Goal: Task Accomplishment & Management: Complete application form

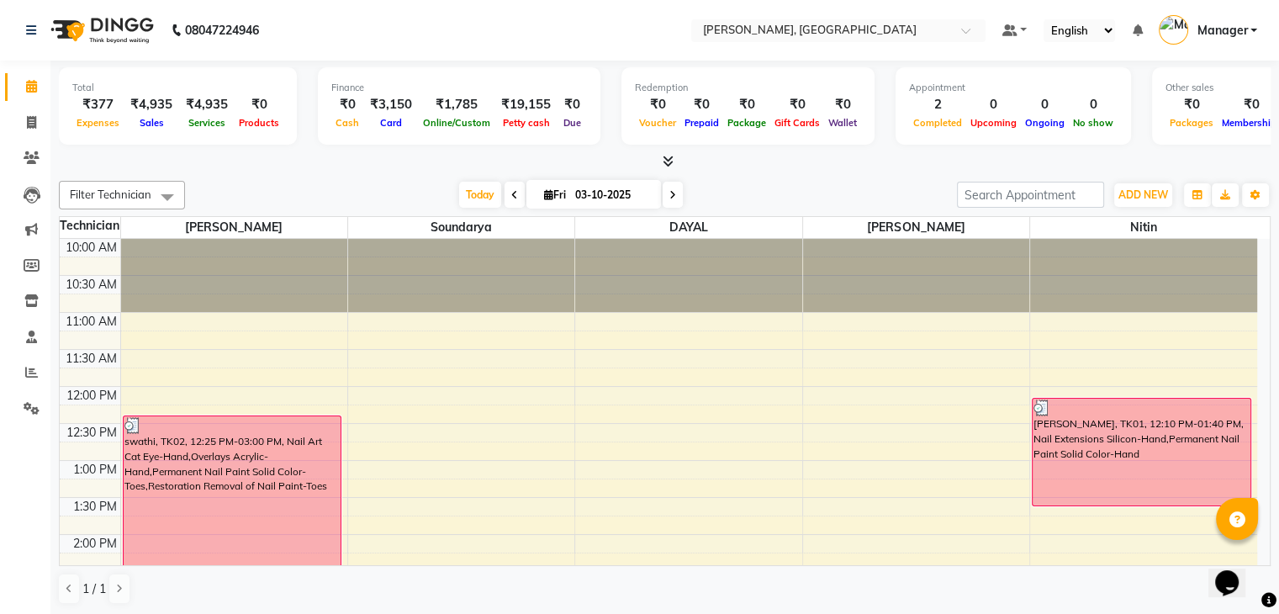
scroll to position [367, 0]
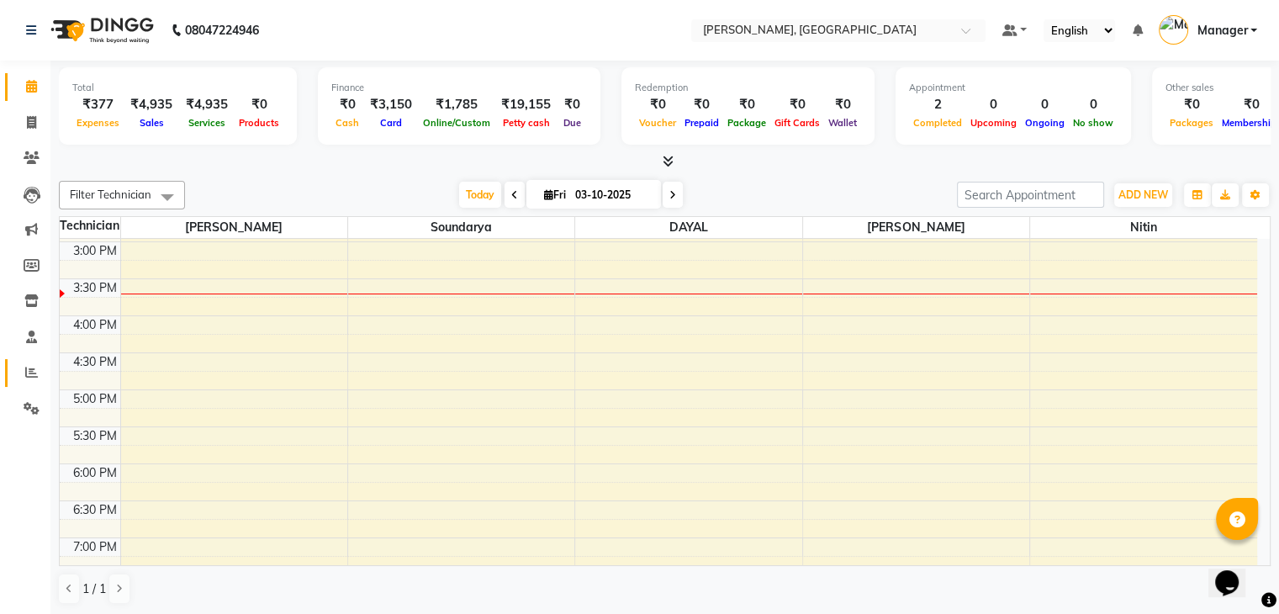
click at [24, 384] on link "Reports" at bounding box center [25, 373] width 40 height 28
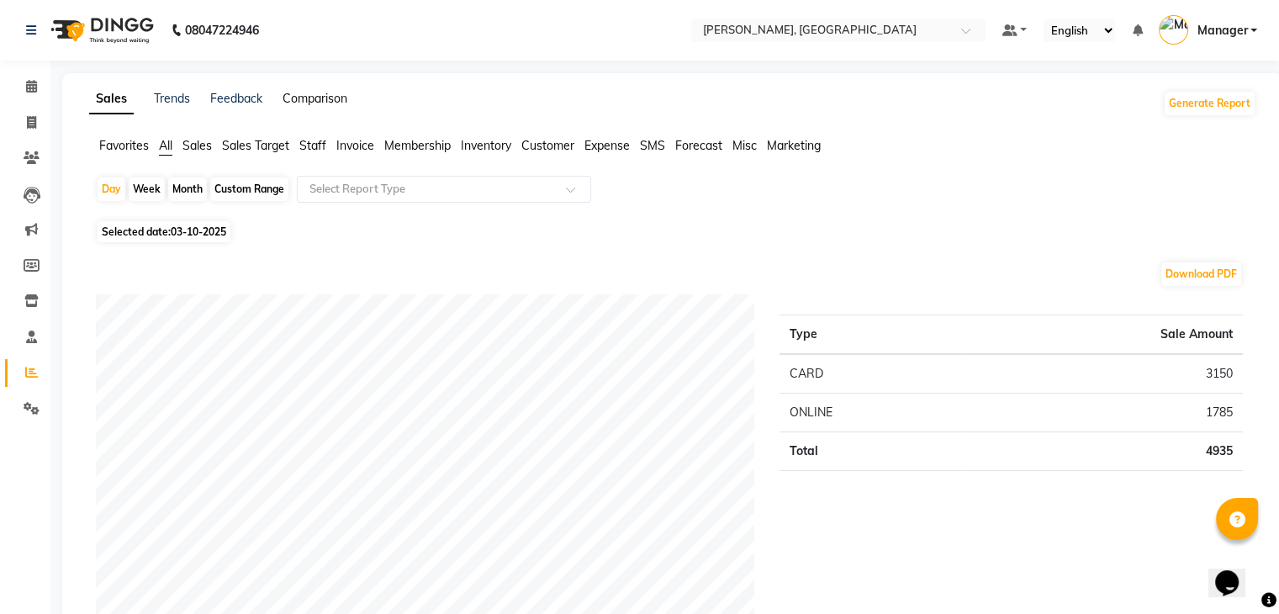
click at [313, 95] on link "Comparison" at bounding box center [314, 98] width 65 height 15
select select "single_date"
select select "single_date_dash"
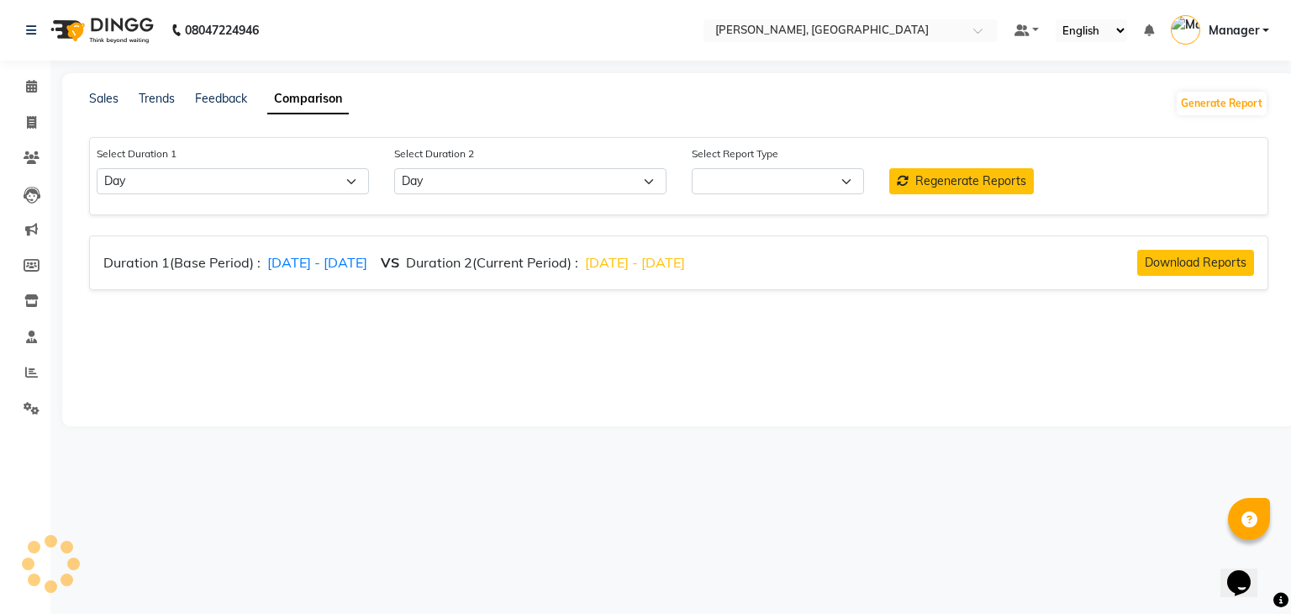
select select "comparison_report"
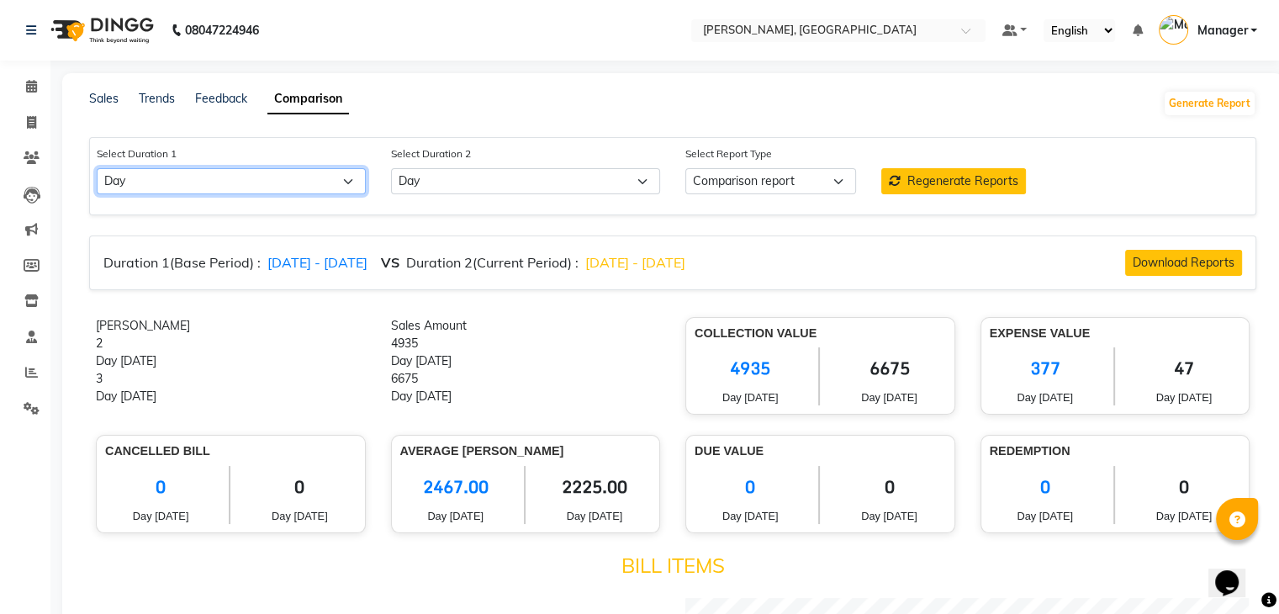
click at [317, 189] on select "Select Day Week Month Custom" at bounding box center [231, 181] width 269 height 26
select select "month"
click at [97, 169] on select "Select Day Week Month Custom" at bounding box center [231, 181] width 269 height 26
select select "10"
select select "2025"
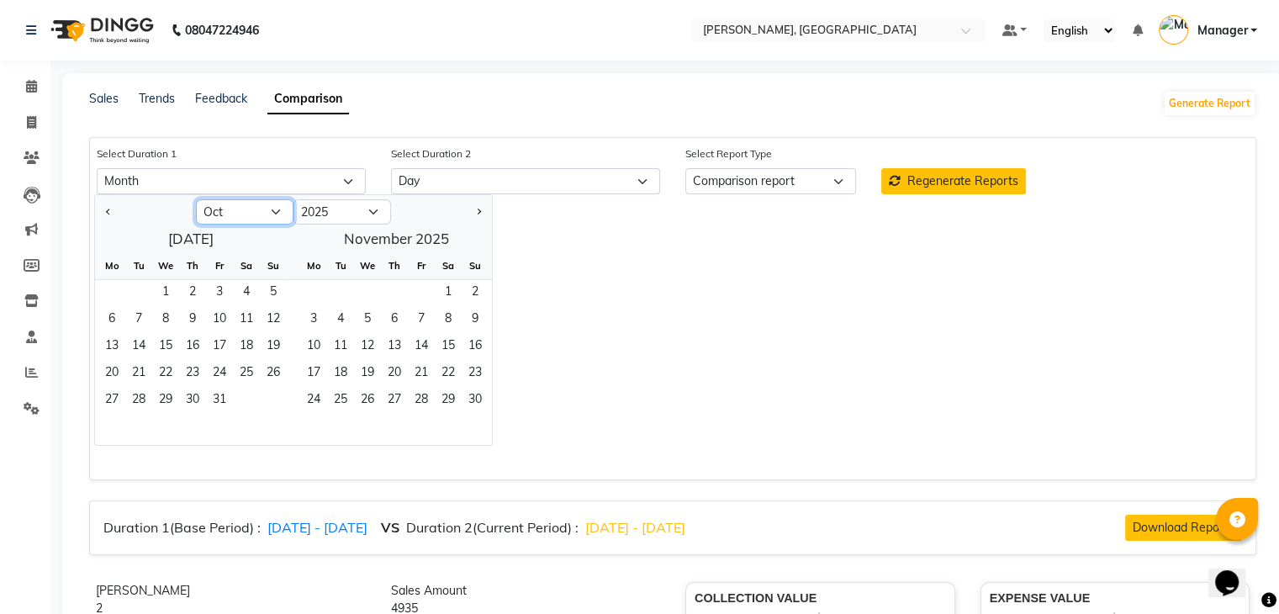
click at [264, 213] on select "Jan Feb Mar Apr May Jun [DATE] Aug Sep Oct Nov Dec" at bounding box center [245, 211] width 98 height 25
select select "9"
click at [196, 199] on select "Jan Feb Mar Apr May Jun [DATE] Aug Sep Oct Nov Dec" at bounding box center [245, 211] width 98 height 25
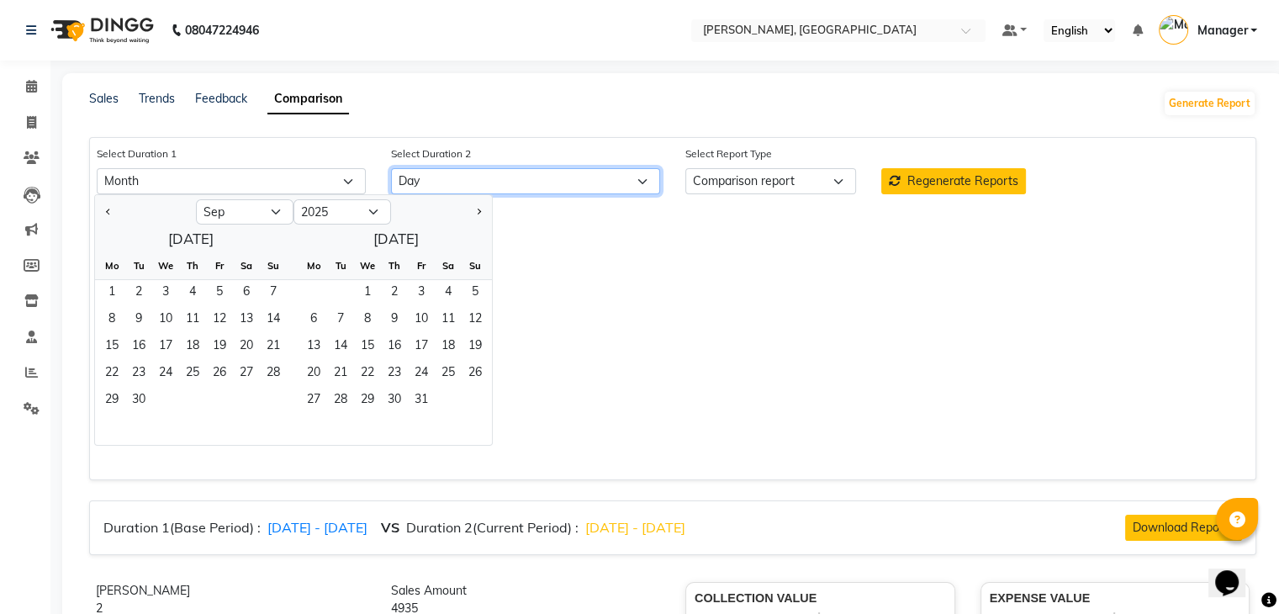
click at [491, 178] on select "Select Day Week Month Custom" at bounding box center [525, 181] width 269 height 26
select select "month_dash"
click at [391, 169] on select "Select Day Week Month Custom" at bounding box center [525, 181] width 269 height 26
select select "10"
select select "2025"
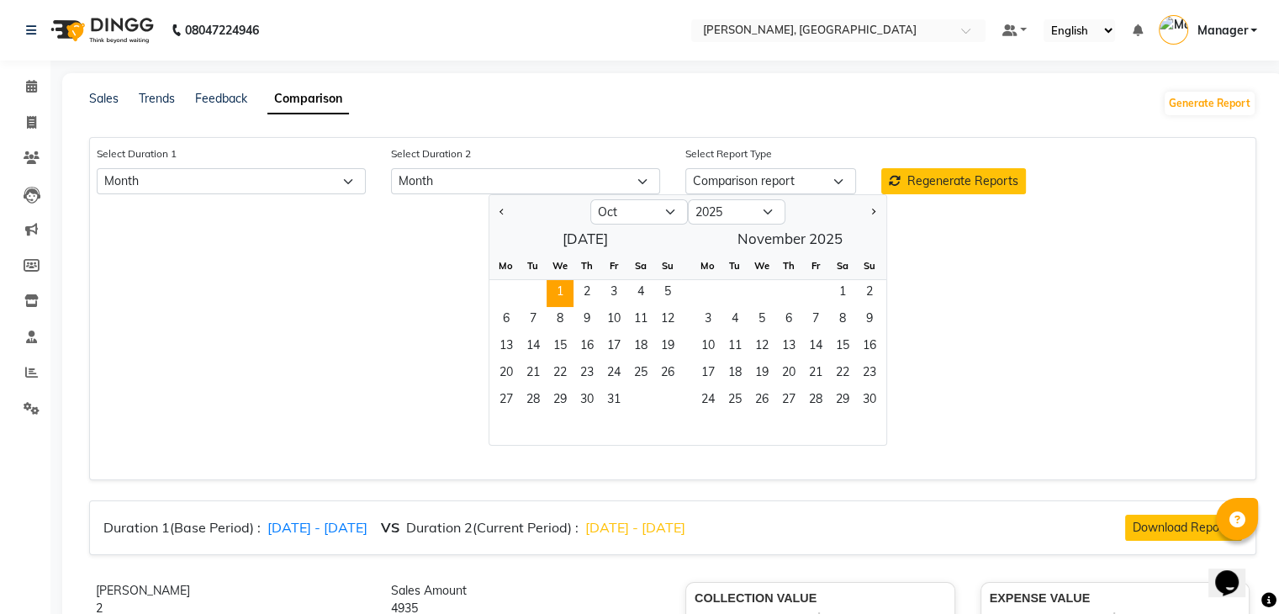
click at [567, 293] on span "1" at bounding box center [559, 293] width 27 height 27
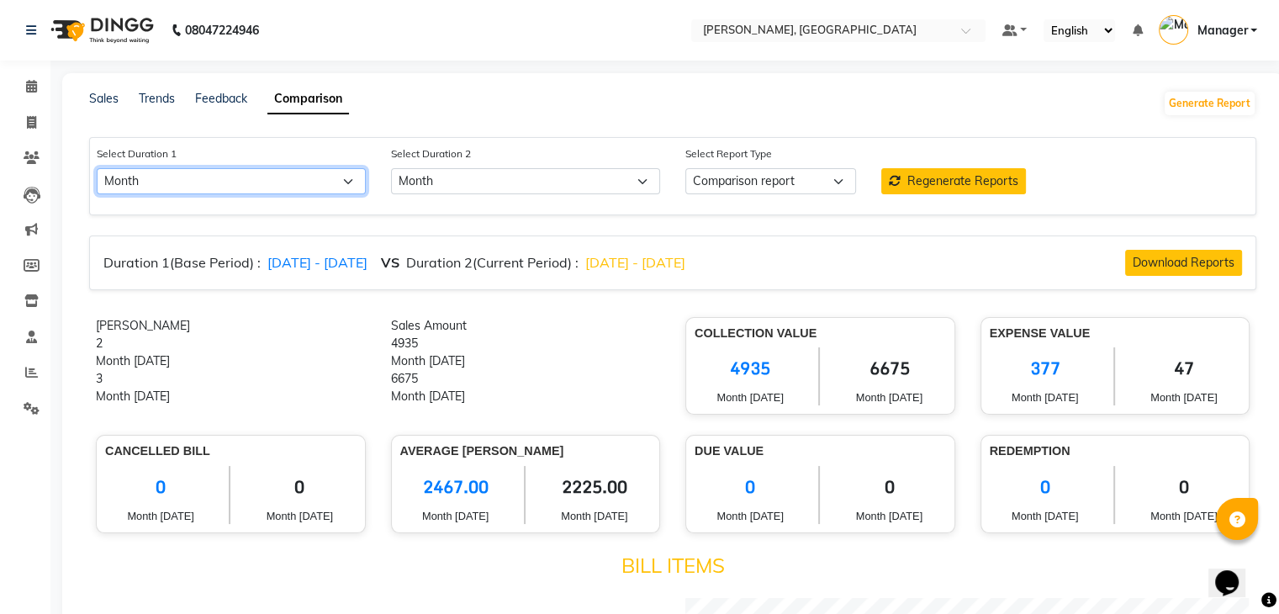
click at [226, 182] on select "Select Day Week Month Custom" at bounding box center [231, 181] width 269 height 26
click at [97, 169] on select "Select Day Week Month Custom" at bounding box center [231, 181] width 269 height 26
click at [47, 76] on li "Calendar" at bounding box center [25, 87] width 50 height 36
click at [99, 96] on link "Sales" at bounding box center [103, 98] width 29 height 15
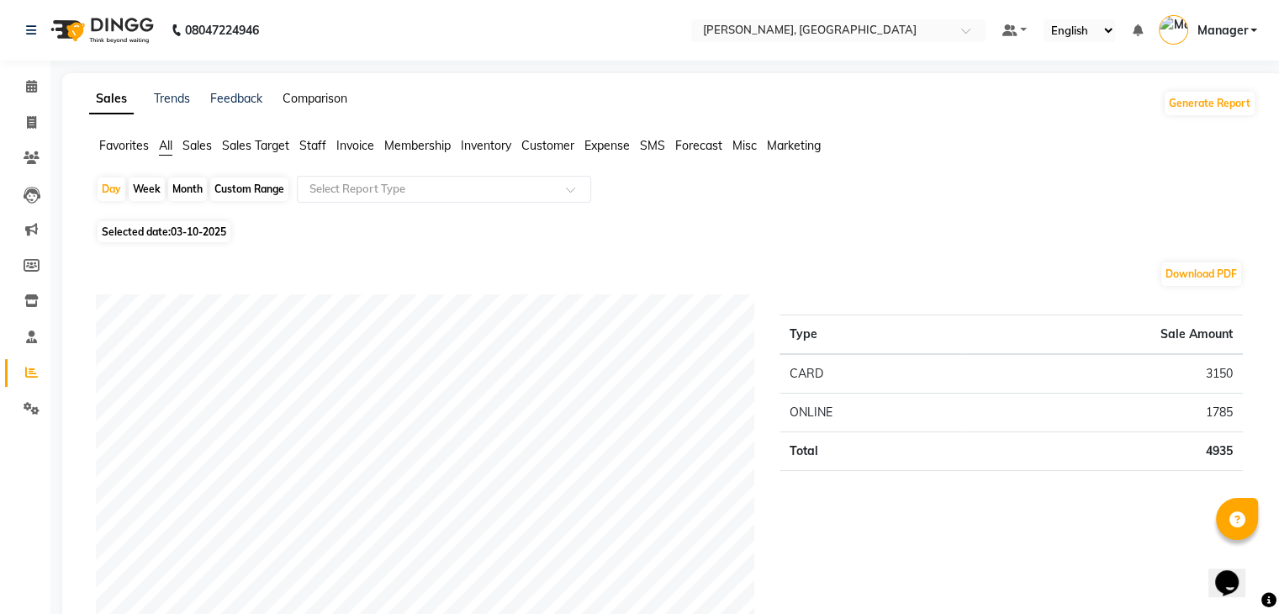
click at [335, 98] on link "Comparison" at bounding box center [314, 98] width 65 height 15
select select "single_date"
select select "single_date_dash"
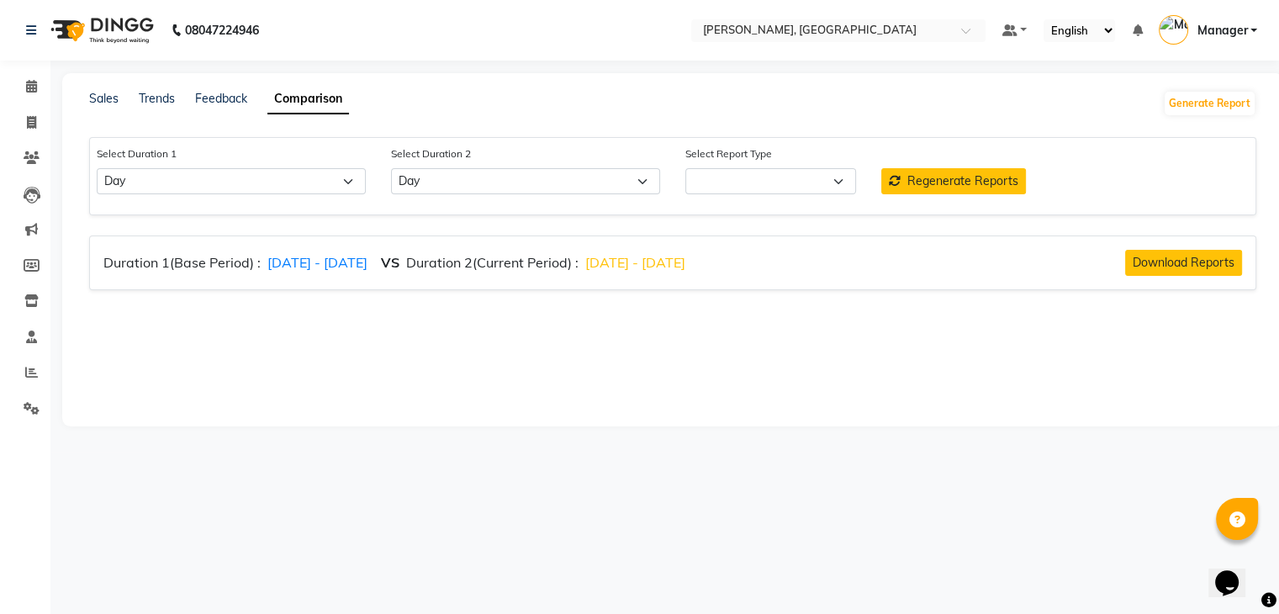
select select "comparison_report"
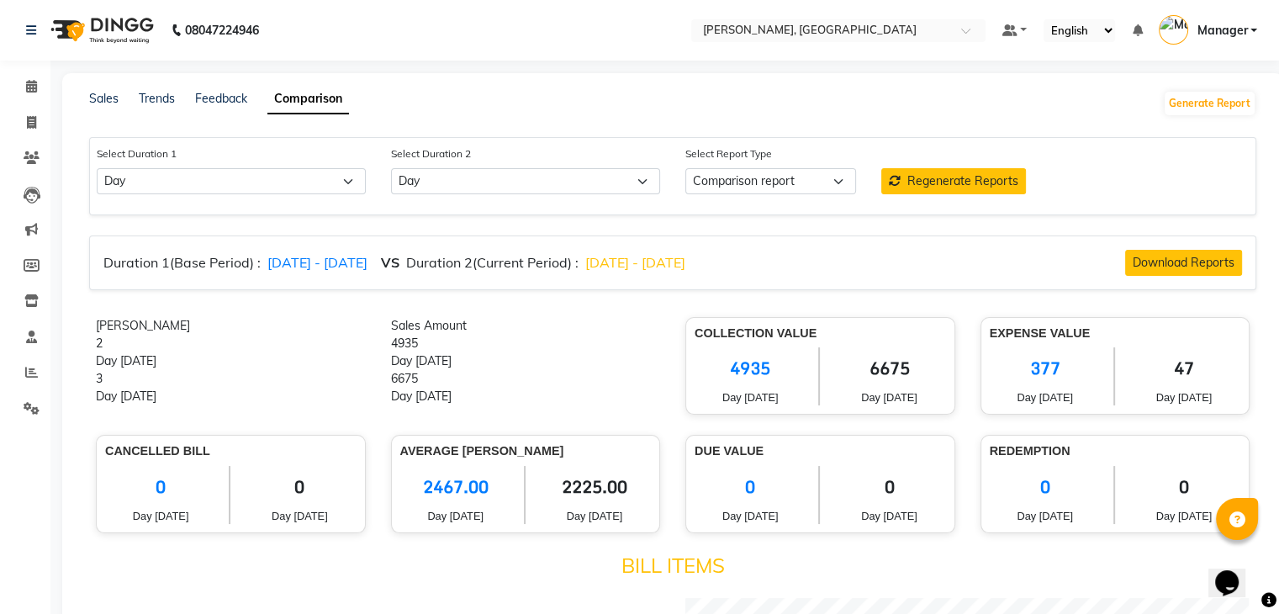
click at [264, 168] on div "Select Duration 1 Select Day Week Month Custom" at bounding box center [231, 170] width 294 height 50
click at [685, 257] on span "[DATE] - [DATE]" at bounding box center [635, 262] width 100 height 17
select select "10"
select select "2025"
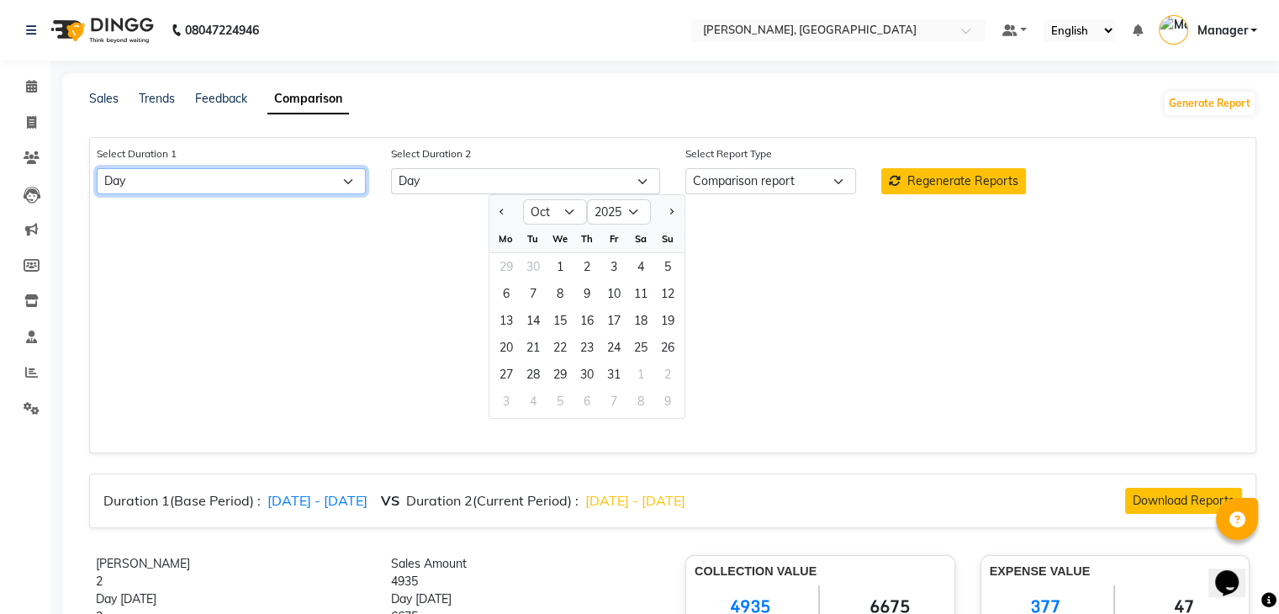
click at [319, 188] on select "Select Day Week Month Custom" at bounding box center [231, 181] width 269 height 26
select select "month"
click at [97, 169] on select "Select Day Week Month Custom" at bounding box center [231, 181] width 269 height 26
select select "10"
select select "2025"
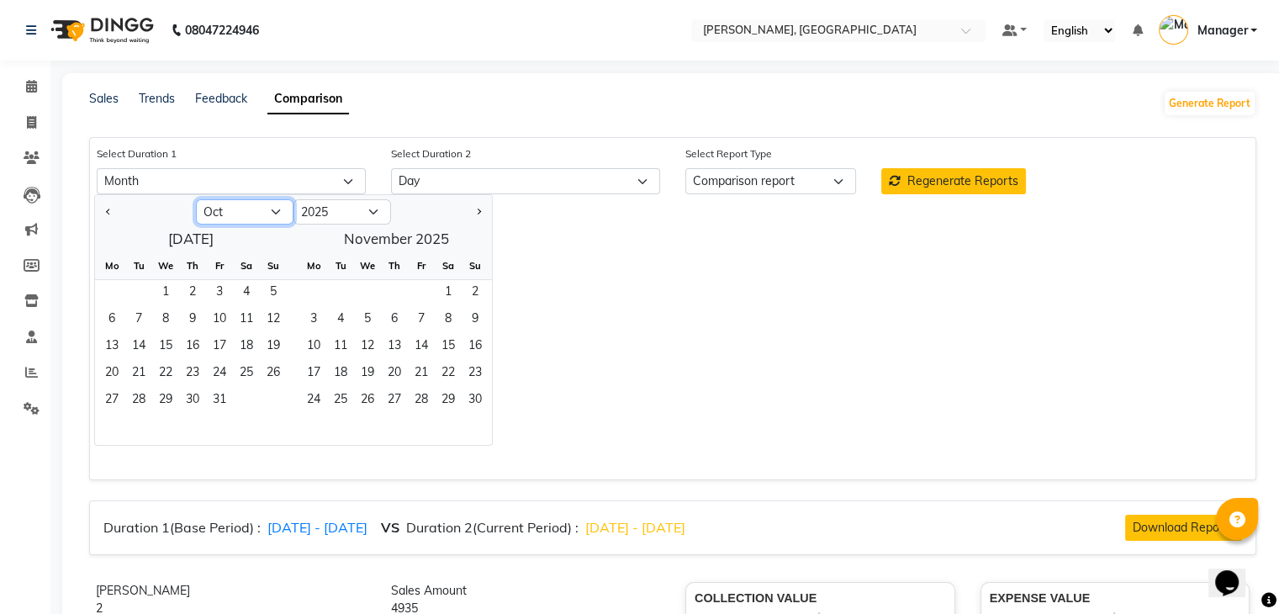
click at [256, 210] on select "Jan Feb Mar Apr May Jun [DATE] Aug Sep Oct Nov Dec" at bounding box center [245, 211] width 98 height 25
select select "9"
click at [196, 199] on select "Jan Feb Mar Apr May Jun [DATE] Aug Sep Oct Nov Dec" at bounding box center [245, 211] width 98 height 25
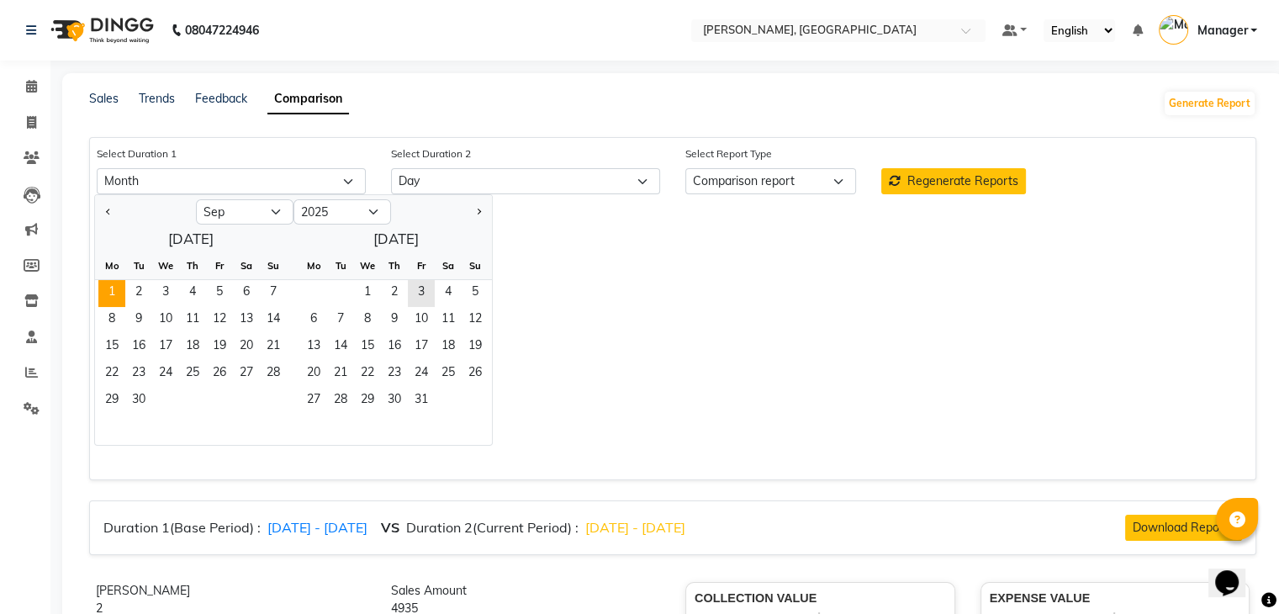
click at [114, 293] on span "1" at bounding box center [111, 293] width 27 height 27
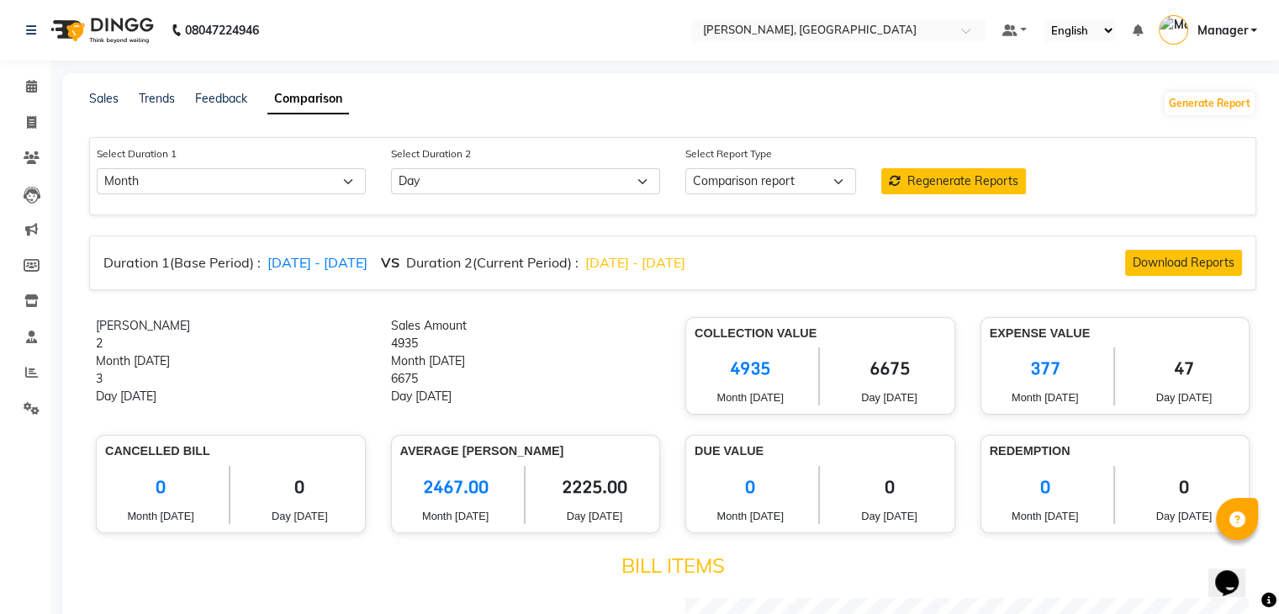
click at [560, 164] on div "Select Duration 2 Select Day Week Month Custom" at bounding box center [525, 170] width 294 height 50
click at [553, 191] on select "Select Day Week Month Custom" at bounding box center [525, 181] width 269 height 26
select select "month_dash"
click at [391, 169] on select "Select Day Week Month Custom" at bounding box center [525, 181] width 269 height 26
select select "10"
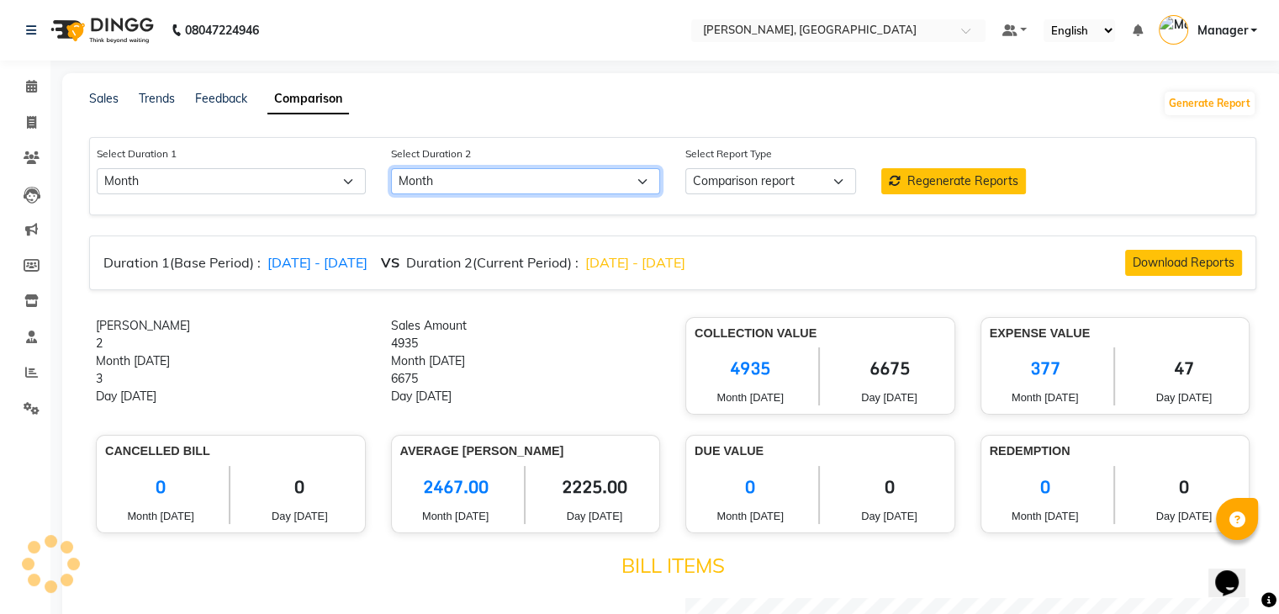
select select "2025"
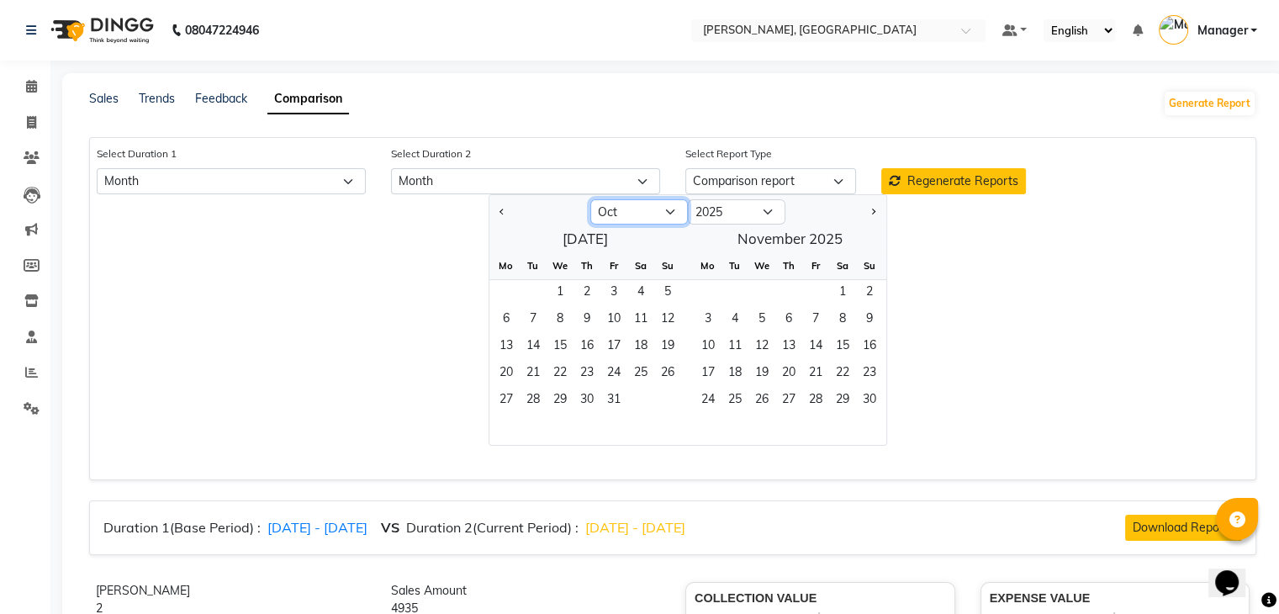
click at [663, 207] on select "Jan Feb Mar Apr May Jun [DATE] Aug Sep Oct Nov Dec" at bounding box center [639, 211] width 98 height 25
select select "9"
click at [590, 199] on select "Jan Feb Mar Apr May Jun [DATE] Aug Sep Oct Nov Dec" at bounding box center [639, 211] width 98 height 25
click at [517, 298] on span "1" at bounding box center [506, 293] width 27 height 27
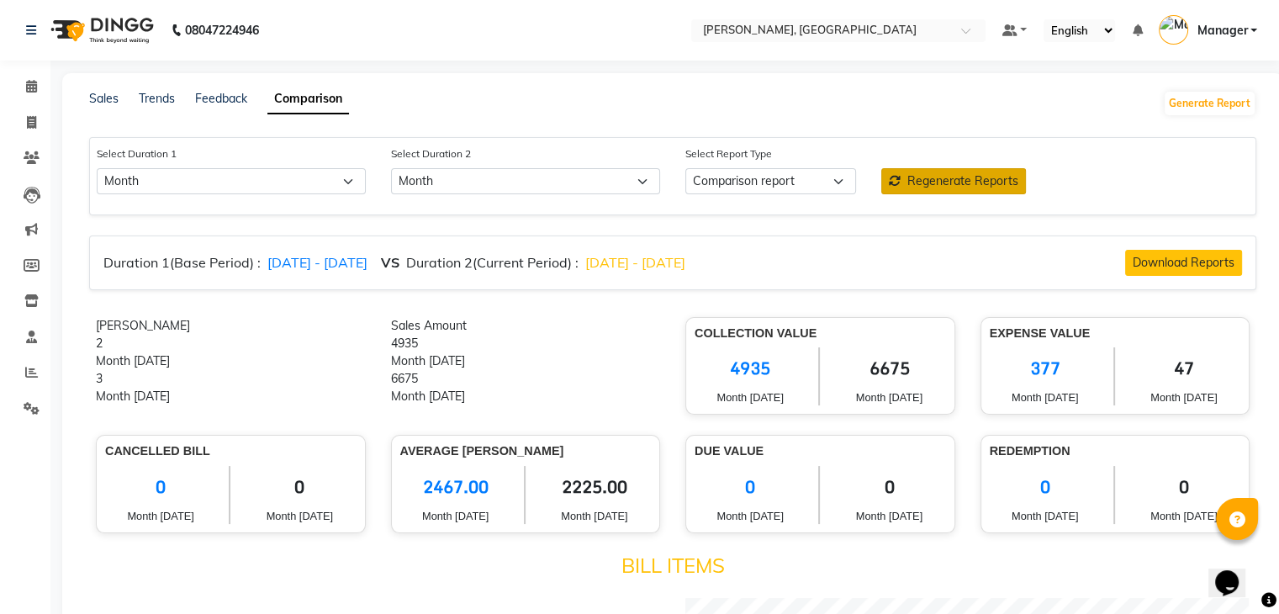
click at [969, 182] on span "Regenerate Reports" at bounding box center [962, 180] width 111 height 15
click at [1026, 371] on span "76516" at bounding box center [1045, 368] width 111 height 42
click at [868, 367] on span "274652" at bounding box center [888, 368] width 113 height 42
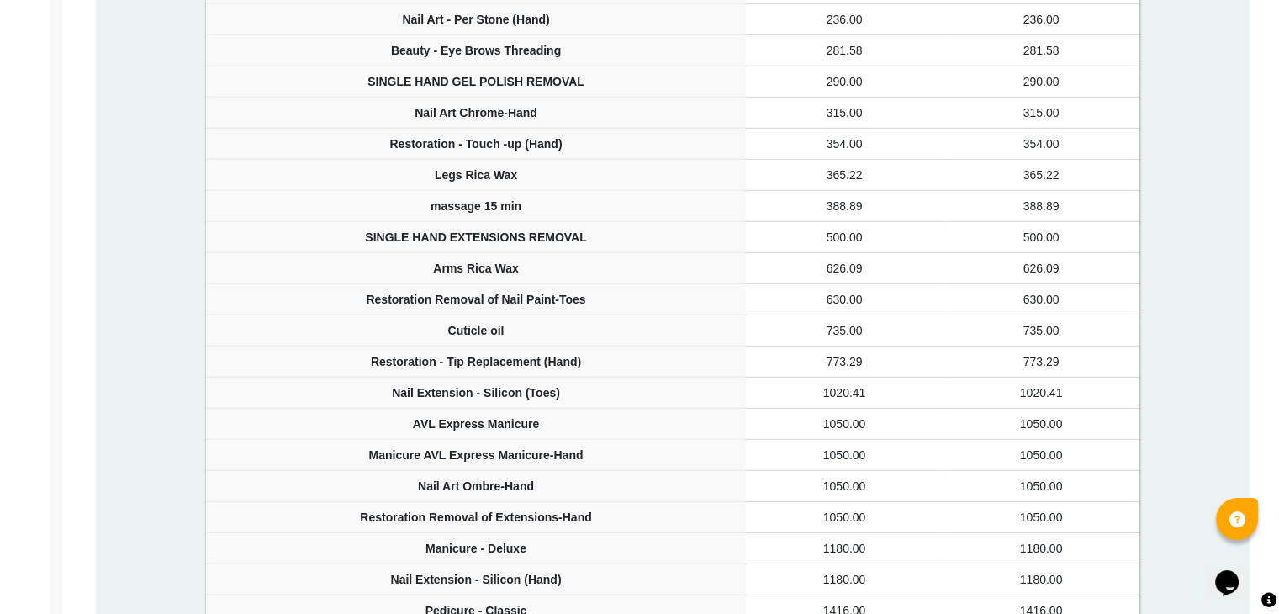
scroll to position [3128, 0]
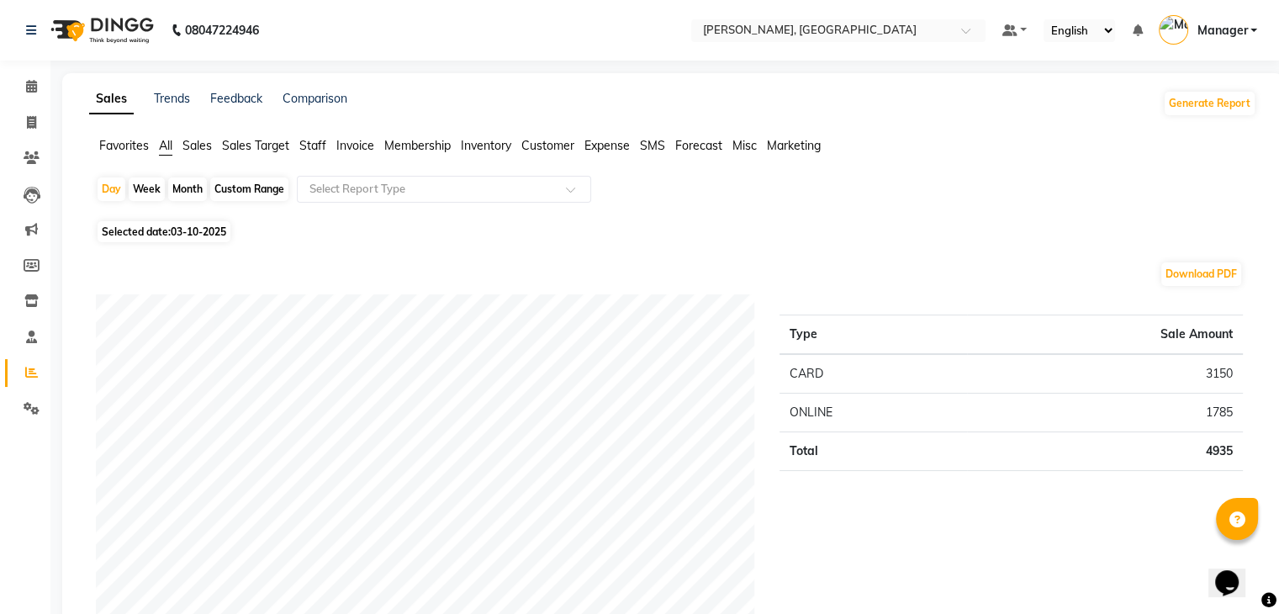
click at [311, 140] on span "Staff" at bounding box center [312, 145] width 27 height 15
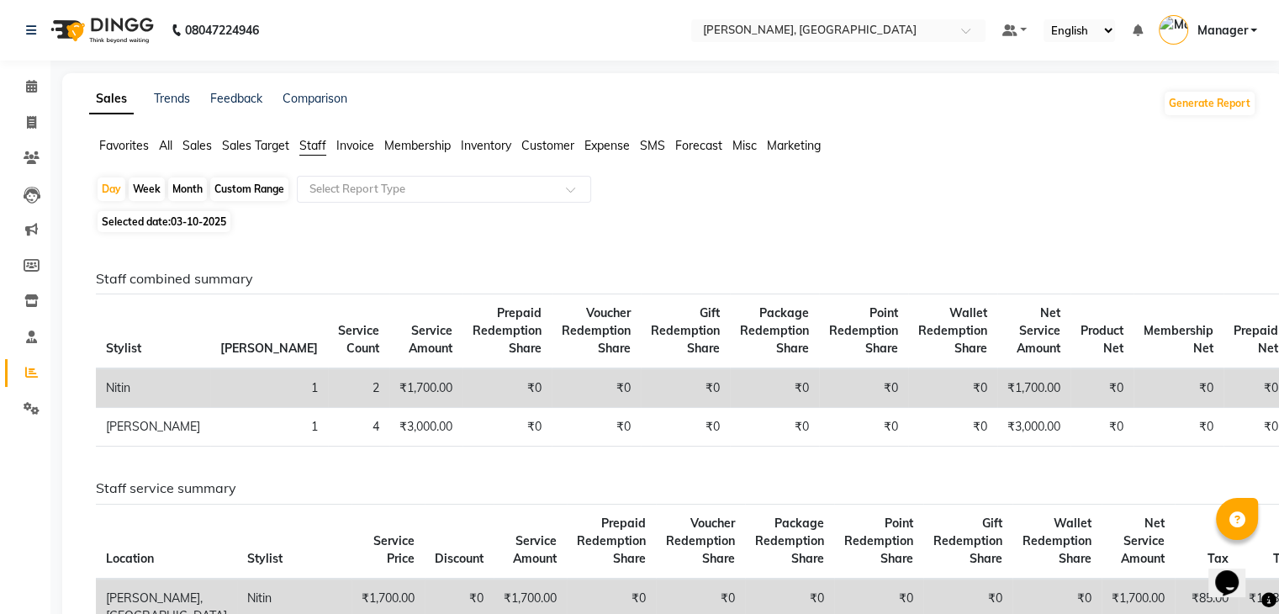
click at [169, 222] on span "Selected date: 03-10-2025" at bounding box center [164, 221] width 133 height 21
select select "10"
select select "2025"
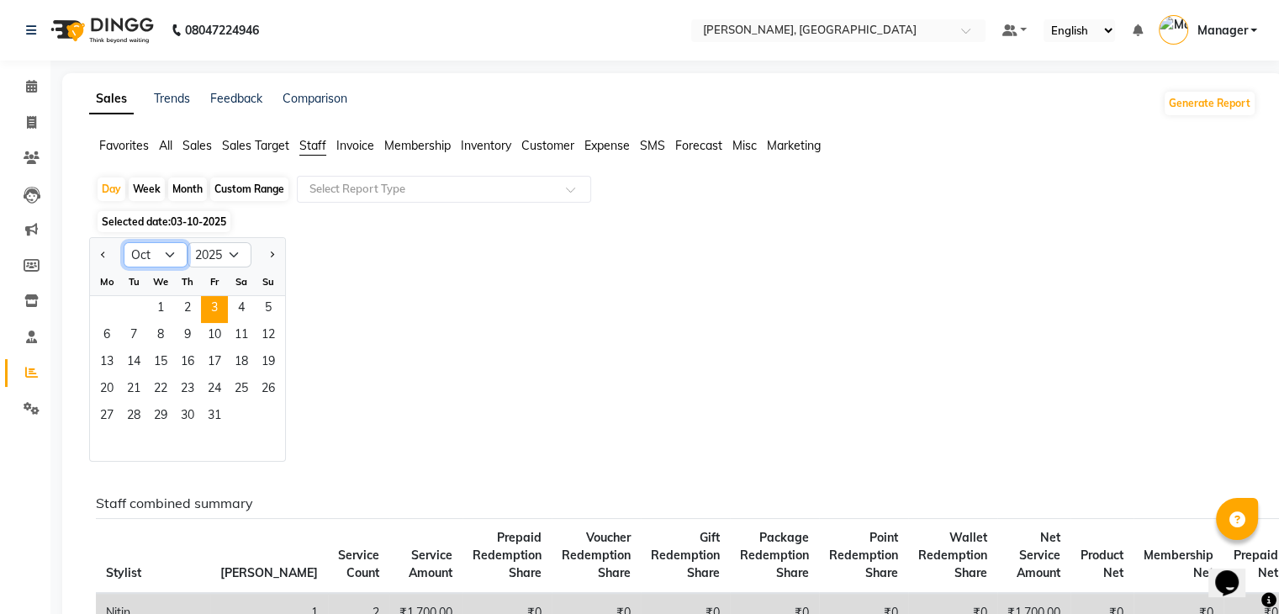
click at [171, 253] on select "Jan Feb Mar Apr May Jun [DATE] Aug Sep Oct Nov Dec" at bounding box center [156, 254] width 64 height 25
select select "9"
click at [124, 242] on select "Jan Feb Mar Apr May Jun [DATE] Aug Sep Oct Nov Dec" at bounding box center [156, 254] width 64 height 25
click at [242, 189] on div "Custom Range" at bounding box center [249, 189] width 78 height 24
select select "10"
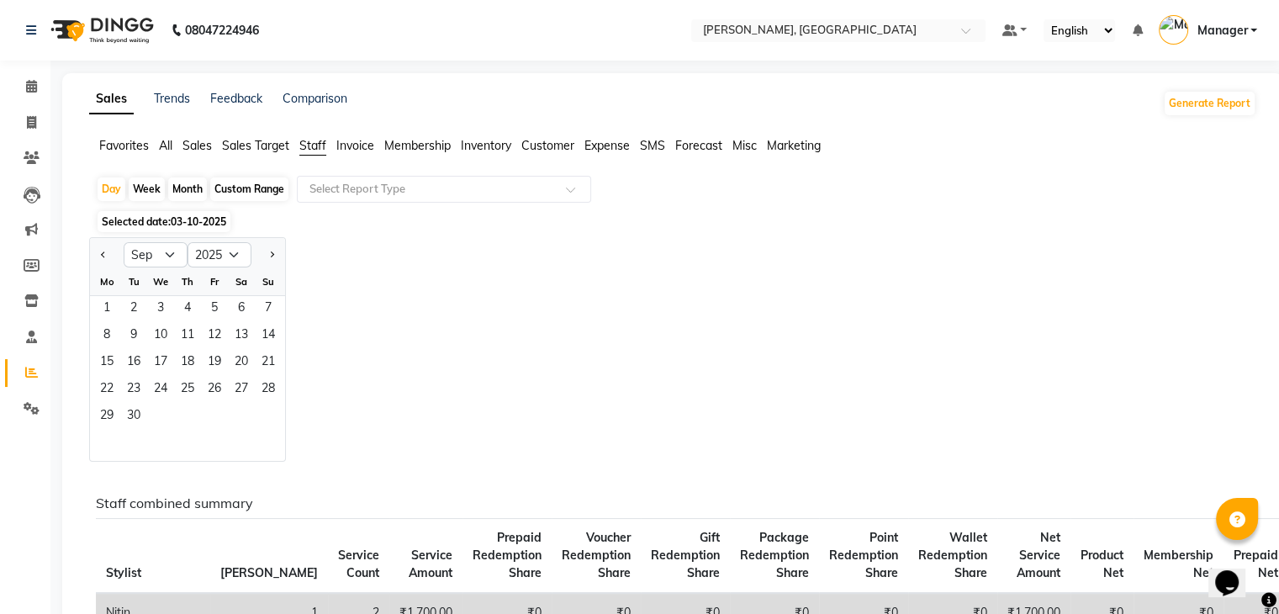
select select "2025"
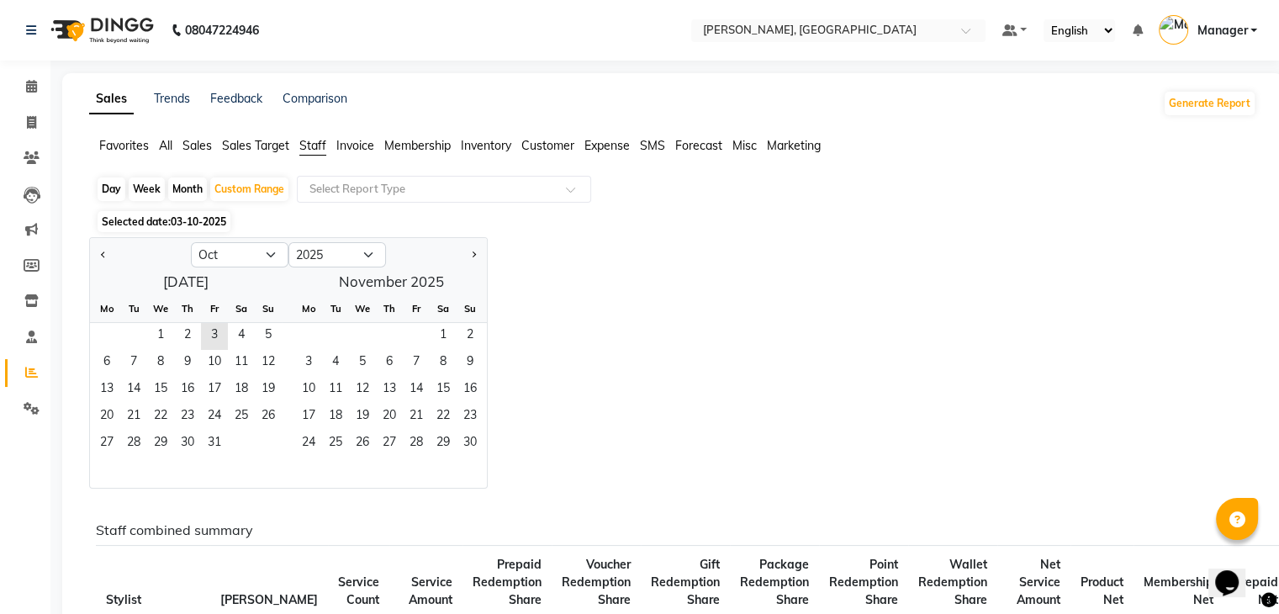
click at [185, 193] on div "Month" at bounding box center [187, 189] width 39 height 24
select select "10"
select select "2025"
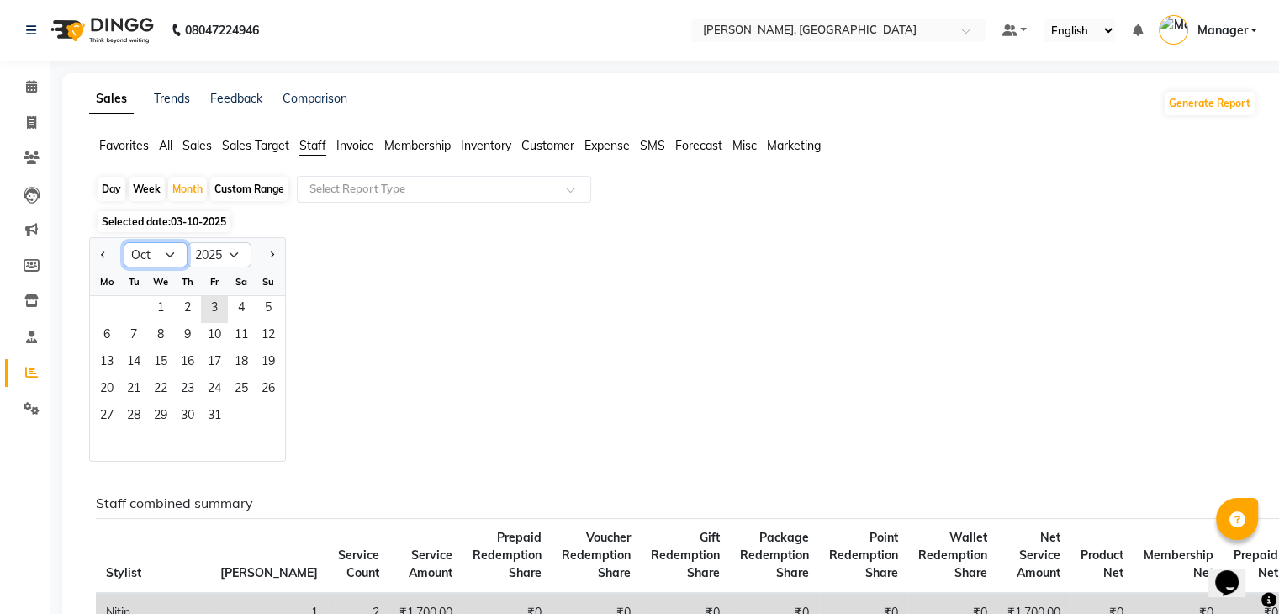
click at [170, 256] on select "Jan Feb Mar Apr May Jun [DATE] Aug Sep Oct Nov Dec" at bounding box center [156, 254] width 64 height 25
select select "9"
click at [124, 242] on select "Jan Feb Mar Apr May Jun [DATE] Aug Sep Oct Nov Dec" at bounding box center [156, 254] width 64 height 25
click at [107, 303] on span "1" at bounding box center [106, 309] width 27 height 27
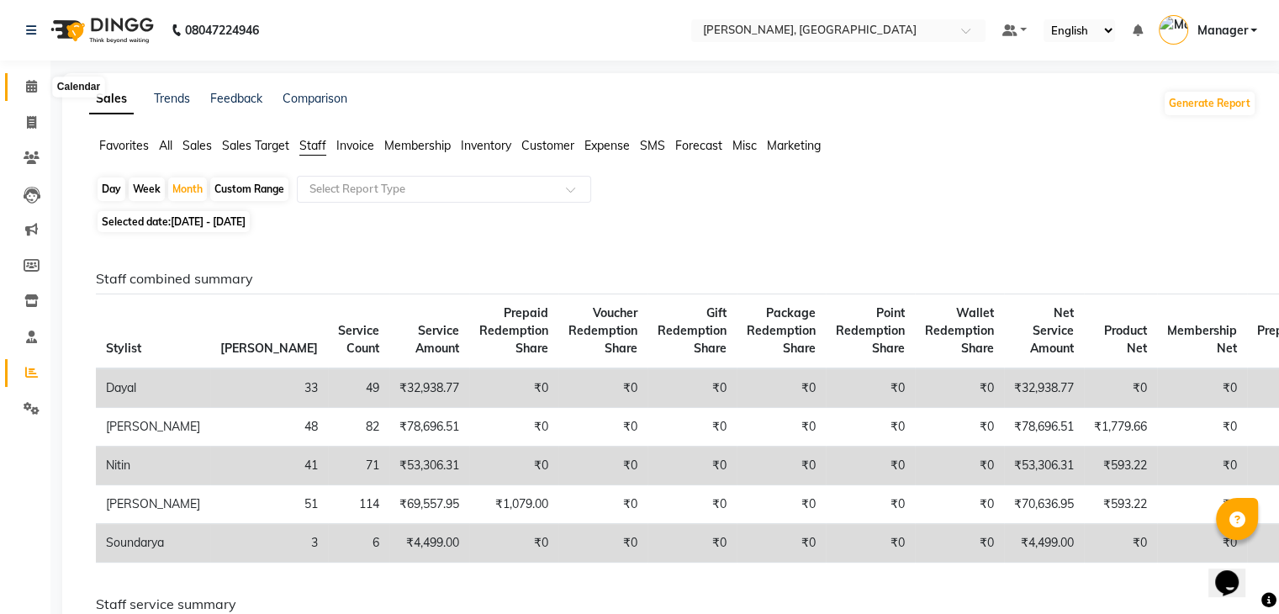
click at [32, 85] on icon at bounding box center [31, 86] width 11 height 13
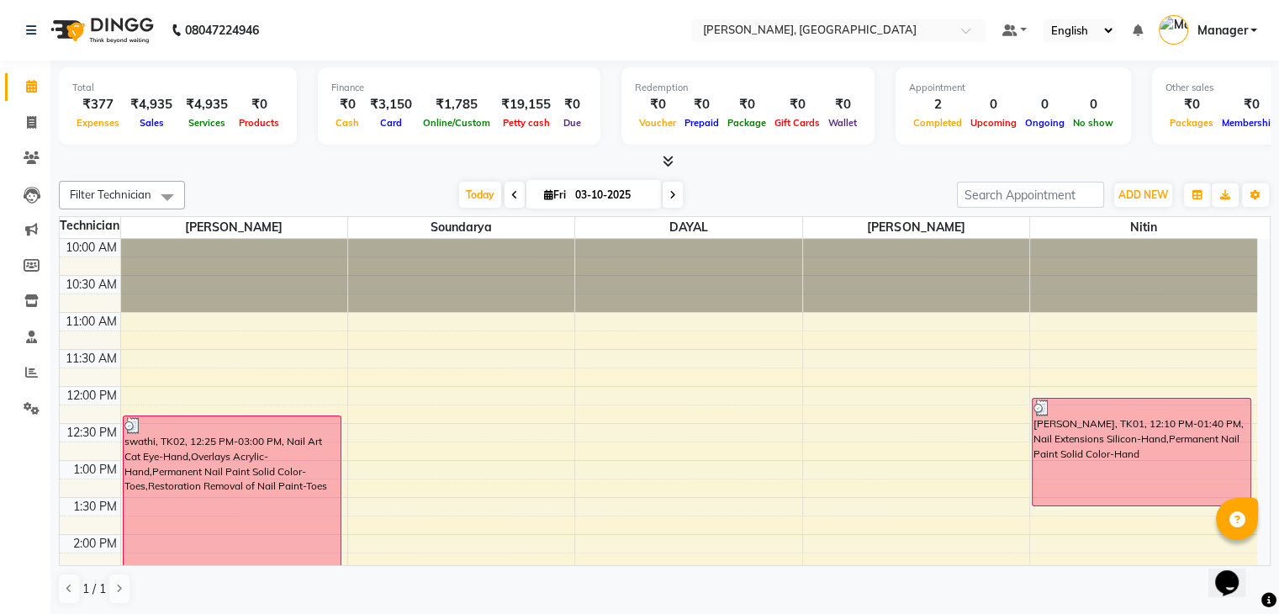
click at [670, 161] on icon at bounding box center [668, 161] width 11 height 13
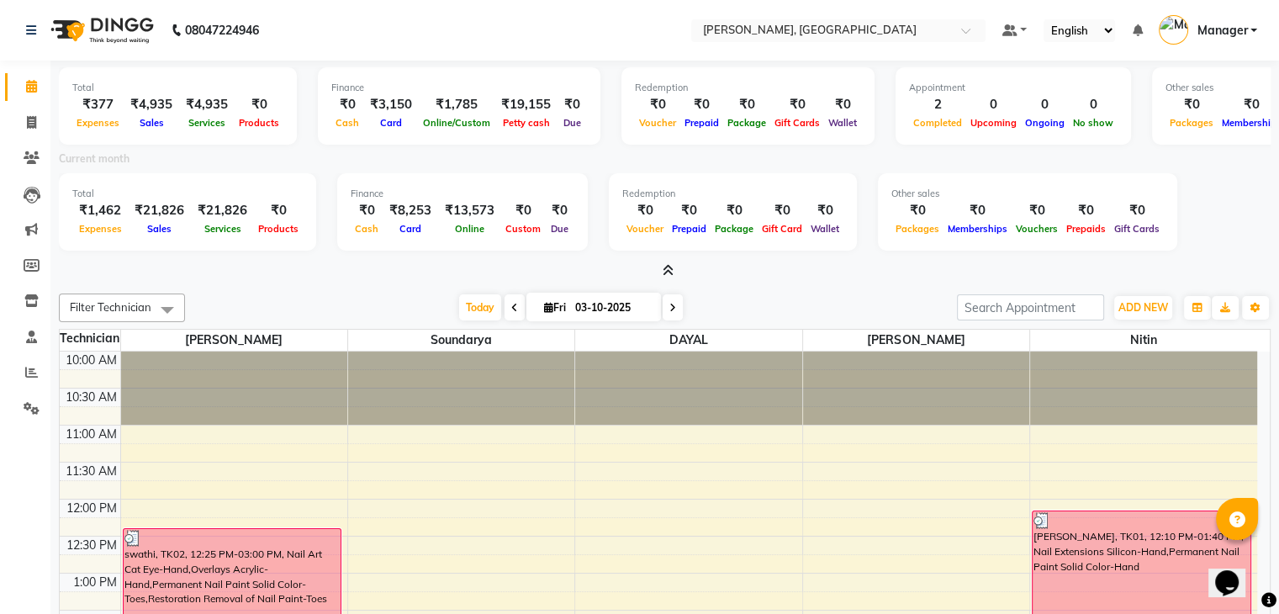
click at [672, 270] on icon at bounding box center [668, 270] width 11 height 13
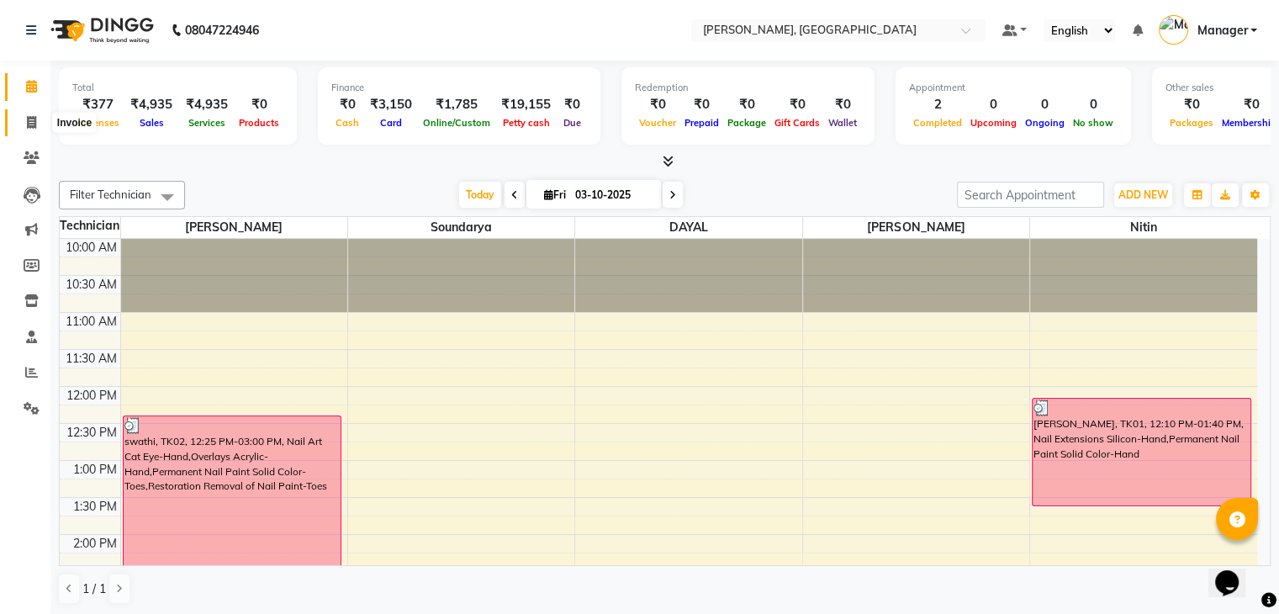
click at [24, 122] on span at bounding box center [31, 123] width 29 height 19
select select "service"
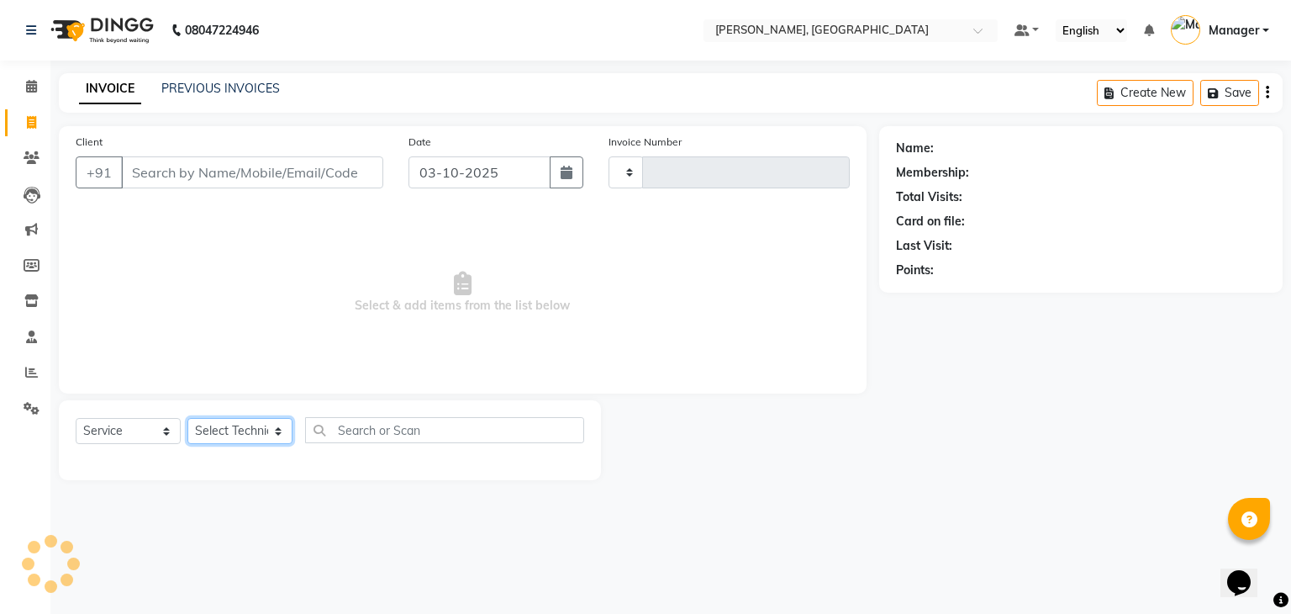
click at [233, 437] on select "Select Technician" at bounding box center [239, 431] width 105 height 26
type input "1031"
select select "4495"
select select "88589"
click at [187, 419] on select "Select Technician Admin [PERSON_NAME] Manager [PERSON_NAME]" at bounding box center [239, 431] width 105 height 26
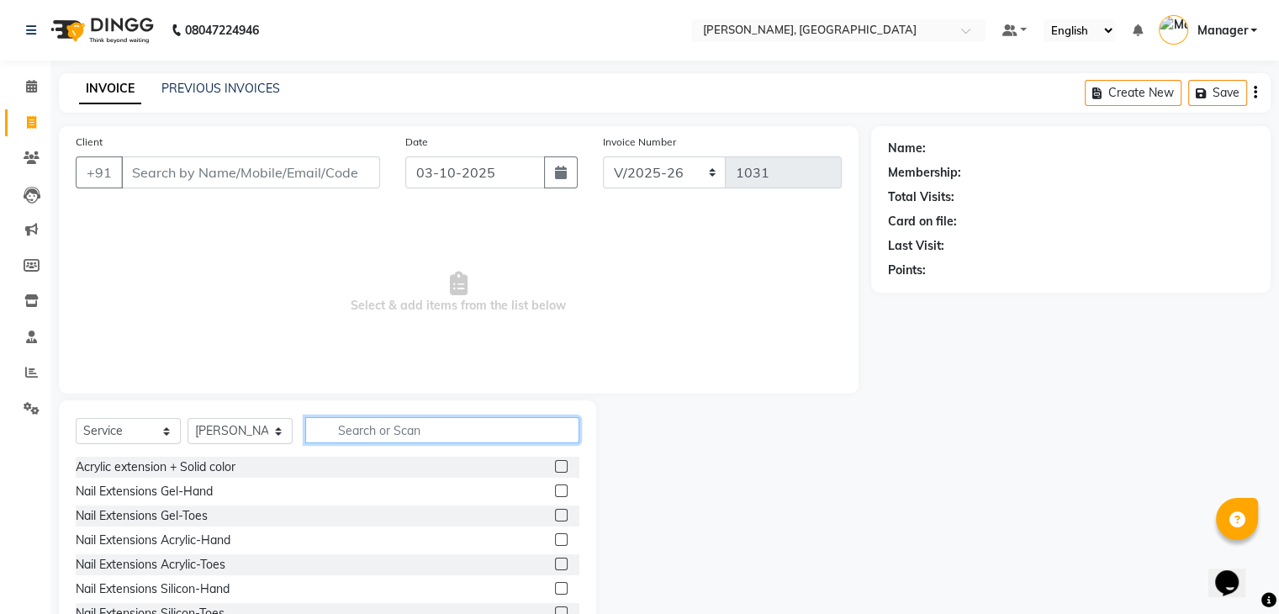
click at [370, 428] on input "text" at bounding box center [442, 430] width 274 height 26
type input "ref"
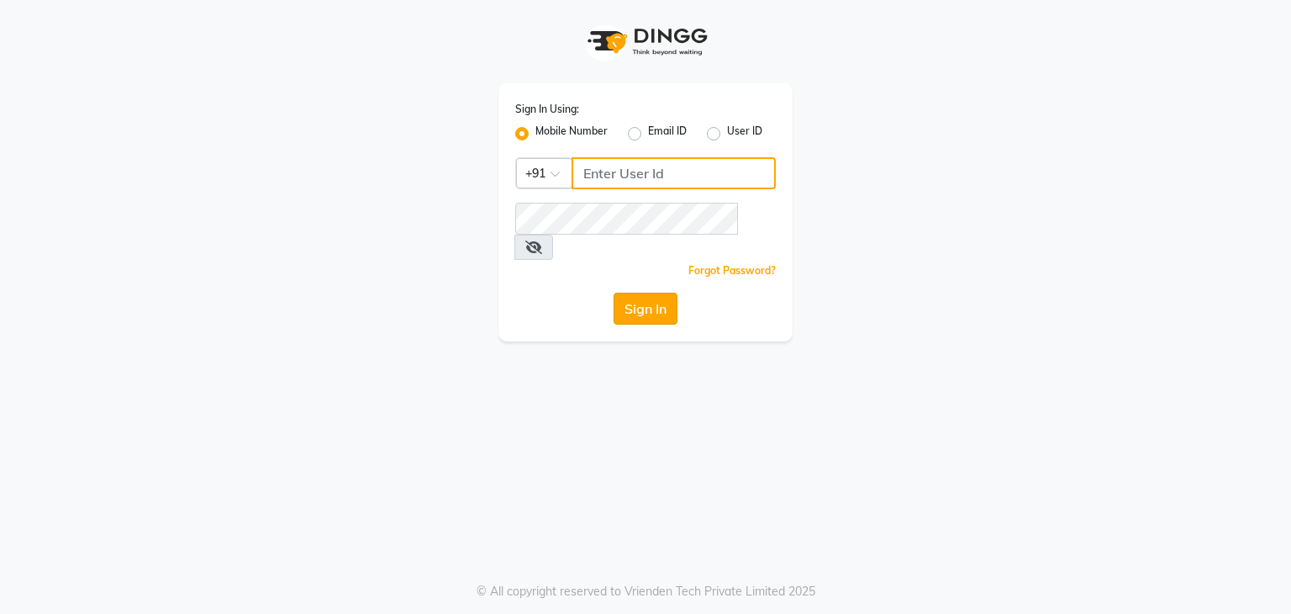
type input "9663900113"
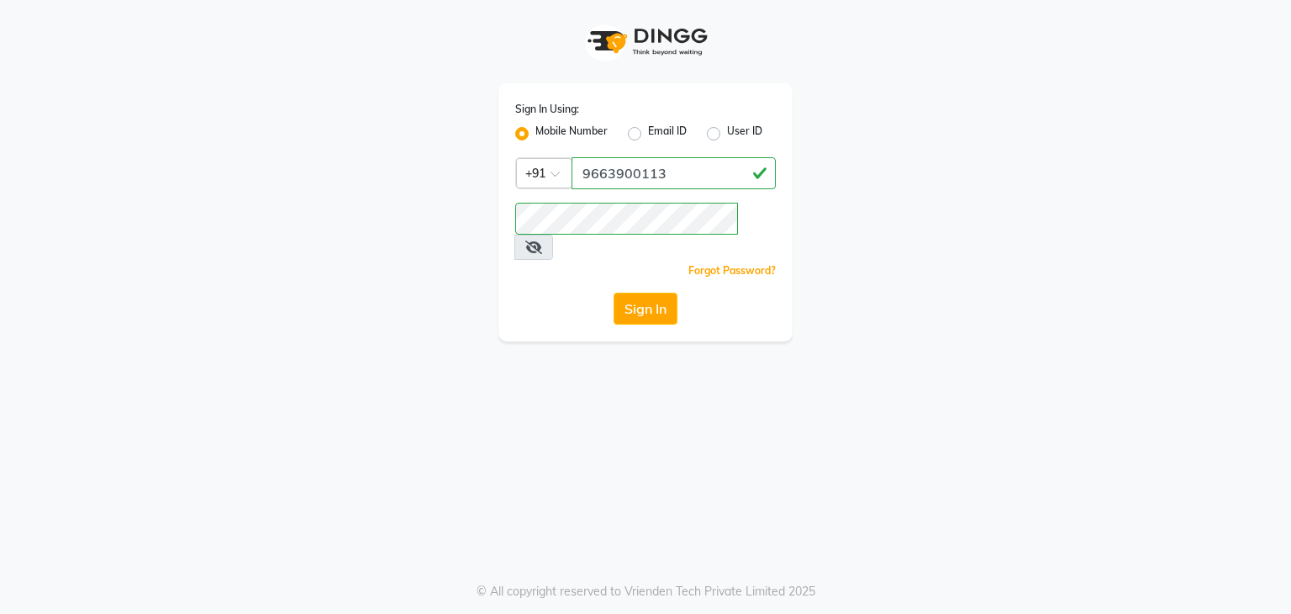
drag, startPoint x: 649, startPoint y: 277, endPoint x: 628, endPoint y: 275, distance: 21.1
click at [646, 293] on button "Sign In" at bounding box center [646, 309] width 64 height 32
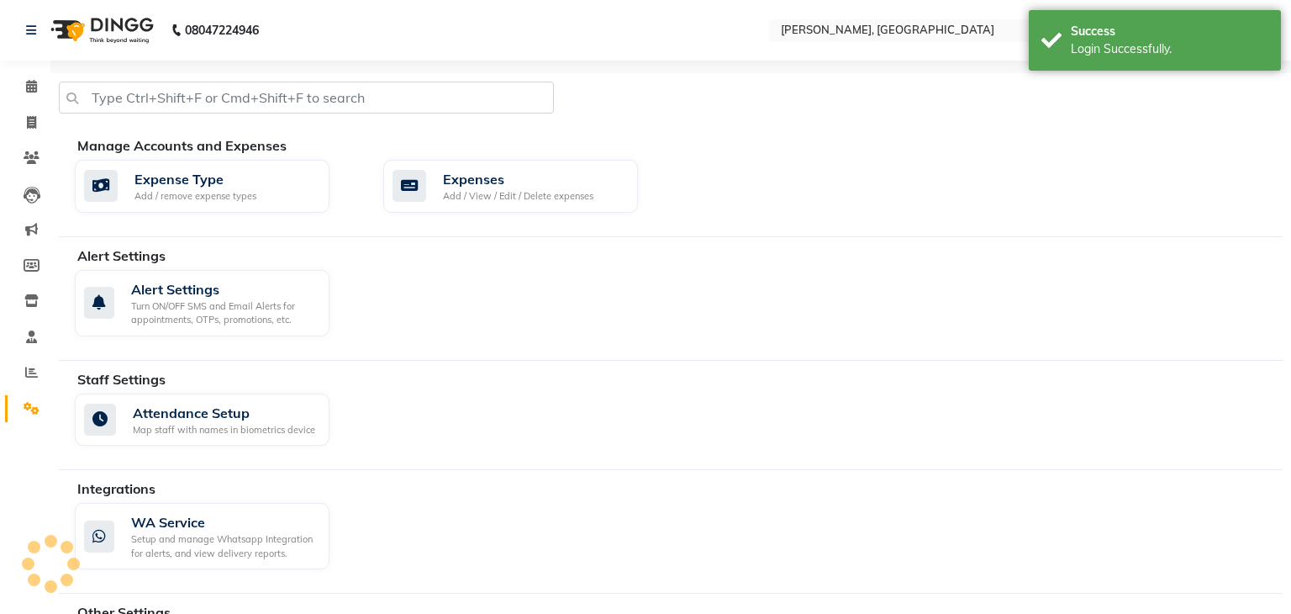
select select "en"
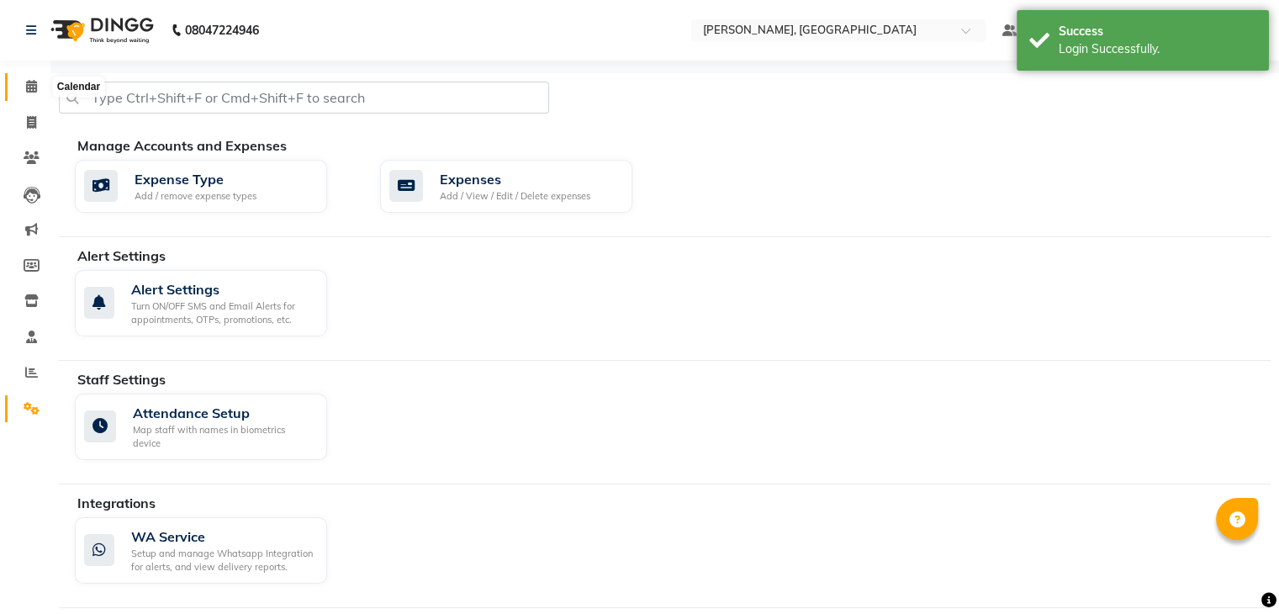
click at [40, 76] on link "Calendar" at bounding box center [25, 87] width 40 height 28
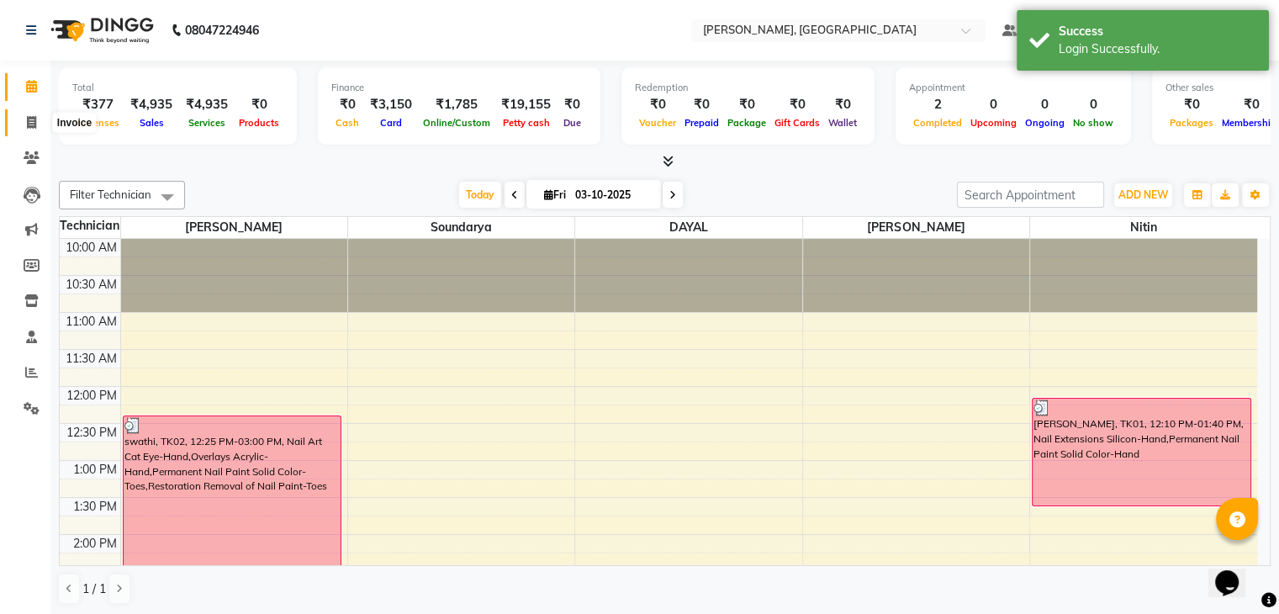
click at [37, 114] on span at bounding box center [31, 123] width 29 height 19
select select "service"
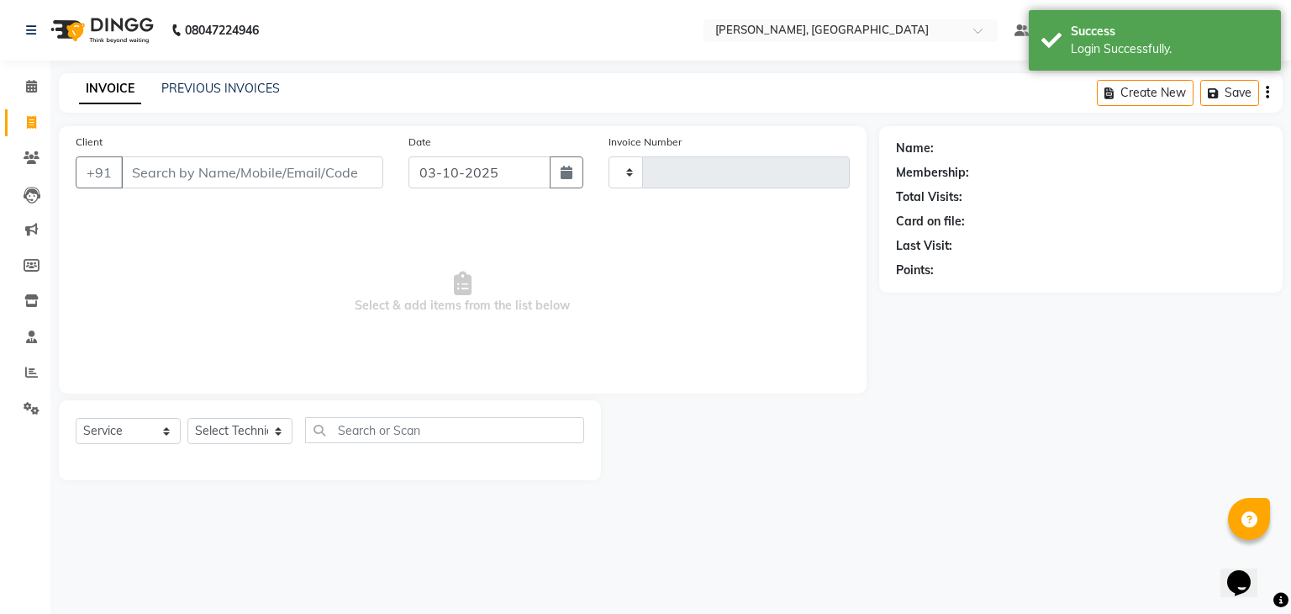
type input "1031"
select select "4495"
click at [245, 432] on select "Select Technician" at bounding box center [239, 431] width 105 height 26
select select "88589"
click at [187, 419] on select "Select Technician Admin [PERSON_NAME] Manager [PERSON_NAME]" at bounding box center [239, 431] width 105 height 26
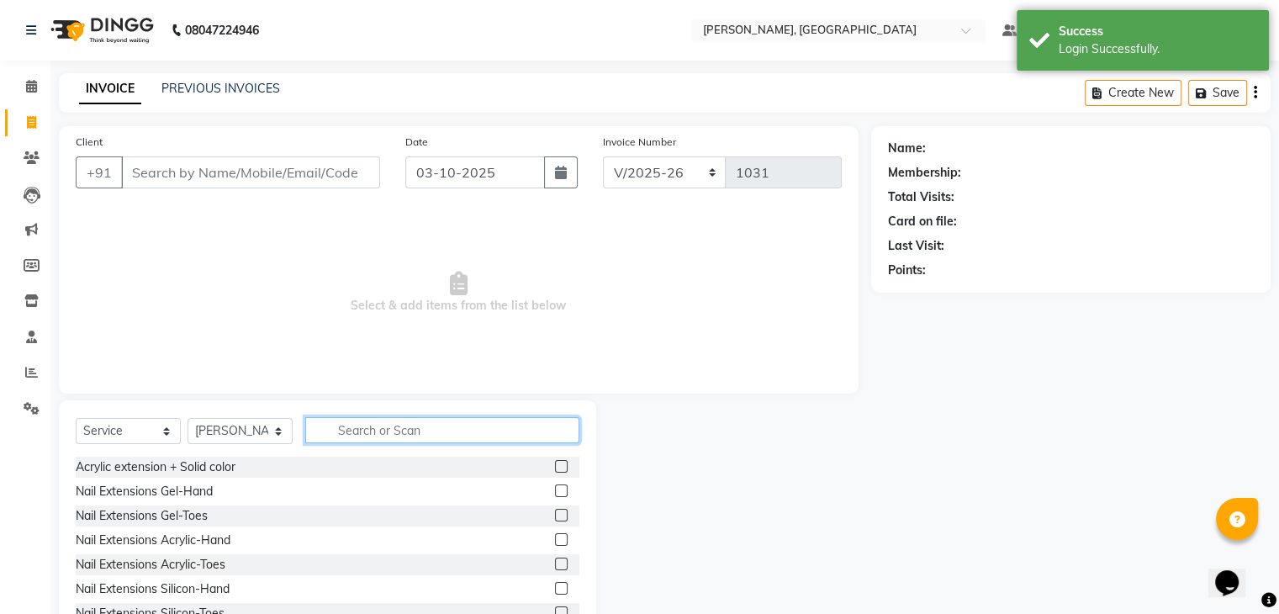
click at [375, 439] on input "text" at bounding box center [442, 430] width 274 height 26
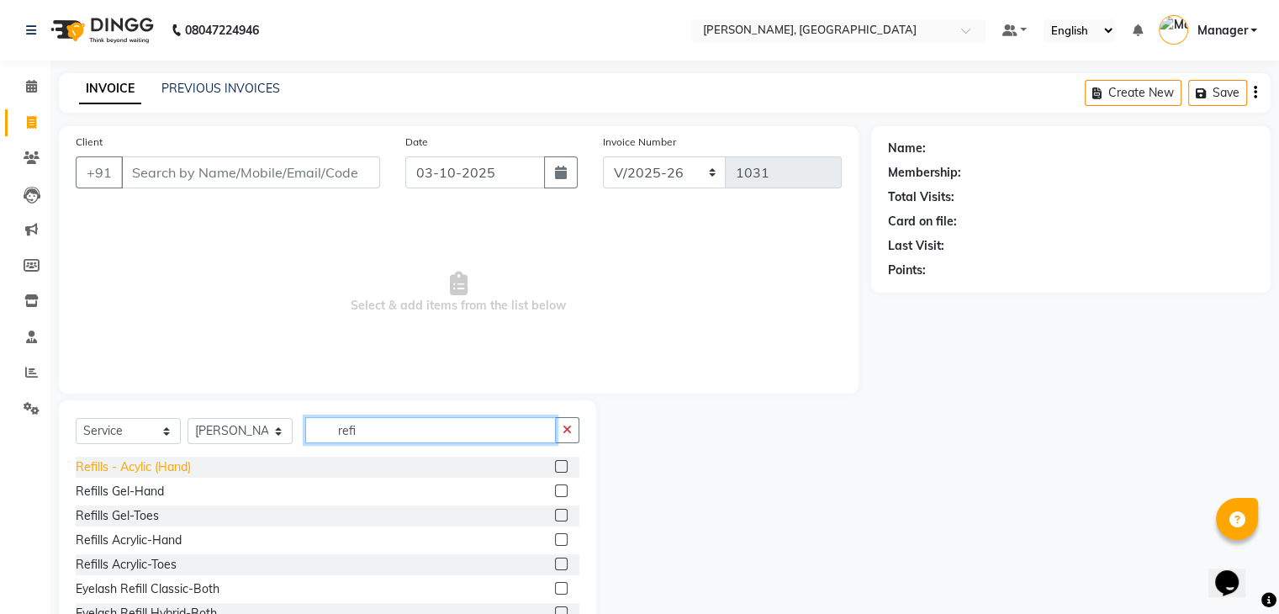
type input "refi"
click at [176, 465] on div "Refills - Acylic (Hand)" at bounding box center [133, 467] width 115 height 18
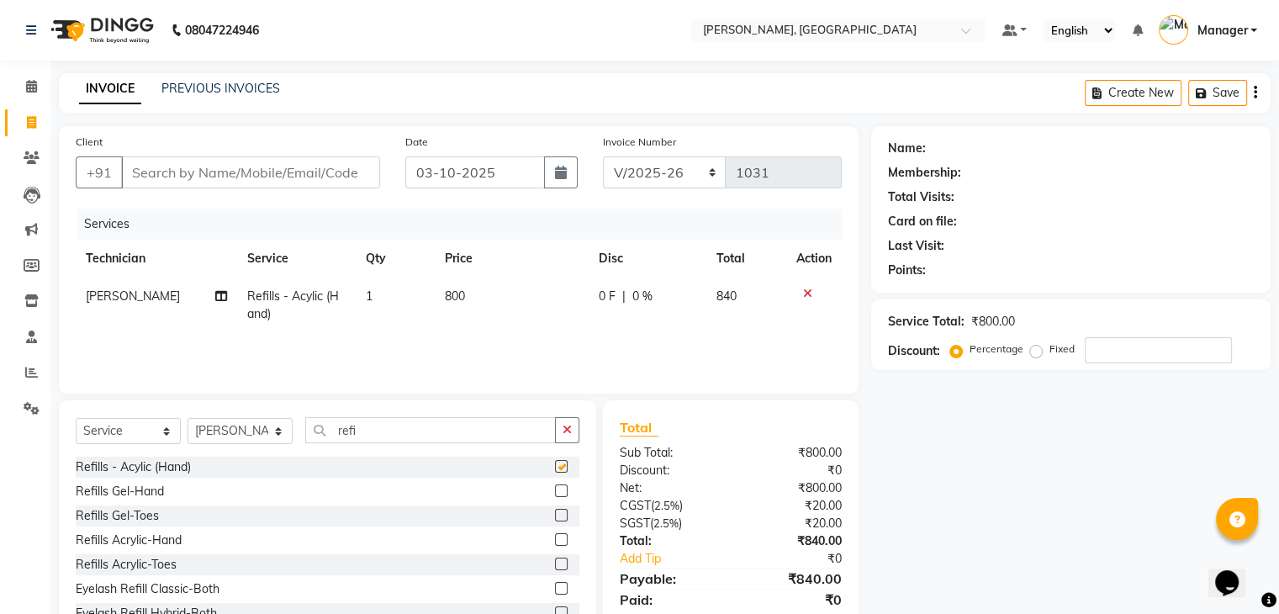
checkbox input "false"
click at [387, 430] on input "refi" at bounding box center [430, 430] width 251 height 26
type input "r"
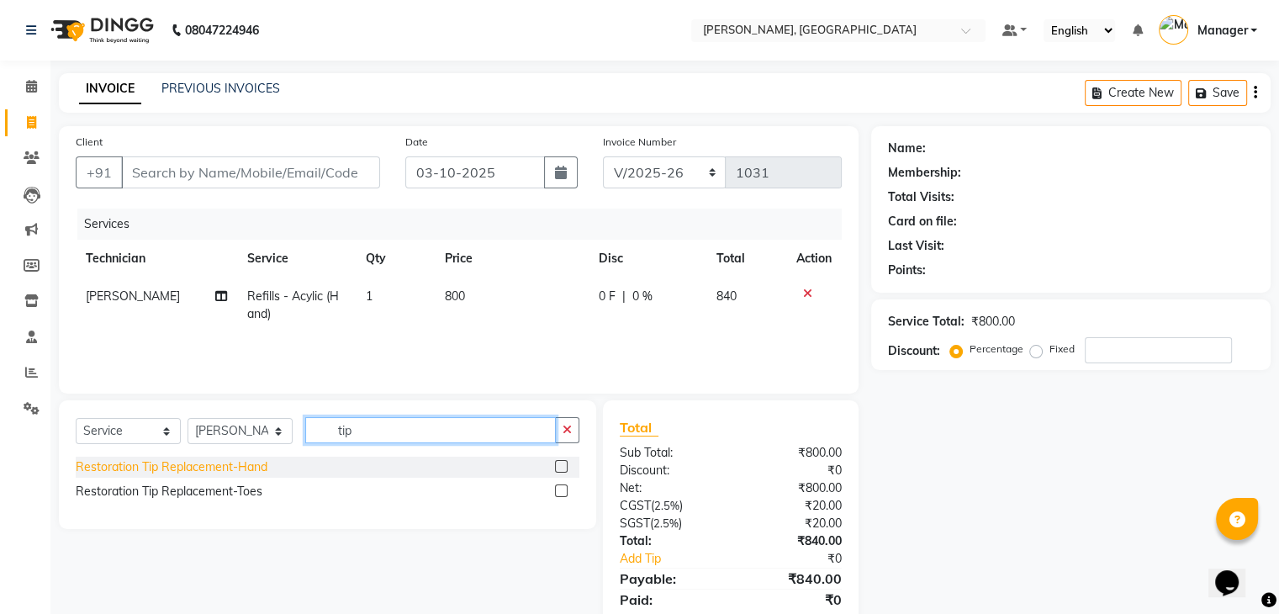
type input "tip"
click at [257, 469] on div "Restoration Tip Replacement-Hand" at bounding box center [172, 467] width 192 height 18
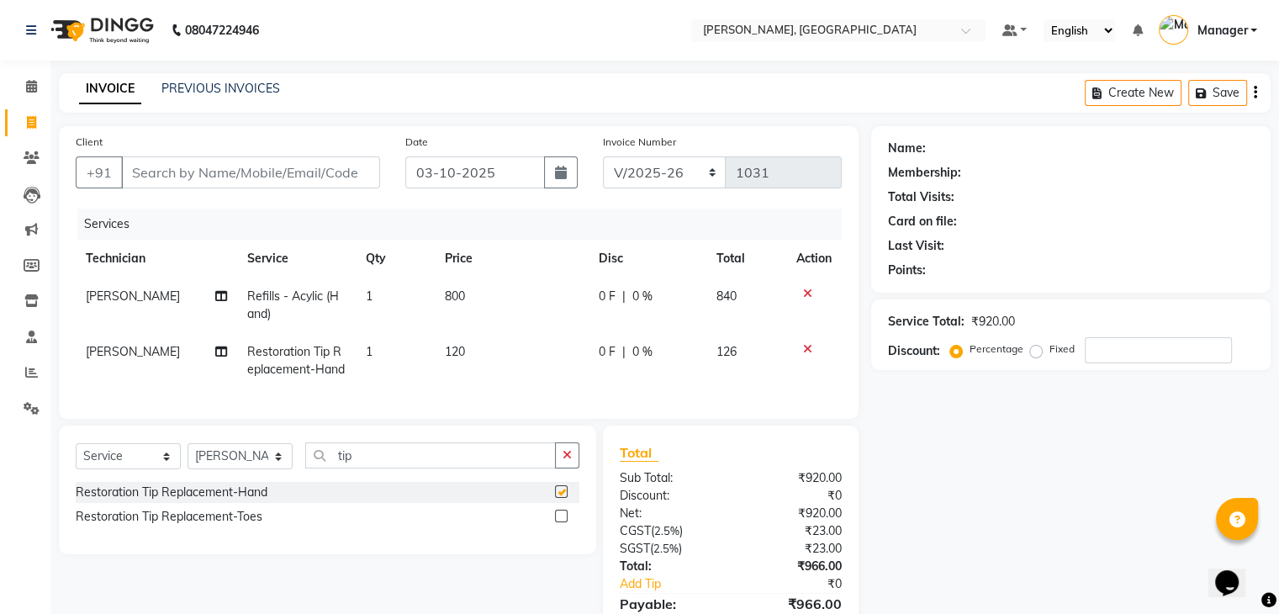
checkbox input "false"
click at [347, 339] on td "Restoration Tip Replacement-Hand" at bounding box center [296, 360] width 119 height 55
select select "88589"
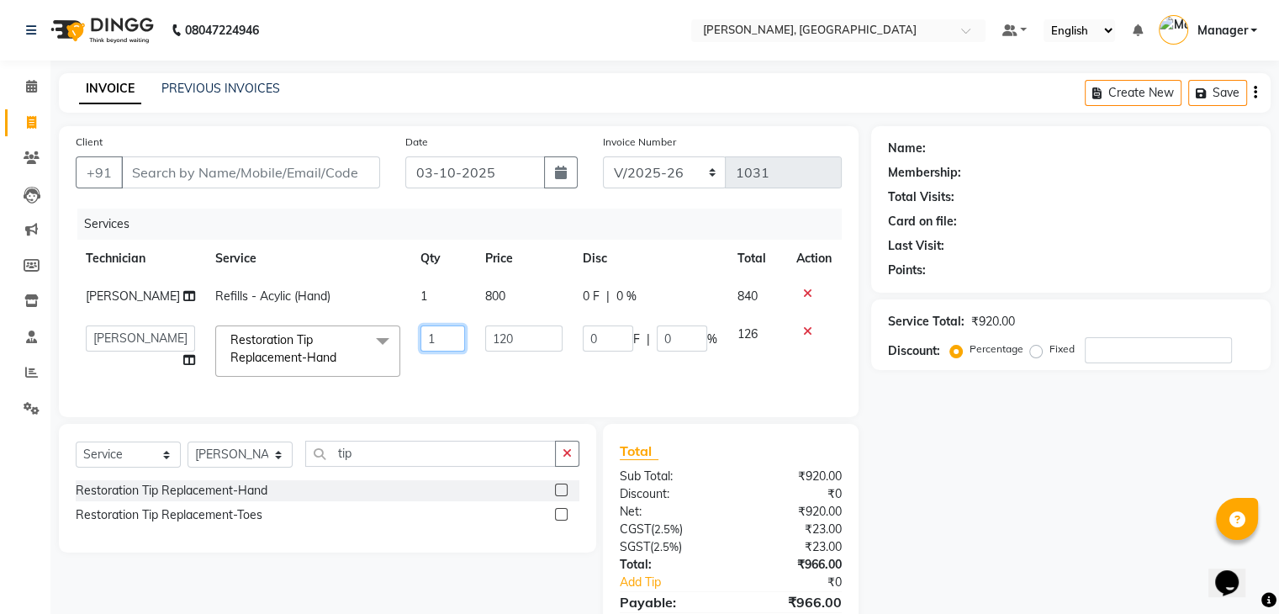
drag, startPoint x: 425, startPoint y: 339, endPoint x: 433, endPoint y: 334, distance: 9.8
click at [425, 339] on input "1" at bounding box center [442, 338] width 45 height 26
type input "2"
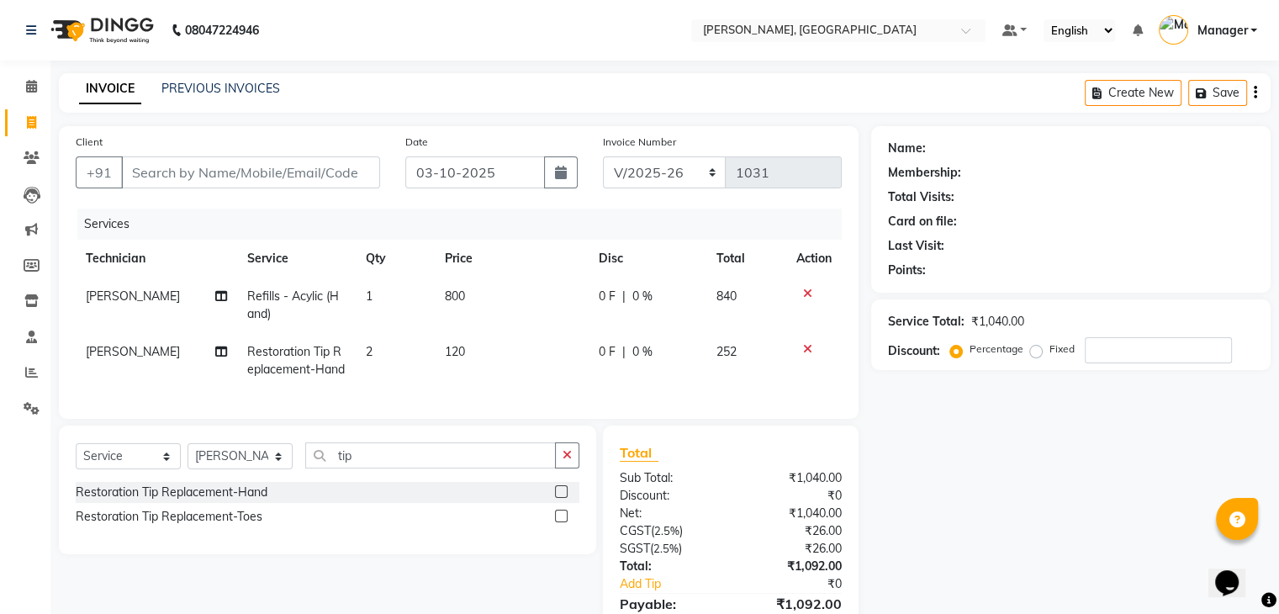
click at [541, 377] on td "120" at bounding box center [512, 360] width 154 height 55
select select "88589"
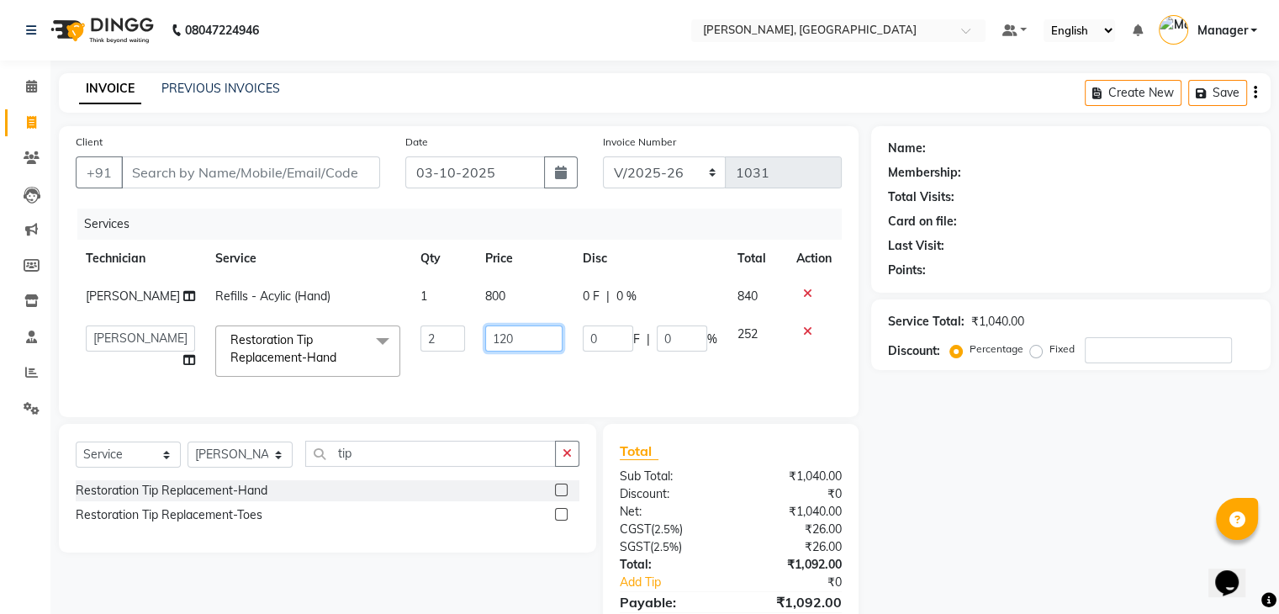
click at [531, 345] on input "120" at bounding box center [523, 338] width 77 height 26
type input "100"
click at [511, 381] on td "100" at bounding box center [524, 350] width 98 height 71
select select "88589"
click at [395, 450] on div "Select Service Product Membership Package Voucher Prepaid Gift Card Select Tech…" at bounding box center [327, 488] width 537 height 129
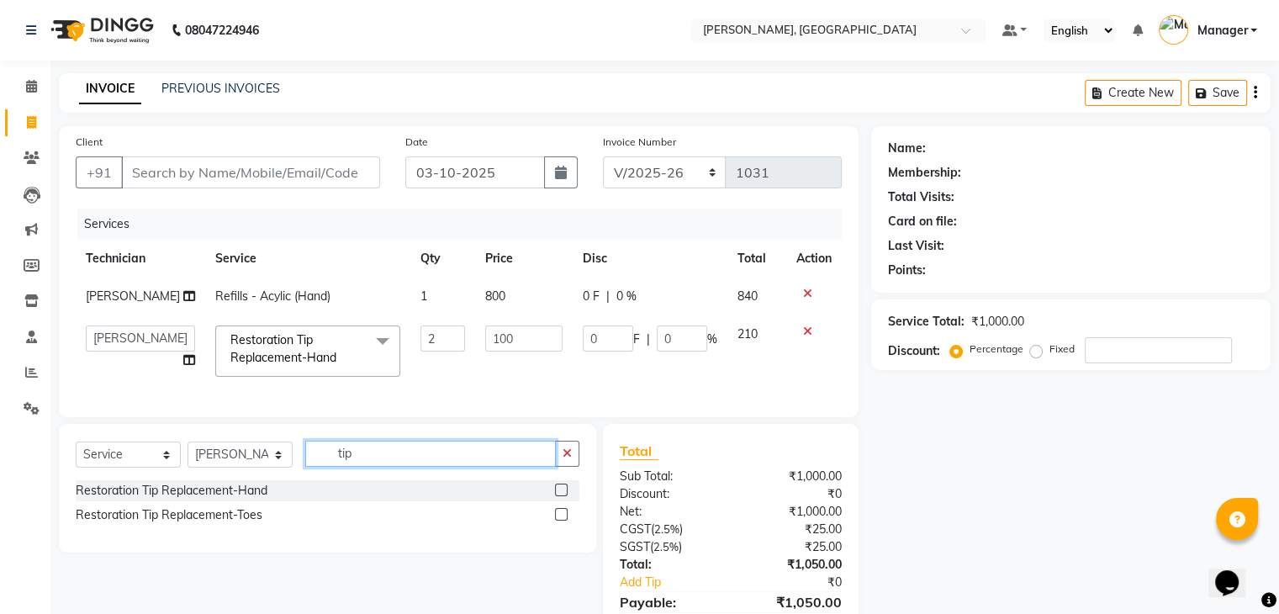
click at [393, 463] on input "tip" at bounding box center [430, 454] width 251 height 26
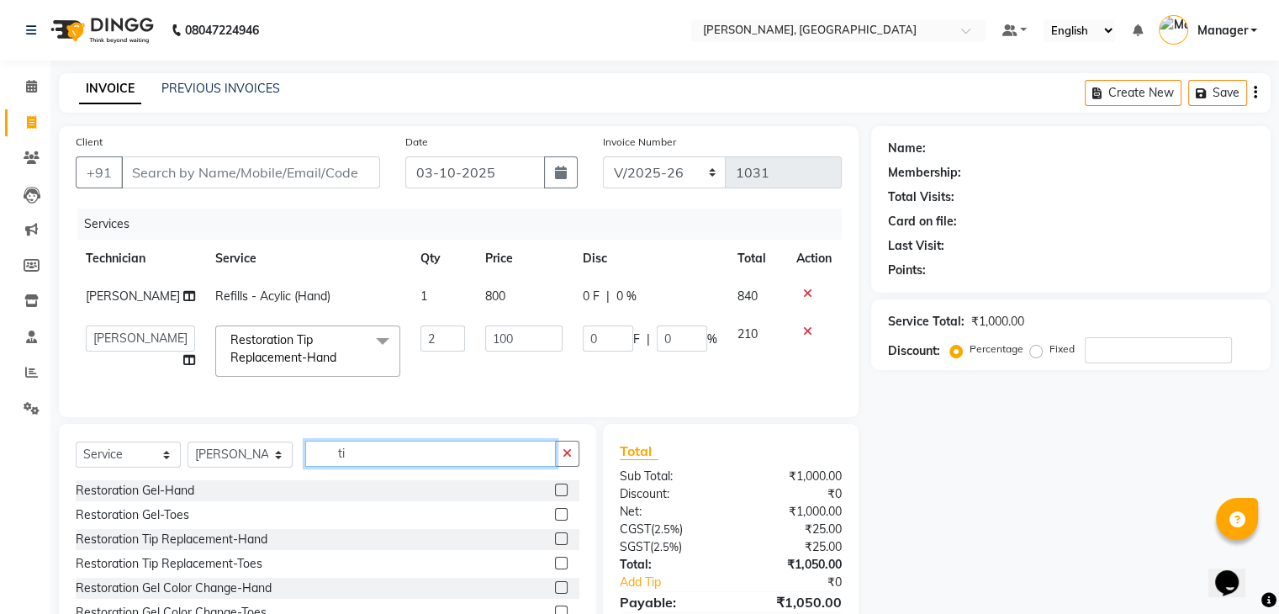
type input "t"
type input "per"
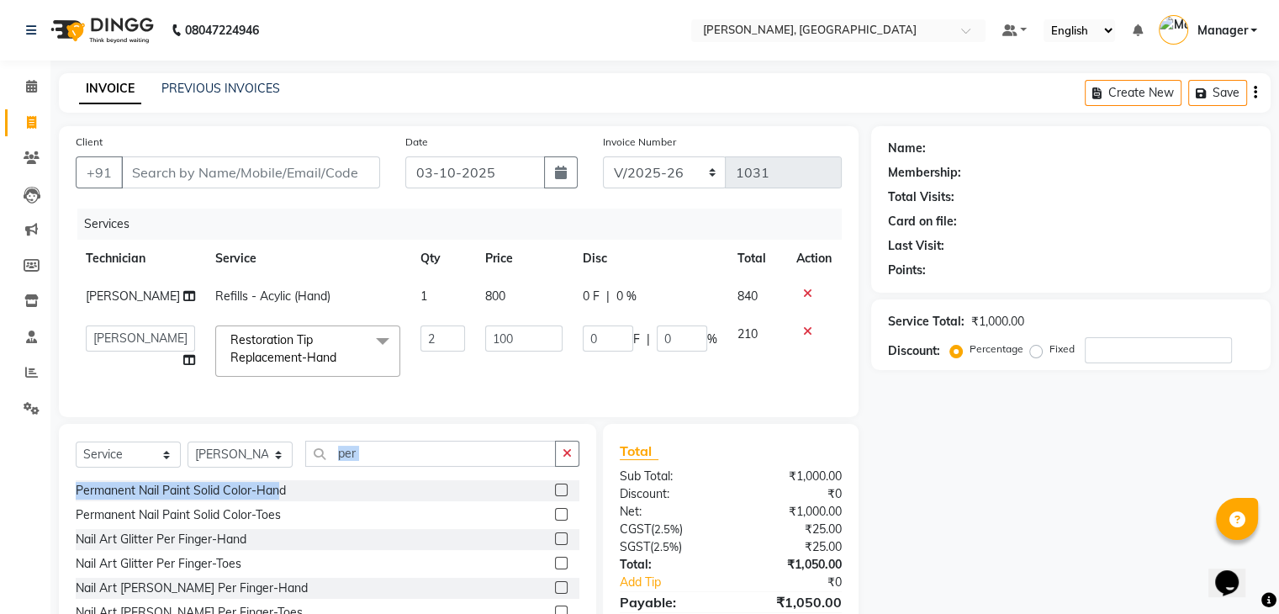
drag, startPoint x: 282, startPoint y: 502, endPoint x: 309, endPoint y: 477, distance: 36.9
click at [309, 478] on div "Select Service Product Membership Package Voucher Prepaid Gift Card Select Tech…" at bounding box center [327, 548] width 537 height 248
click at [255, 499] on div "Permanent Nail Paint Solid Color-Hand" at bounding box center [181, 491] width 210 height 18
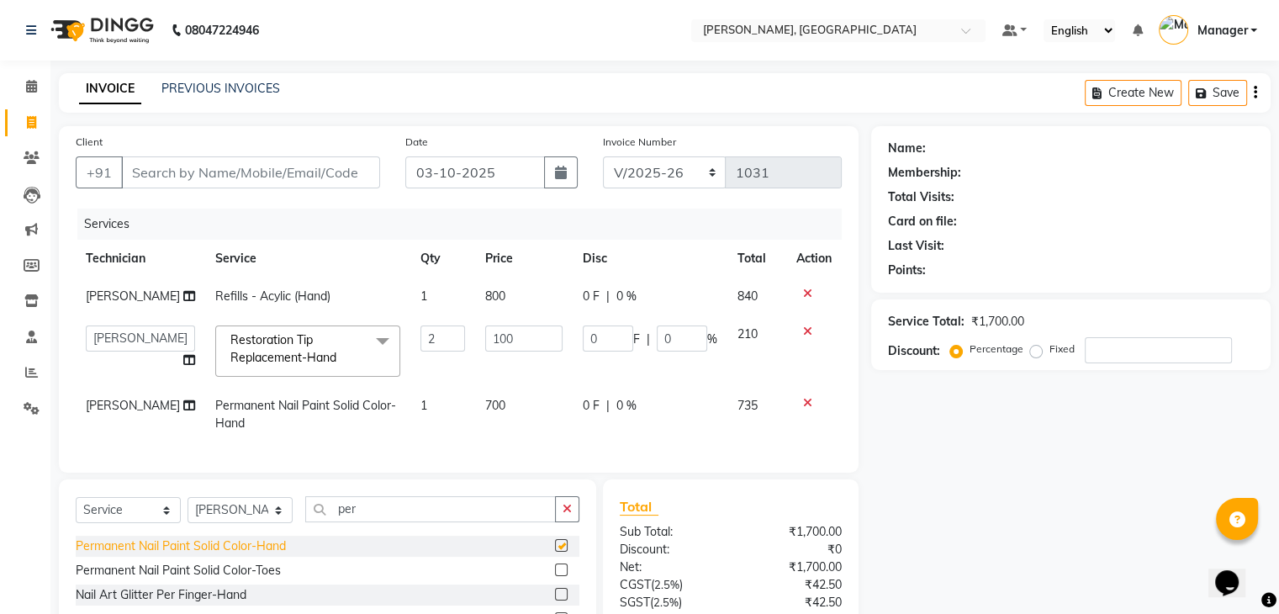
checkbox input "false"
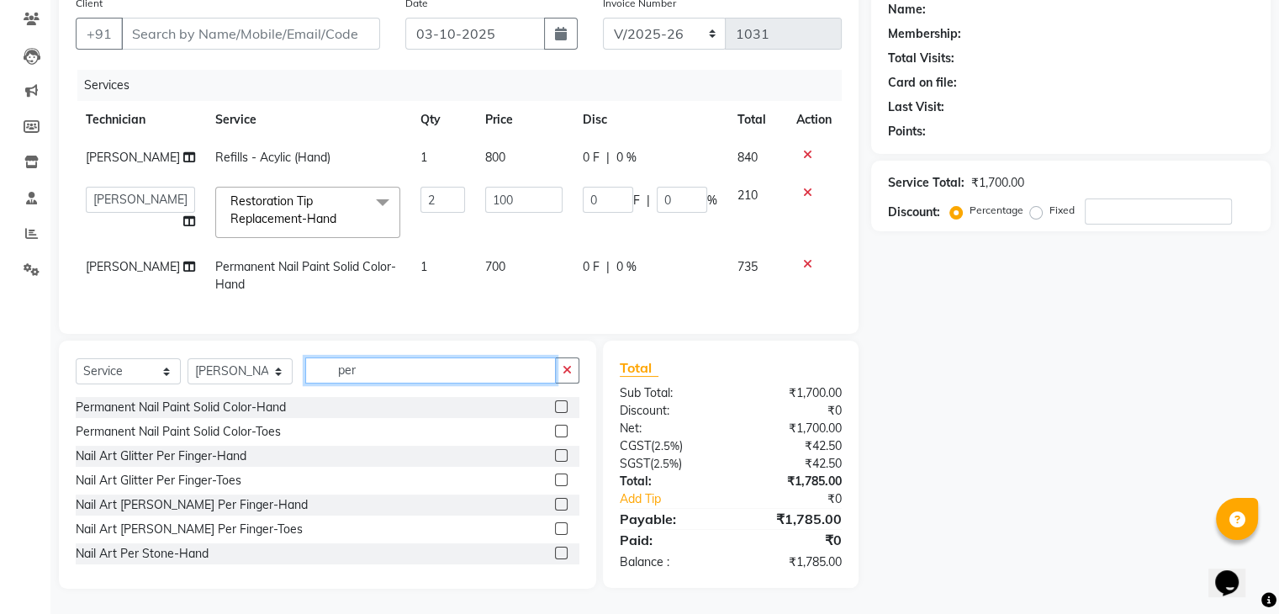
click at [388, 372] on input "per" at bounding box center [430, 370] width 251 height 26
type input "p"
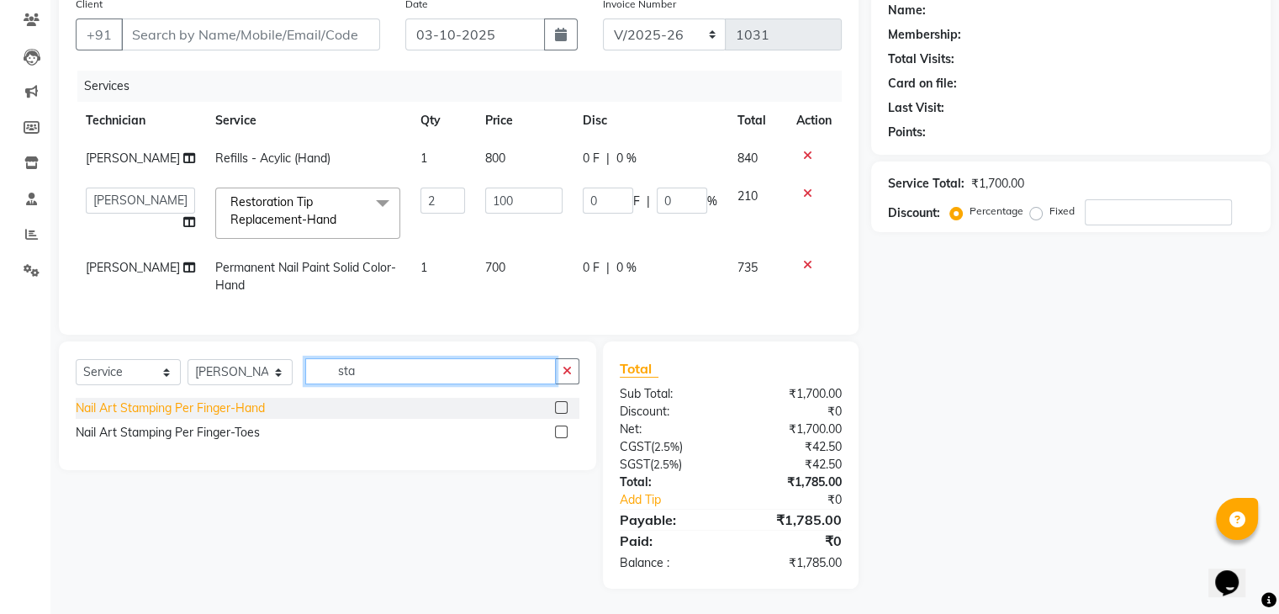
type input "sta"
click at [255, 402] on div "Nail Art Stamping Per Finger-Hand" at bounding box center [170, 408] width 189 height 18
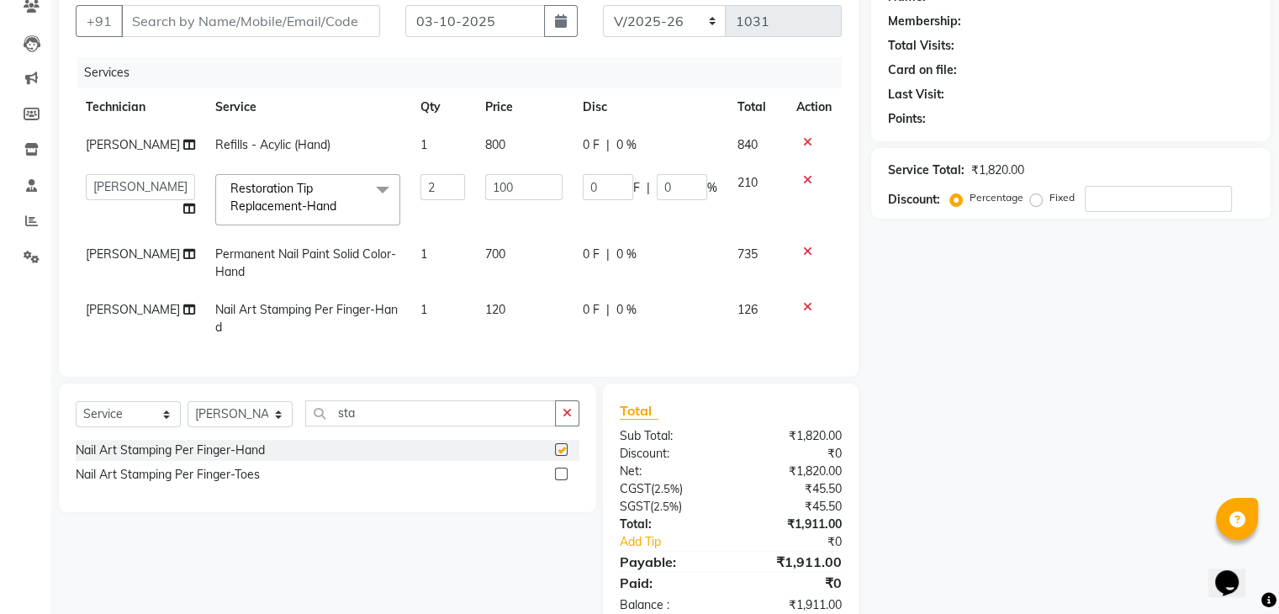
checkbox input "false"
click at [430, 312] on td "1" at bounding box center [443, 318] width 66 height 55
select select "88589"
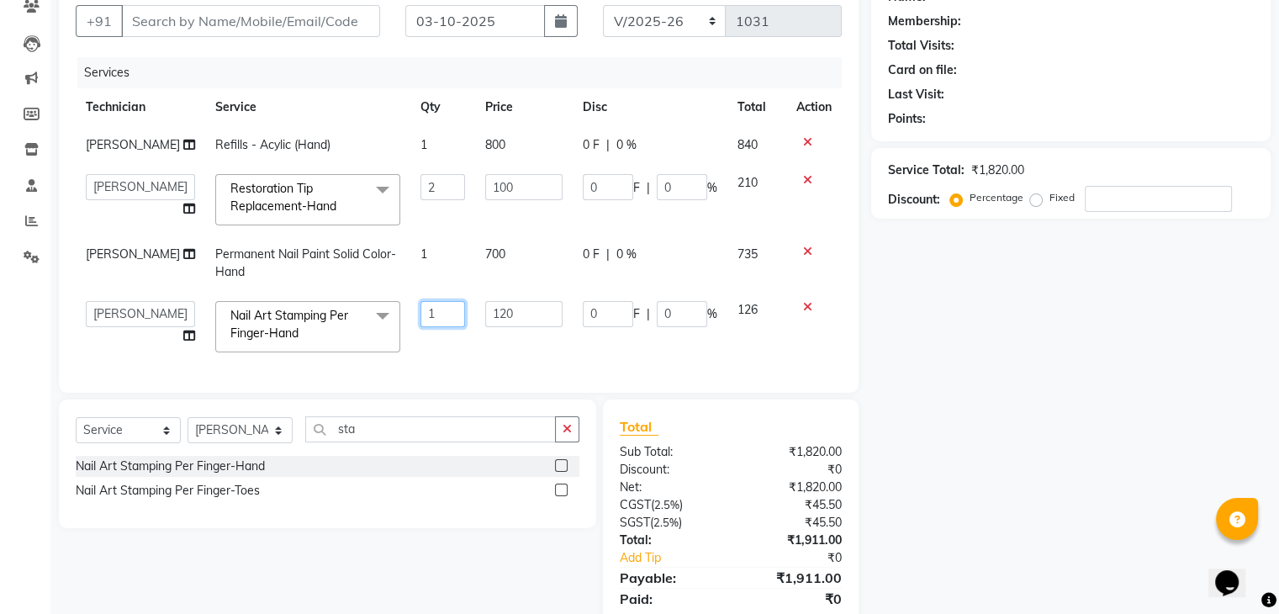
click at [443, 314] on input "1" at bounding box center [442, 314] width 45 height 26
type input "10"
click at [464, 348] on div "Services Technician Service Qty Price Disc Total Action [PERSON_NAME] Refills -…" at bounding box center [459, 216] width 766 height 319
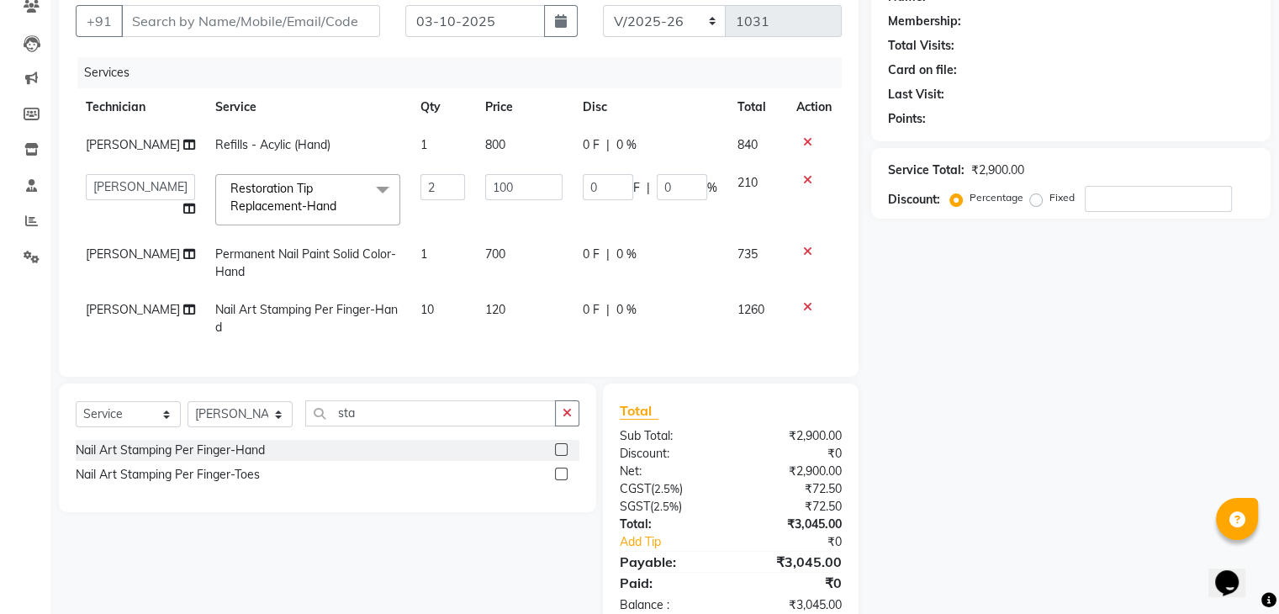
click at [507, 310] on td "120" at bounding box center [524, 318] width 98 height 55
select select "88589"
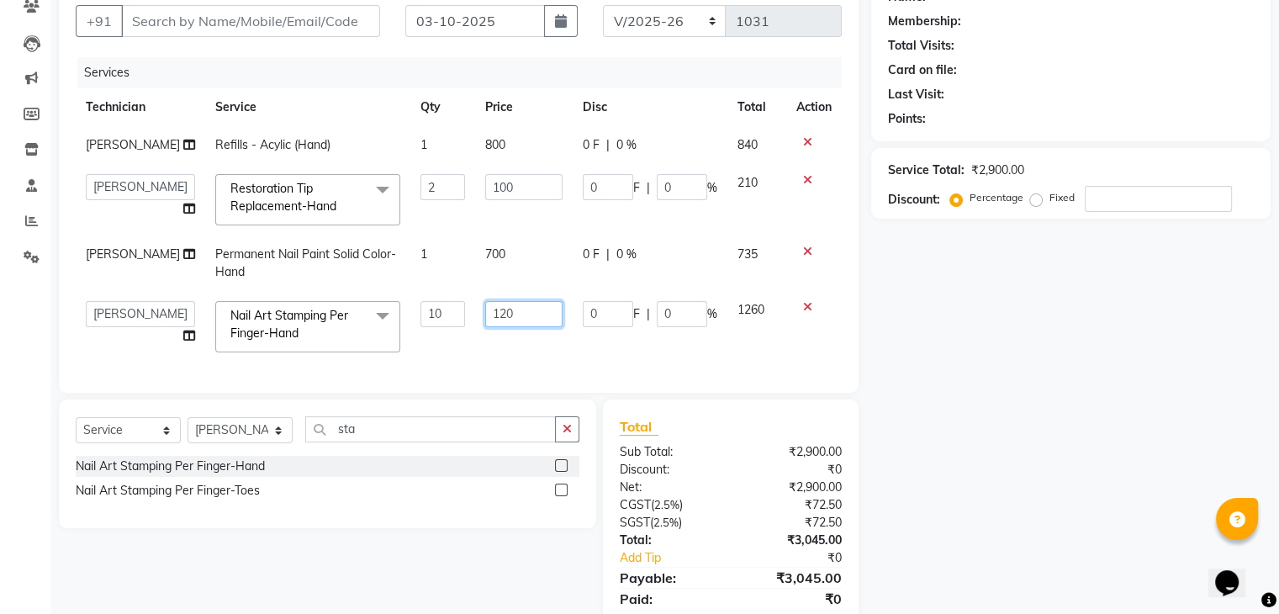
click at [528, 307] on input "120" at bounding box center [523, 314] width 77 height 26
type input "1"
type input "200"
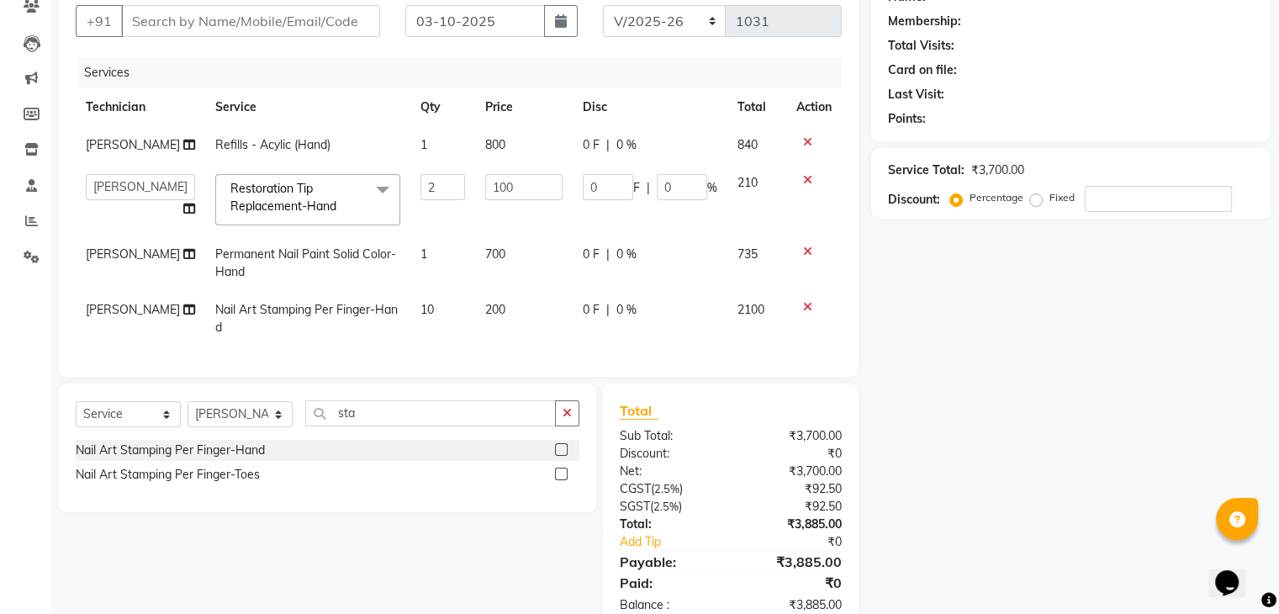
click at [527, 360] on div "Services Technician Service Qty Price Disc Total Action [PERSON_NAME] Refills -…" at bounding box center [459, 208] width 766 height 303
click at [451, 426] on input "sta" at bounding box center [430, 413] width 251 height 26
type input "s"
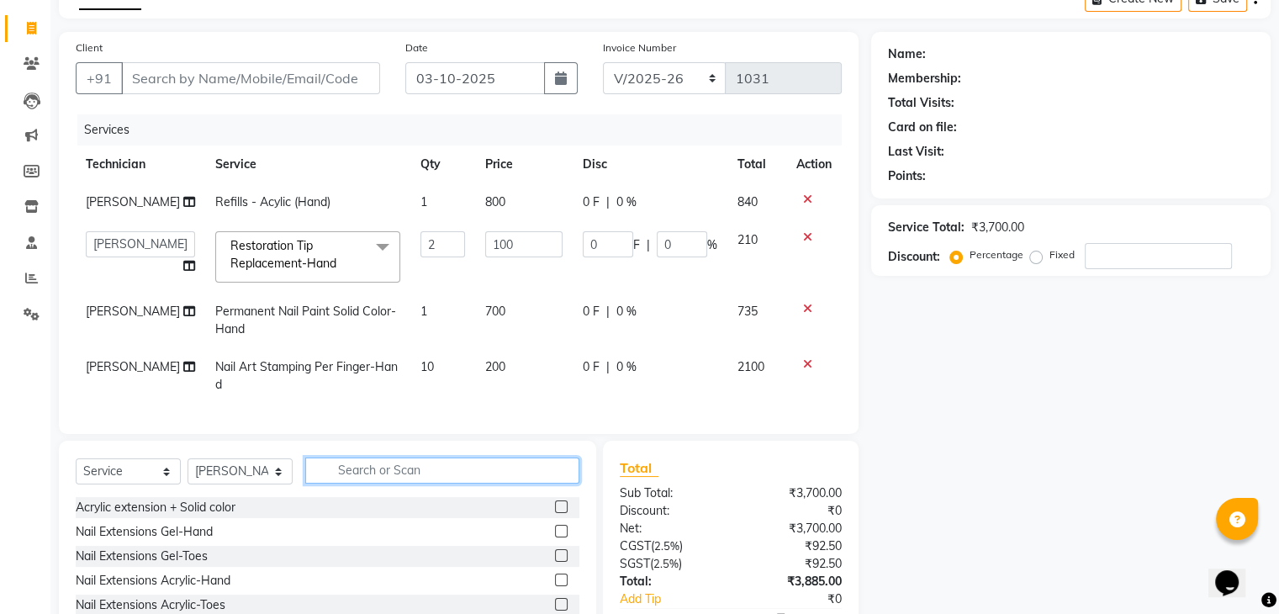
scroll to position [208, 0]
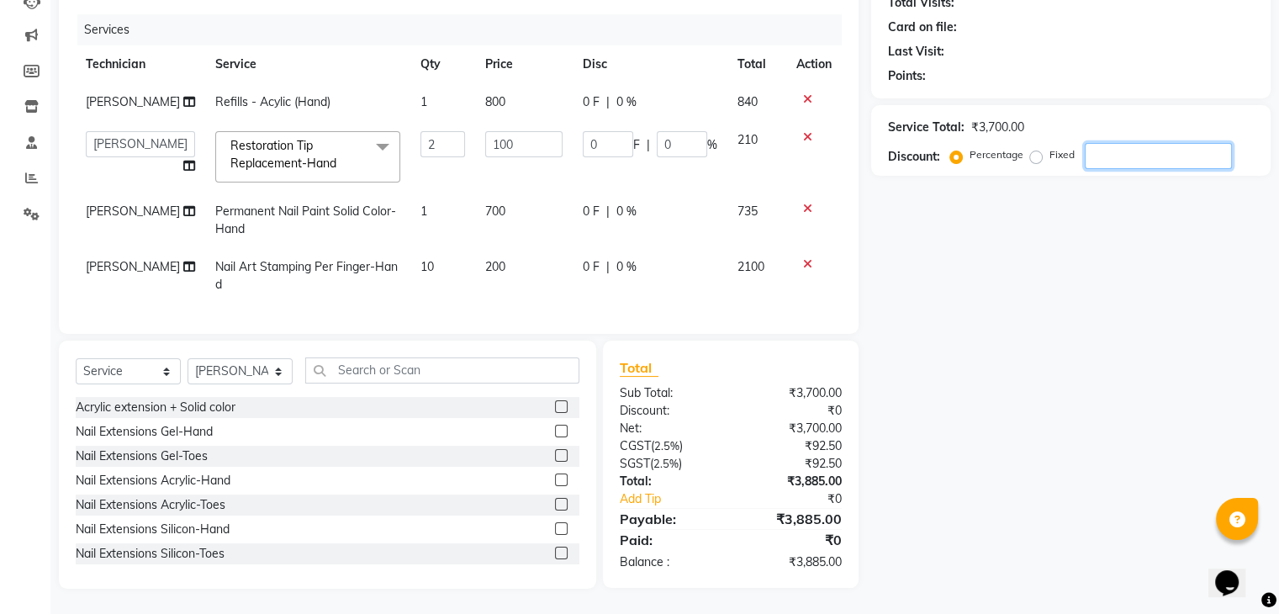
click at [1137, 143] on input "number" at bounding box center [1158, 156] width 147 height 26
type input "1"
type input "2"
type input "1"
type input "10"
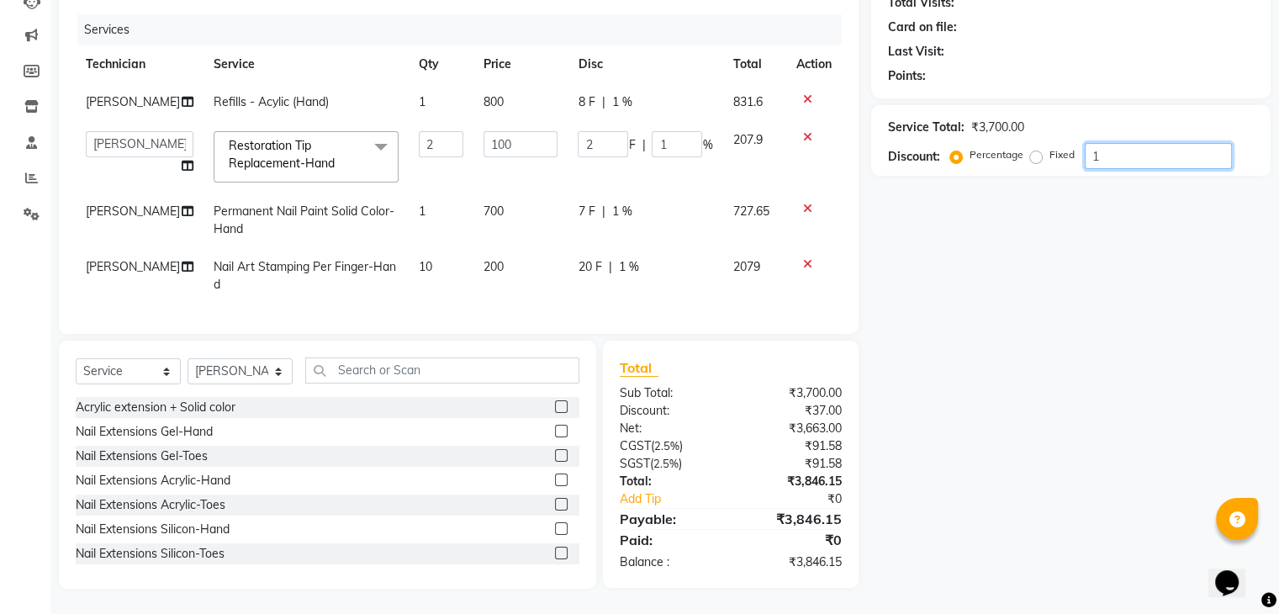
type input "20"
type input "10"
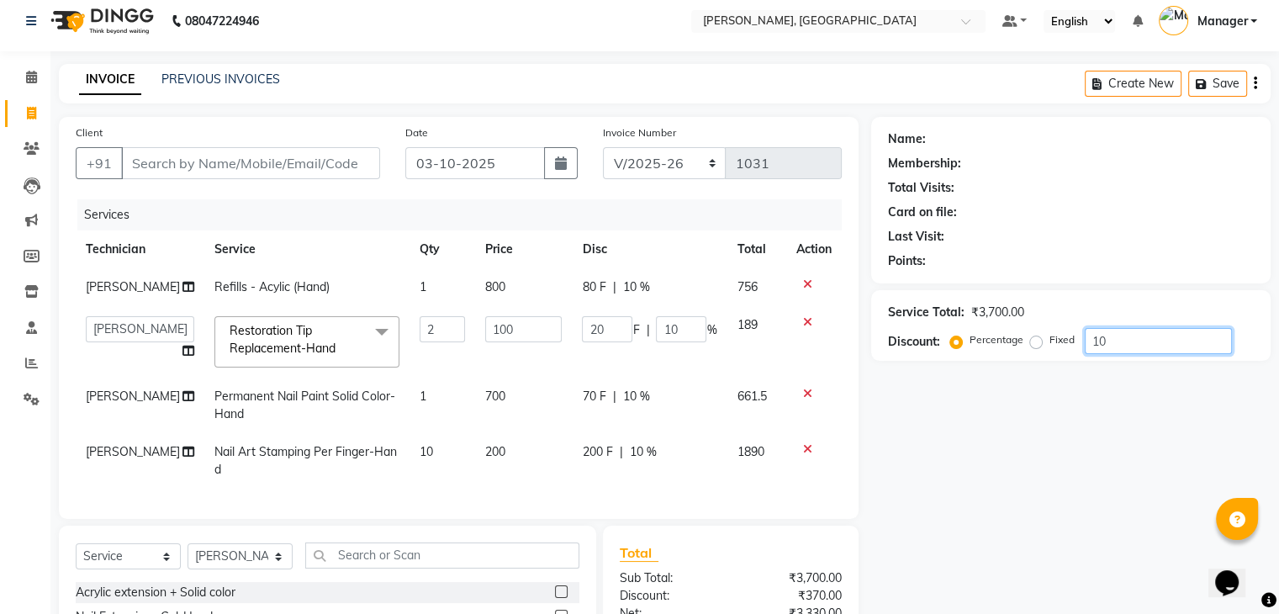
scroll to position [0, 0]
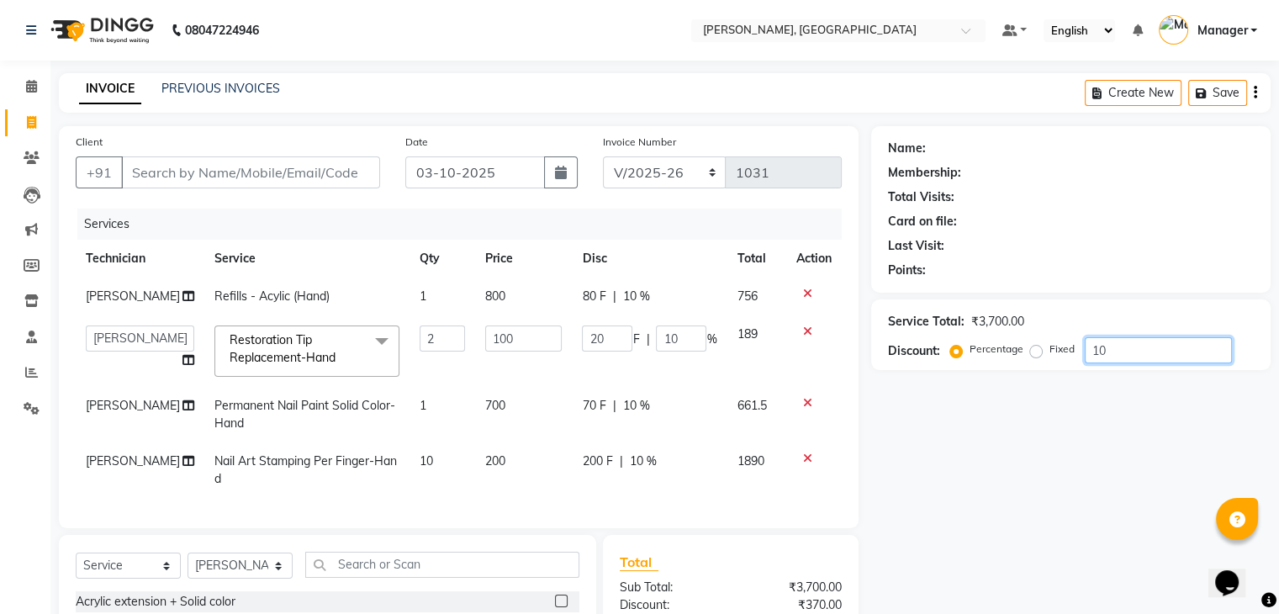
type input "10"
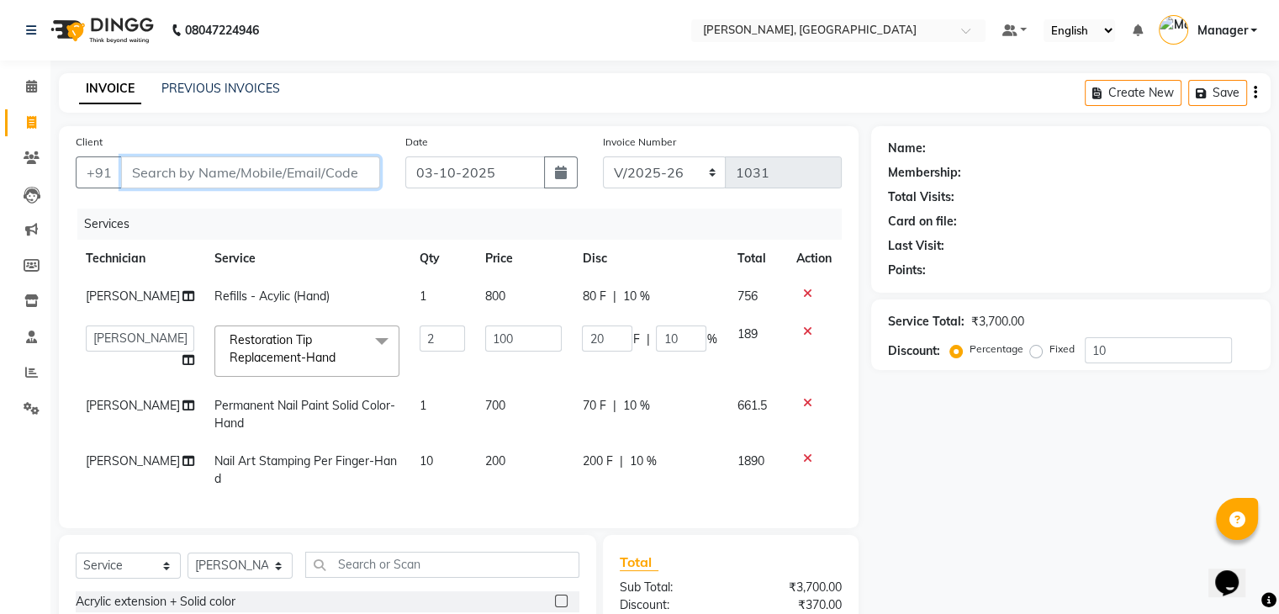
click at [139, 166] on input "Client" at bounding box center [250, 172] width 259 height 32
click at [149, 179] on input "Client" at bounding box center [250, 172] width 259 height 32
type input "9"
type input "0"
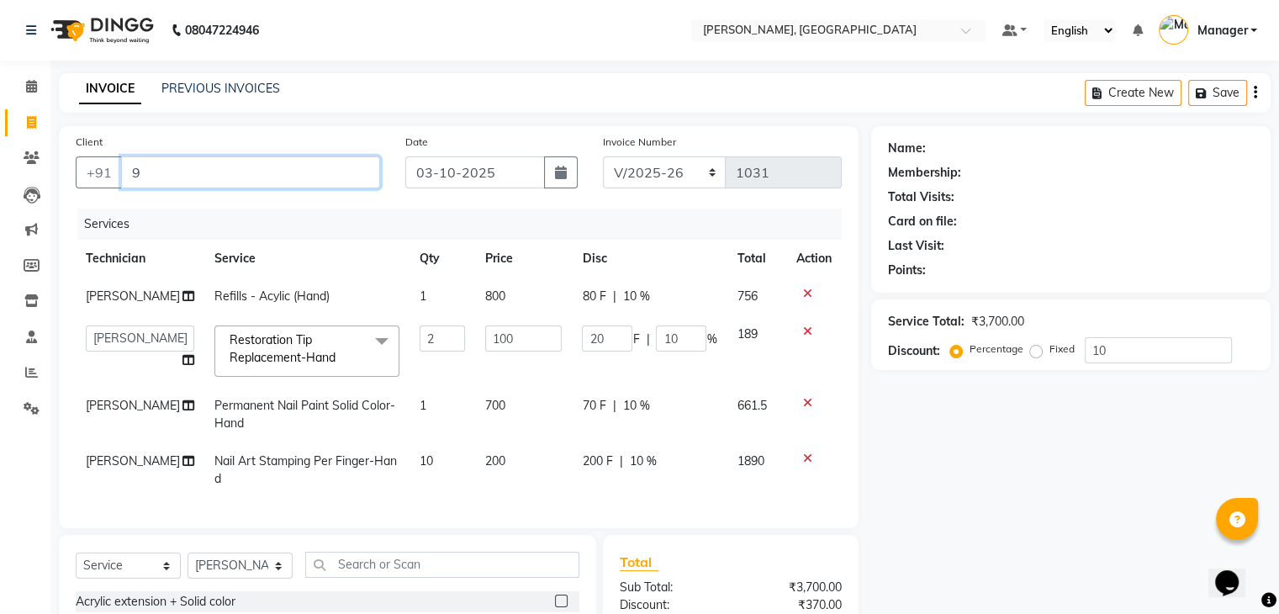
type input "0"
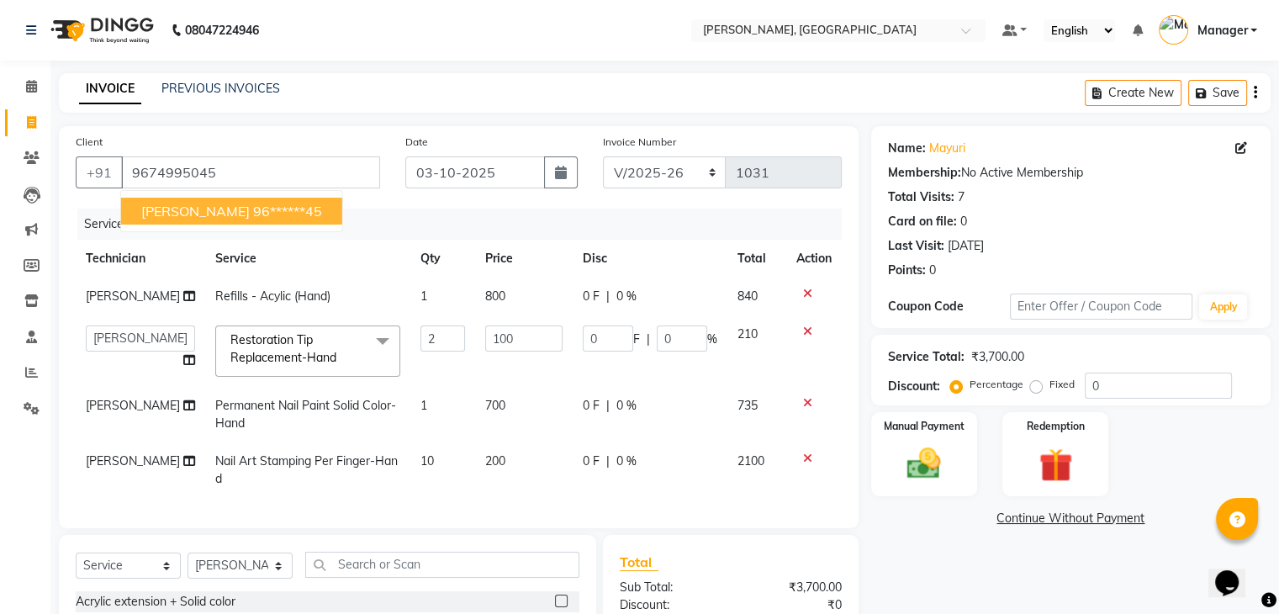
click at [253, 209] on ngb-highlight "96******45" at bounding box center [287, 211] width 69 height 17
type input "96******45"
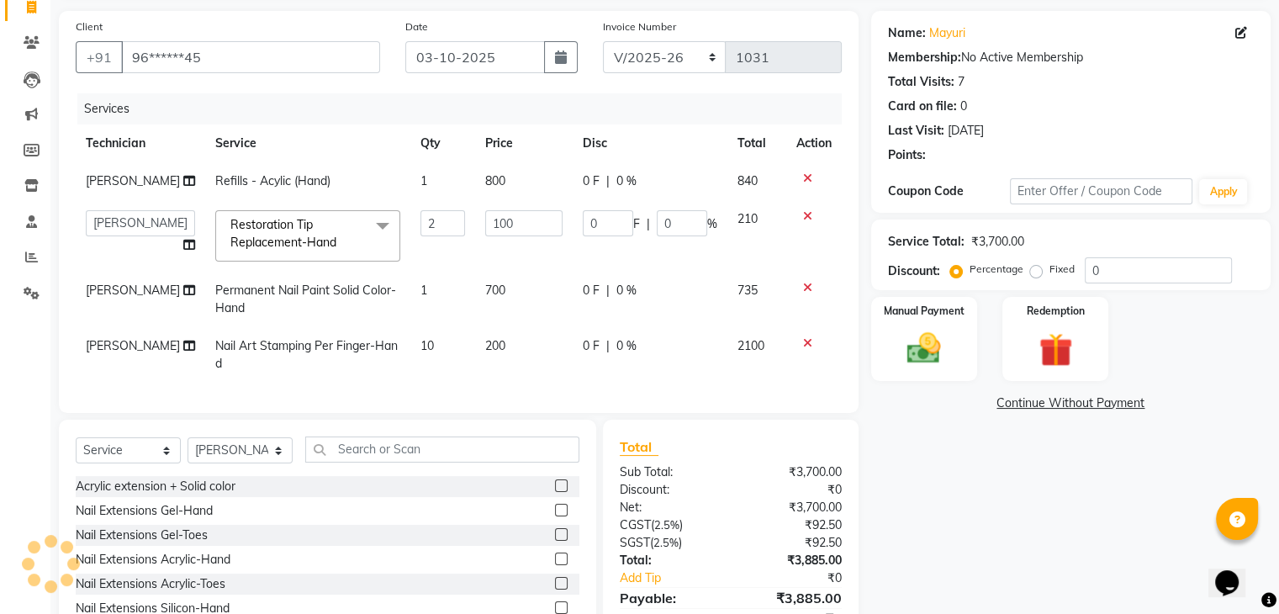
scroll to position [208, 0]
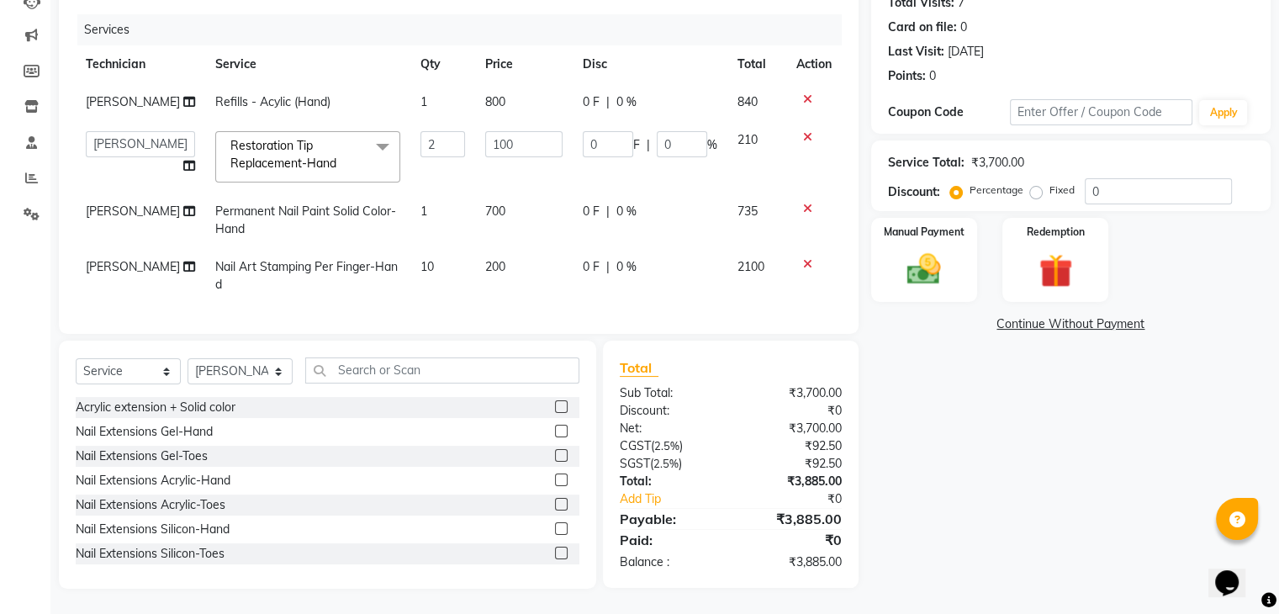
click at [1049, 182] on label "Fixed" at bounding box center [1061, 189] width 25 height 15
click at [1035, 184] on input "Fixed" at bounding box center [1039, 190] width 12 height 12
radio input "true"
click at [1160, 179] on input "0" at bounding box center [1158, 191] width 147 height 26
type input "4"
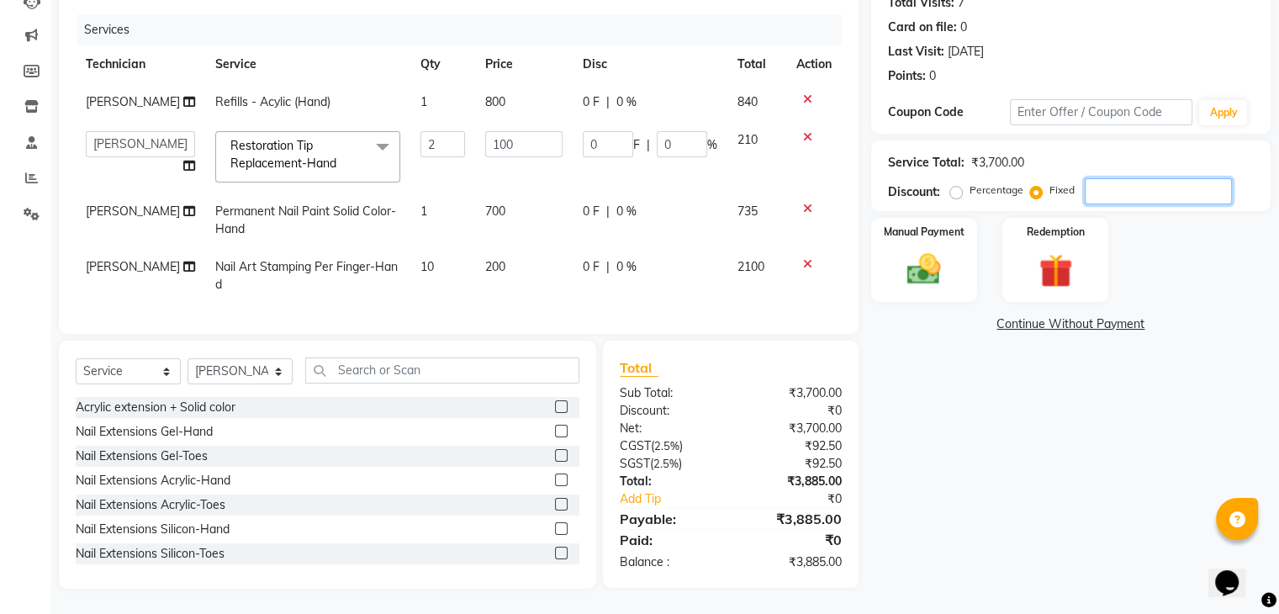
type input "0.22"
type input "0.11"
type input "48"
type input "2.59"
type input "1.29"
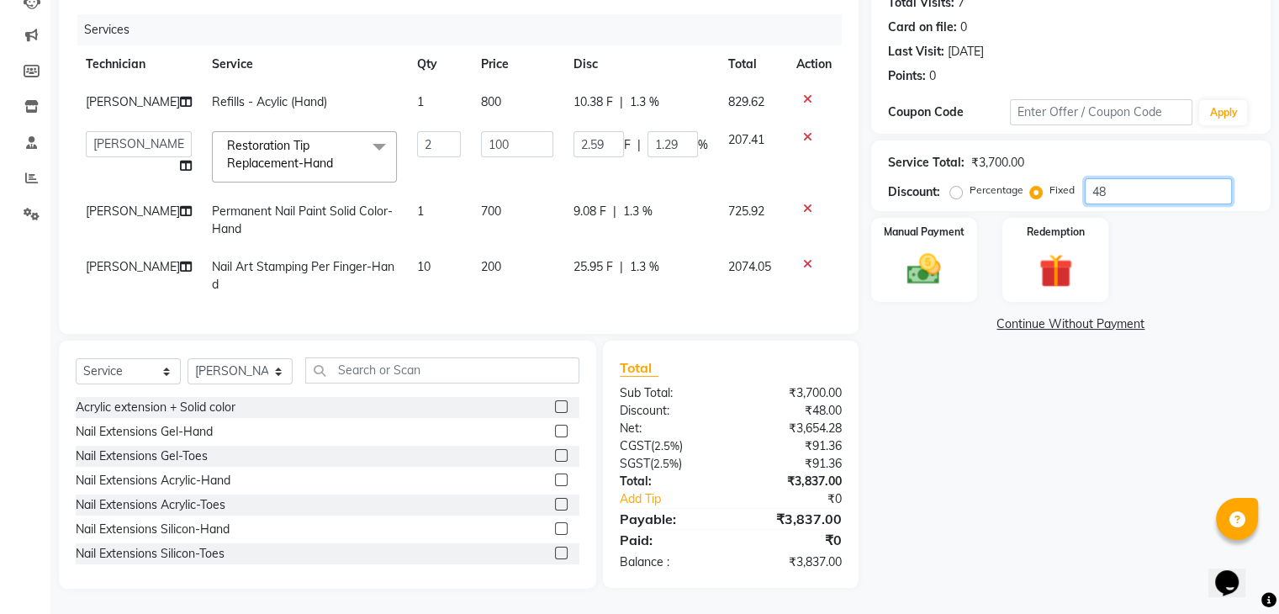
type input "485"
type input "26.22"
type input "13.11"
type input "485"
click at [903, 250] on img at bounding box center [923, 270] width 56 height 40
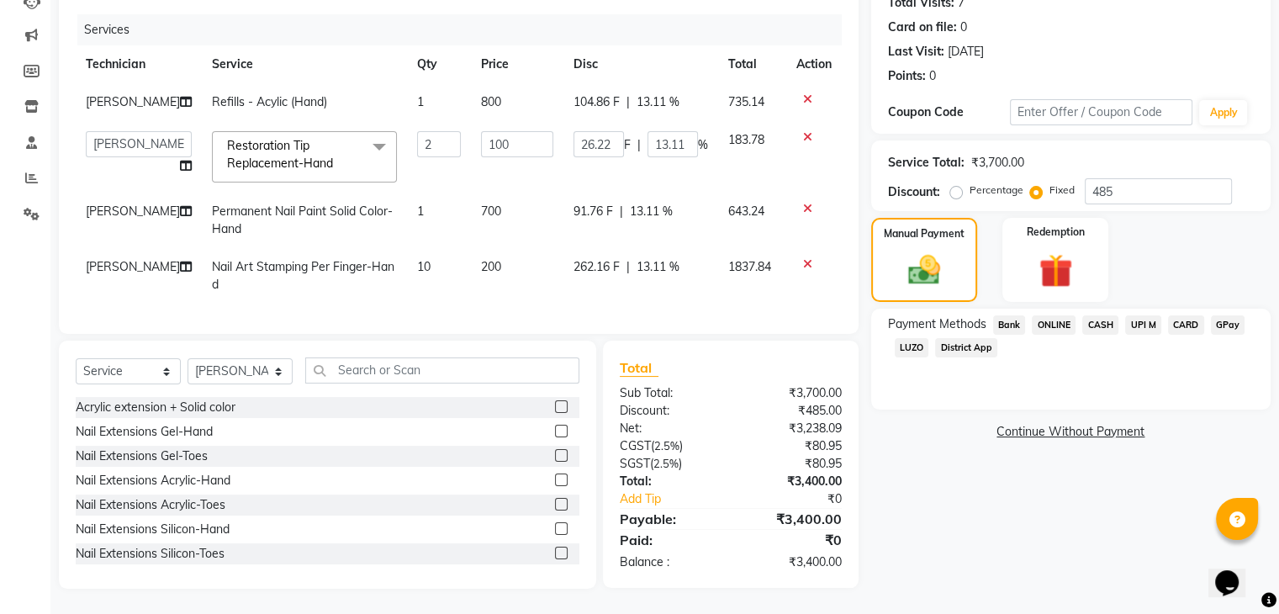
click at [1064, 315] on span "ONLINE" at bounding box center [1054, 324] width 44 height 19
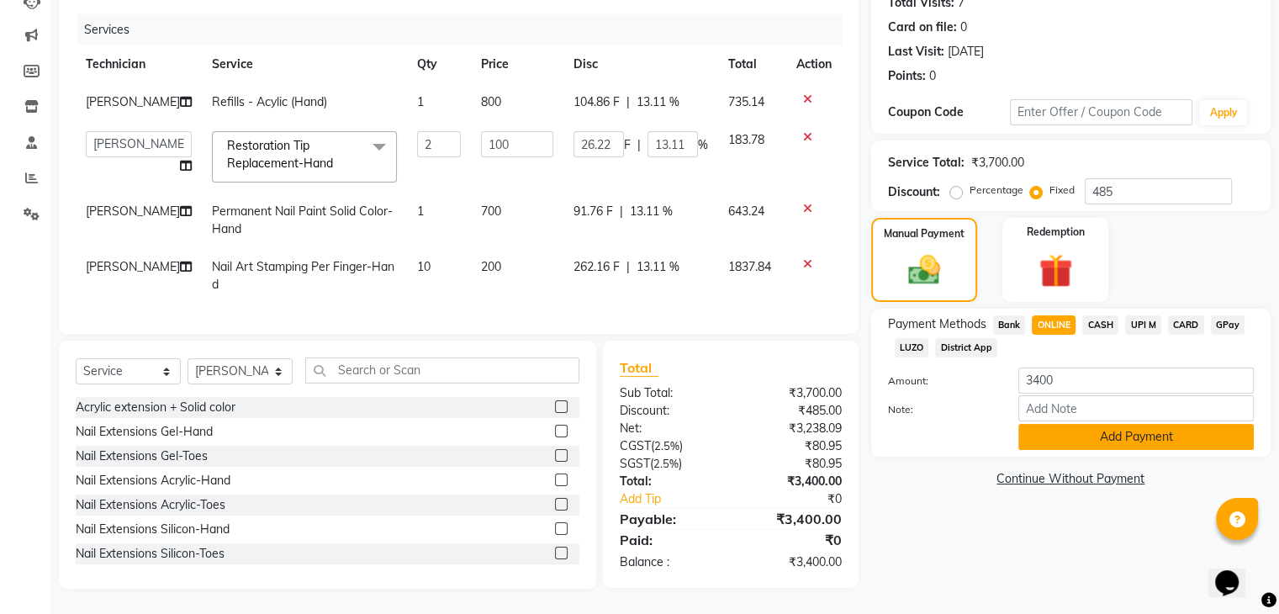
click at [1147, 425] on button "Add Payment" at bounding box center [1135, 437] width 235 height 26
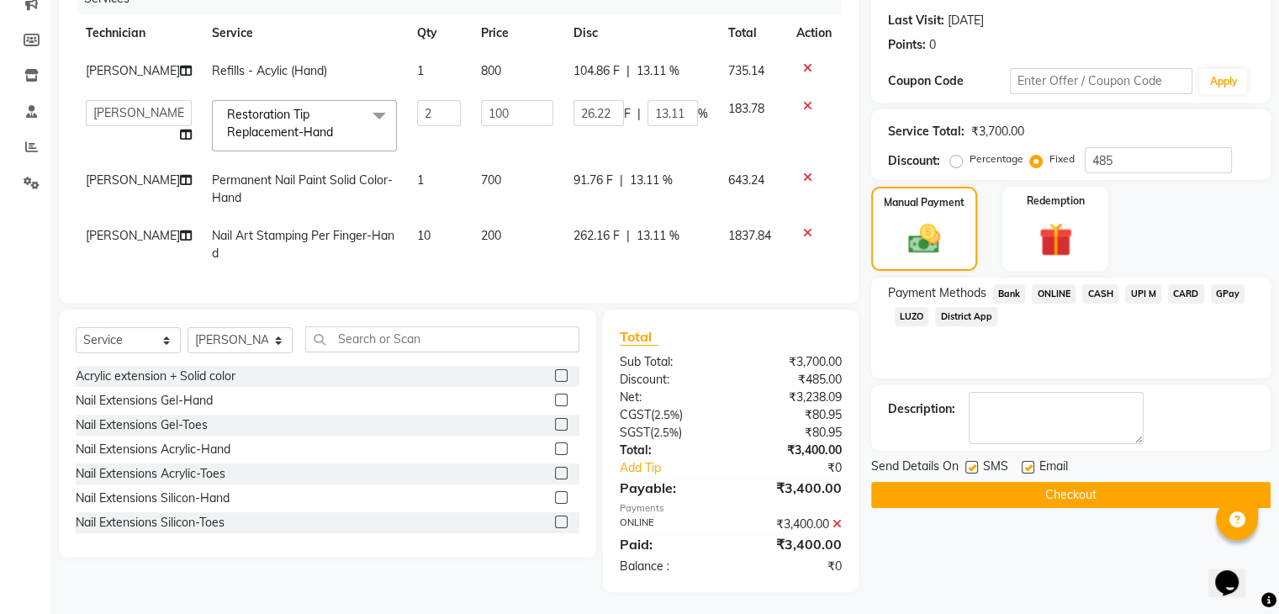
scroll to position [241, 0]
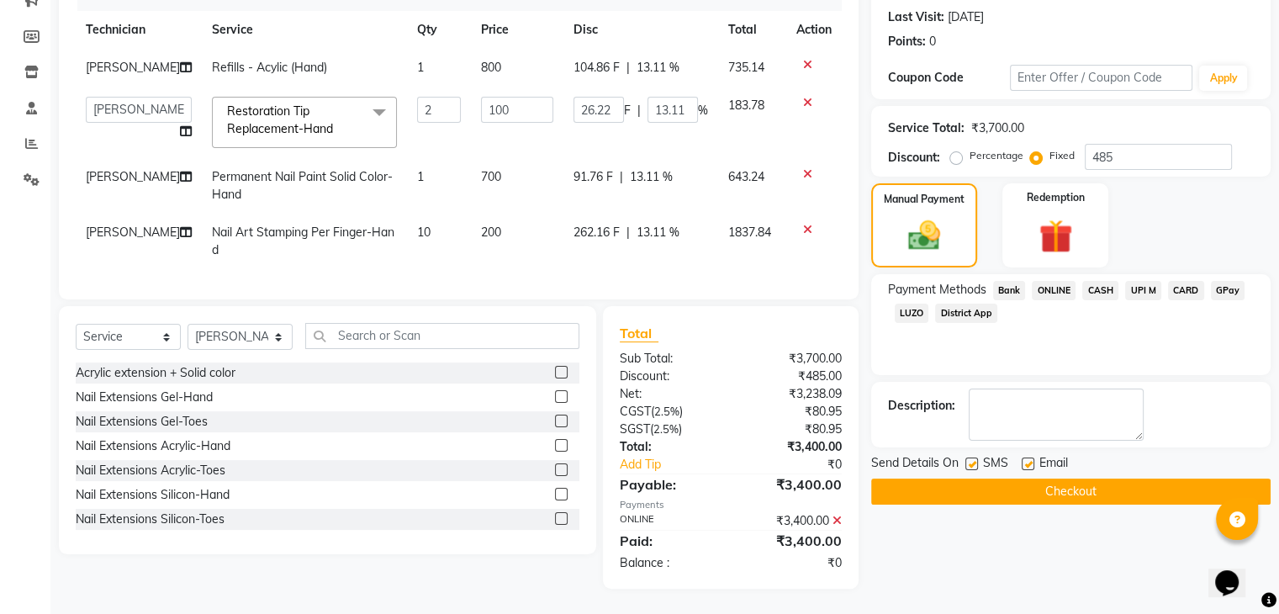
click at [1088, 483] on button "Checkout" at bounding box center [1070, 491] width 399 height 26
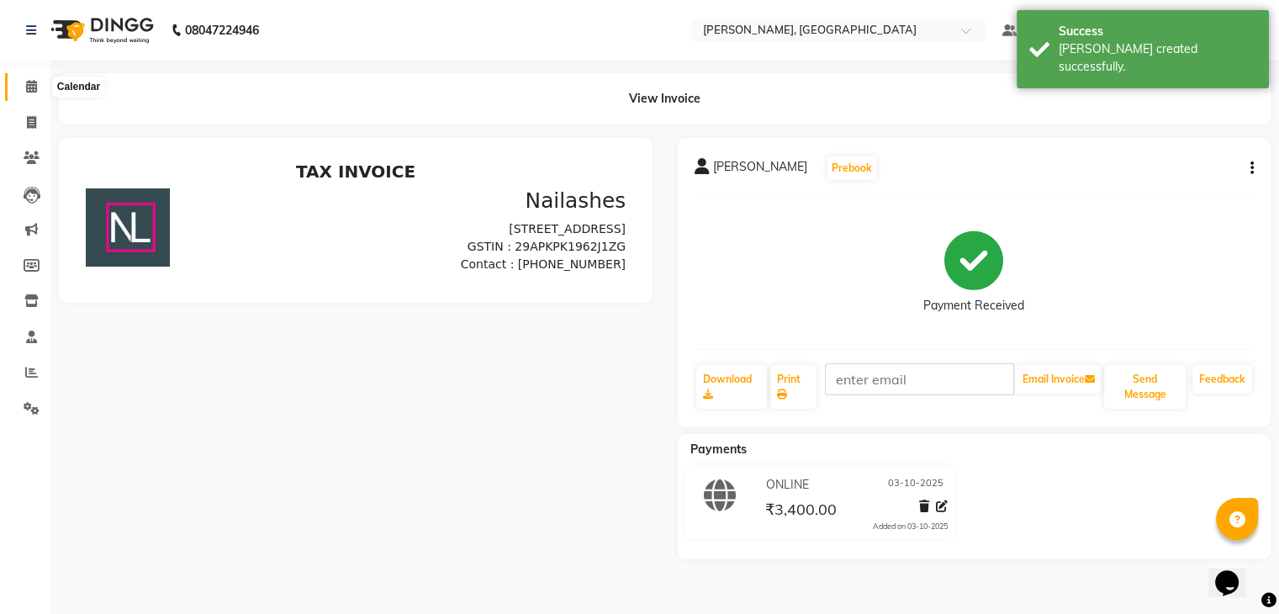
click at [20, 95] on span at bounding box center [31, 86] width 29 height 19
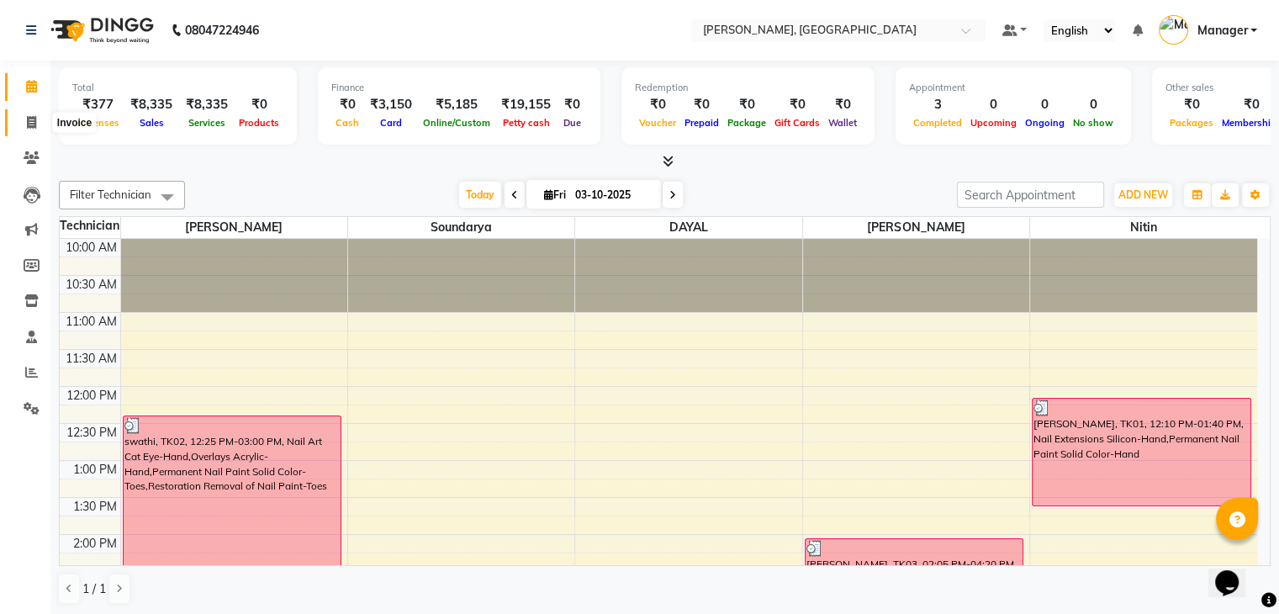
click at [29, 125] on icon at bounding box center [31, 122] width 9 height 13
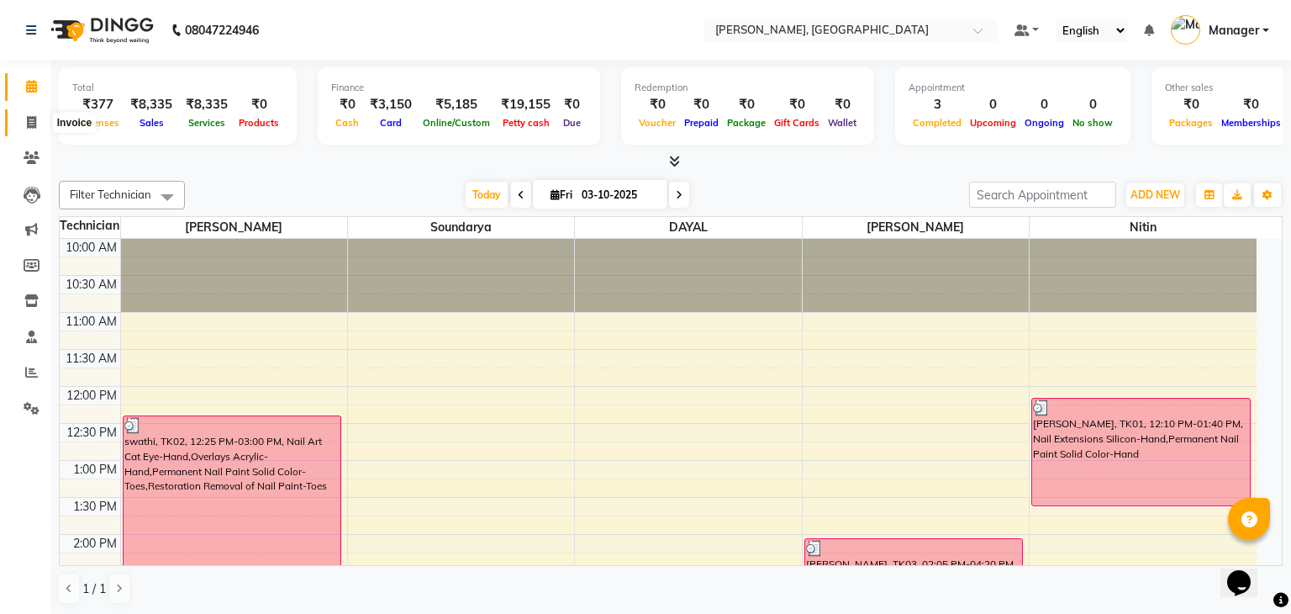
select select "service"
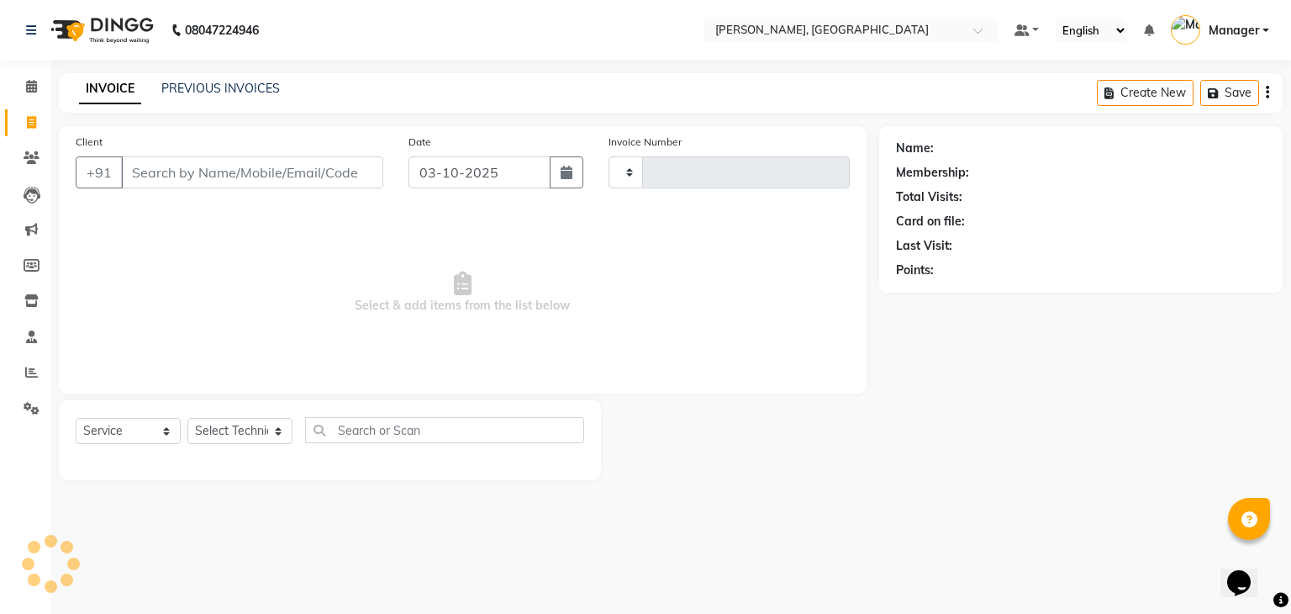
type input "1032"
select select "4495"
click at [245, 430] on select "Select Technician Admin [PERSON_NAME] Manager [PERSON_NAME]" at bounding box center [239, 431] width 105 height 26
select select "77389"
click at [187, 419] on select "Select Technician Admin [PERSON_NAME] Manager [PERSON_NAME]" at bounding box center [239, 431] width 105 height 26
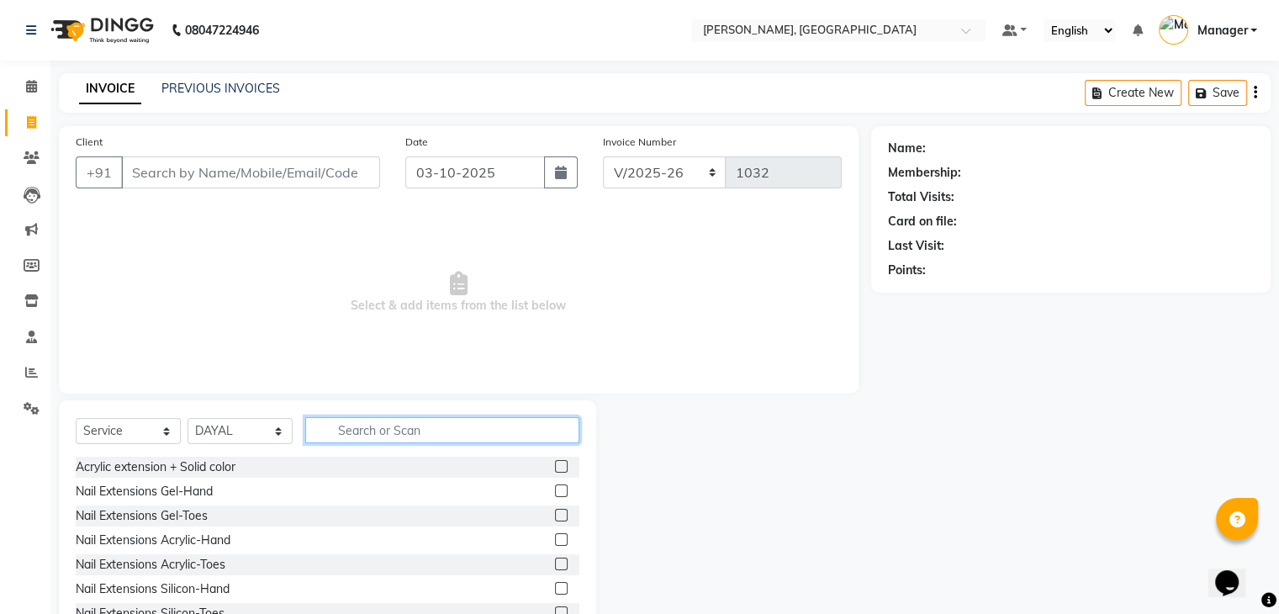
click at [389, 436] on input "text" at bounding box center [442, 430] width 274 height 26
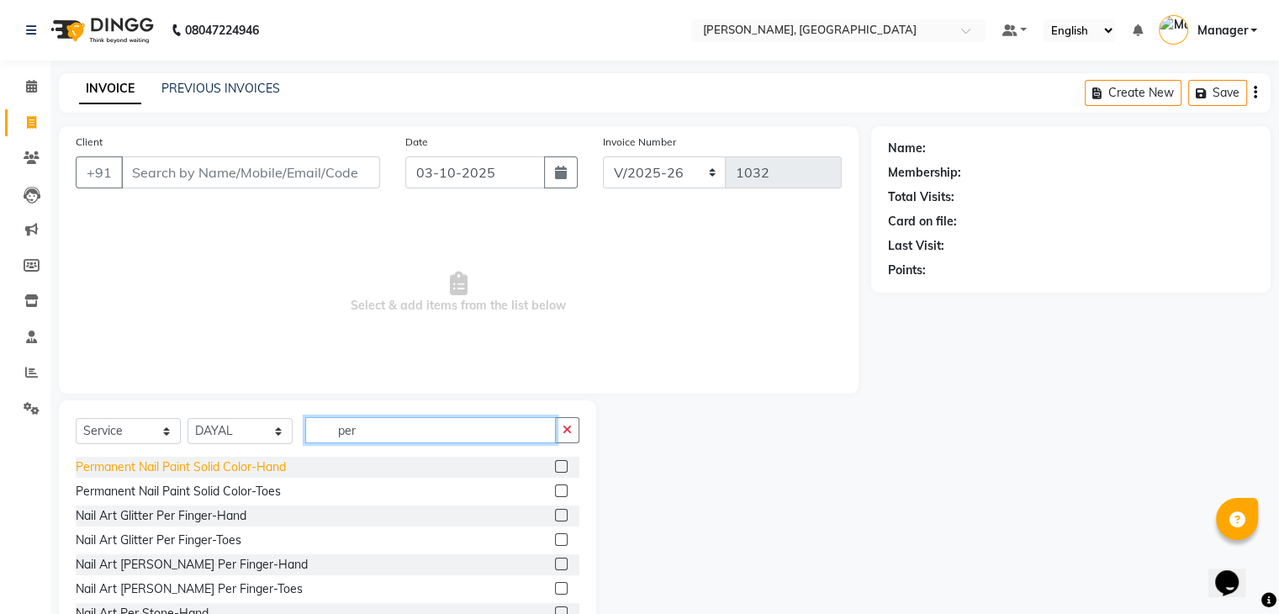
type input "per"
click at [275, 468] on div "Permanent Nail Paint Solid Color-Hand" at bounding box center [181, 467] width 210 height 18
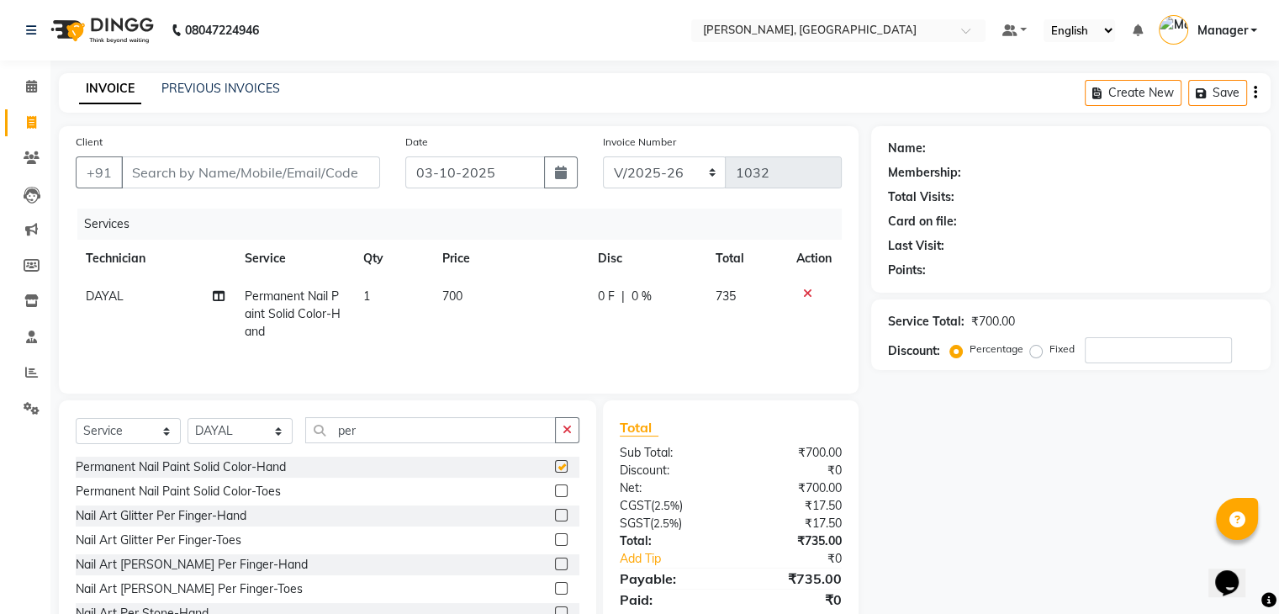
checkbox input "false"
click at [389, 432] on input "per" at bounding box center [430, 430] width 251 height 26
type input "p"
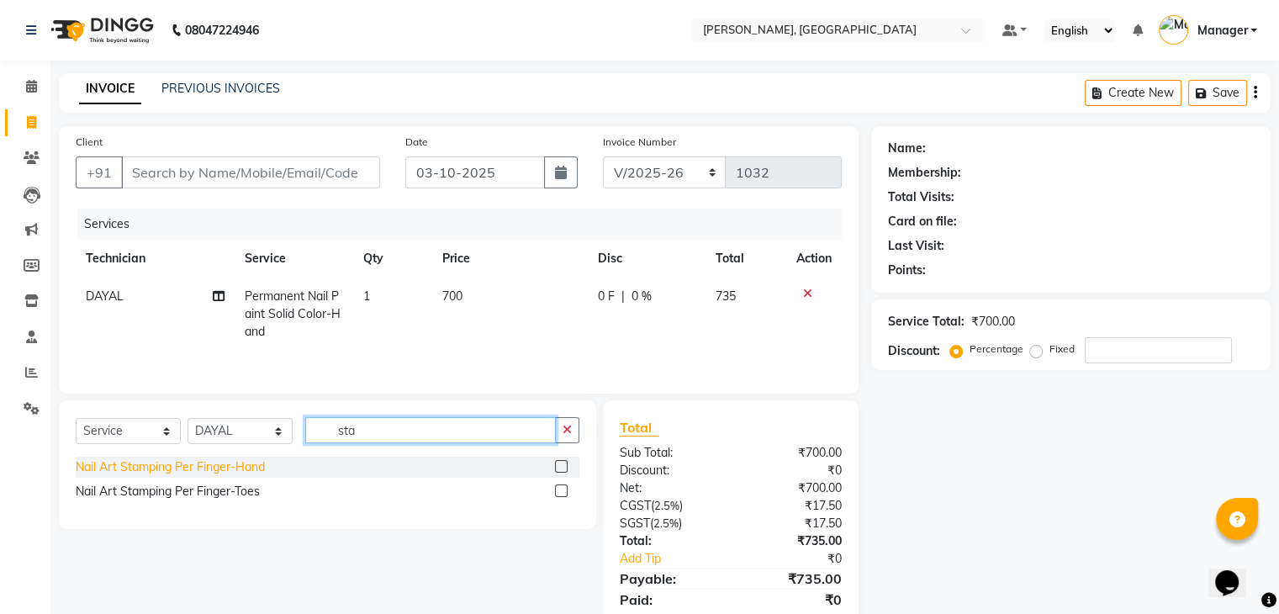
type input "sta"
click at [247, 472] on div "Nail Art Stamping Per Finger-Hand" at bounding box center [170, 467] width 189 height 18
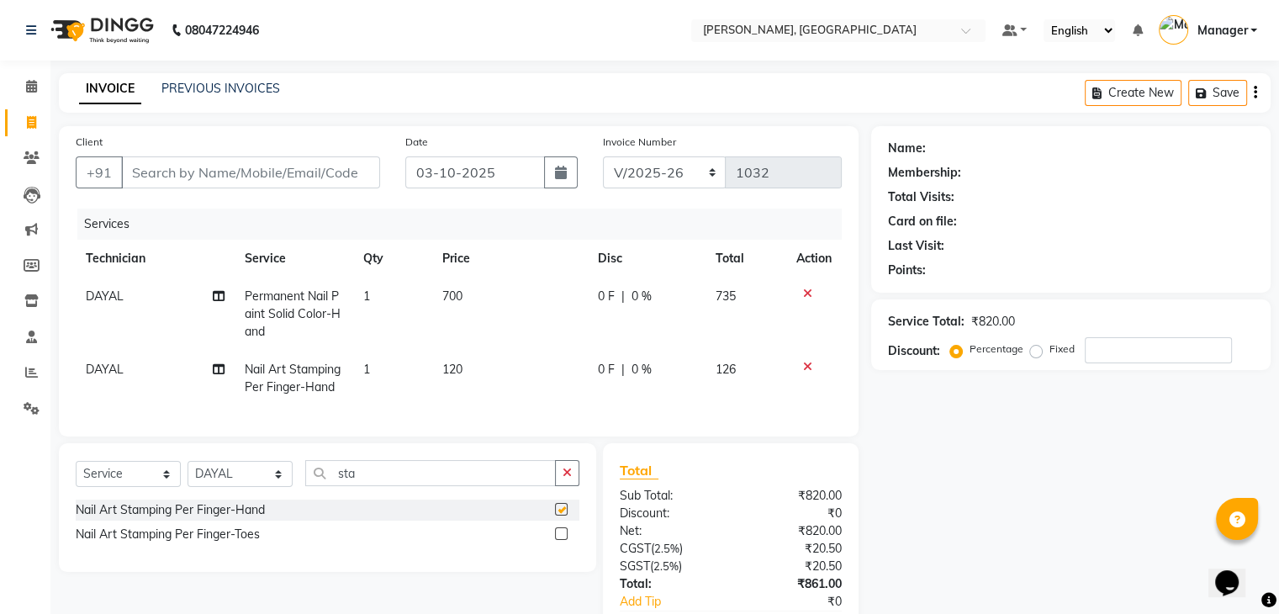
checkbox input "false"
drag, startPoint x: 388, startPoint y: 379, endPoint x: 395, endPoint y: 372, distance: 10.7
click at [389, 378] on td "1" at bounding box center [392, 378] width 79 height 55
select select "77389"
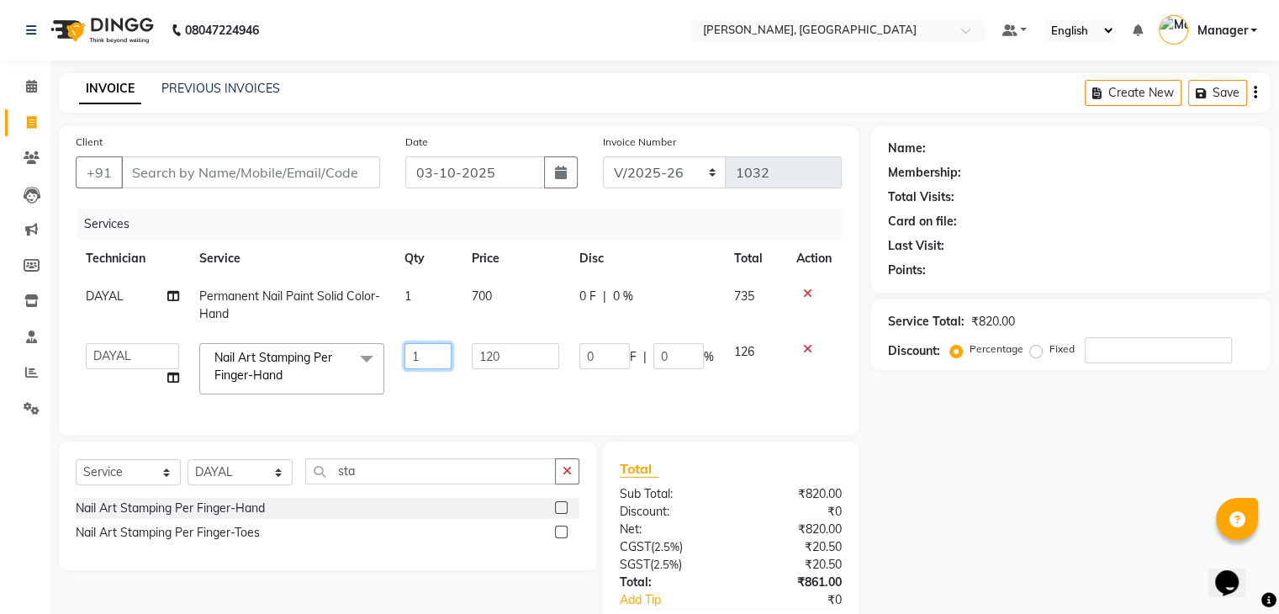
click at [425, 353] on input "1" at bounding box center [428, 356] width 48 height 26
type input "2"
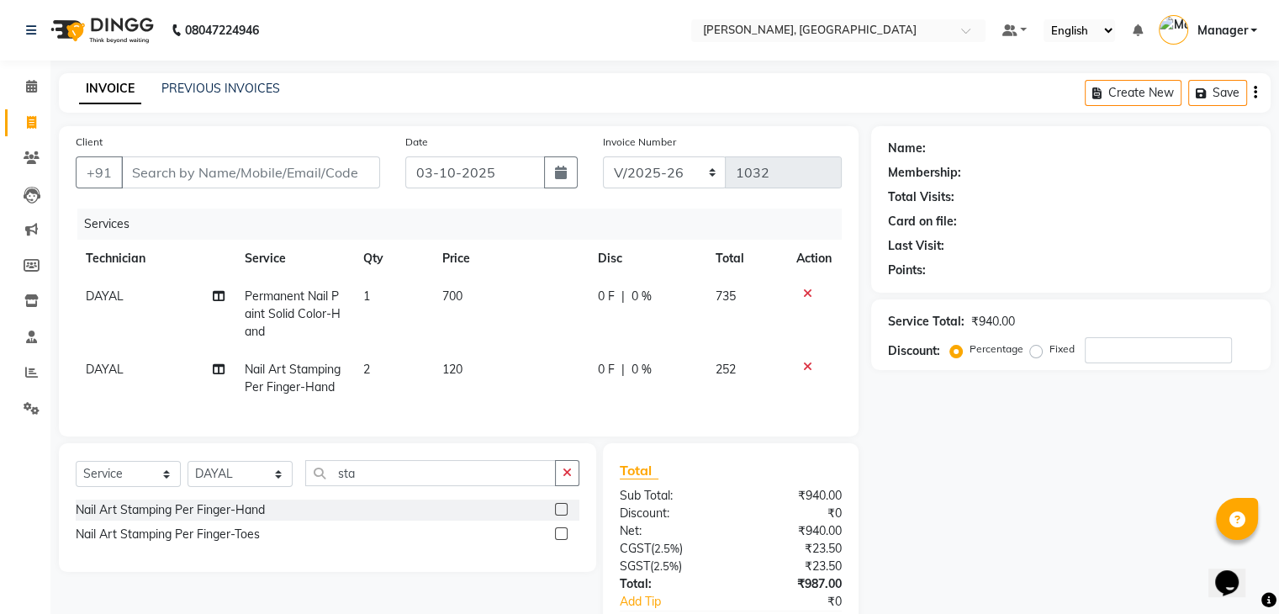
click at [441, 392] on tr "DAYAL Nail Art Stamping Per Finger-Hand 2 120 0 F | 0 % 252" at bounding box center [459, 378] width 766 height 55
click at [519, 365] on td "120" at bounding box center [509, 378] width 155 height 55
select select "77389"
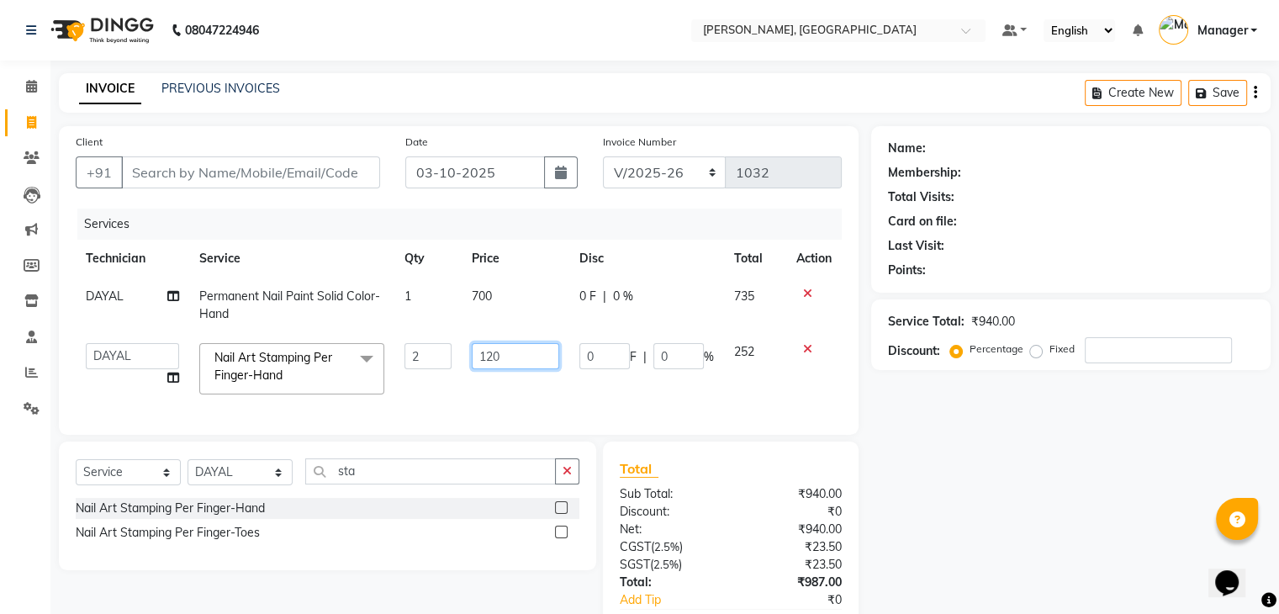
click at [535, 356] on input "120" at bounding box center [515, 356] width 87 height 26
type input "100"
click at [524, 384] on td "100" at bounding box center [516, 368] width 108 height 71
select select "77389"
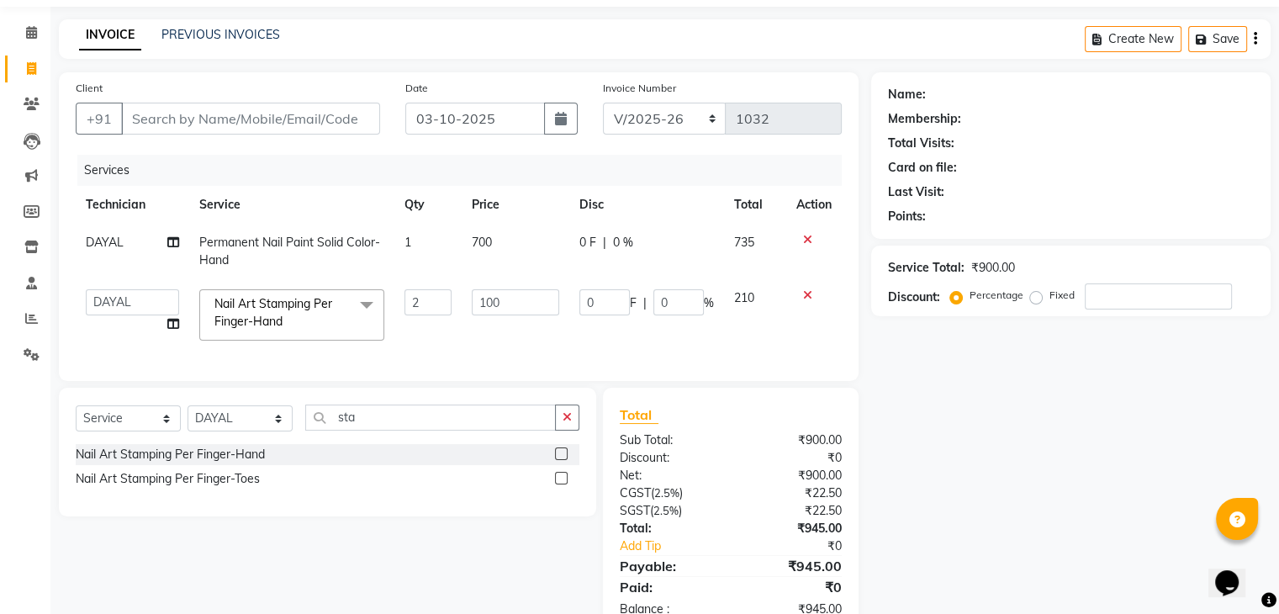
scroll to position [113, 0]
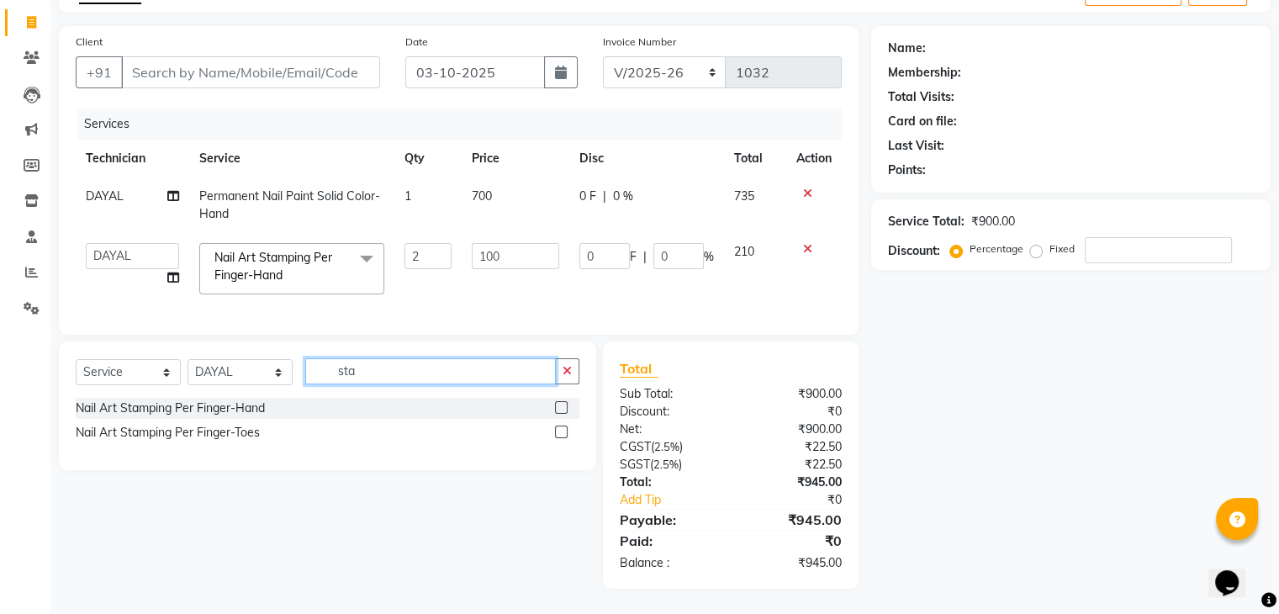
click at [424, 377] on input "sta" at bounding box center [430, 371] width 251 height 26
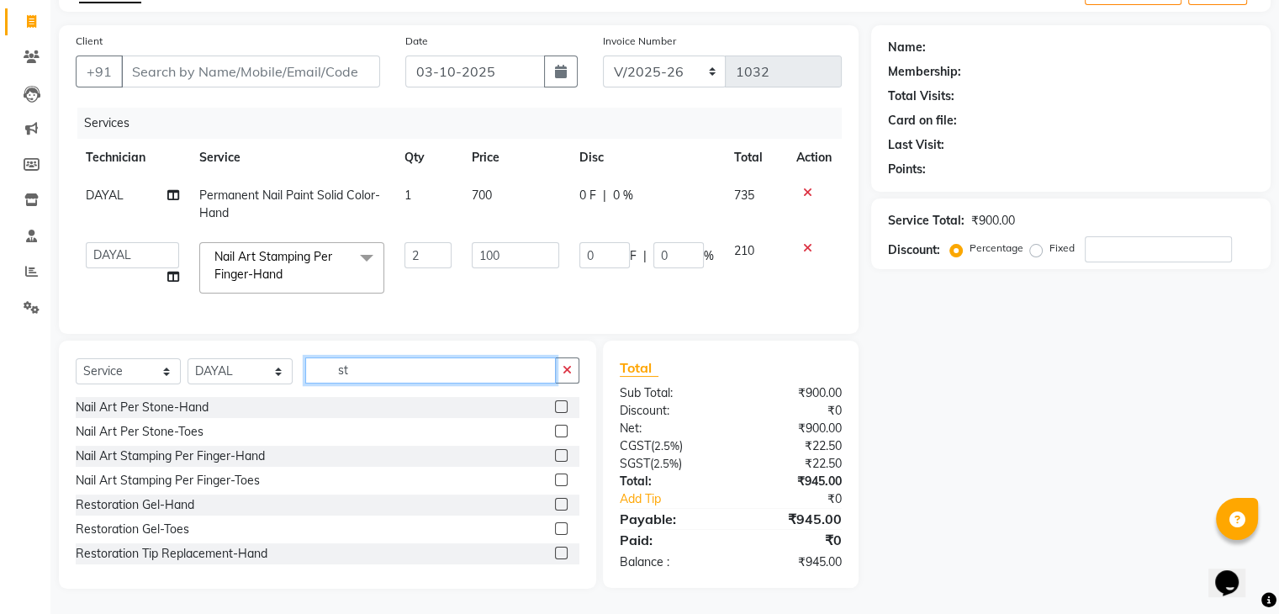
type input "s"
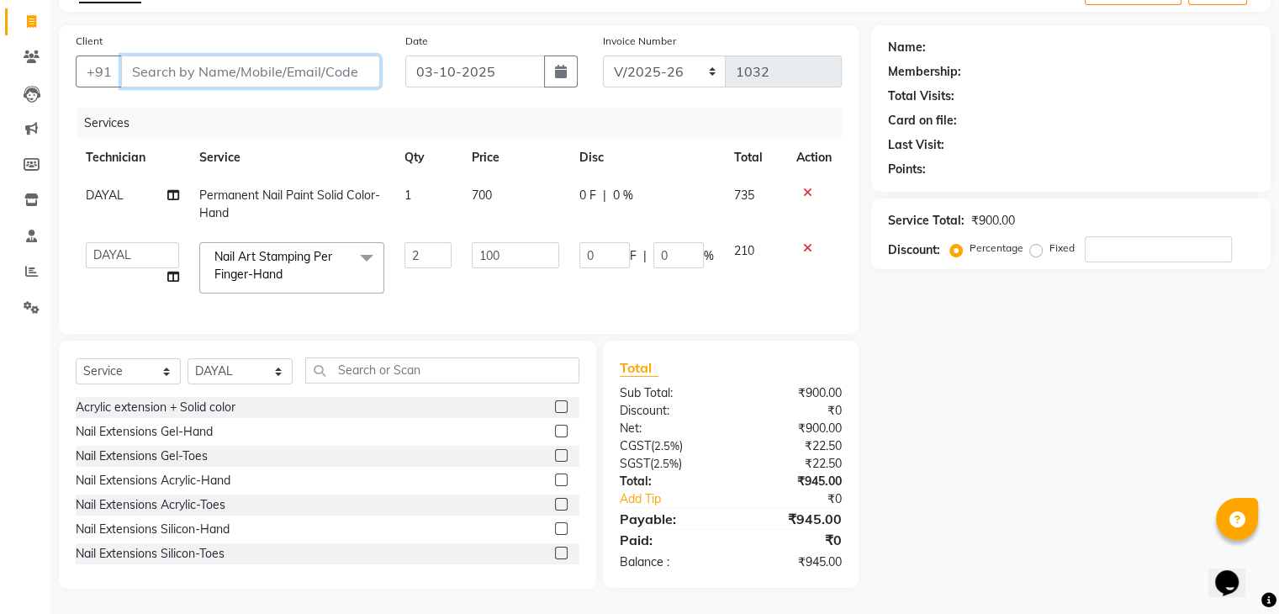
click at [137, 57] on input "Client" at bounding box center [250, 71] width 259 height 32
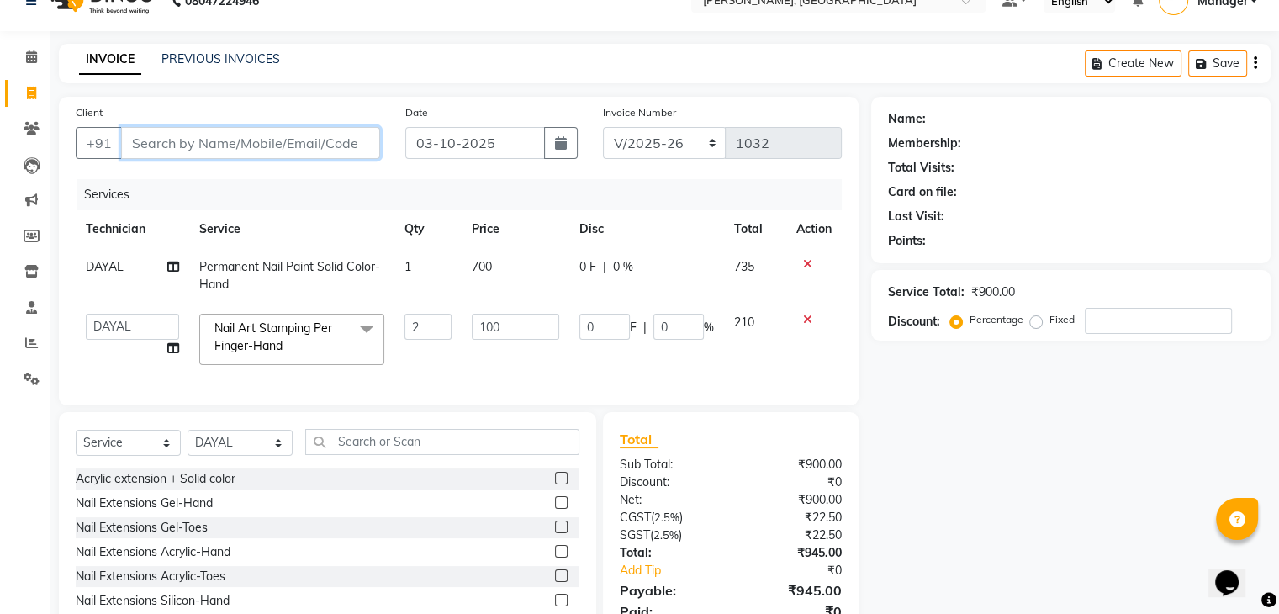
scroll to position [29, 0]
click at [141, 142] on input "Client" at bounding box center [250, 144] width 259 height 32
click at [188, 146] on input "Client" at bounding box center [250, 144] width 259 height 32
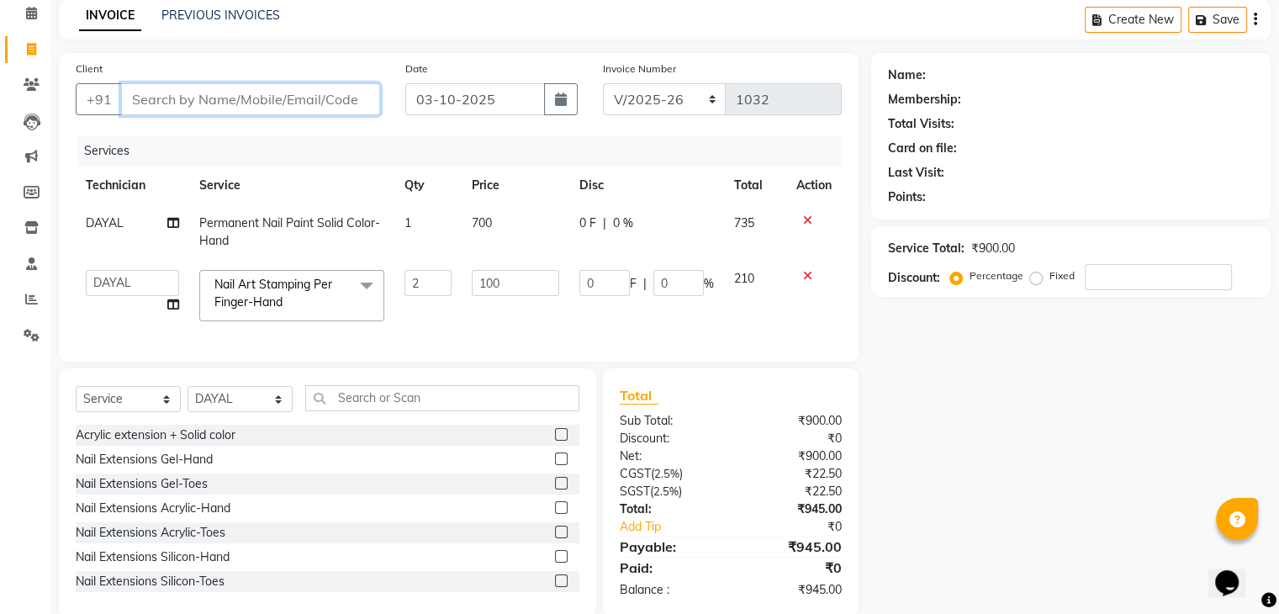
scroll to position [114, 0]
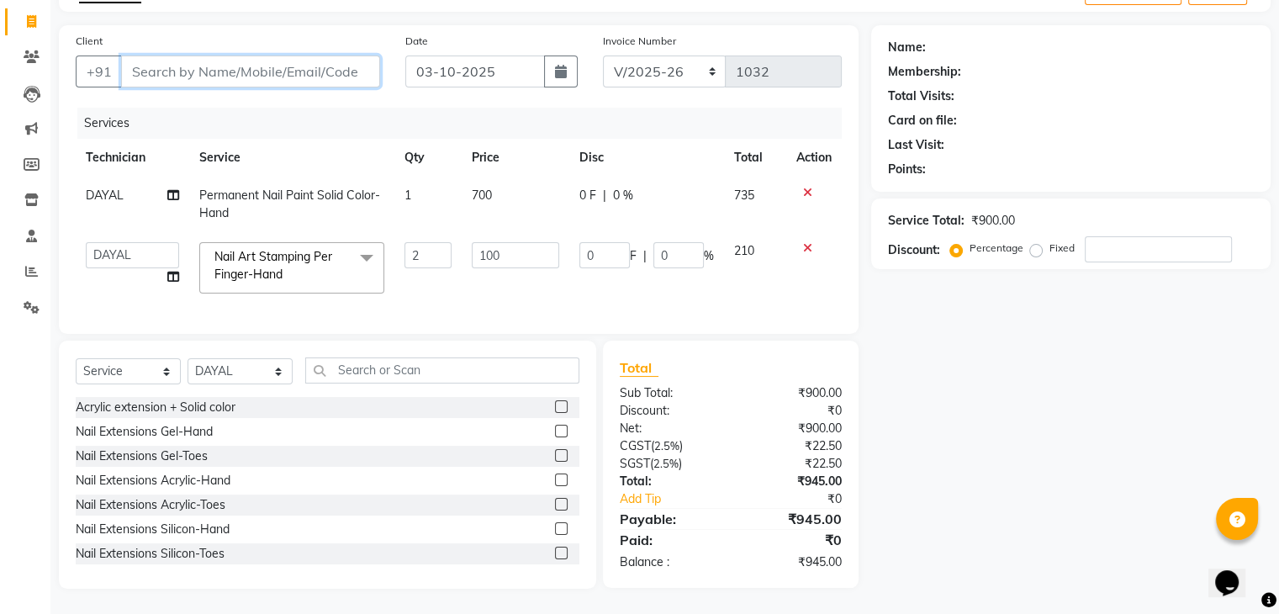
click at [145, 55] on input "Client" at bounding box center [250, 71] width 259 height 32
drag, startPoint x: 145, startPoint y: 51, endPoint x: 119, endPoint y: 55, distance: 27.1
click at [119, 55] on button "+91" at bounding box center [99, 71] width 47 height 32
click at [155, 61] on input "Client" at bounding box center [250, 71] width 259 height 32
click at [165, 55] on input "Client" at bounding box center [250, 71] width 259 height 32
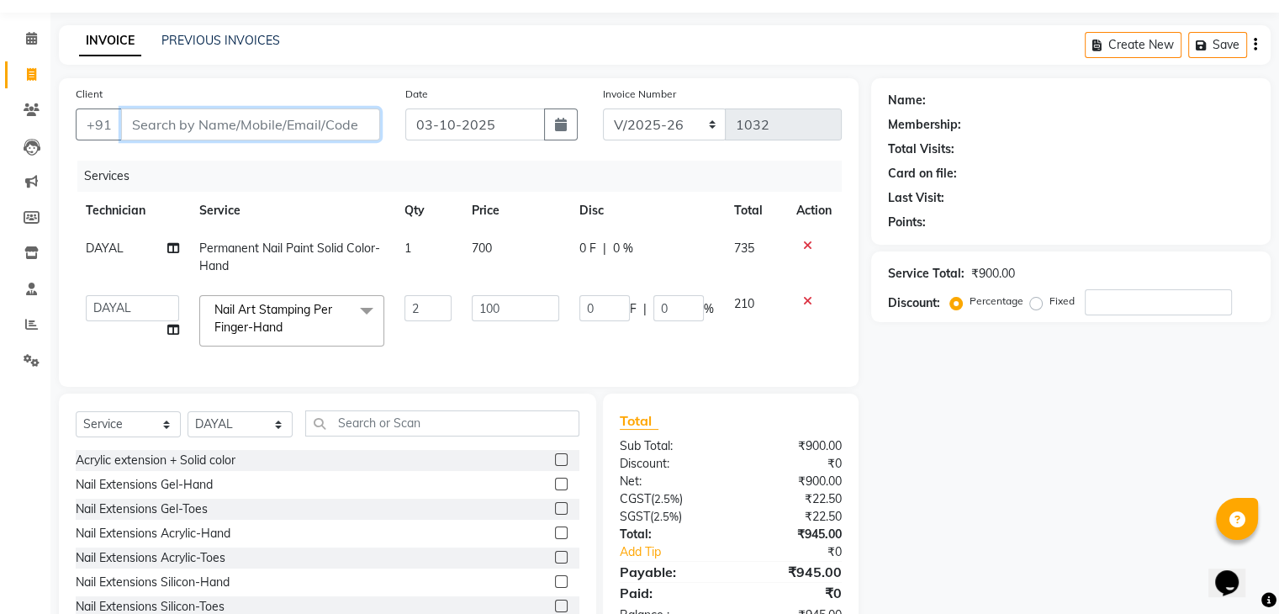
scroll to position [0, 0]
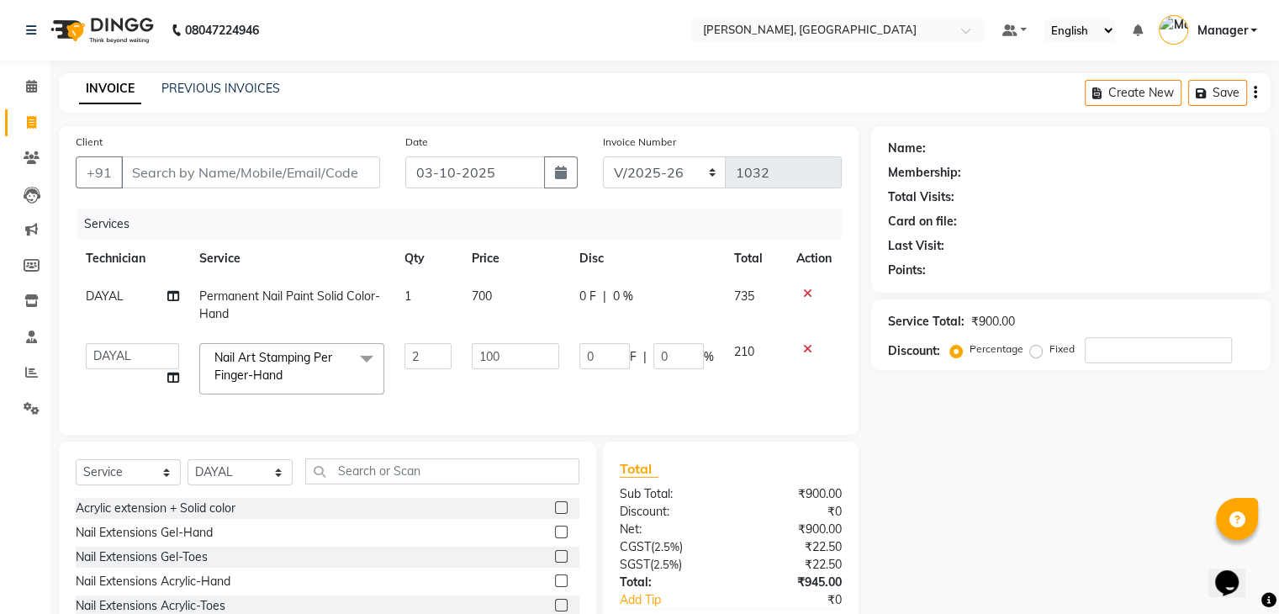
click at [1254, 204] on div "Name: Membership: Total Visits: Card on file: Last Visit: Points:" at bounding box center [1070, 209] width 399 height 166
click at [145, 177] on input "Client" at bounding box center [250, 172] width 259 height 32
type input "0"
click at [151, 166] on input "Client" at bounding box center [250, 172] width 259 height 32
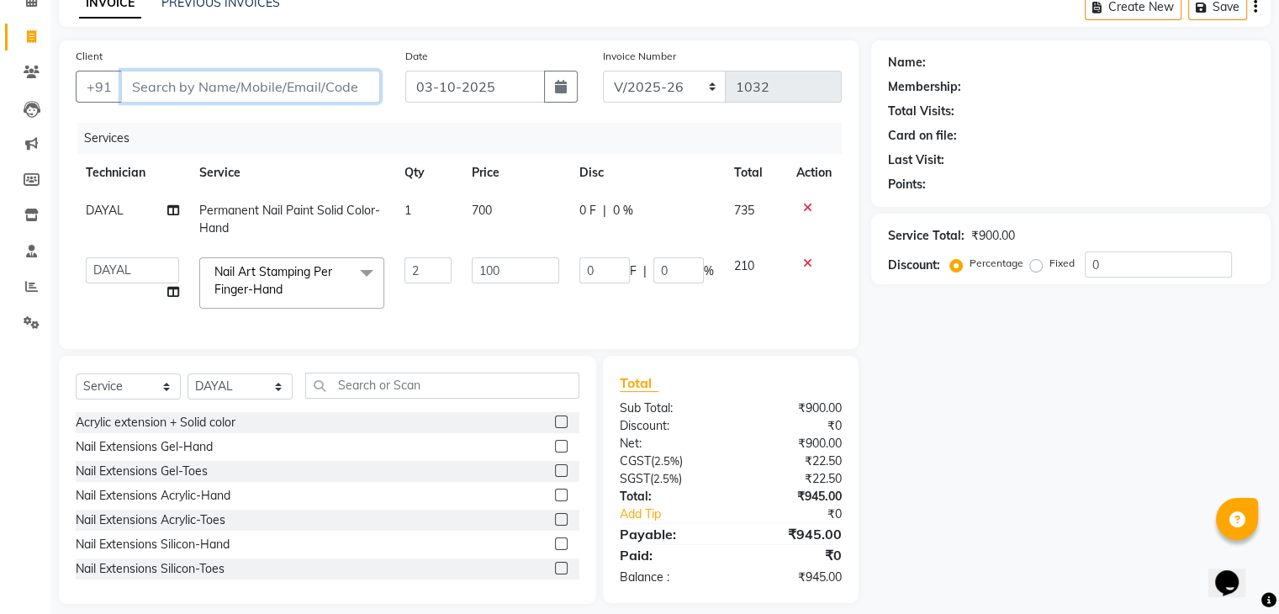
scroll to position [114, 0]
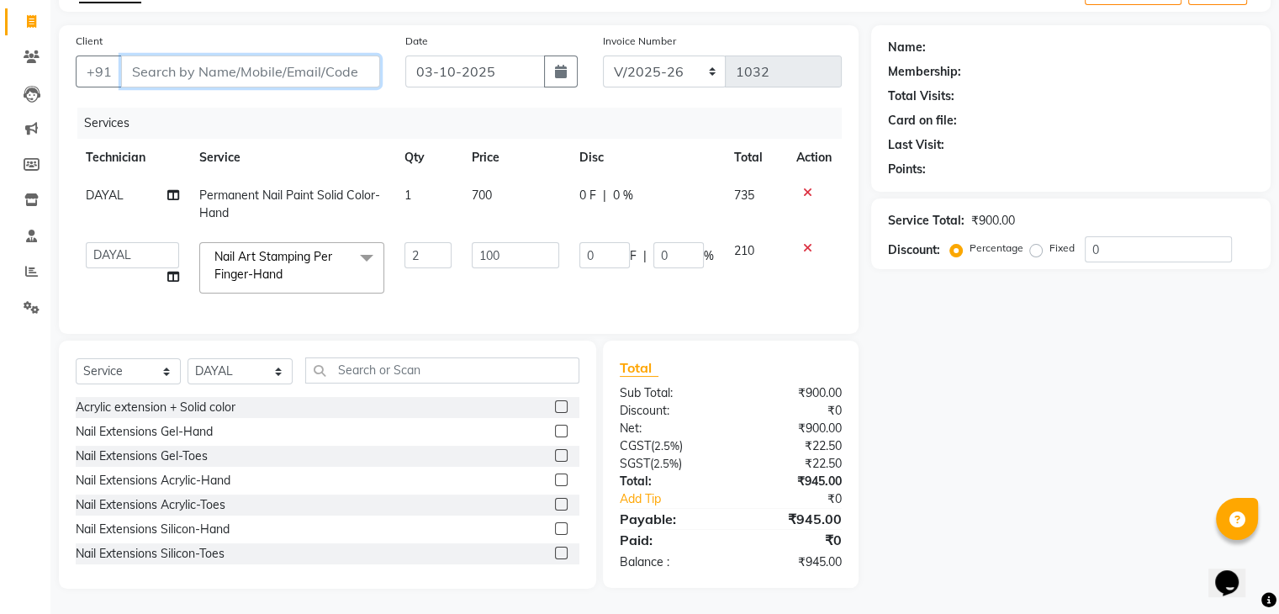
click at [179, 58] on input "Client" at bounding box center [250, 71] width 259 height 32
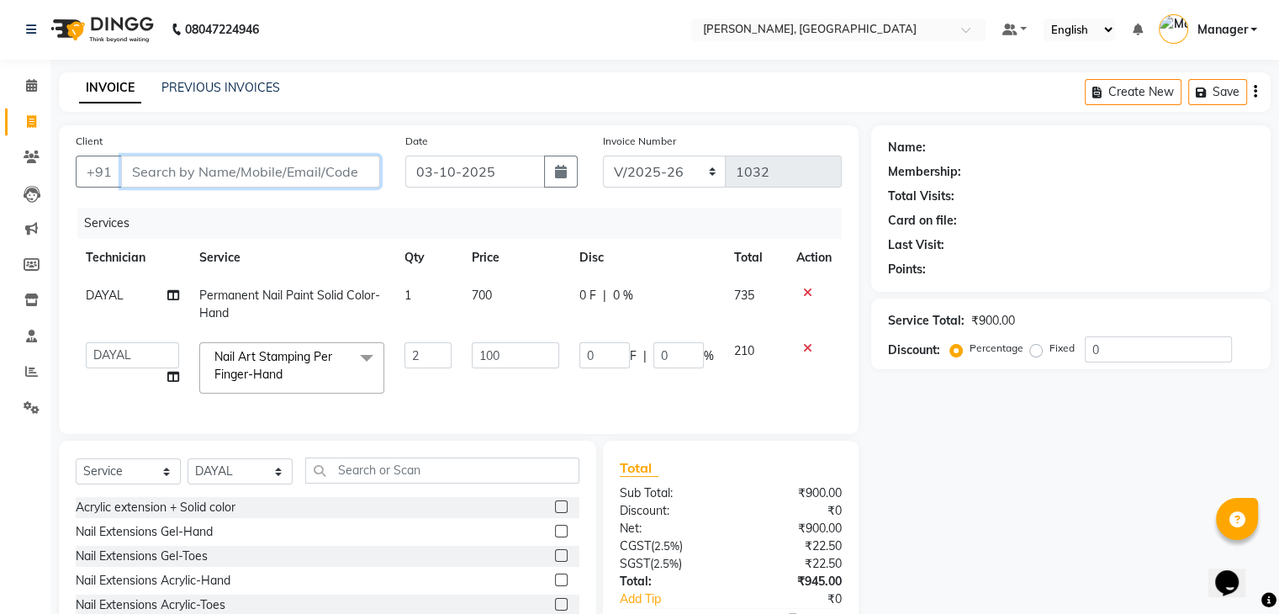
scroll to position [0, 0]
click at [222, 174] on input "Client" at bounding box center [250, 172] width 259 height 32
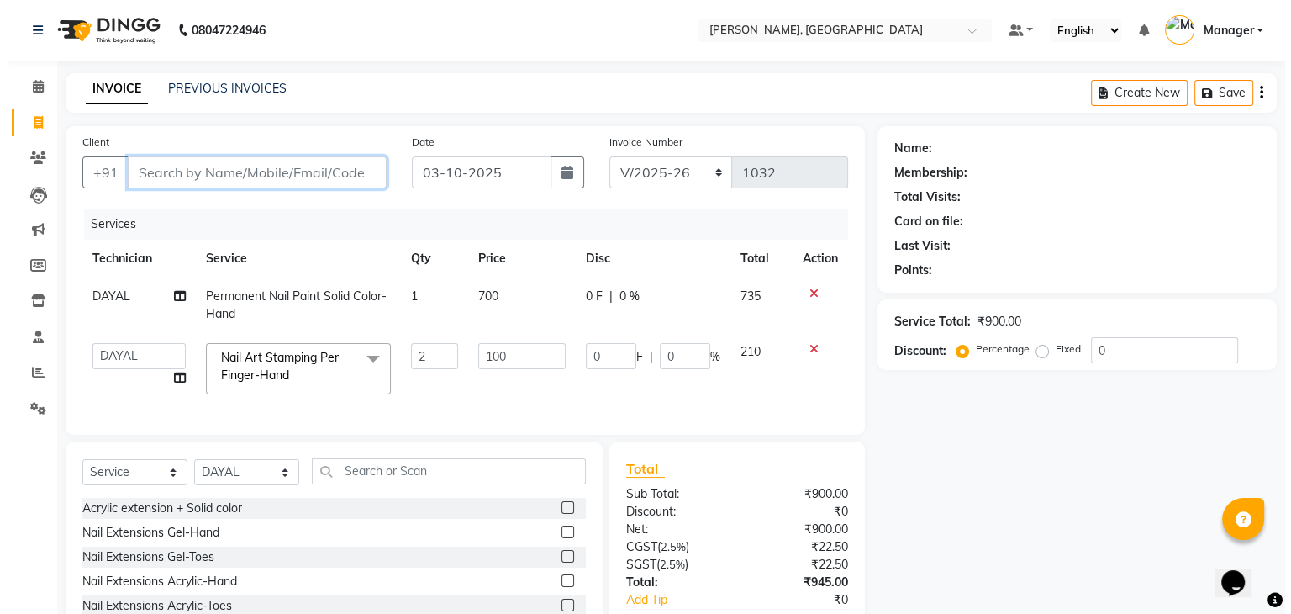
scroll to position [114, 0]
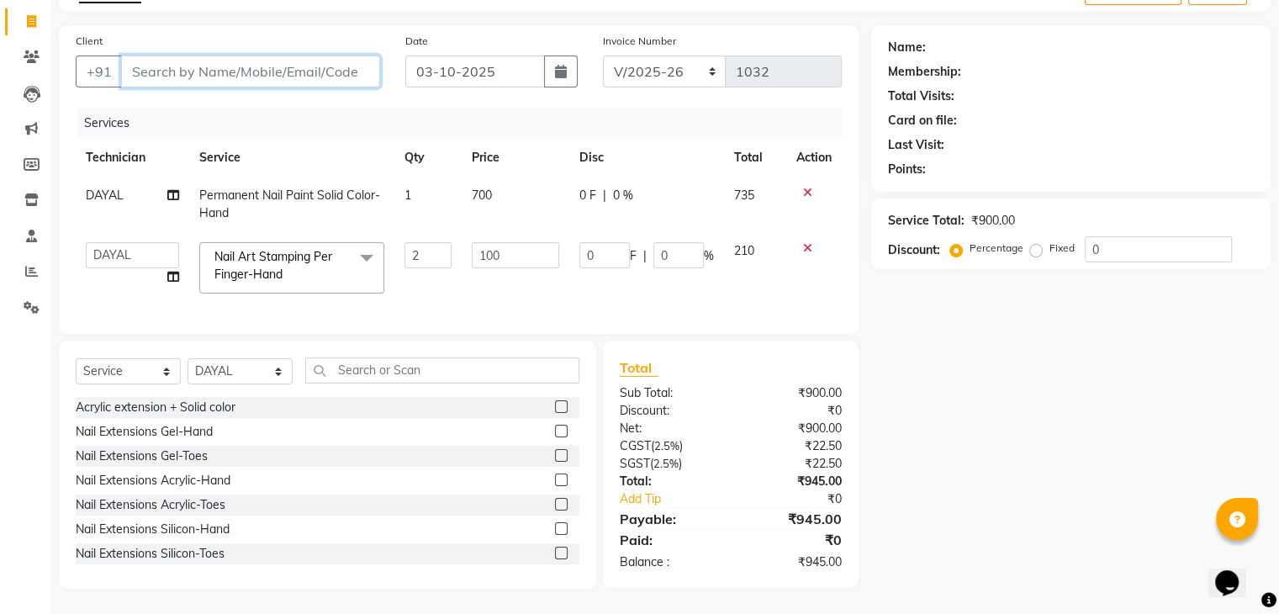
click at [159, 60] on input "Client" at bounding box center [250, 71] width 259 height 32
type input "7899506678"
click at [354, 63] on span "Add Client" at bounding box center [337, 71] width 66 height 17
select select "21"
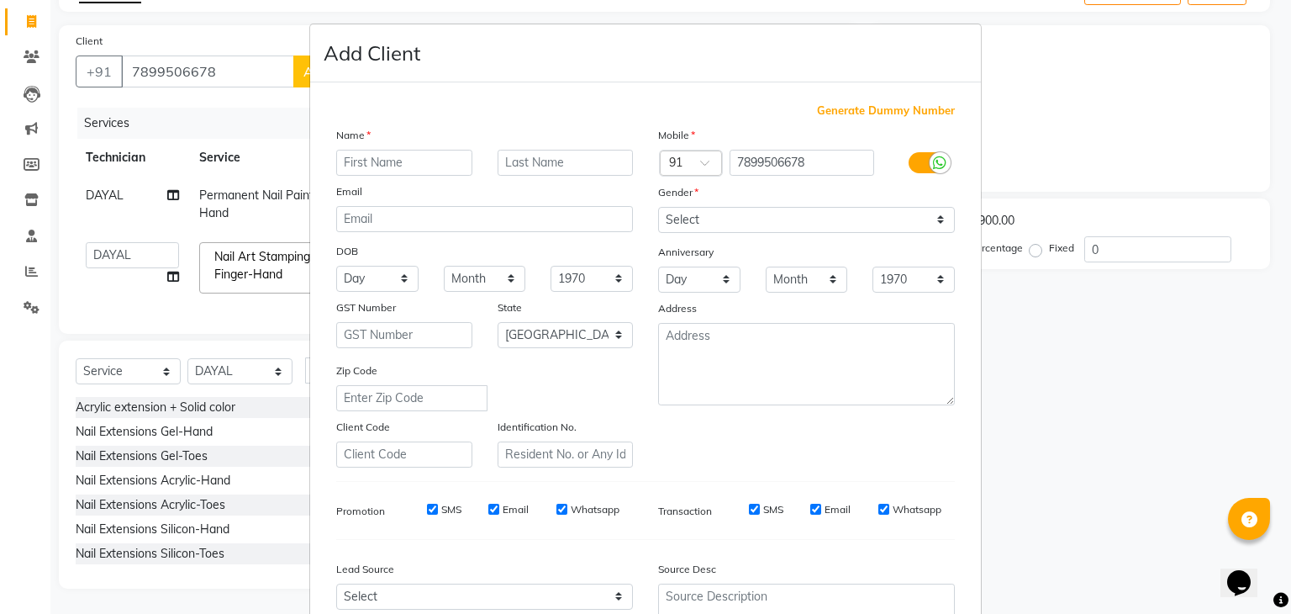
click at [374, 164] on input "text" at bounding box center [404, 163] width 136 height 26
type input "jeevitha"
click at [687, 214] on select "Select [DEMOGRAPHIC_DATA] [DEMOGRAPHIC_DATA] Other Prefer Not To Say" at bounding box center [806, 220] width 297 height 26
select select "[DEMOGRAPHIC_DATA]"
click at [658, 208] on select "Select [DEMOGRAPHIC_DATA] [DEMOGRAPHIC_DATA] Other Prefer Not To Say" at bounding box center [806, 220] width 297 height 26
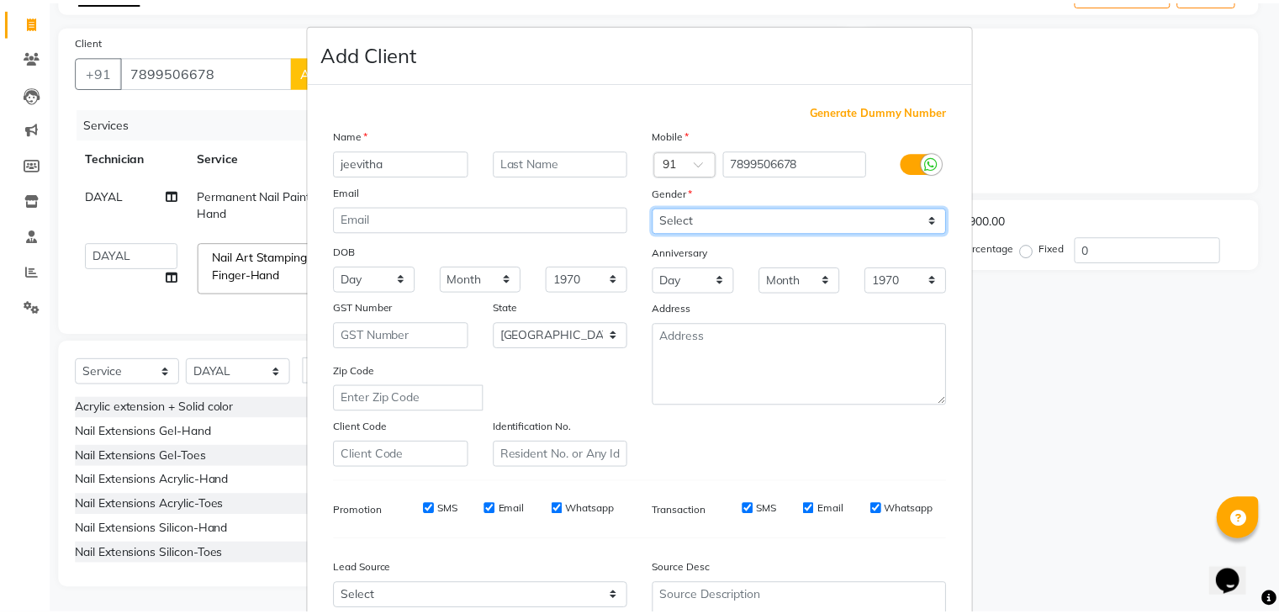
scroll to position [171, 0]
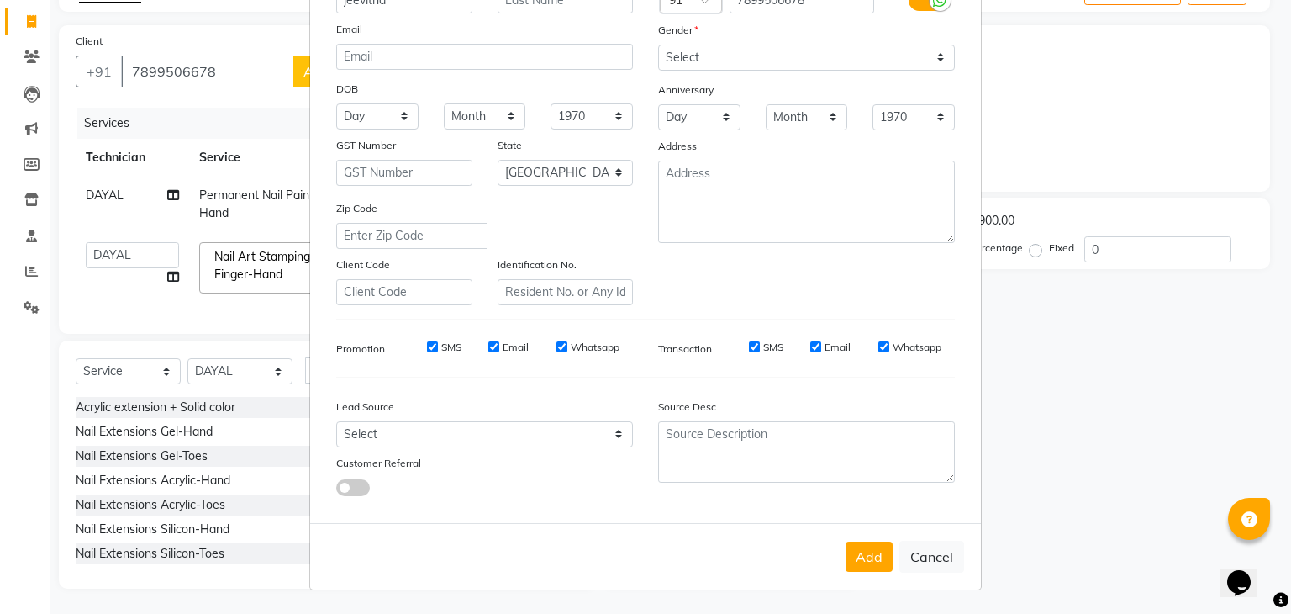
click at [861, 552] on button "Add" at bounding box center [869, 556] width 47 height 30
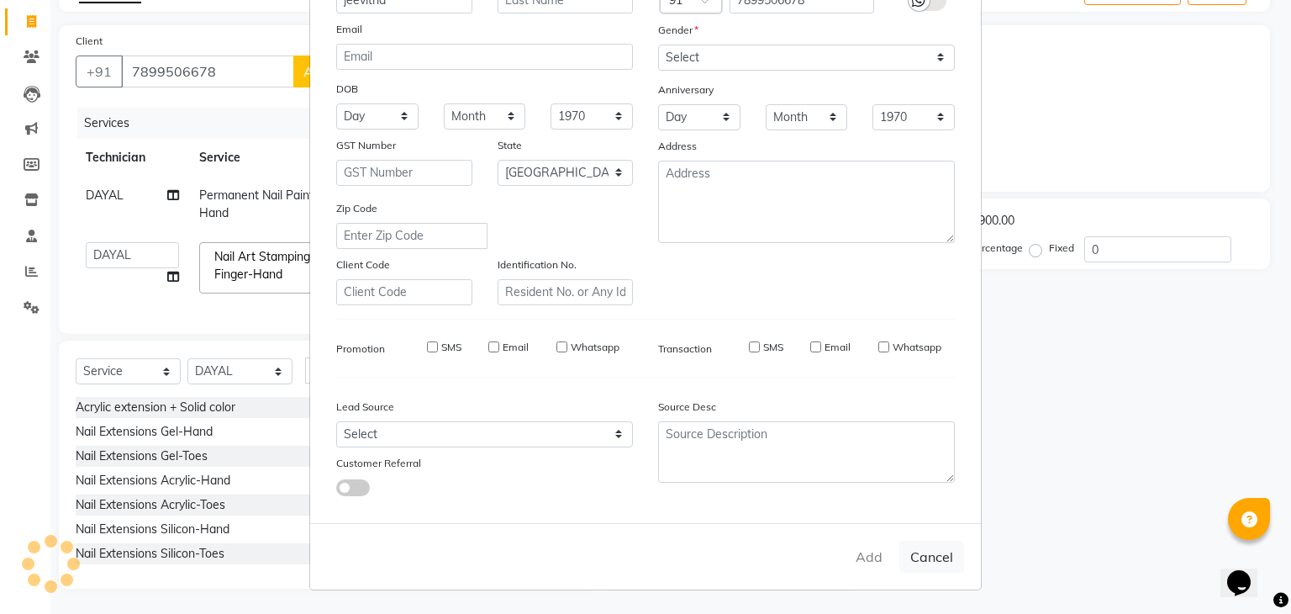
type input "78******78"
select select
select select "null"
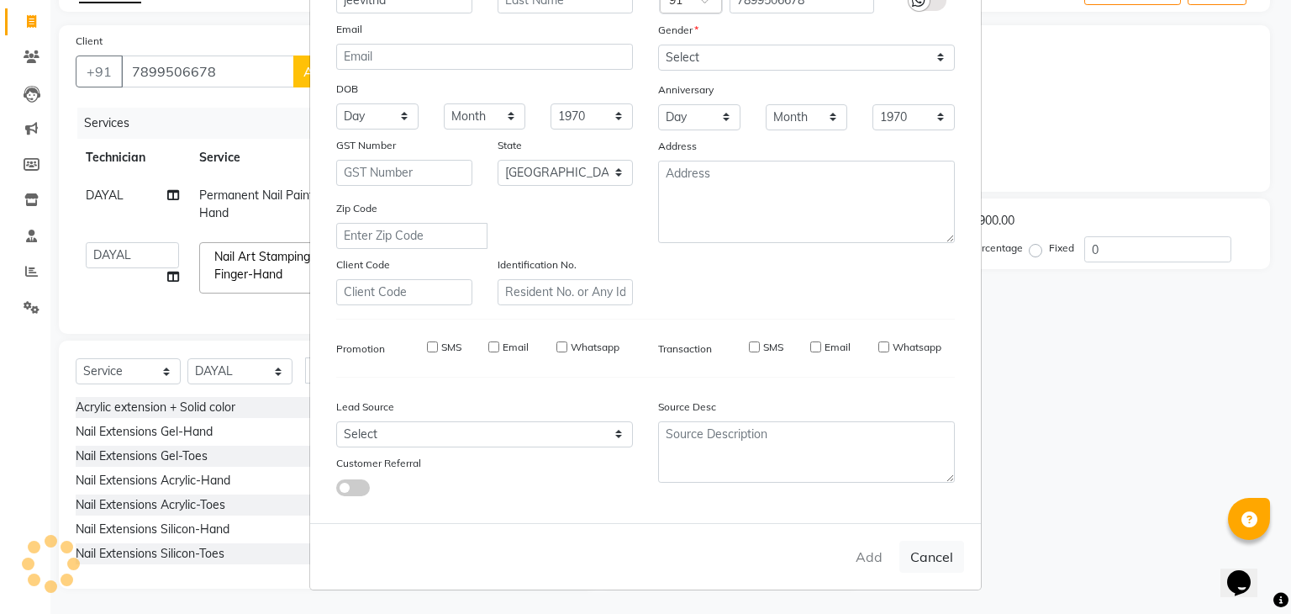
select select
checkbox input "false"
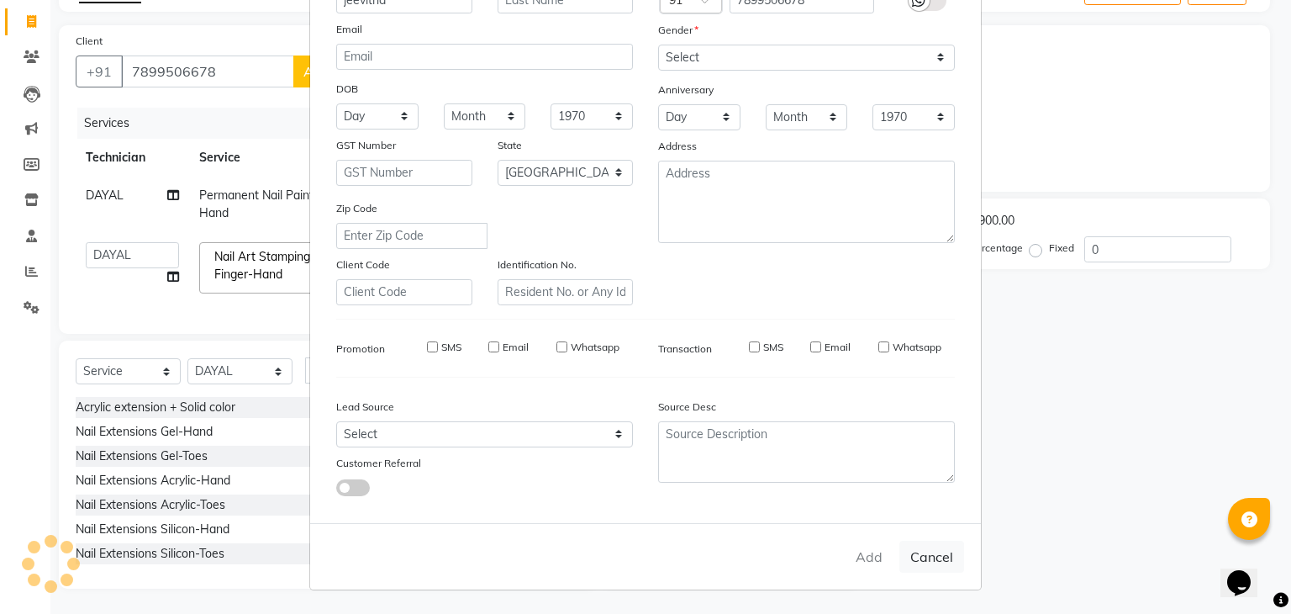
checkbox input "false"
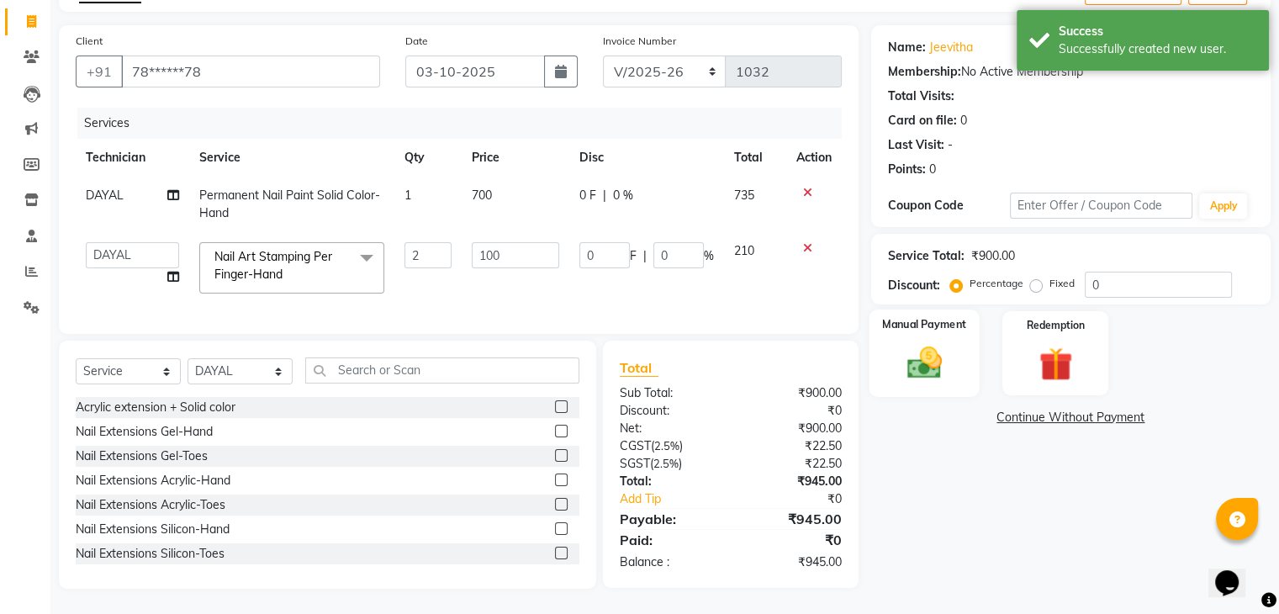
click at [895, 348] on img at bounding box center [923, 363] width 56 height 40
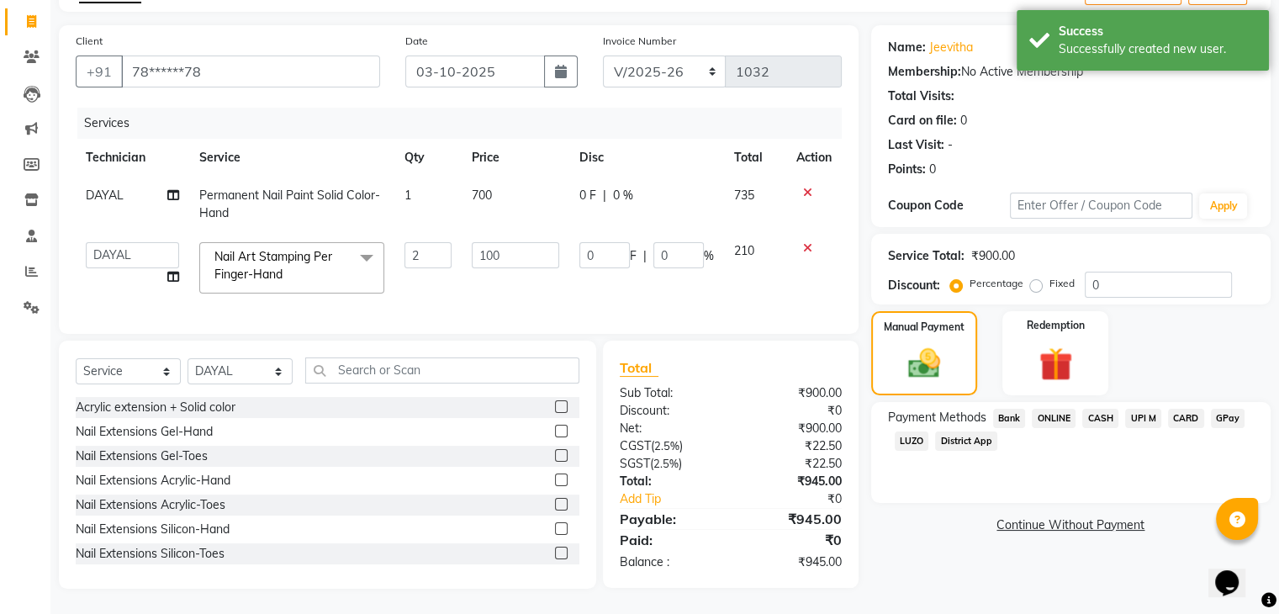
click at [1061, 409] on span "ONLINE" at bounding box center [1054, 418] width 44 height 19
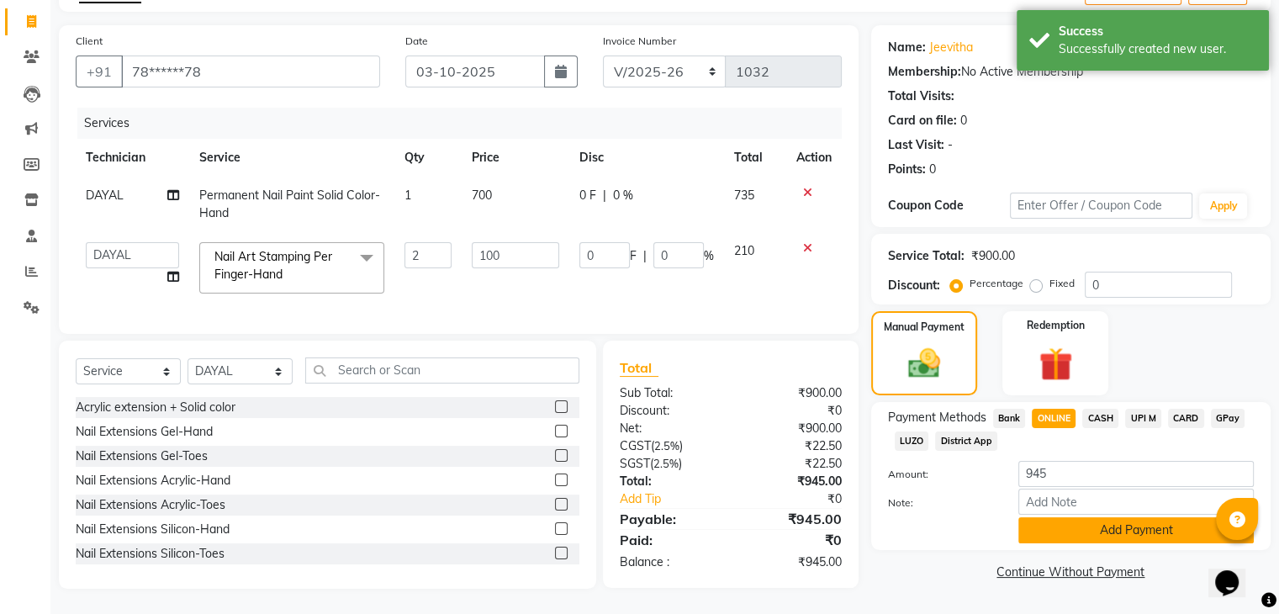
click at [1130, 528] on button "Add Payment" at bounding box center [1135, 530] width 235 height 26
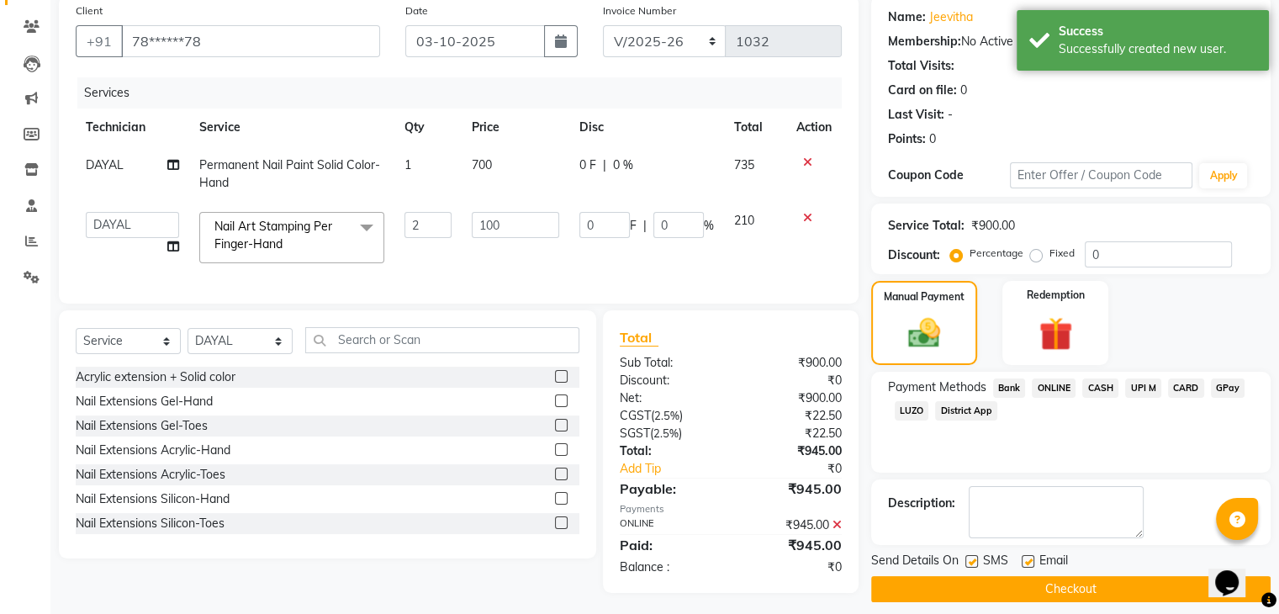
scroll to position [148, 0]
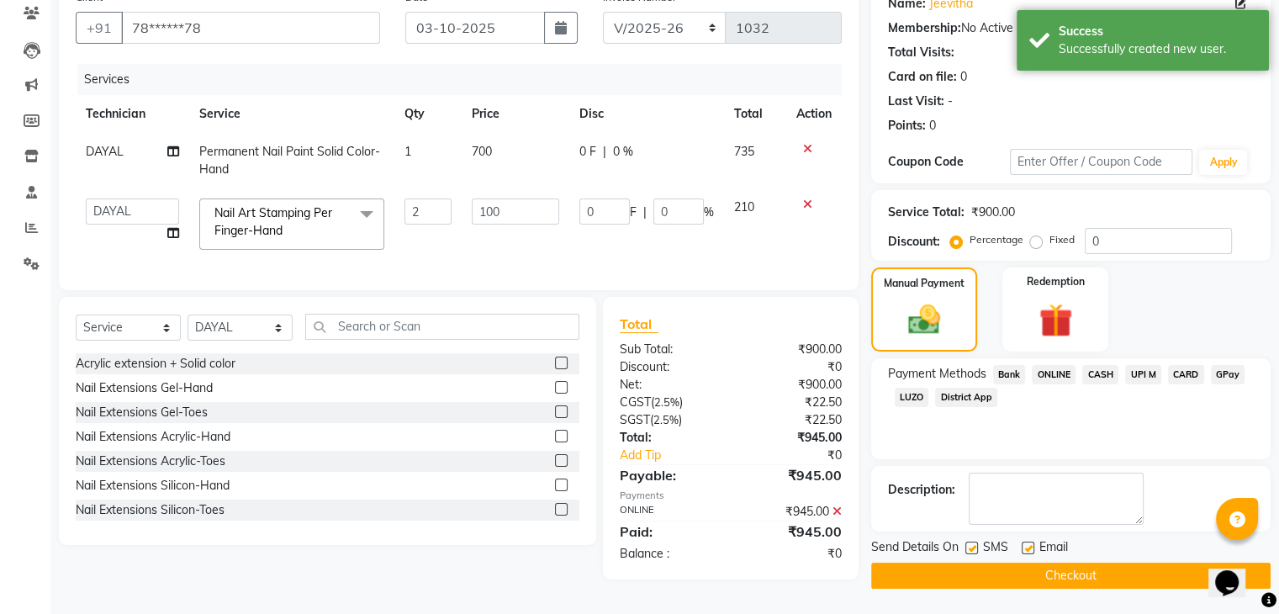
click at [1126, 576] on button "Checkout" at bounding box center [1070, 575] width 399 height 26
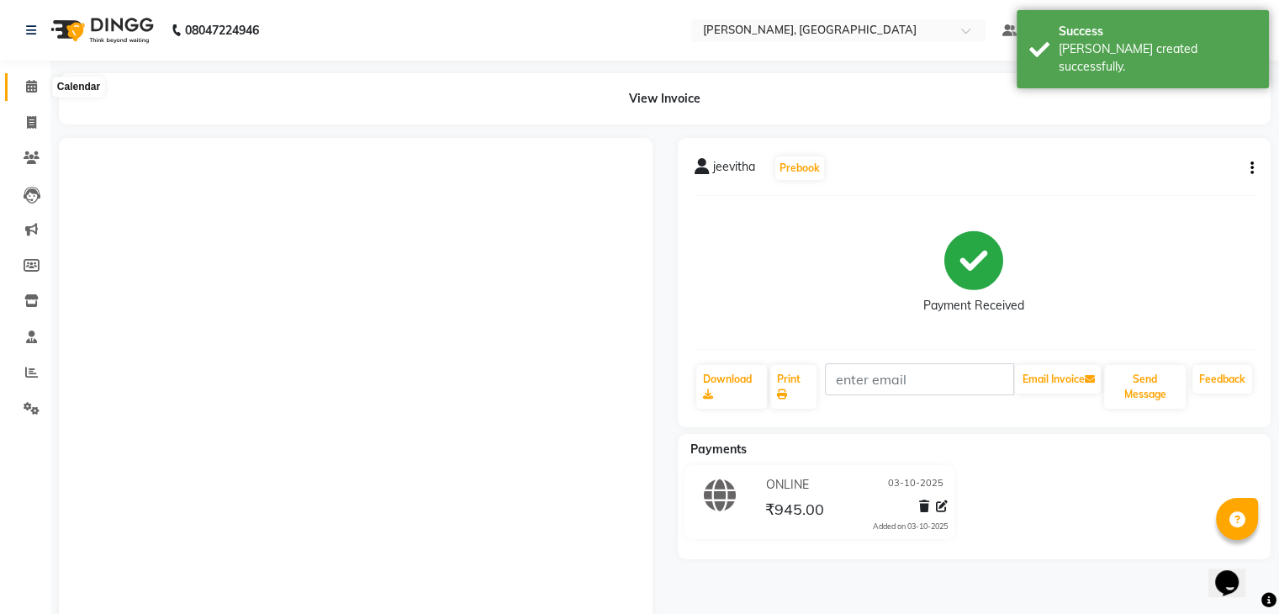
click at [26, 82] on icon at bounding box center [31, 86] width 11 height 13
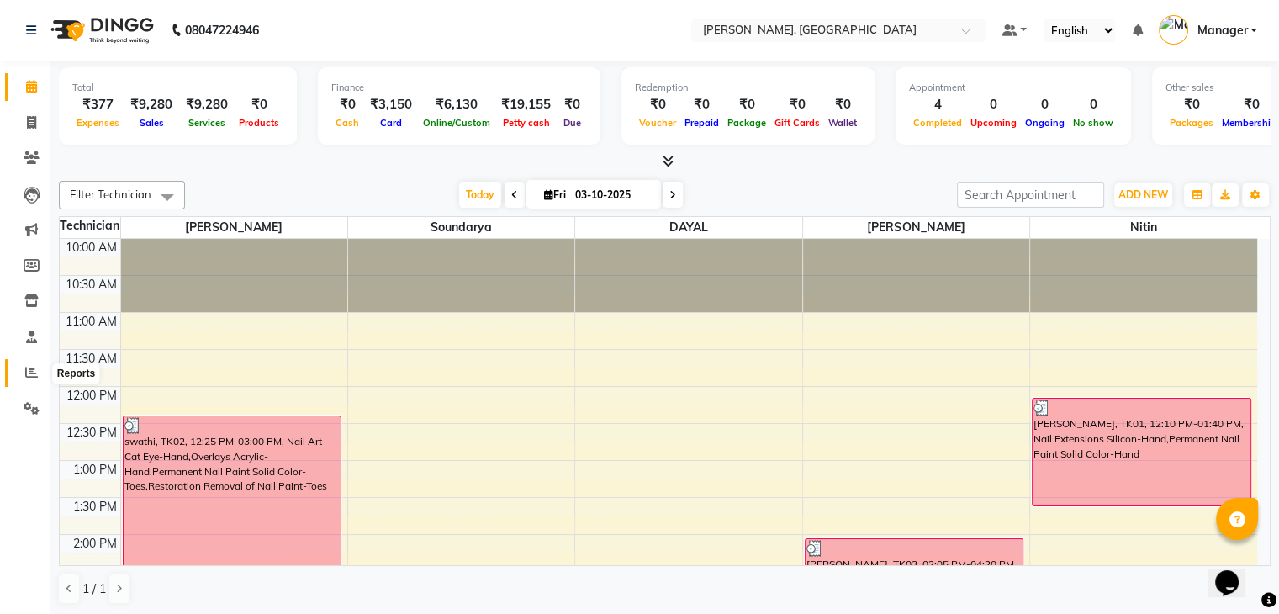
click at [37, 381] on span at bounding box center [31, 372] width 29 height 19
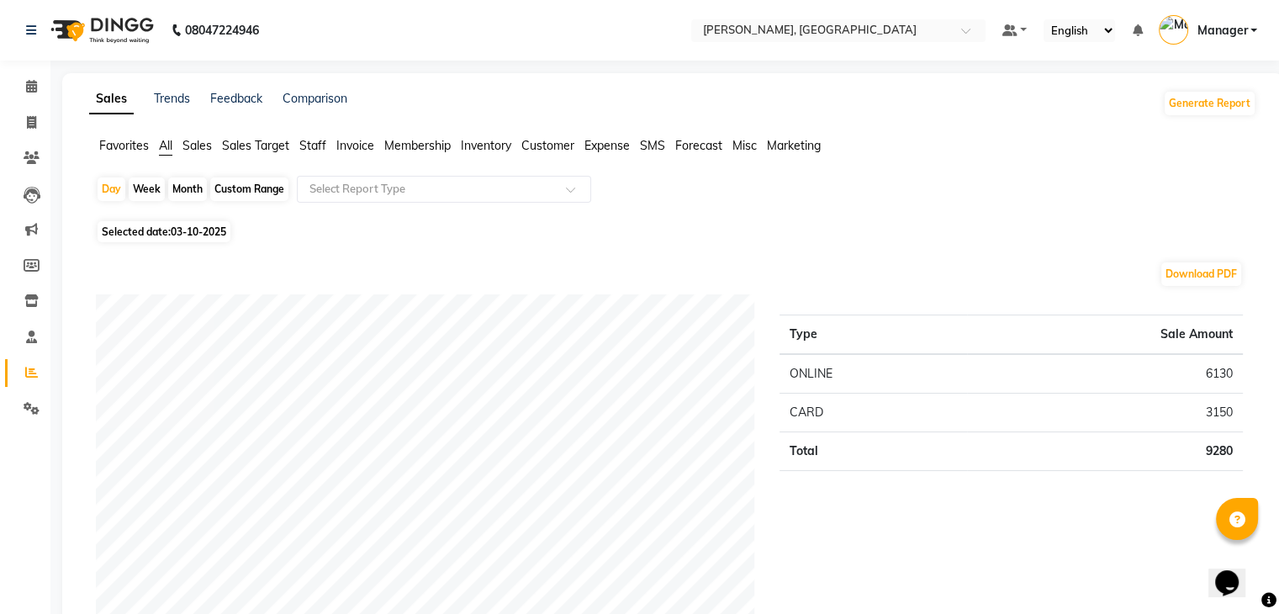
drag, startPoint x: 299, startPoint y: 132, endPoint x: 307, endPoint y: 144, distance: 14.0
click at [307, 144] on span "Staff" at bounding box center [312, 145] width 27 height 15
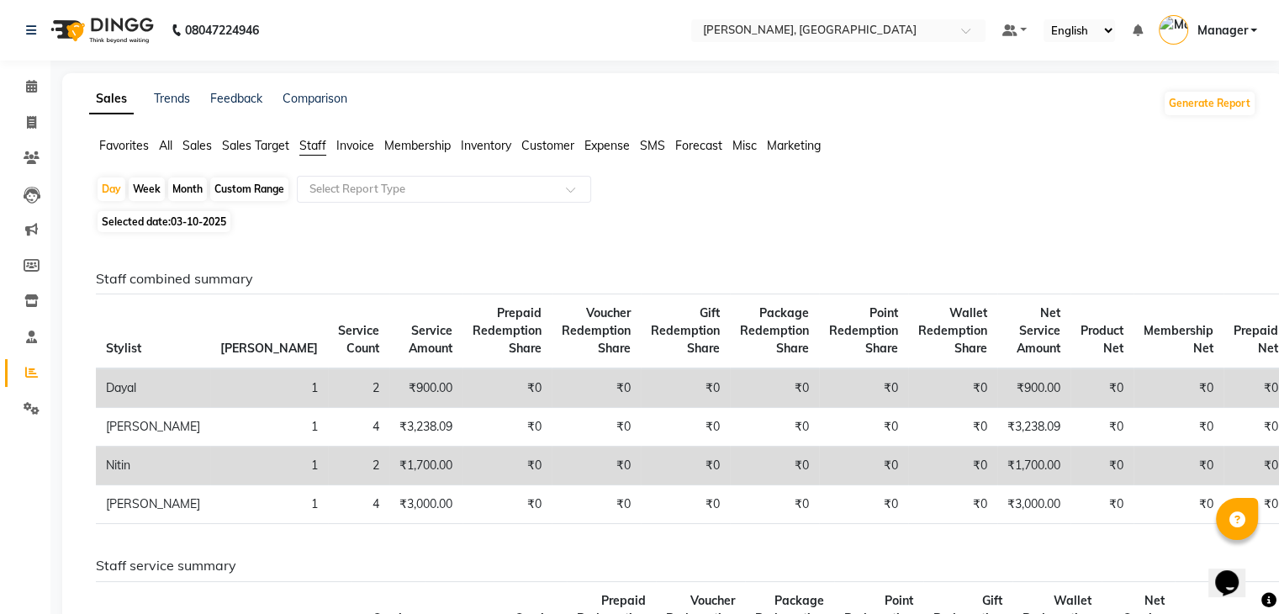
click at [17, 85] on span at bounding box center [31, 86] width 29 height 19
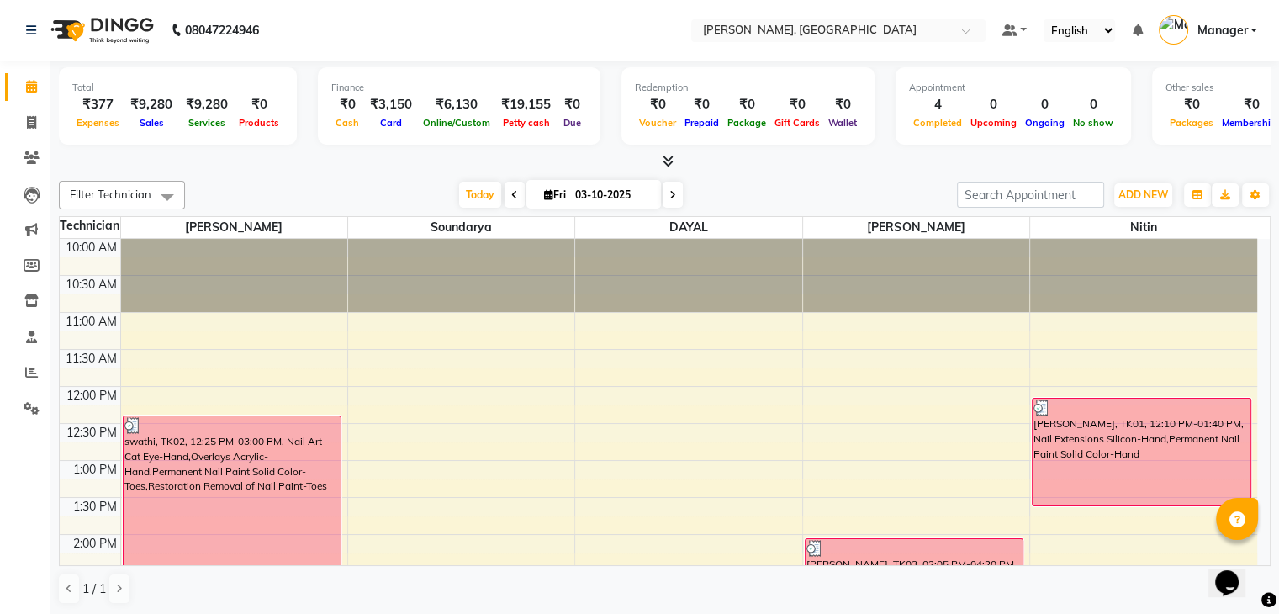
click at [666, 158] on icon at bounding box center [668, 161] width 11 height 13
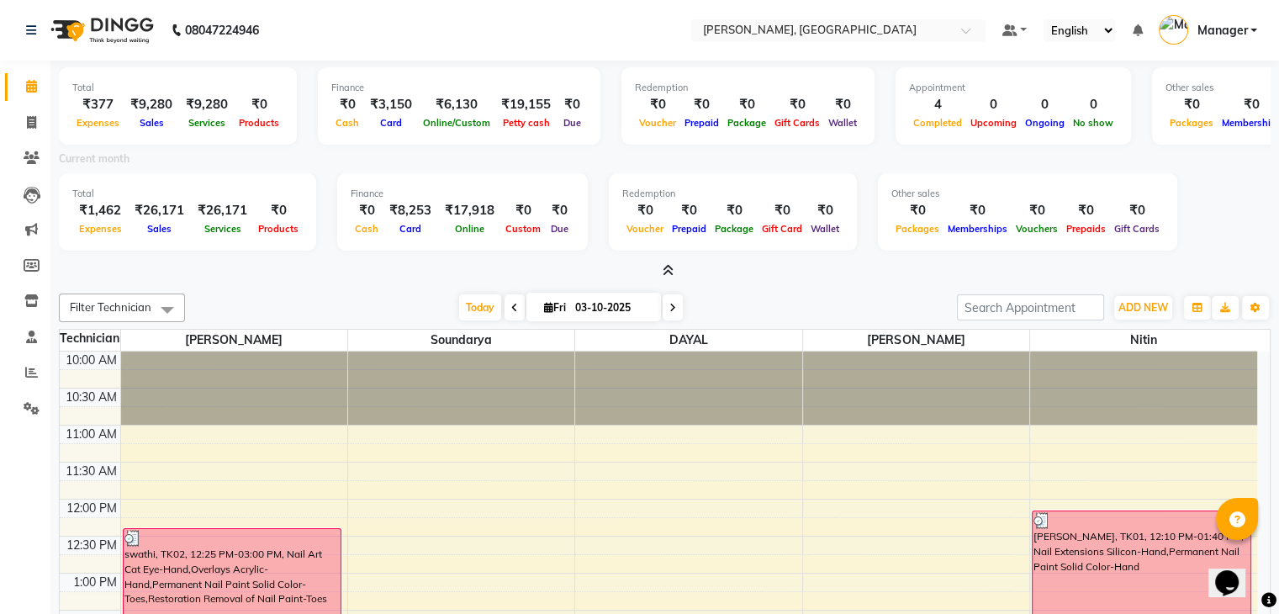
click at [659, 263] on span at bounding box center [665, 271] width 18 height 18
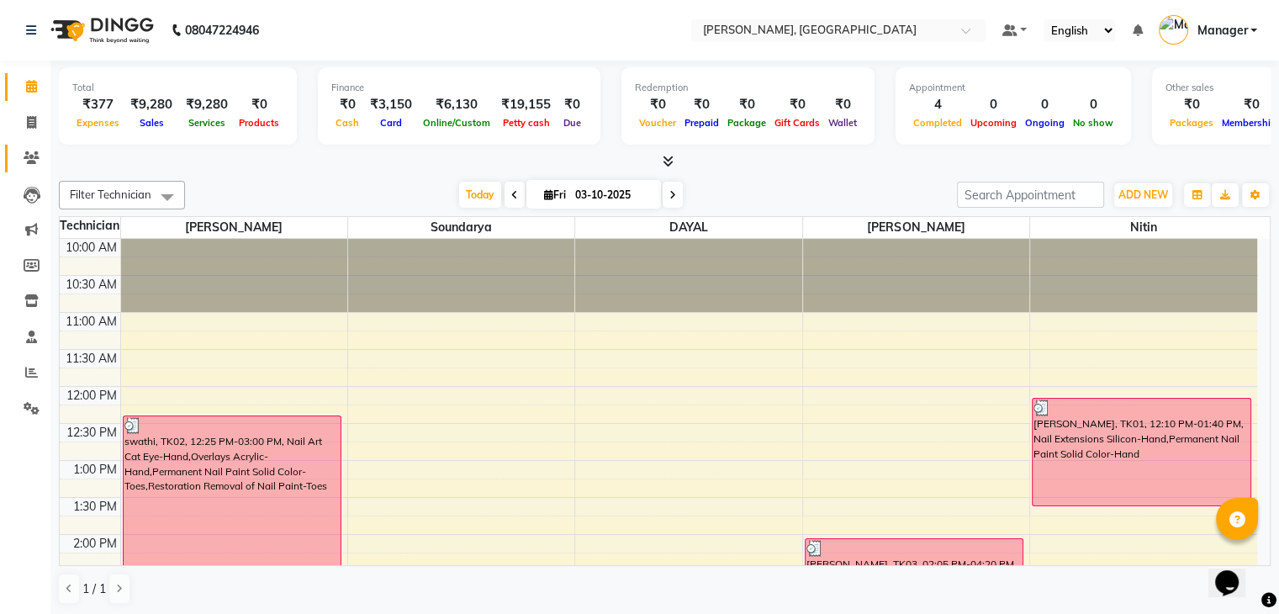
click at [27, 146] on link "Clients" at bounding box center [25, 159] width 40 height 28
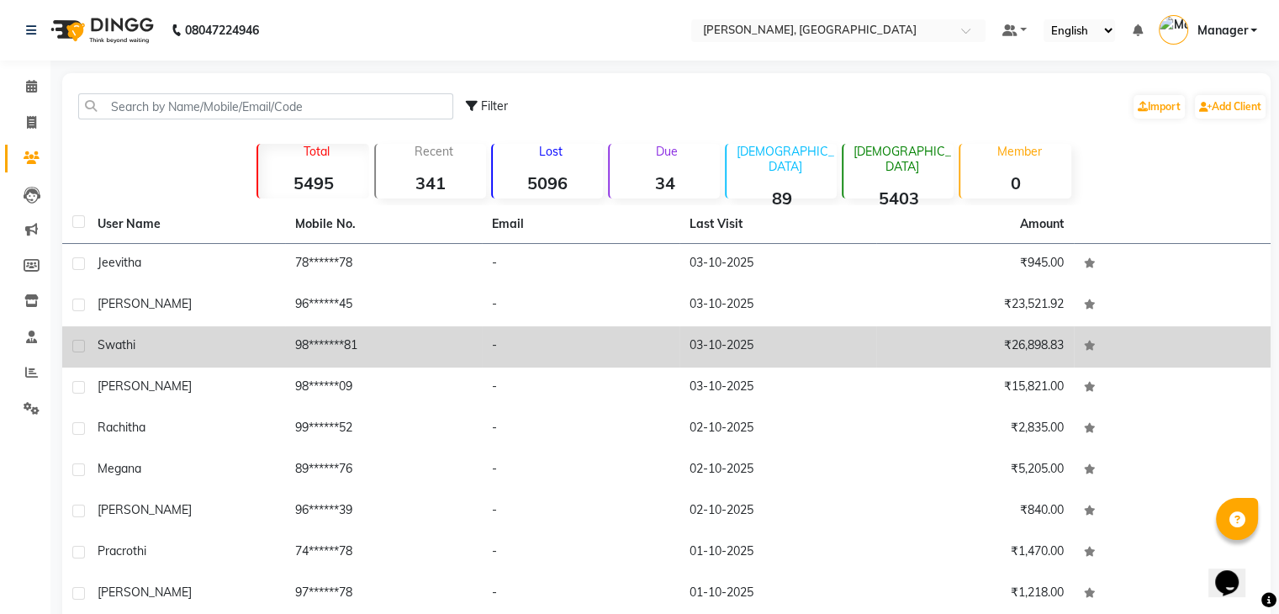
scroll to position [114, 0]
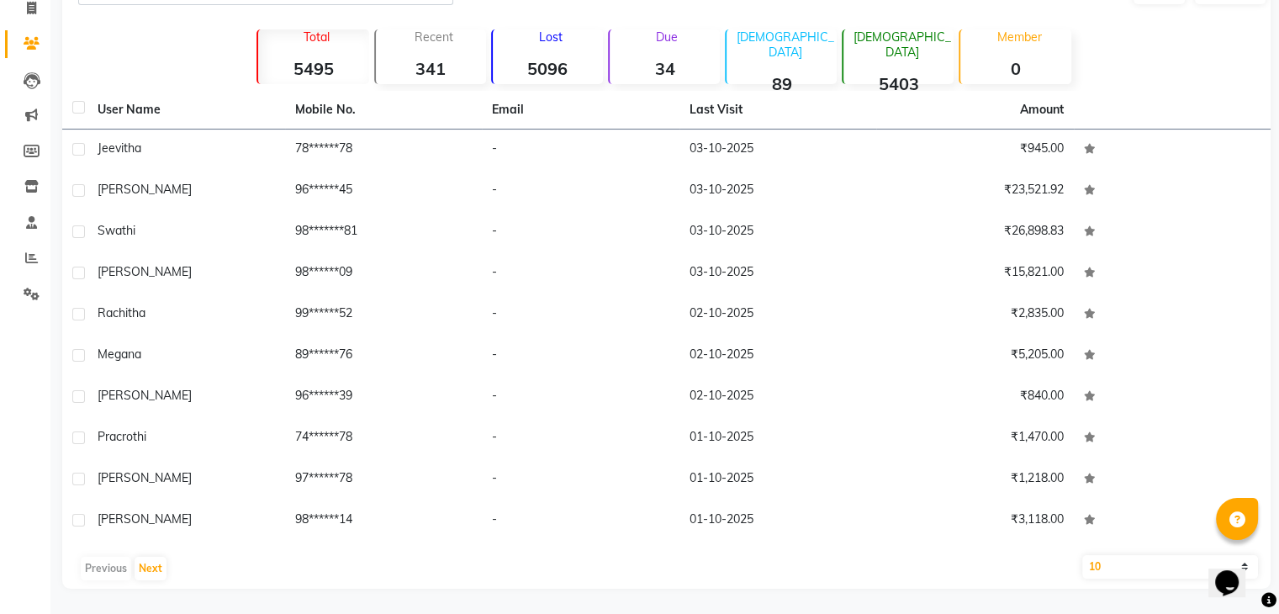
click at [1117, 563] on select "10 50 100" at bounding box center [1170, 567] width 177 height 24
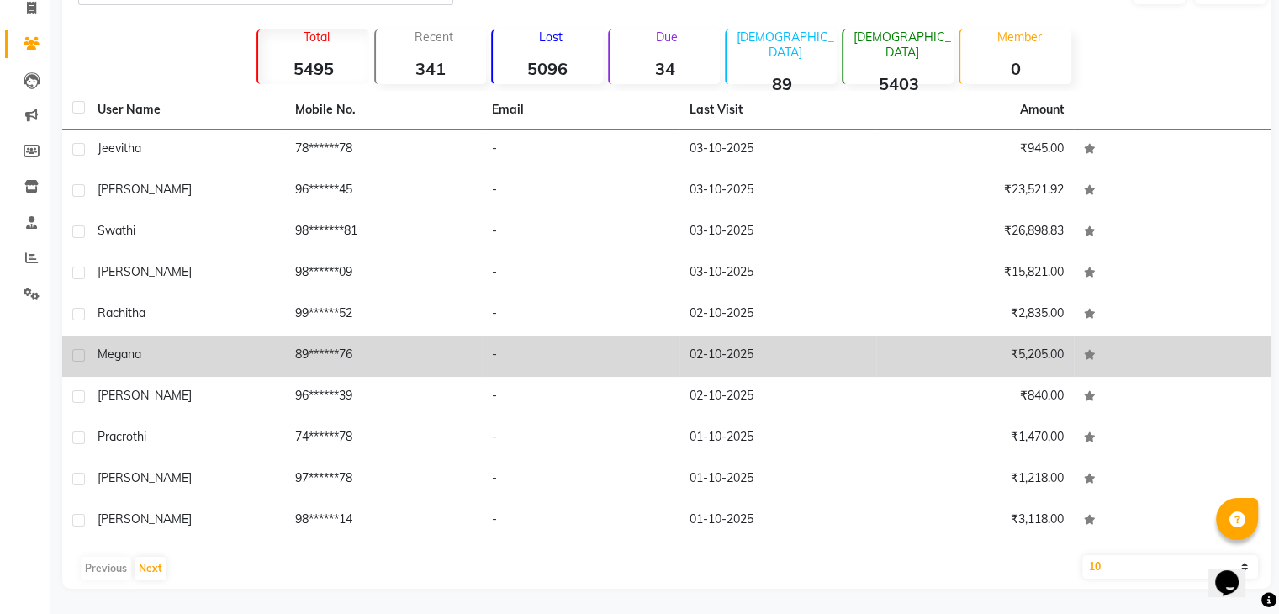
click at [447, 362] on td "89******76" at bounding box center [384, 355] width 198 height 41
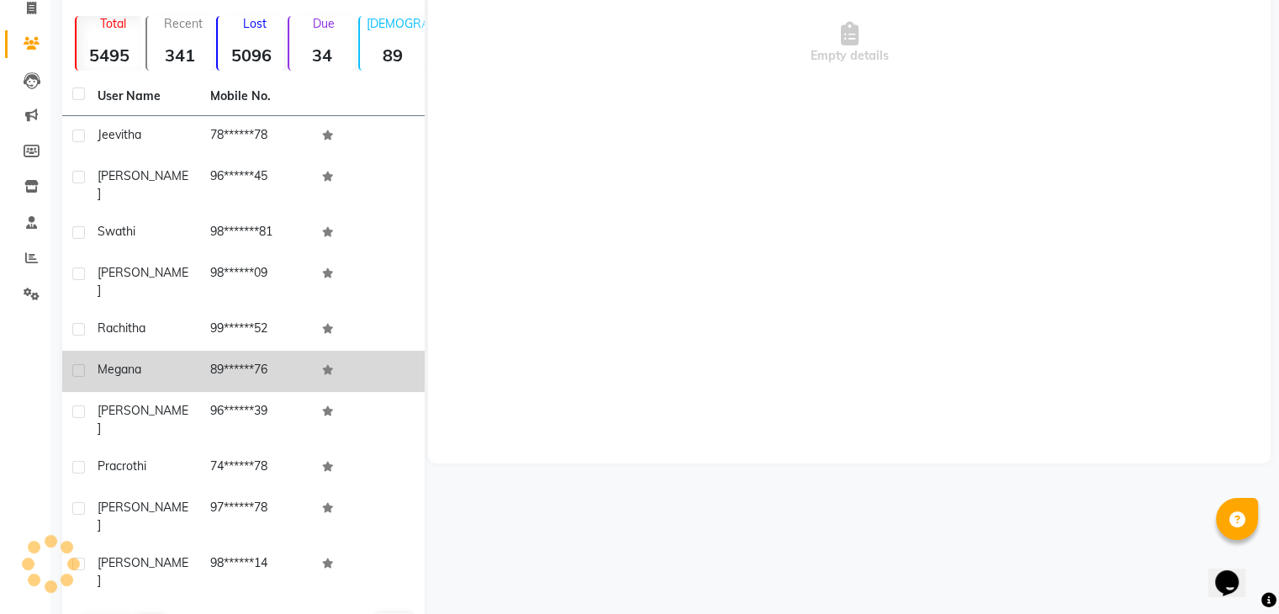
scroll to position [101, 0]
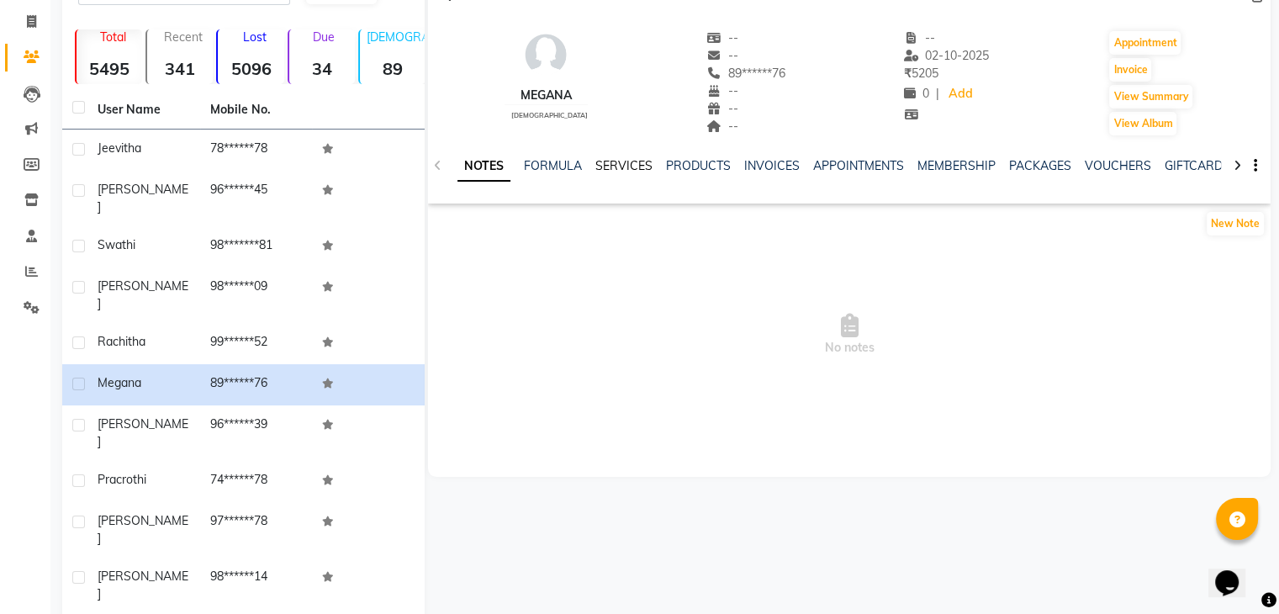
click at [609, 159] on link "SERVICES" at bounding box center [623, 165] width 57 height 15
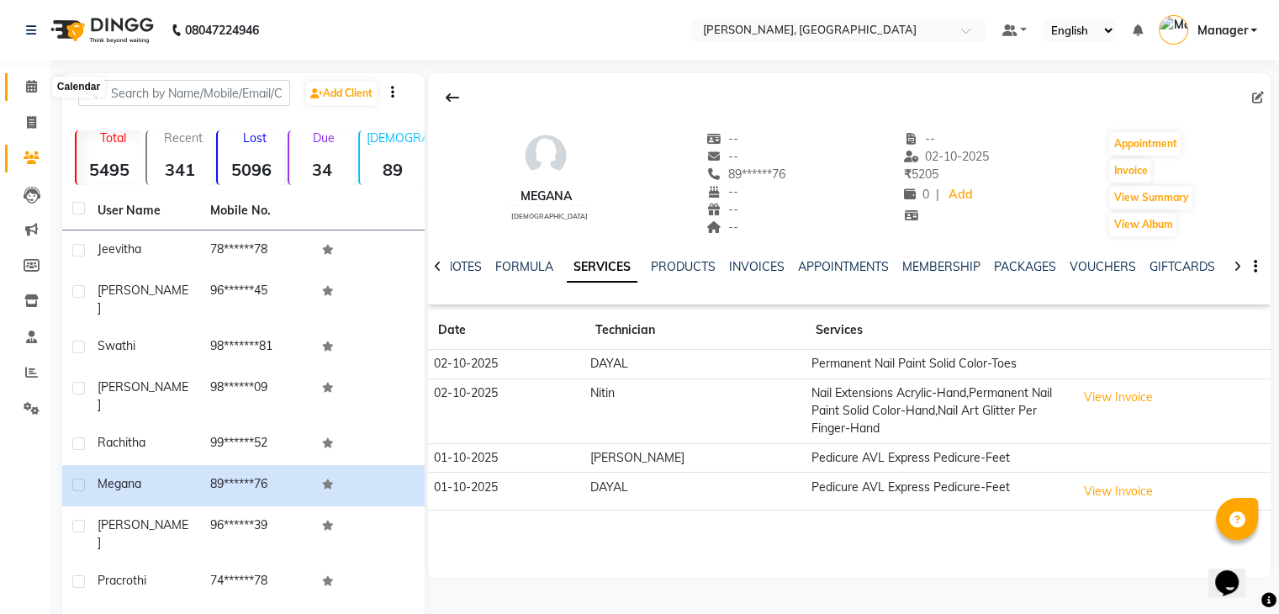
click at [35, 87] on icon at bounding box center [31, 86] width 11 height 13
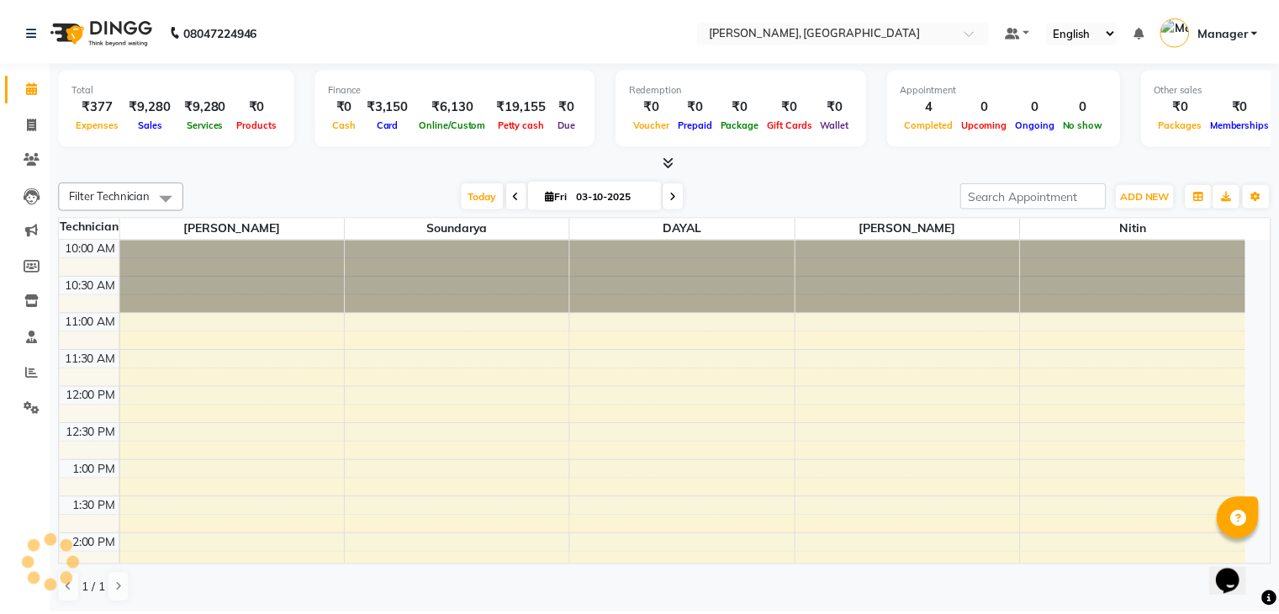
scroll to position [441, 0]
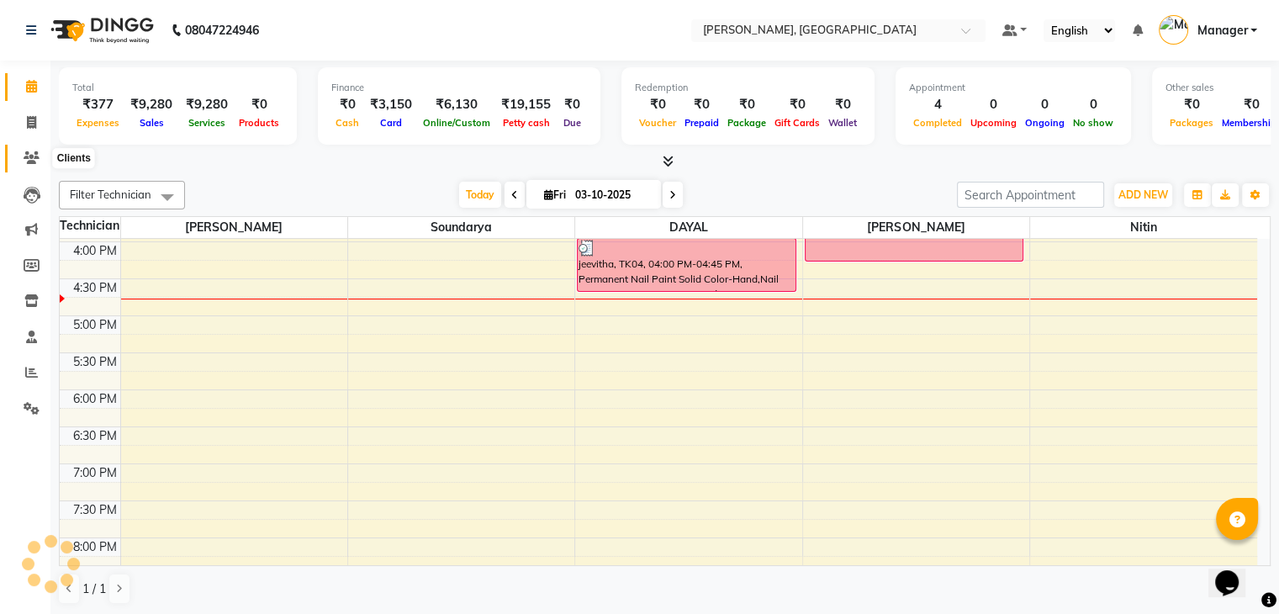
click at [24, 158] on icon at bounding box center [32, 157] width 16 height 13
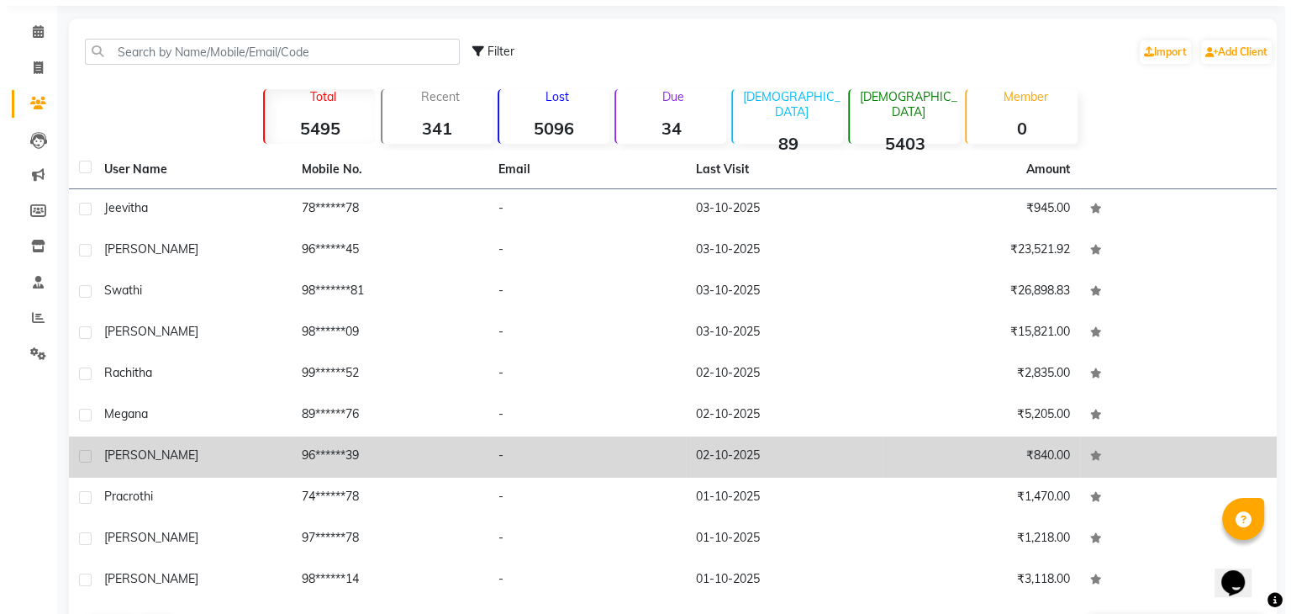
scroll to position [84, 0]
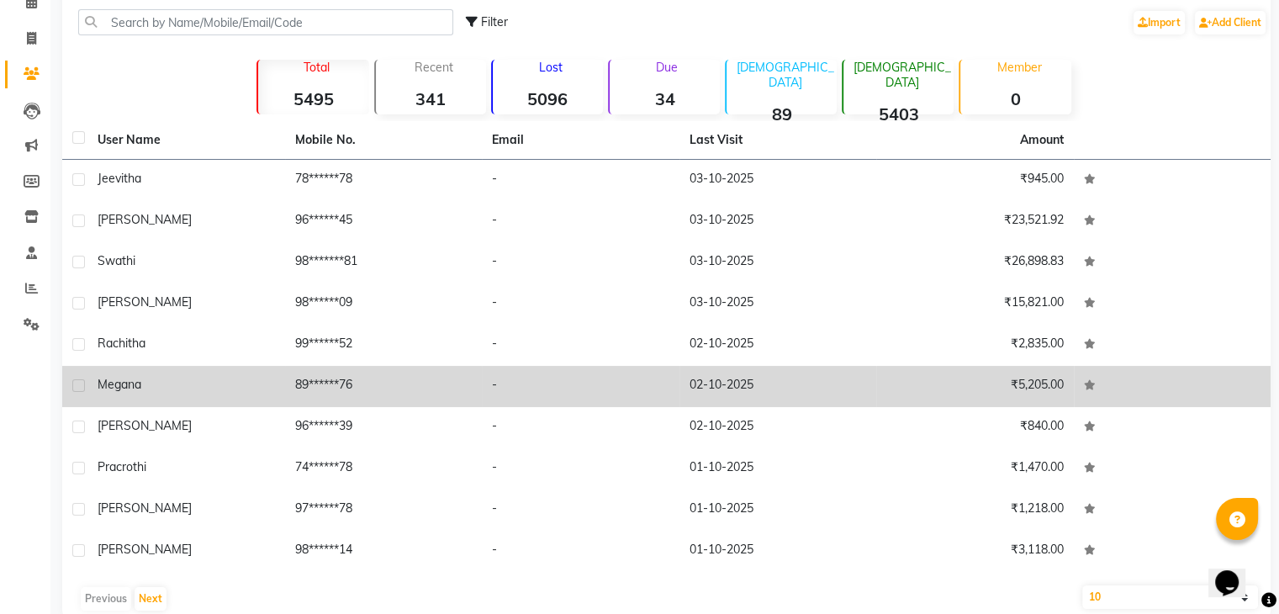
click at [784, 388] on td "02-10-2025" at bounding box center [778, 386] width 198 height 41
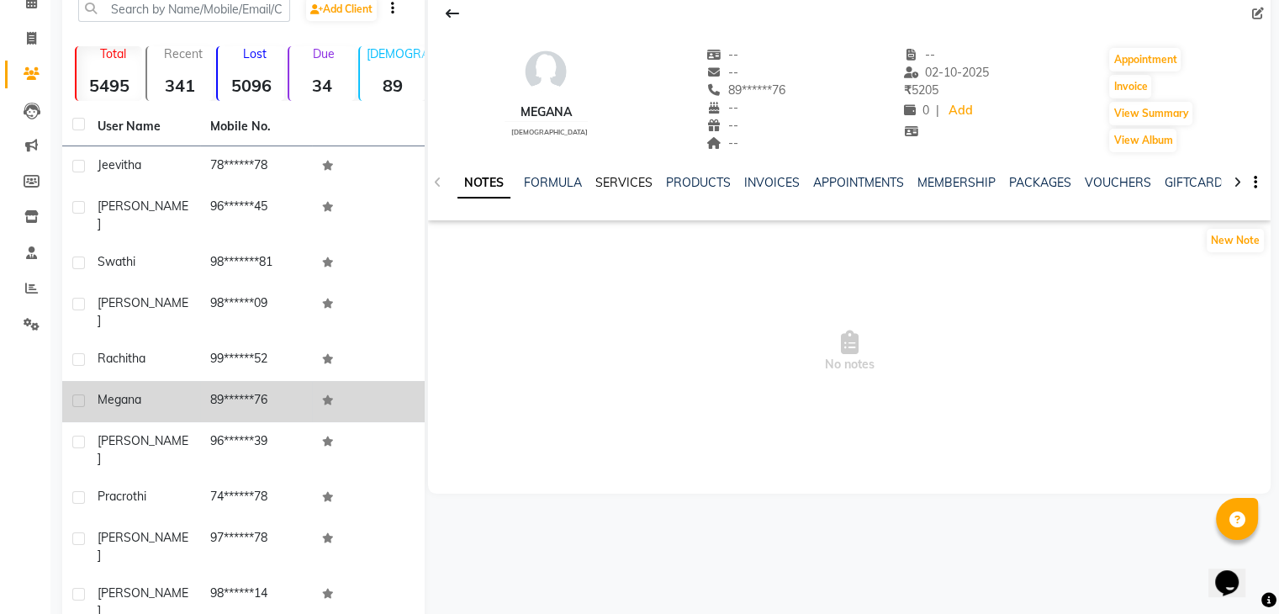
click at [636, 179] on link "SERVICES" at bounding box center [623, 182] width 57 height 15
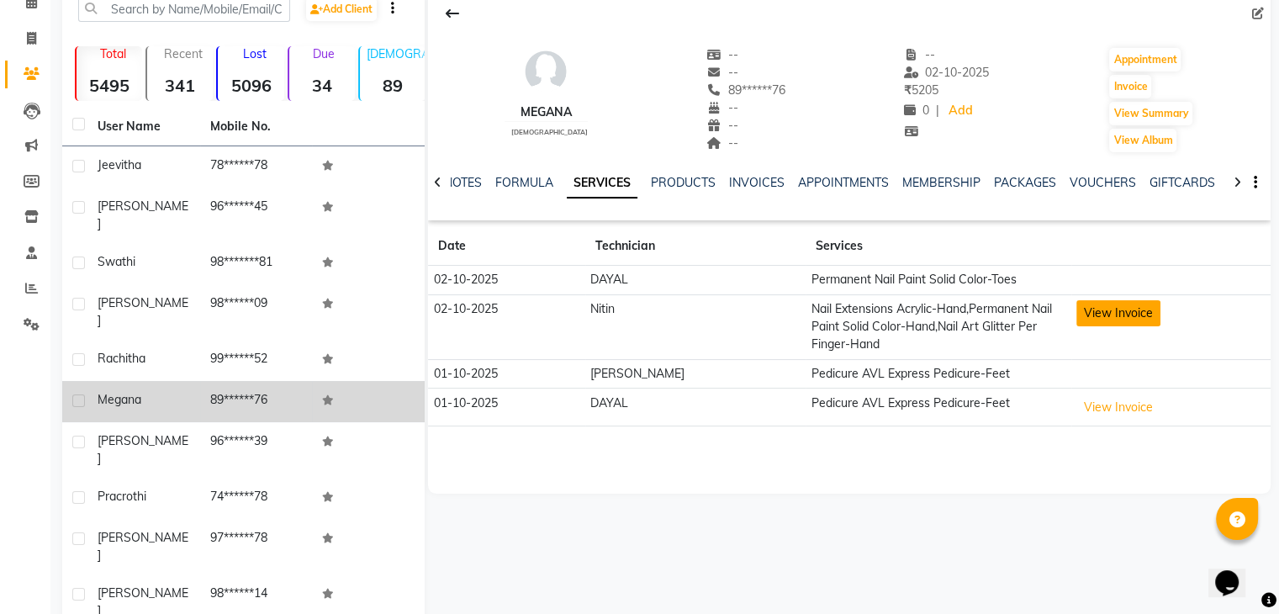
click at [1123, 316] on button "View Invoice" at bounding box center [1118, 313] width 84 height 26
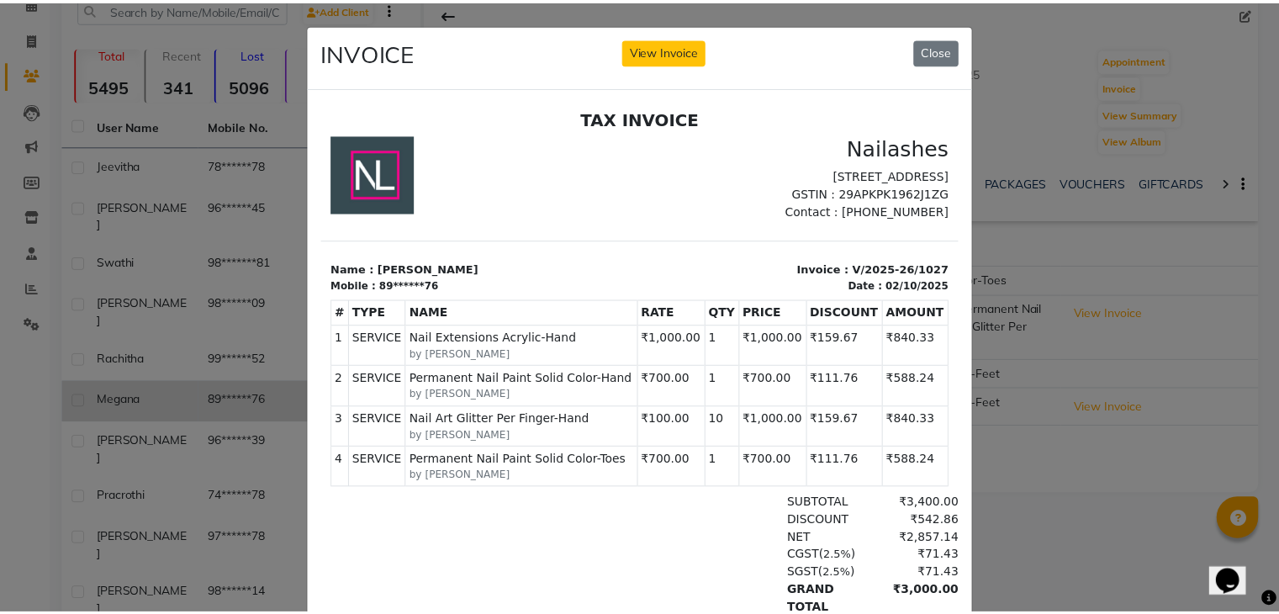
scroll to position [13, 0]
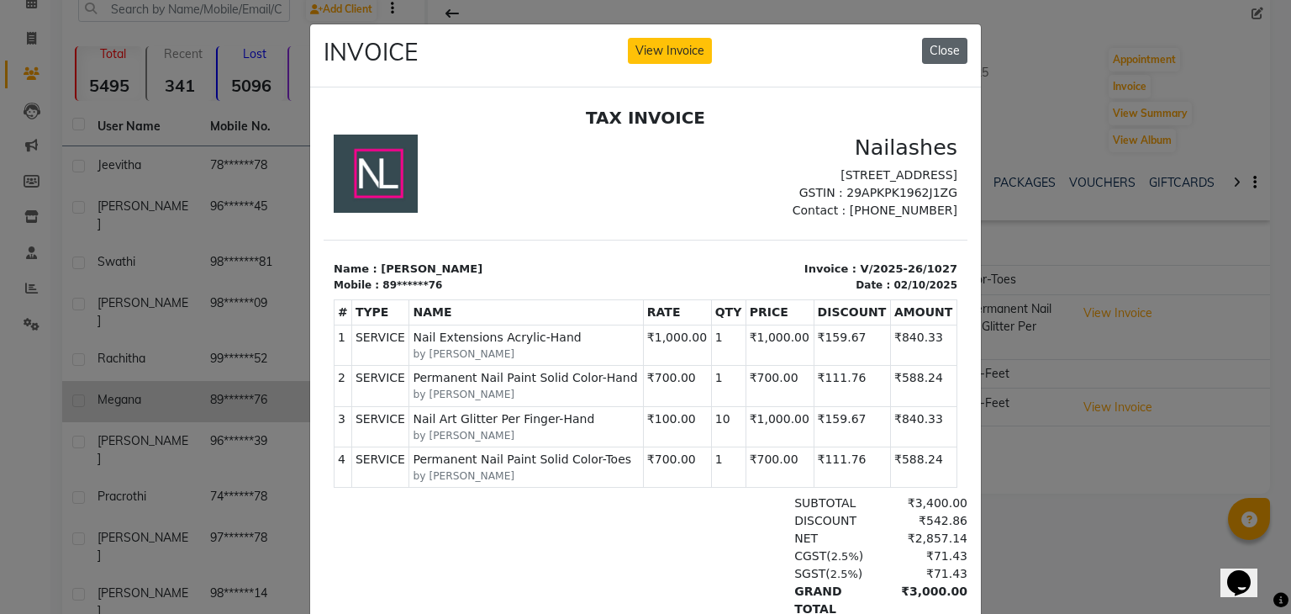
click at [937, 49] on button "Close" at bounding box center [944, 51] width 45 height 26
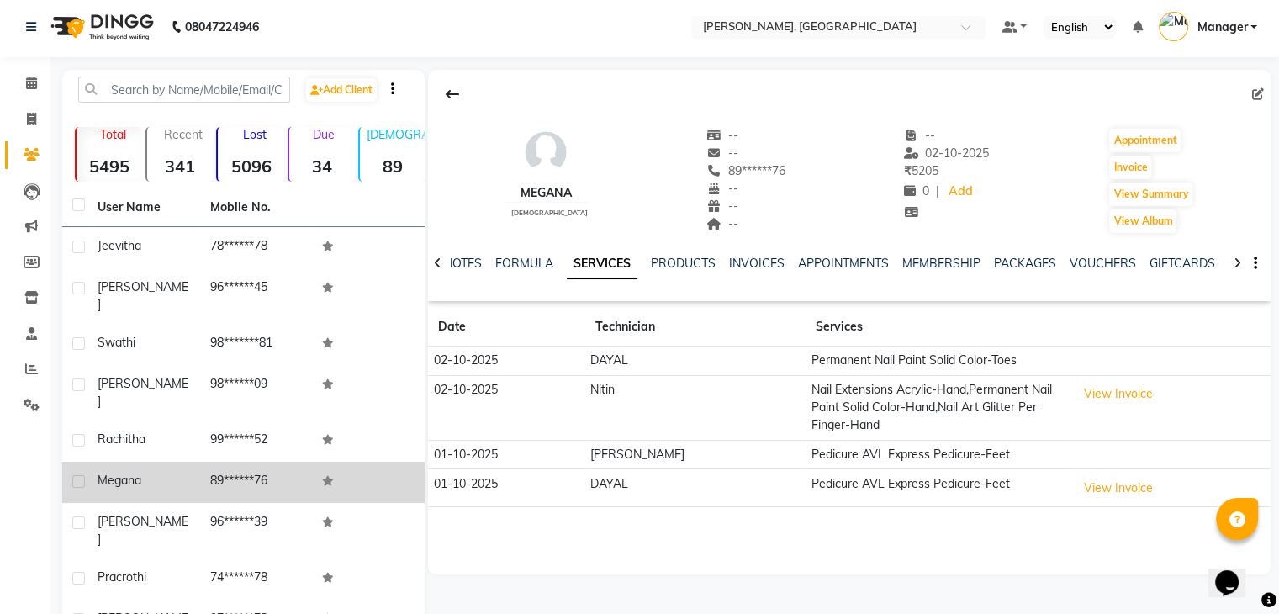
scroll to position [0, 0]
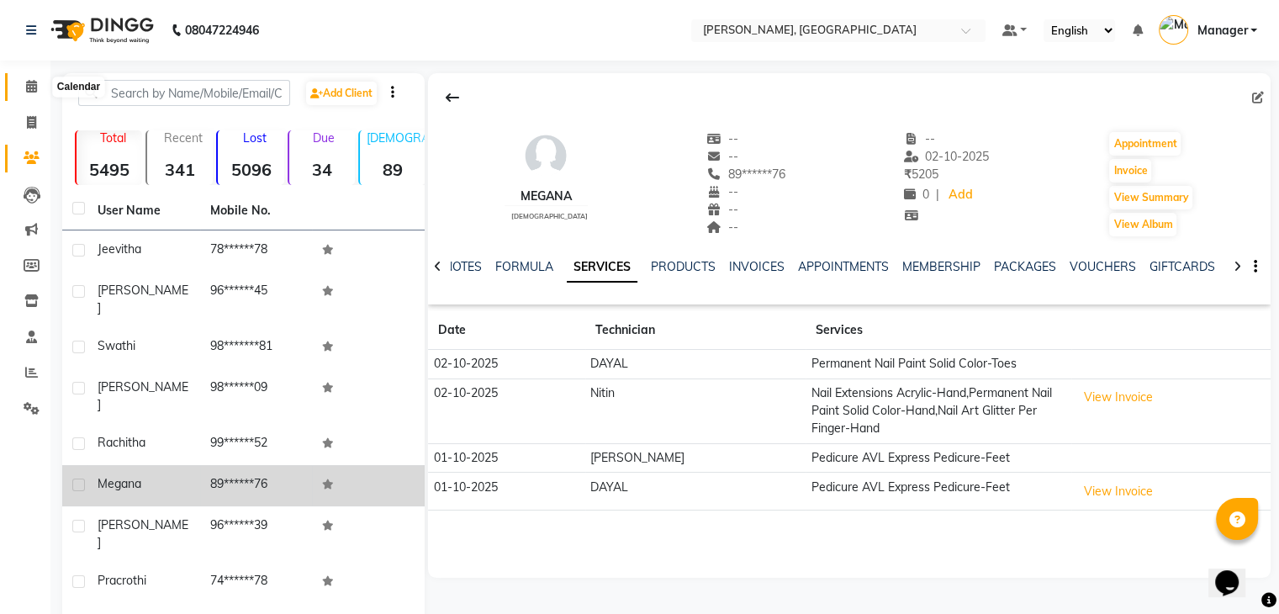
click at [25, 92] on span at bounding box center [31, 86] width 29 height 19
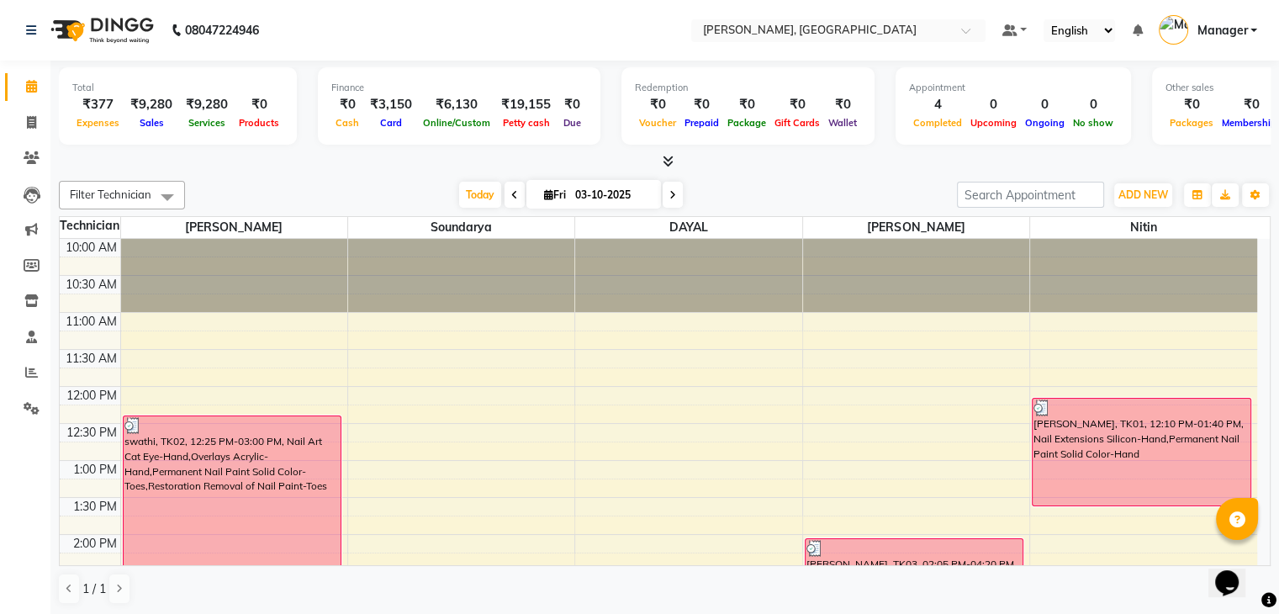
click at [668, 159] on icon at bounding box center [668, 161] width 11 height 13
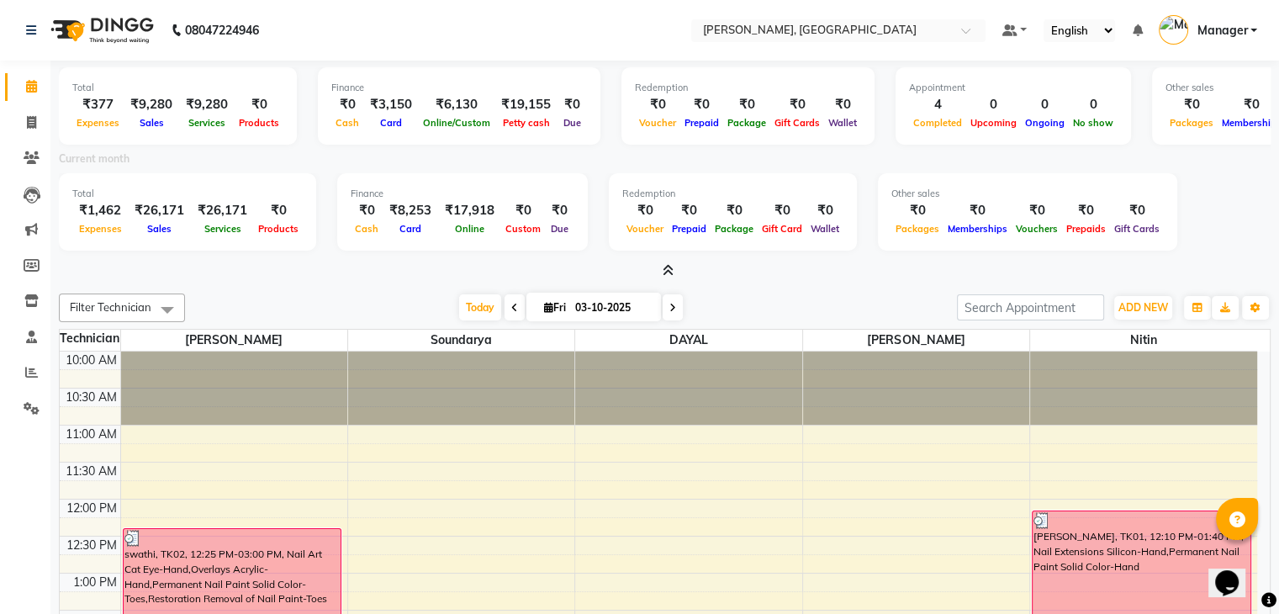
click at [671, 268] on icon at bounding box center [668, 270] width 11 height 13
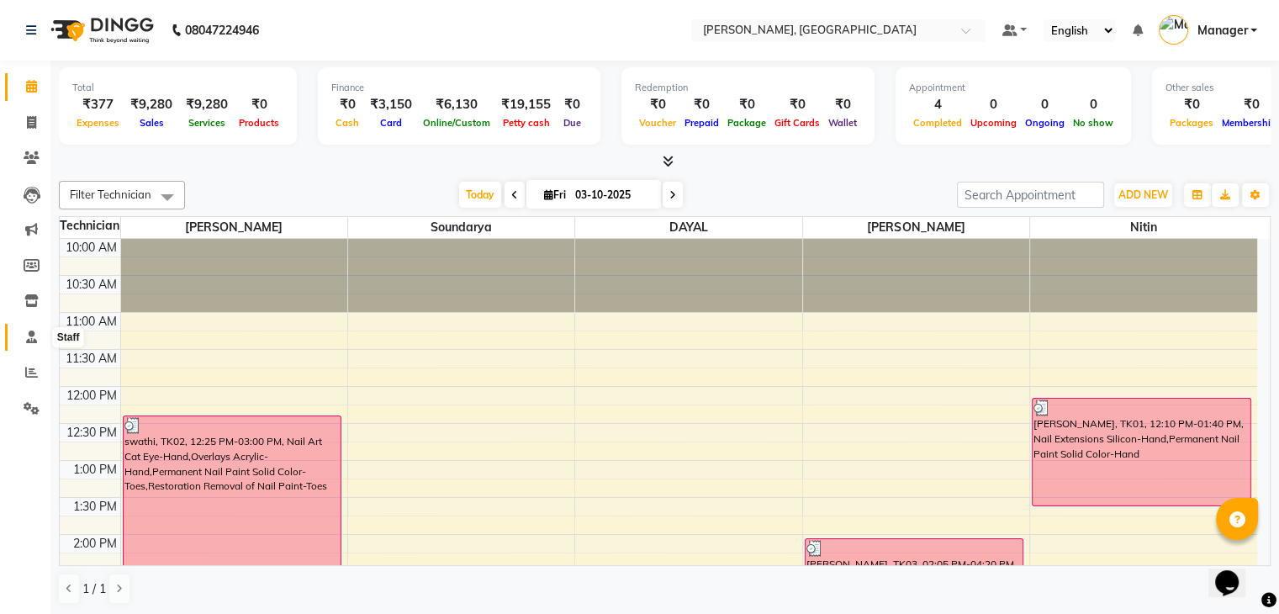
click at [26, 337] on icon at bounding box center [31, 336] width 11 height 13
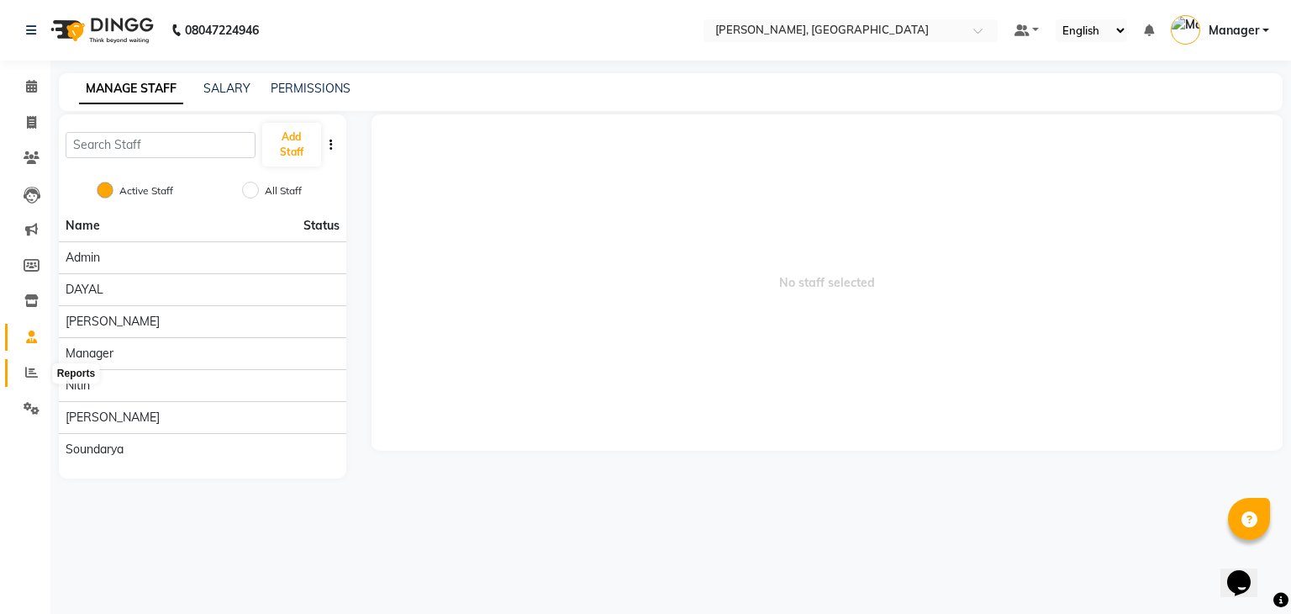
click at [32, 377] on icon at bounding box center [31, 372] width 13 height 13
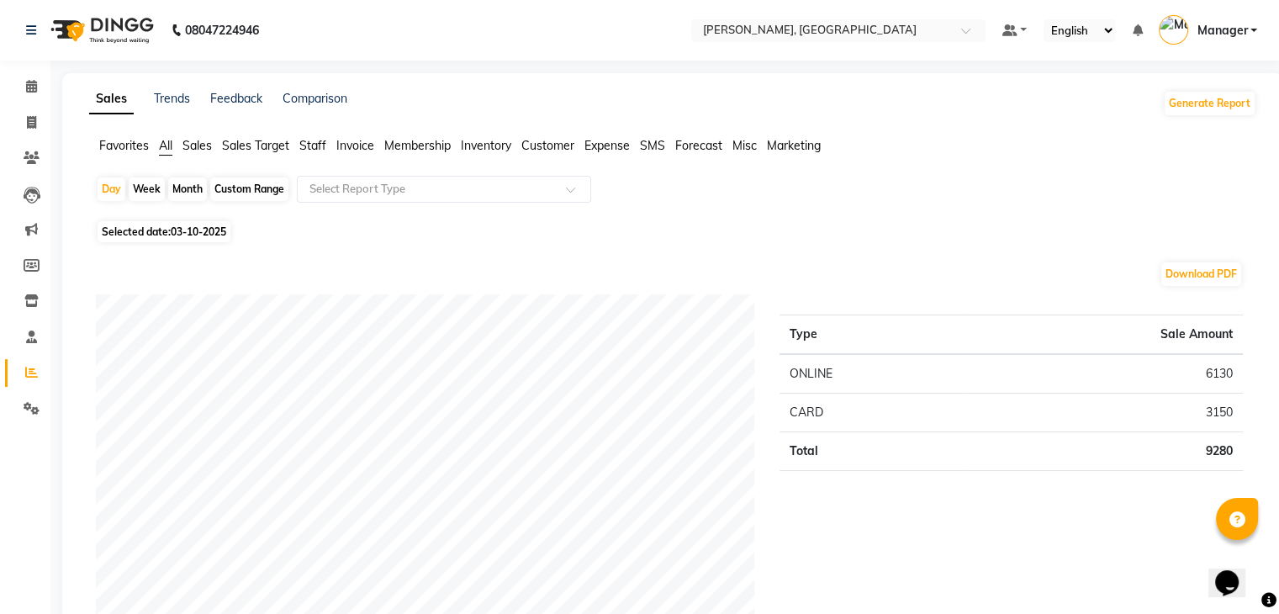
click at [305, 145] on span "Staff" at bounding box center [312, 145] width 27 height 15
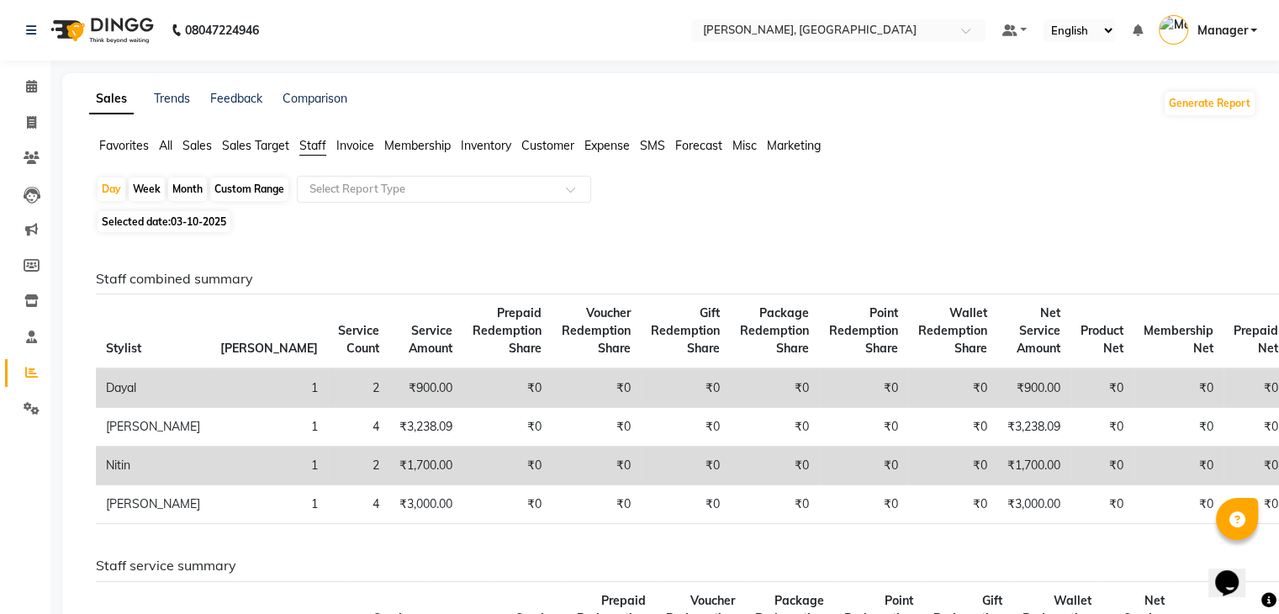
click at [193, 196] on div "Month" at bounding box center [187, 189] width 39 height 24
select select "10"
select select "2025"
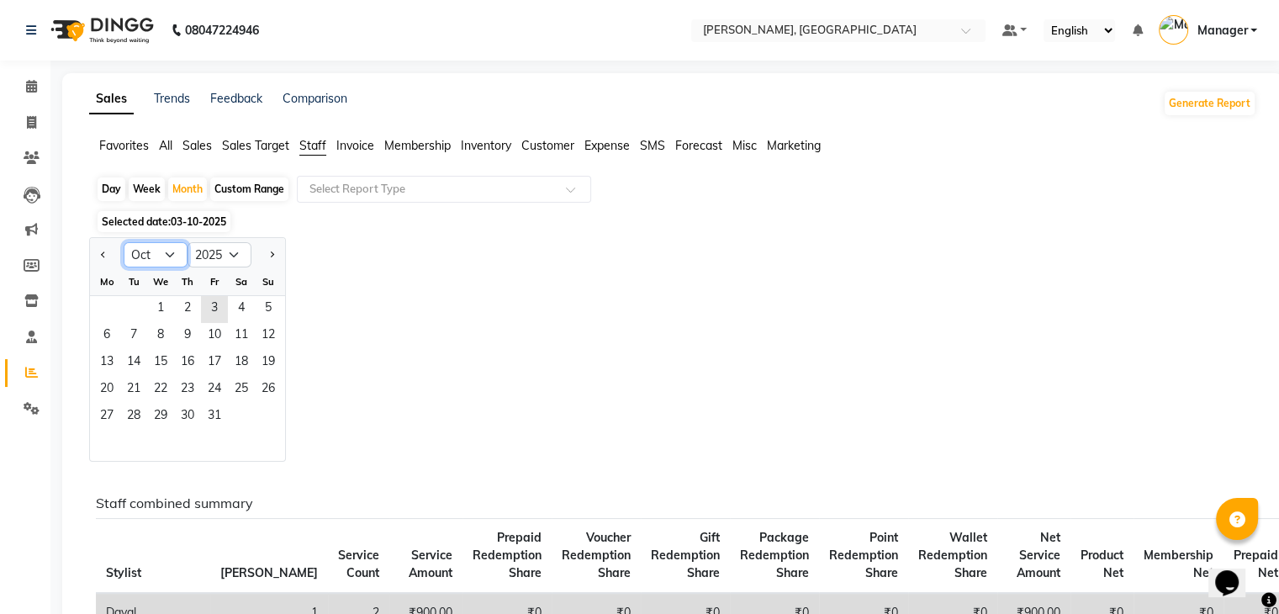
click at [161, 257] on select "Jan Feb Mar Apr May Jun [DATE] Aug Sep Oct Nov Dec" at bounding box center [156, 254] width 64 height 25
select select "9"
click at [124, 242] on select "Jan Feb Mar Apr May Jun [DATE] Aug Sep Oct Nov Dec" at bounding box center [156, 254] width 64 height 25
click at [108, 307] on span "1" at bounding box center [106, 309] width 27 height 27
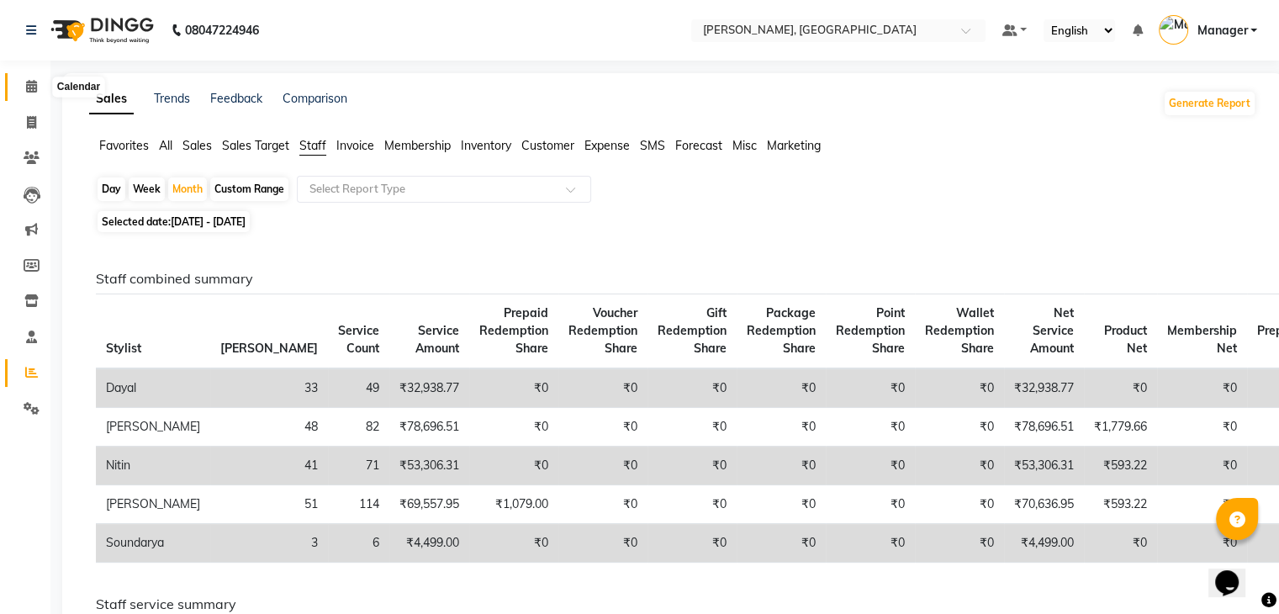
click at [26, 78] on span at bounding box center [31, 86] width 29 height 19
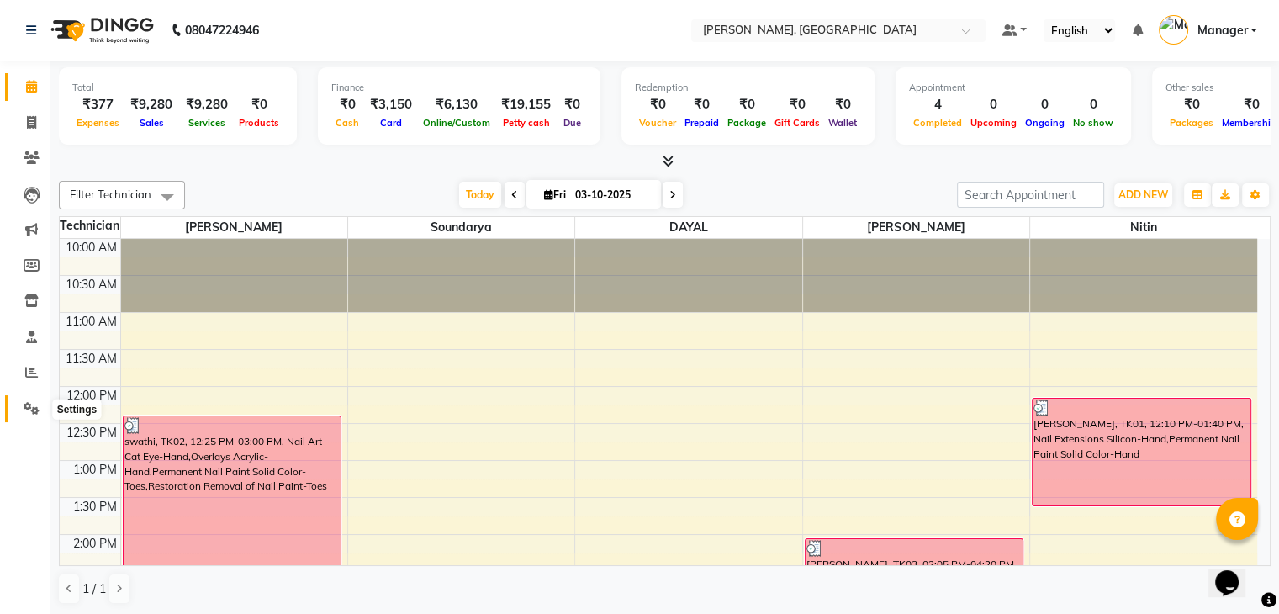
drag, startPoint x: 26, startPoint y: 78, endPoint x: 27, endPoint y: 415, distance: 337.1
click at [27, 415] on span at bounding box center [31, 408] width 29 height 19
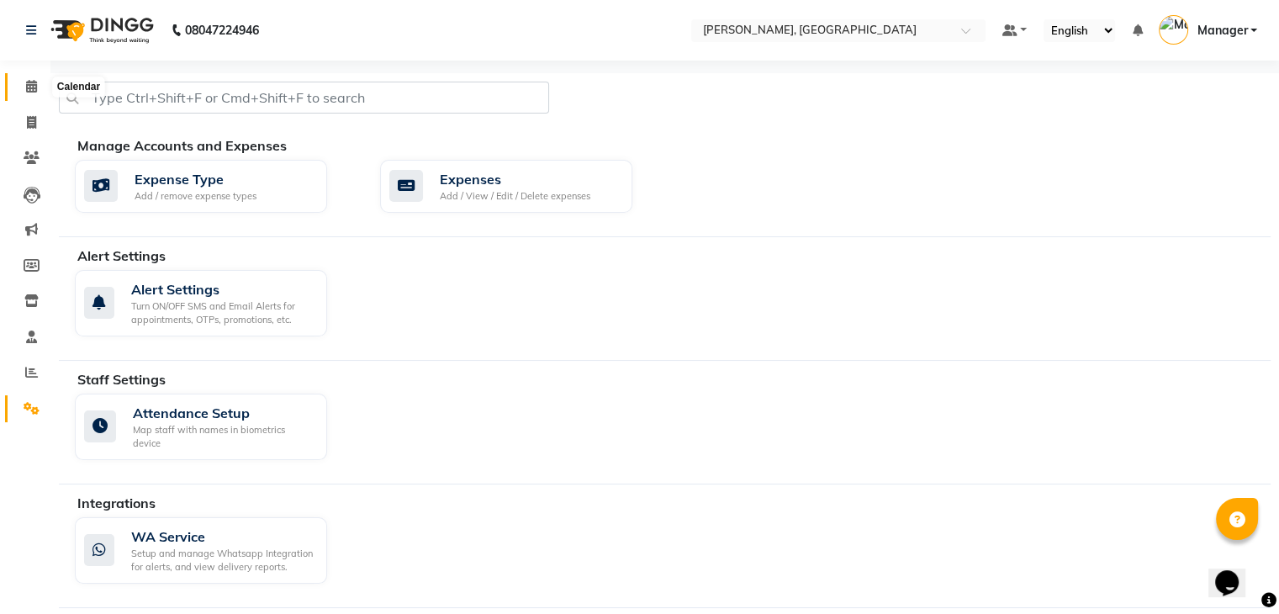
click at [33, 88] on icon at bounding box center [31, 86] width 11 height 13
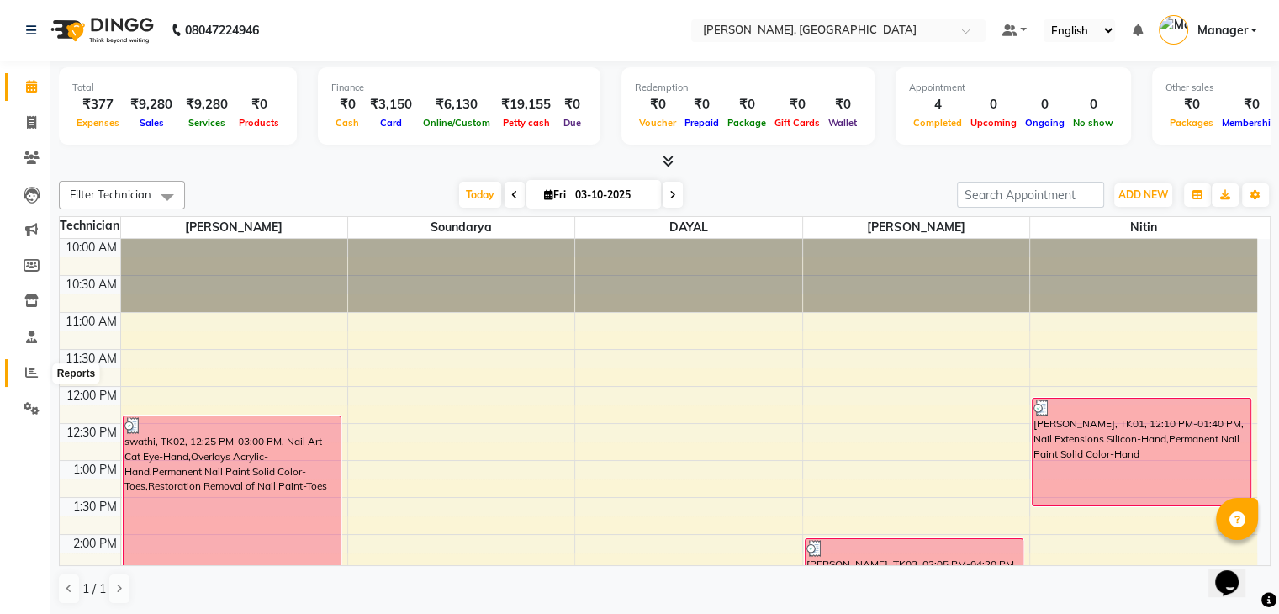
click at [33, 378] on icon at bounding box center [31, 372] width 13 height 13
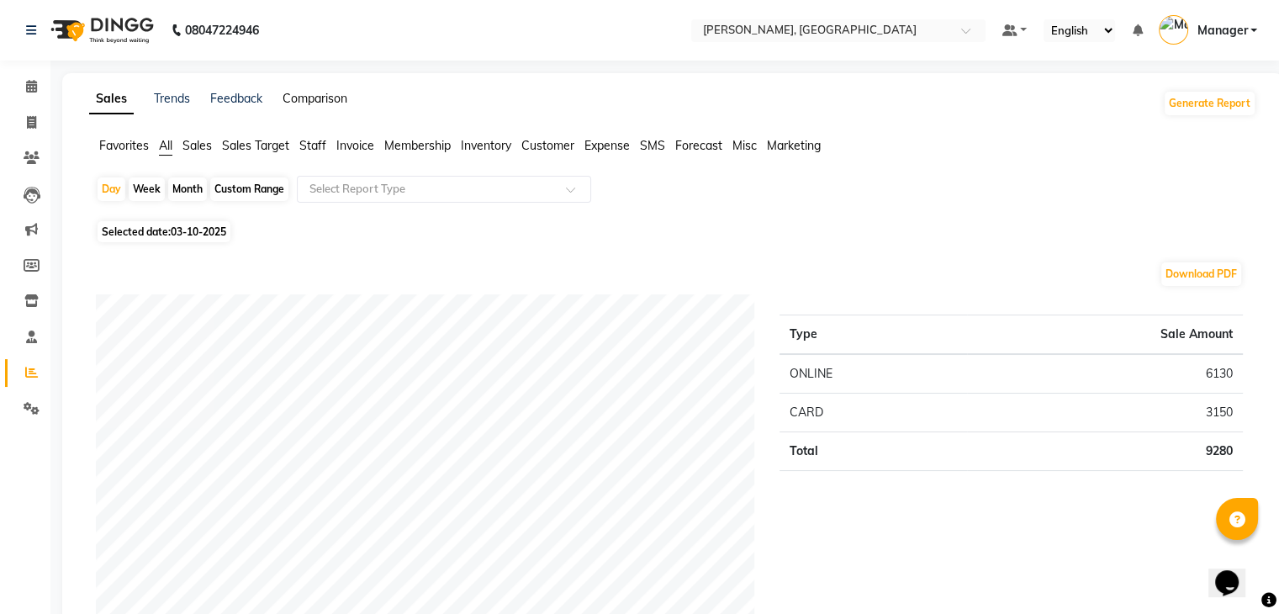
click at [324, 100] on link "Comparison" at bounding box center [314, 98] width 65 height 15
select select "single_date"
select select "single_date_dash"
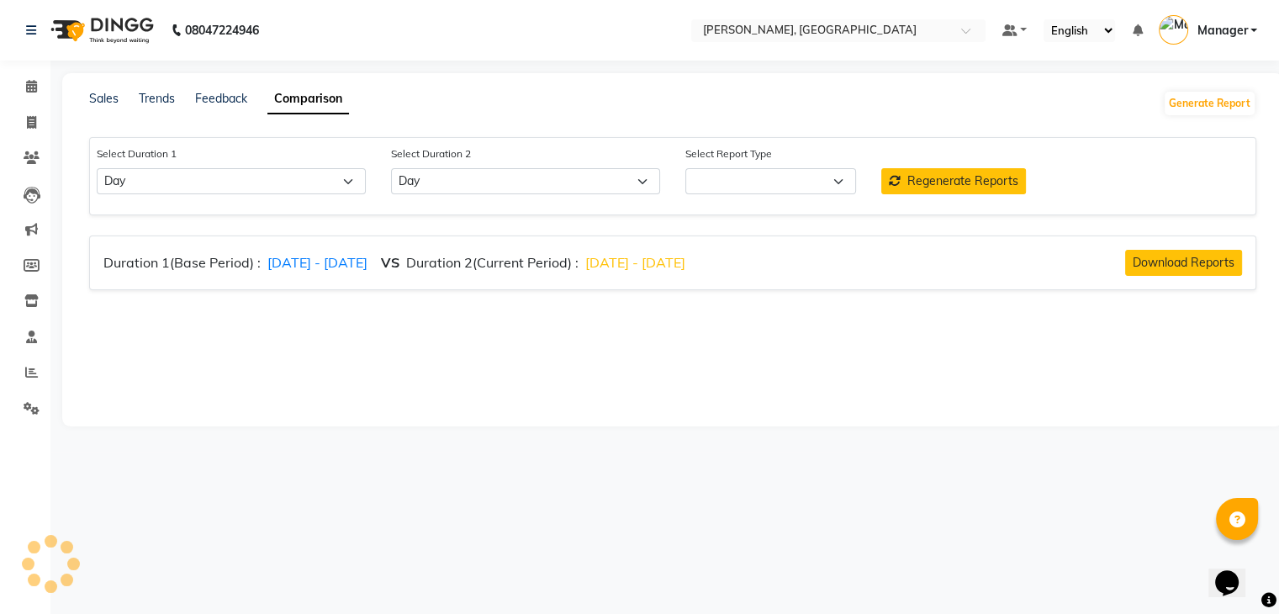
select select "comparison_report"
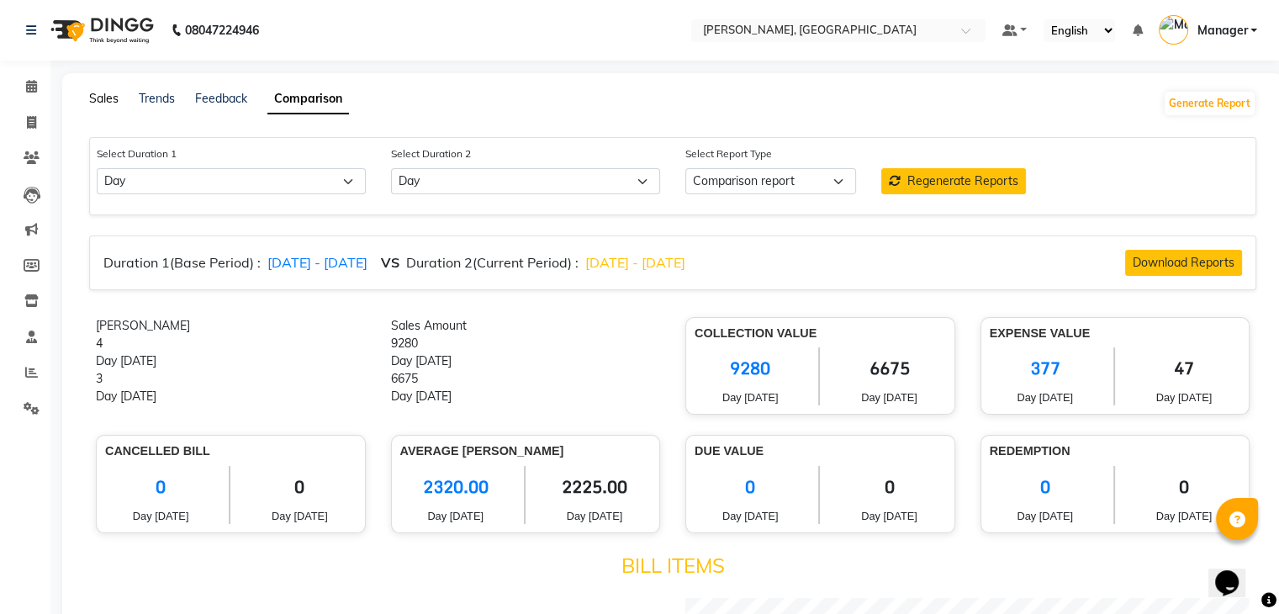
click at [108, 92] on link "Sales" at bounding box center [103, 98] width 29 height 15
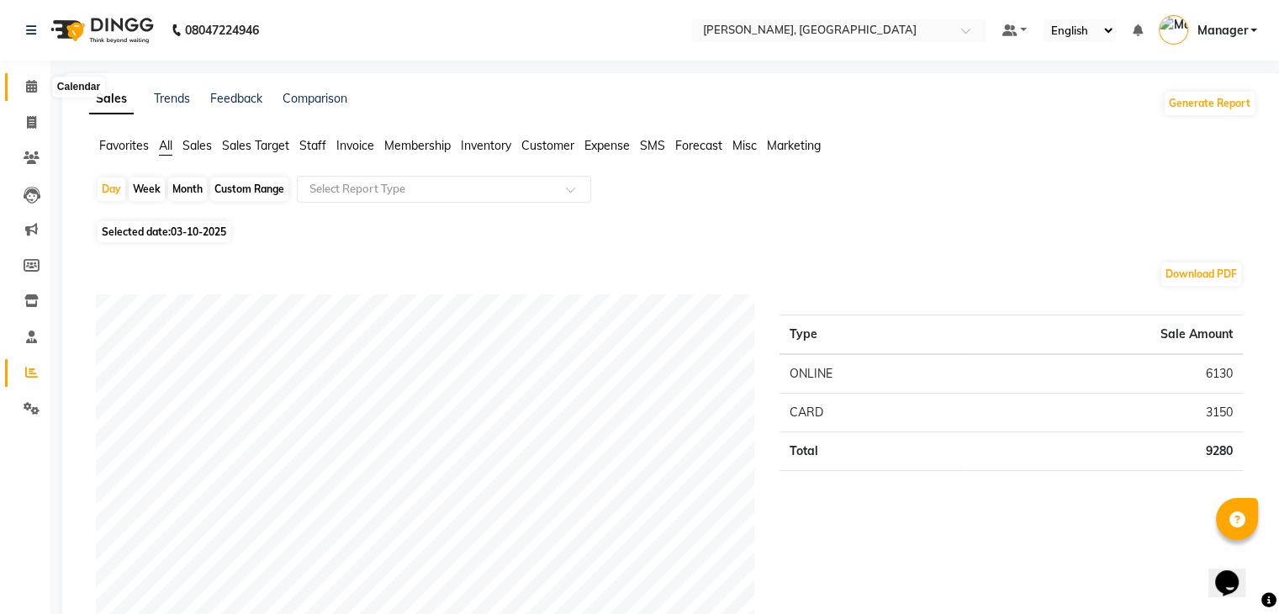
click at [35, 85] on icon at bounding box center [31, 86] width 11 height 13
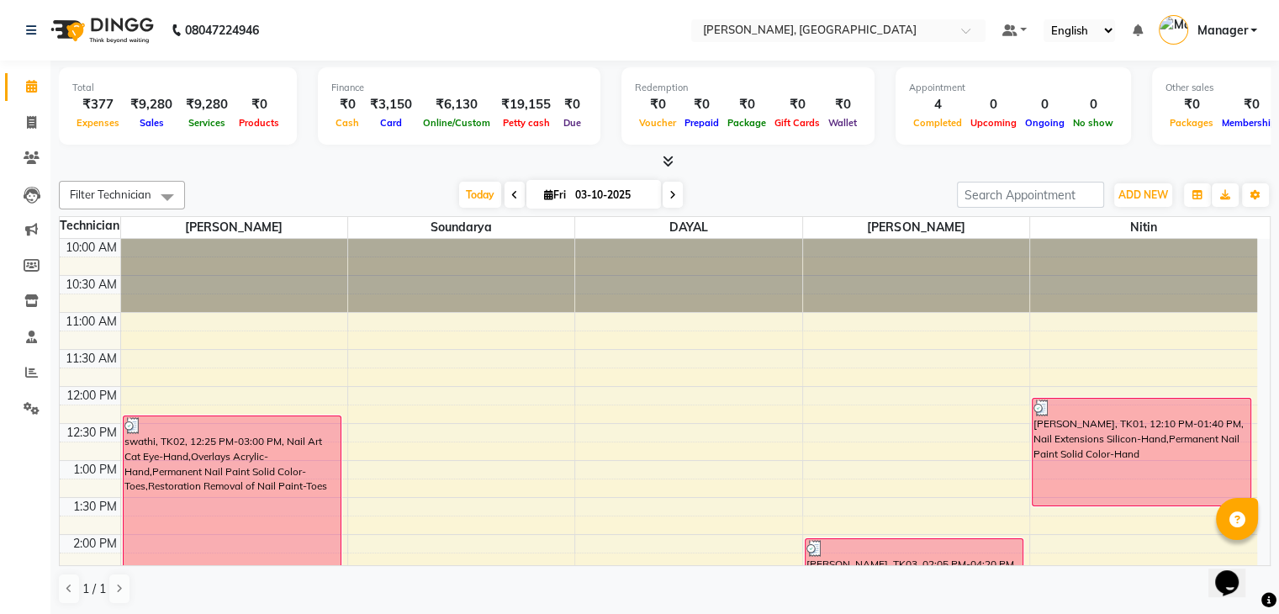
click at [667, 158] on icon at bounding box center [668, 161] width 11 height 13
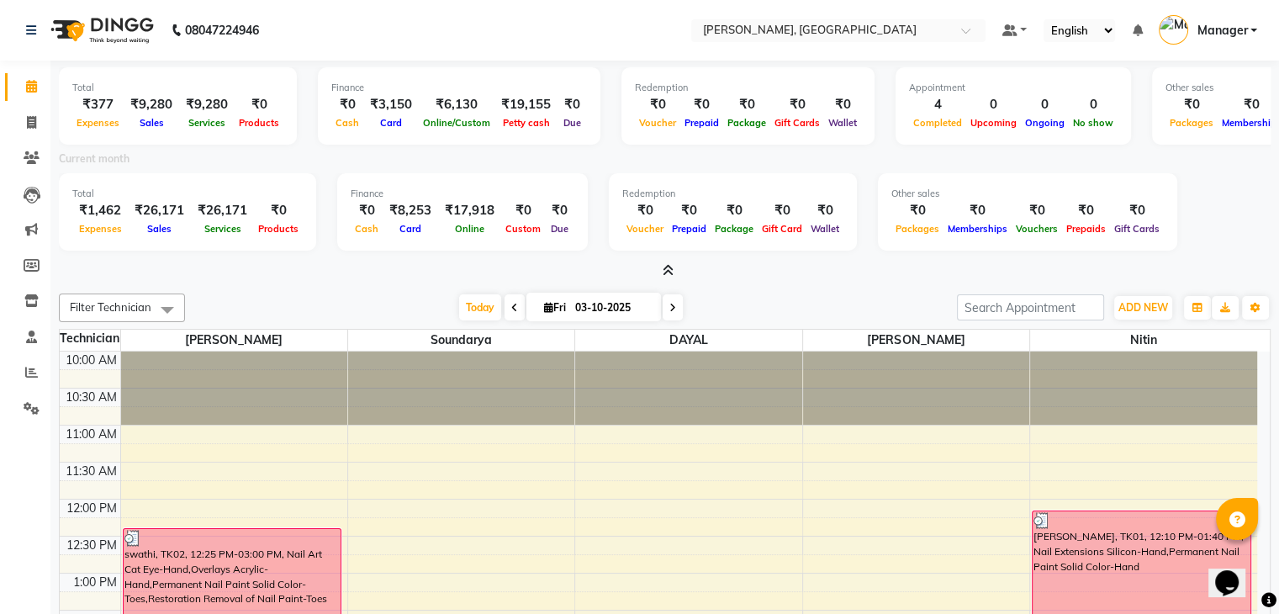
click at [670, 267] on icon at bounding box center [668, 270] width 11 height 13
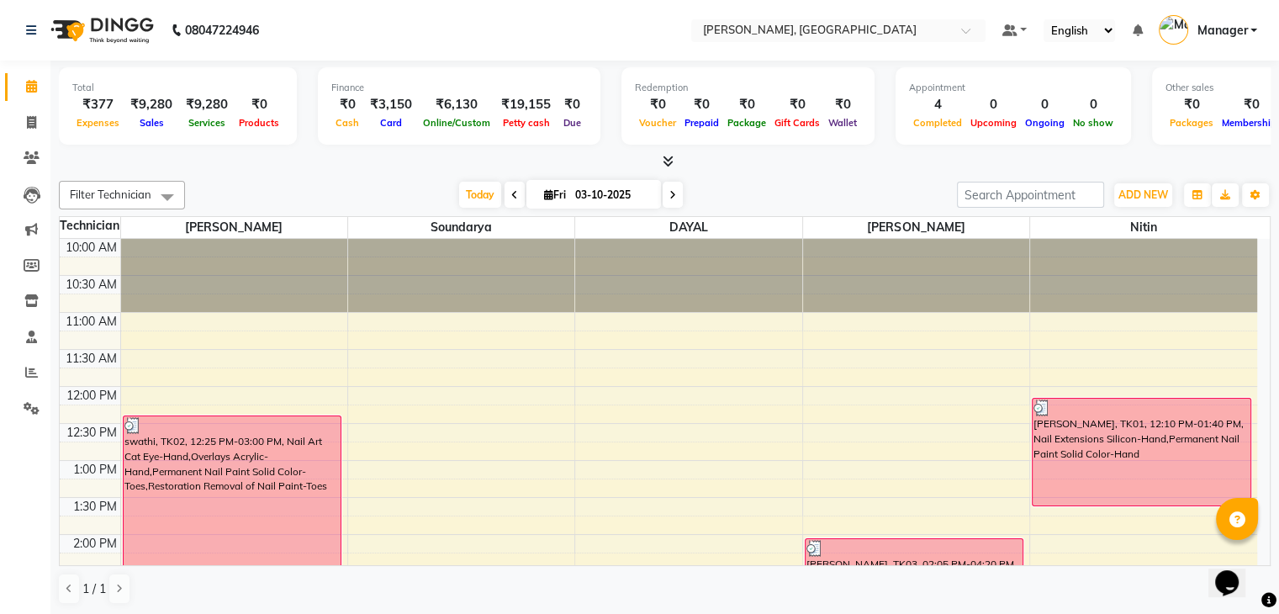
click at [667, 162] on icon at bounding box center [668, 161] width 11 height 13
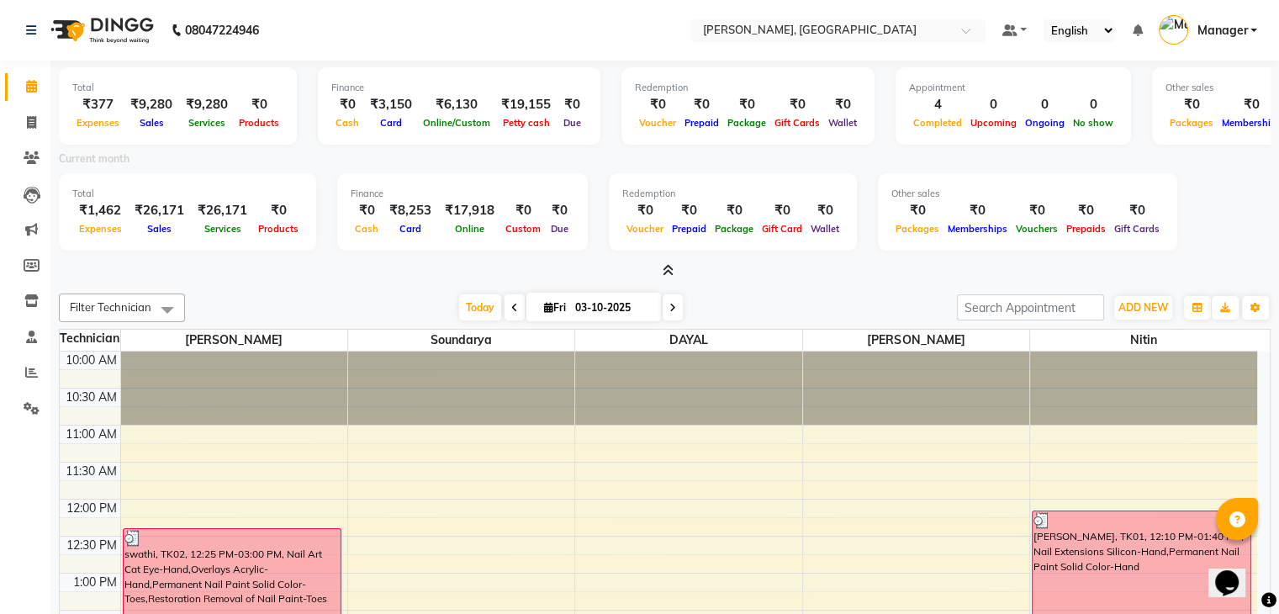
click at [672, 277] on span at bounding box center [665, 271] width 18 height 18
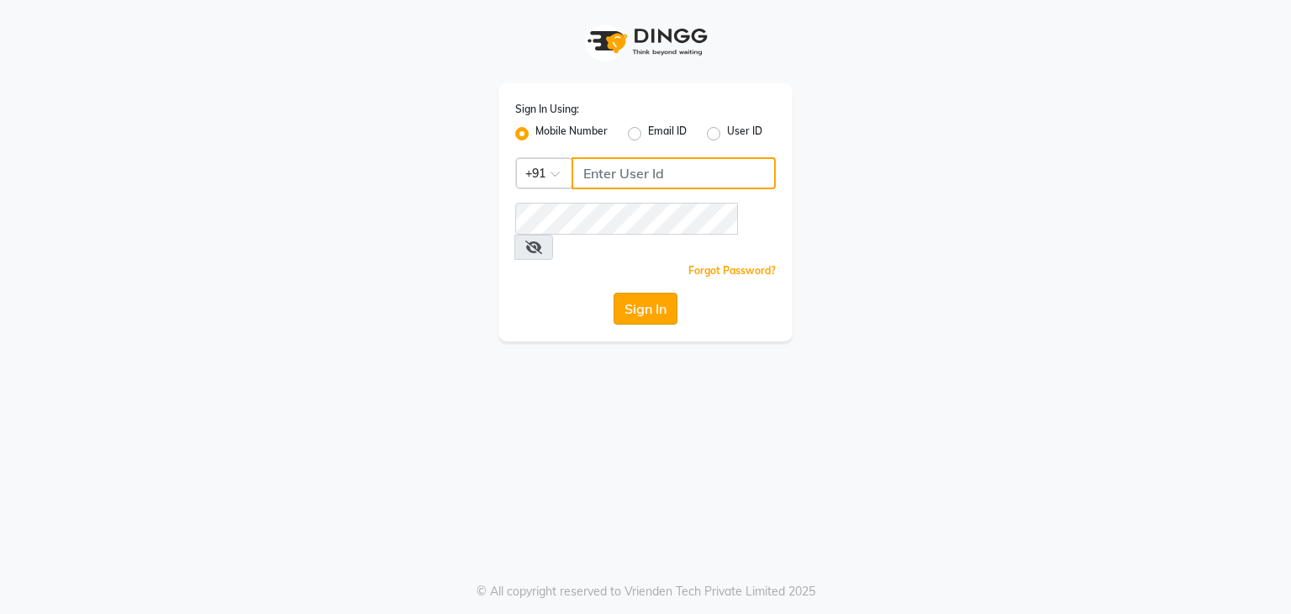
type input "9663900113"
click at [654, 293] on button "Sign In" at bounding box center [646, 309] width 64 height 32
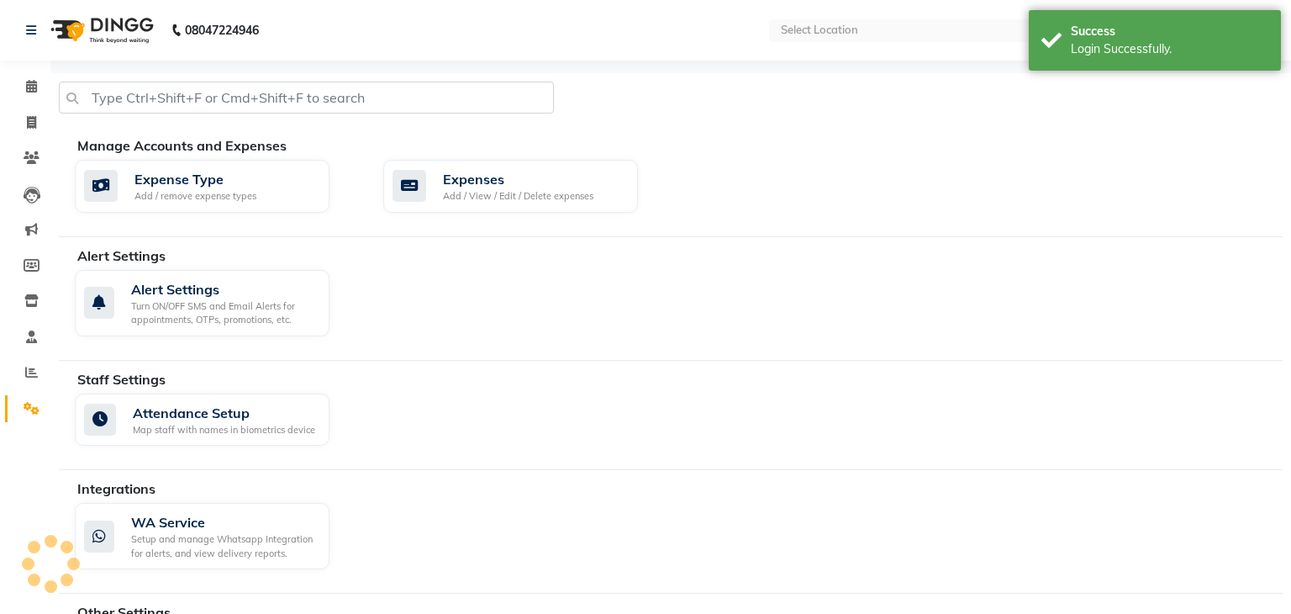
select select "en"
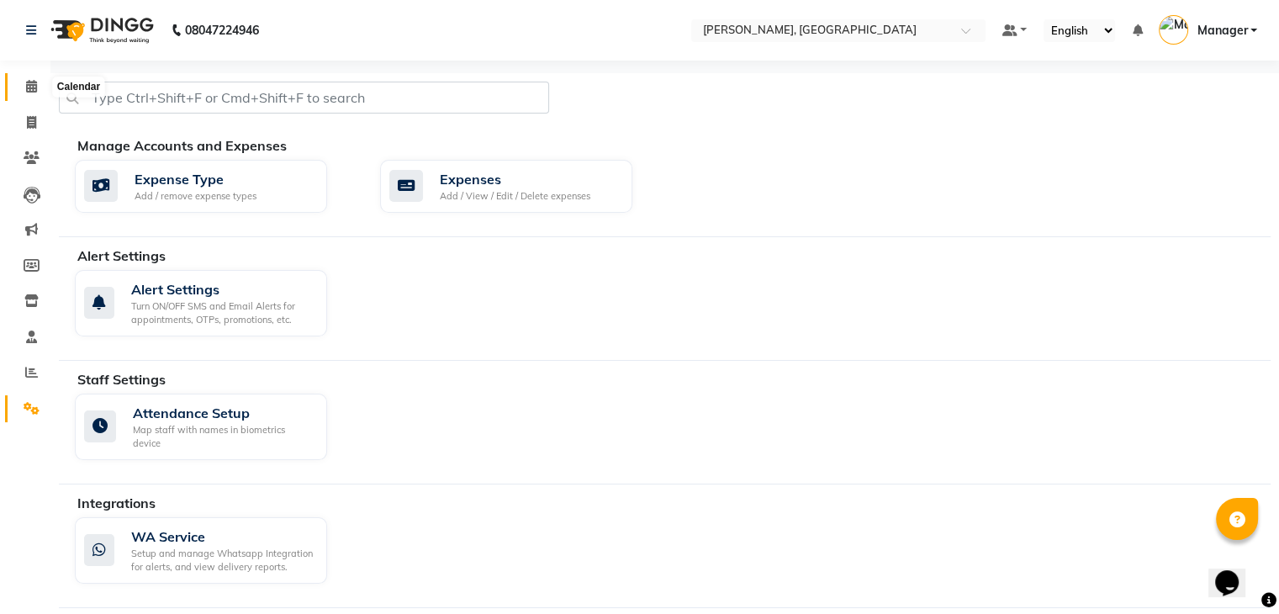
click at [40, 82] on span at bounding box center [31, 86] width 29 height 19
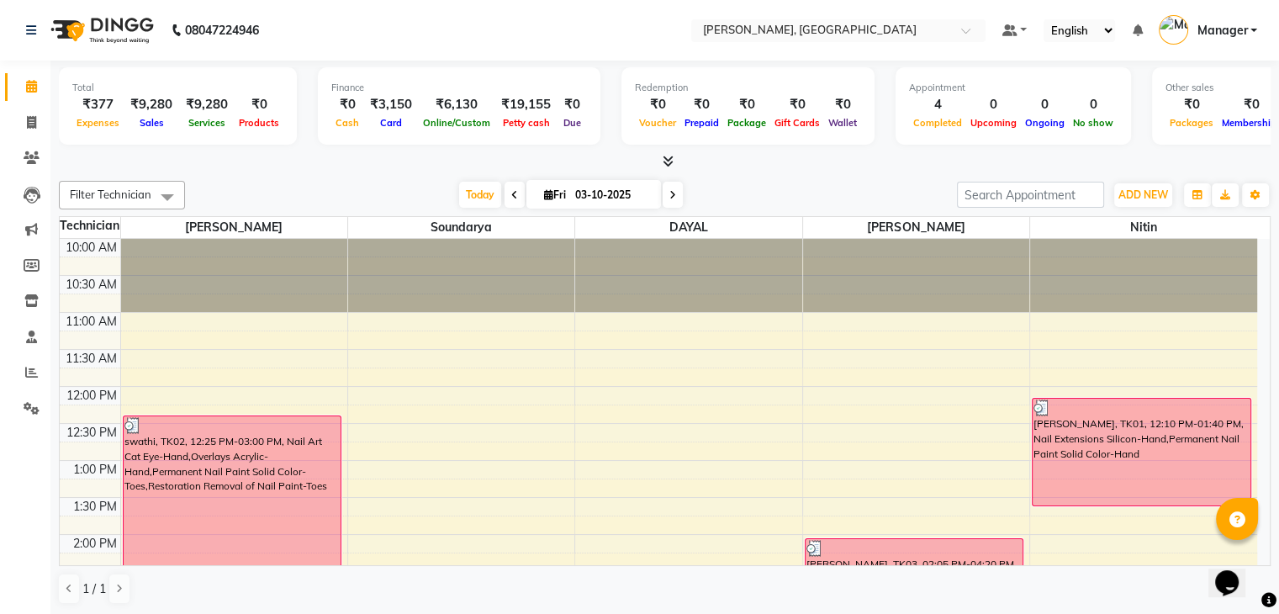
click at [665, 162] on icon at bounding box center [668, 161] width 11 height 13
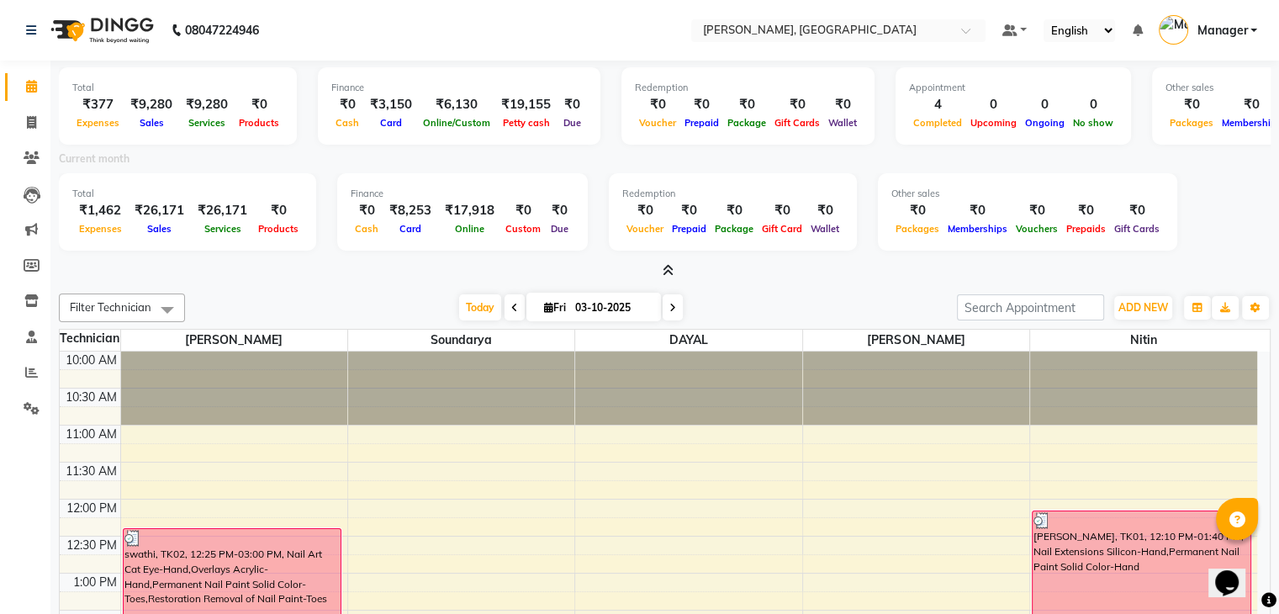
click at [663, 264] on icon at bounding box center [668, 270] width 11 height 13
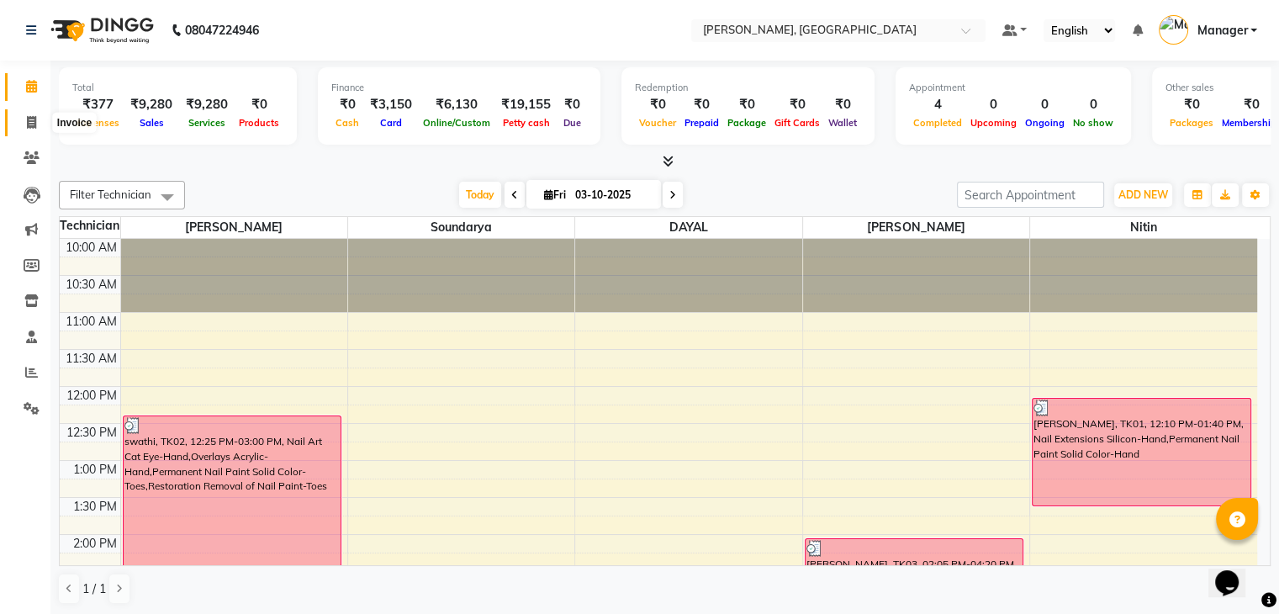
click at [31, 127] on icon at bounding box center [31, 122] width 9 height 13
select select "service"
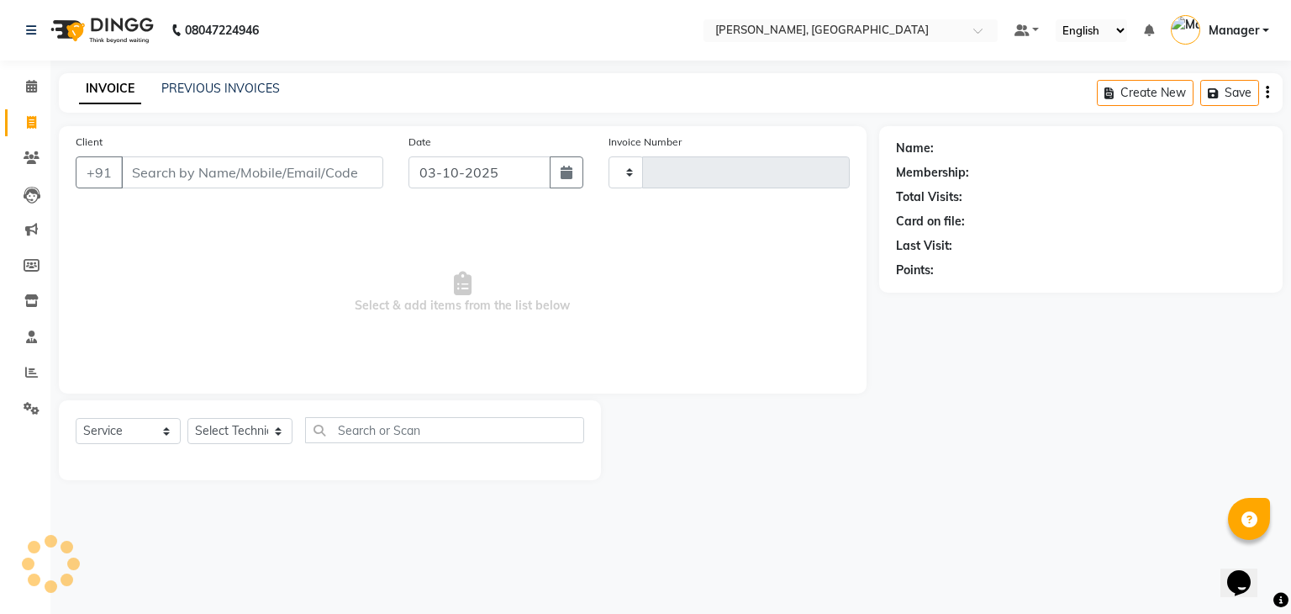
type input "1033"
select select "4495"
click at [224, 436] on select "Select Technician" at bounding box center [239, 431] width 105 height 26
select select "77389"
click at [187, 419] on select "Select Technician Admin [PERSON_NAME] Manager [PERSON_NAME]" at bounding box center [239, 431] width 105 height 26
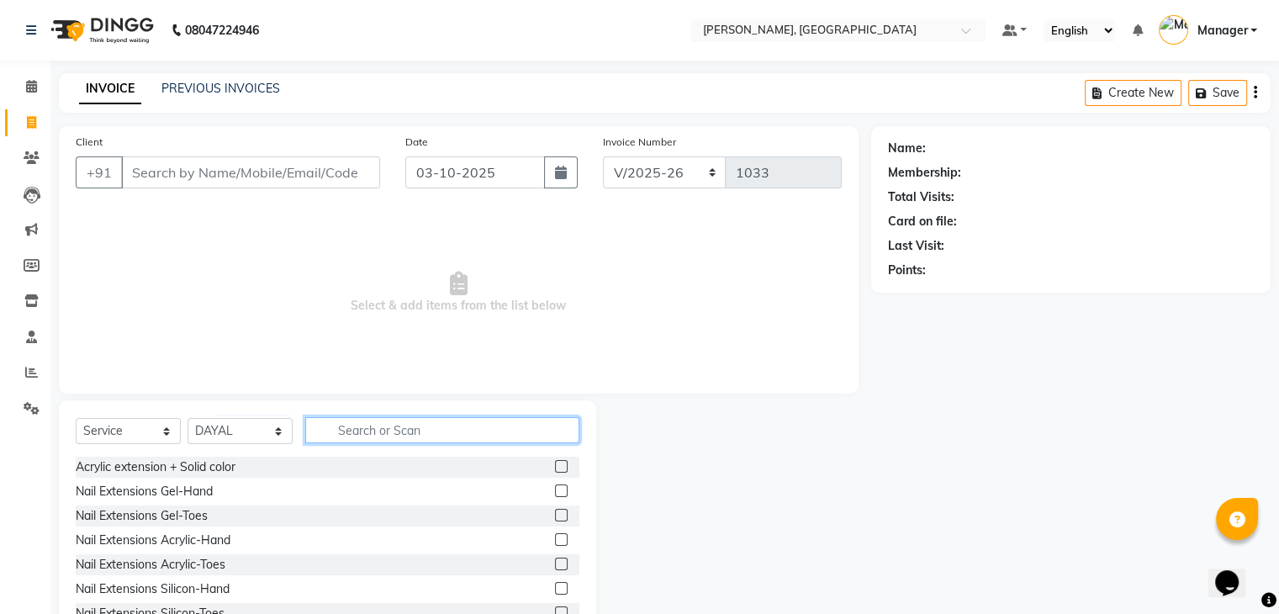
click at [366, 438] on input "text" at bounding box center [442, 430] width 274 height 26
type input "rem"
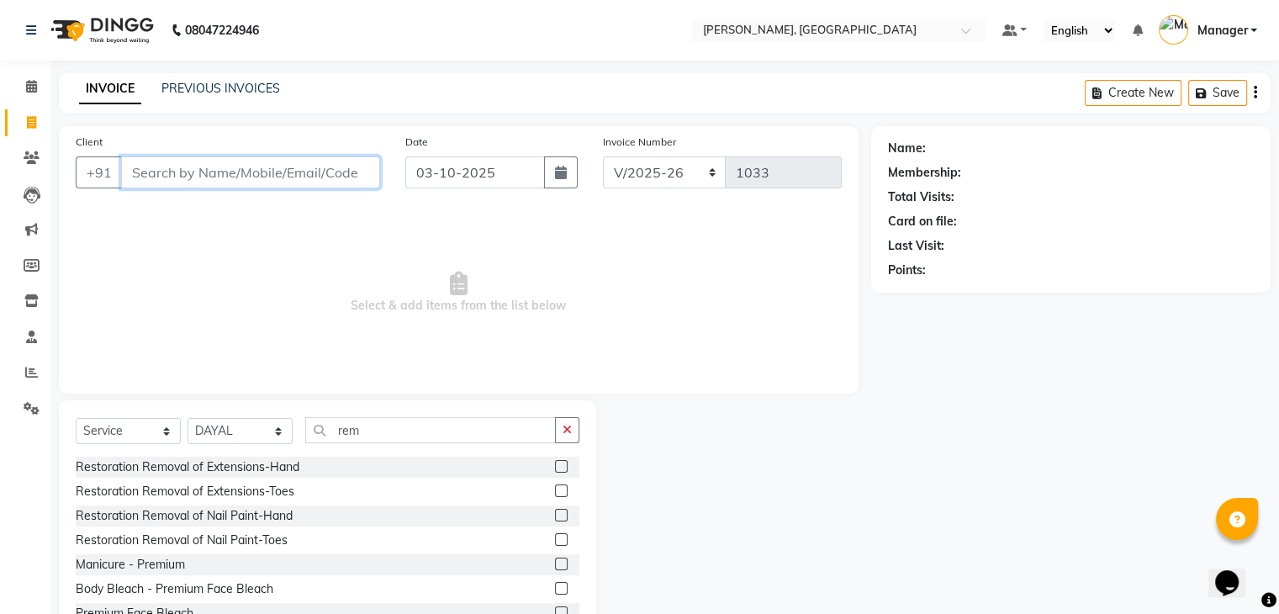
click at [225, 179] on input "Client" at bounding box center [250, 172] width 259 height 32
type input "9632044364"
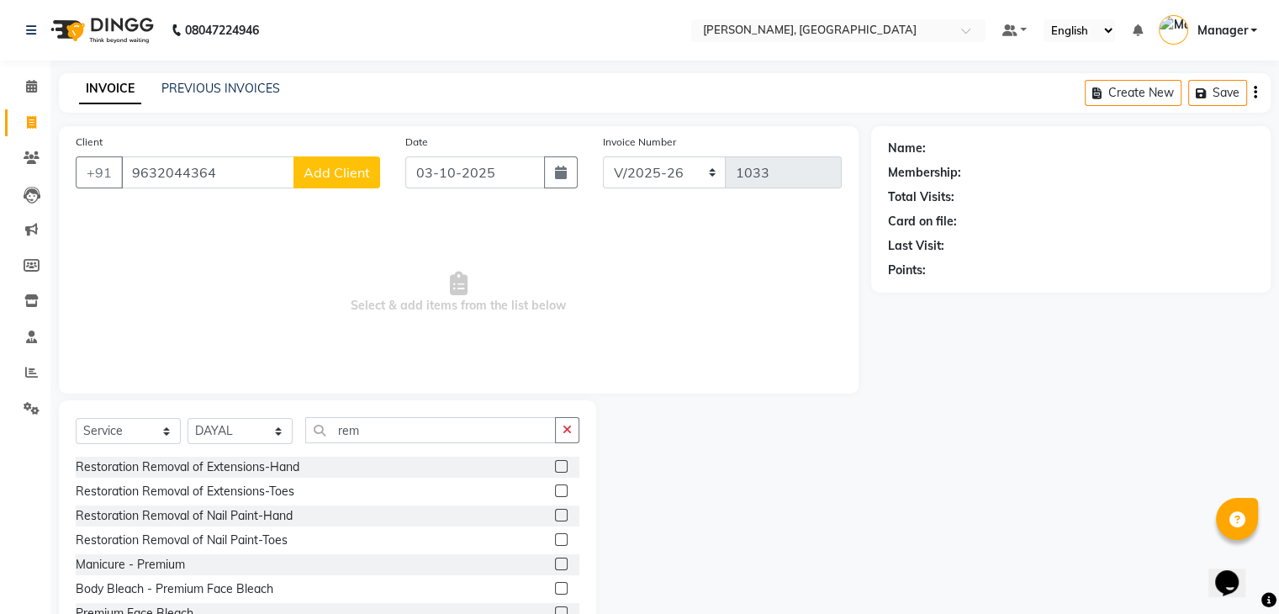
click at [340, 166] on span "Add Client" at bounding box center [337, 172] width 66 height 17
select select "21"
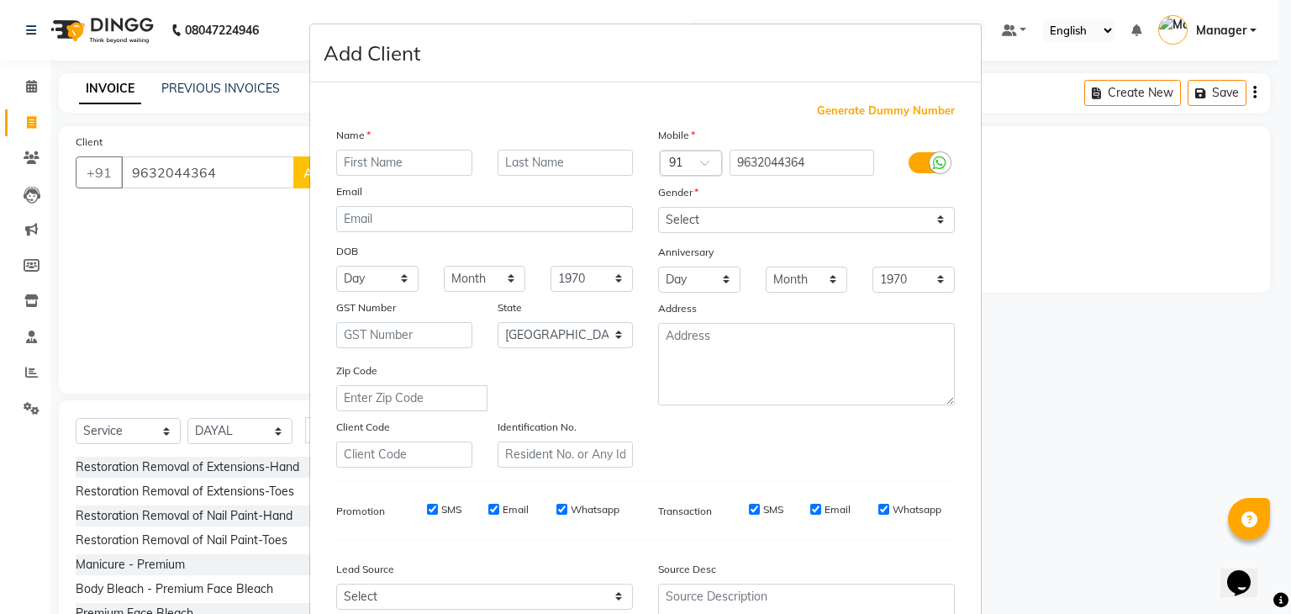
click at [383, 157] on input "text" at bounding box center [404, 163] width 136 height 26
type input "raceiar"
click at [786, 226] on select "Select [DEMOGRAPHIC_DATA] [DEMOGRAPHIC_DATA] Other Prefer Not To Say" at bounding box center [806, 220] width 297 height 26
select select "[DEMOGRAPHIC_DATA]"
click at [658, 208] on select "Select [DEMOGRAPHIC_DATA] [DEMOGRAPHIC_DATA] Other Prefer Not To Say" at bounding box center [806, 220] width 297 height 26
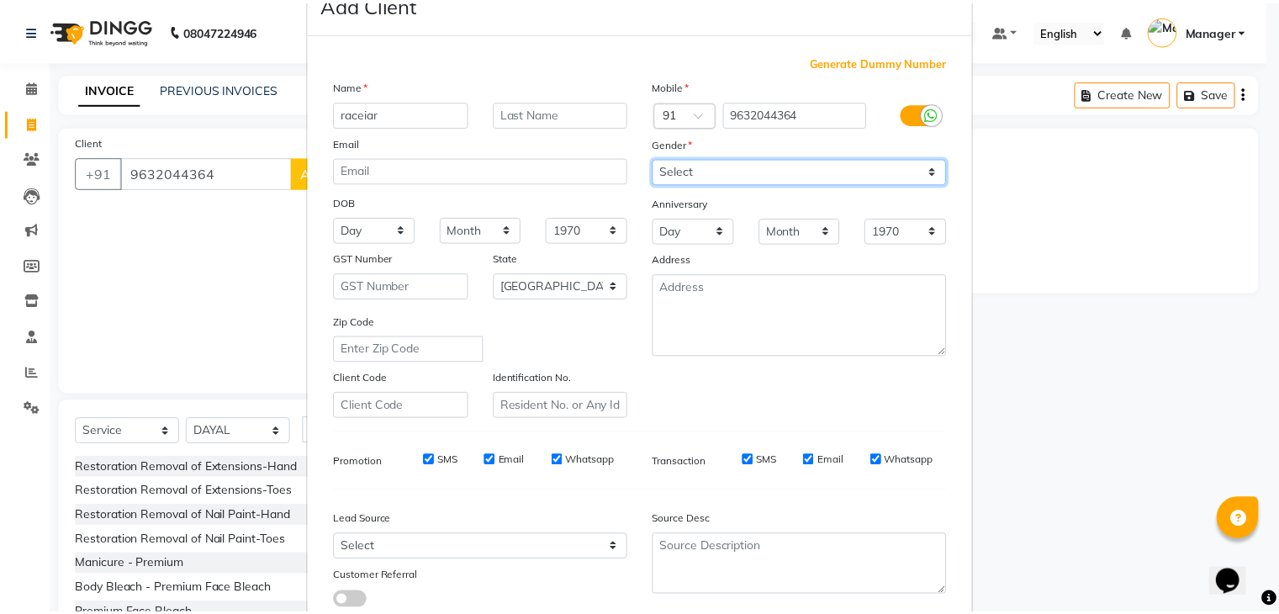
scroll to position [171, 0]
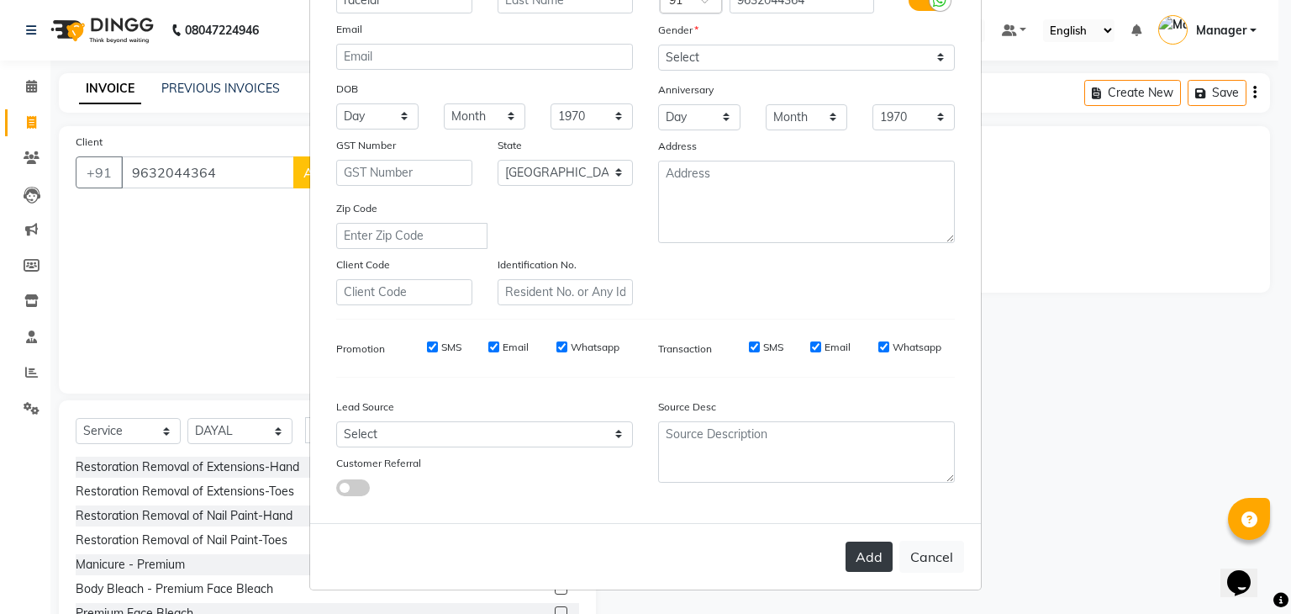
click at [865, 562] on button "Add" at bounding box center [869, 556] width 47 height 30
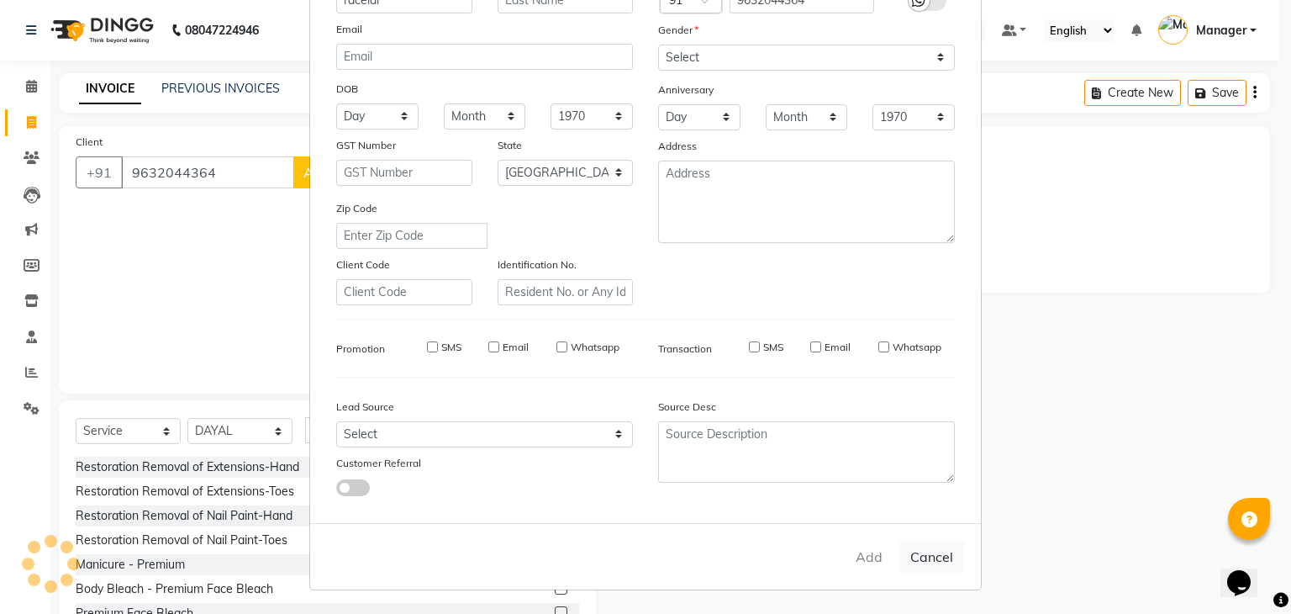
type input "96******64"
select select
select select "null"
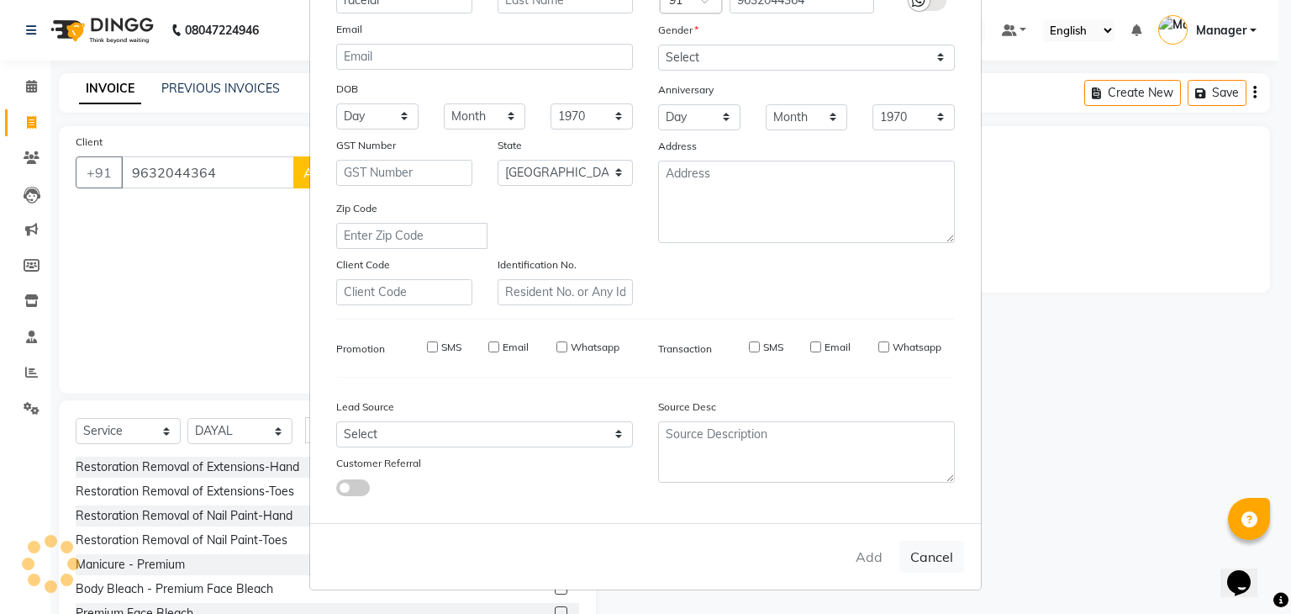
select select
checkbox input "false"
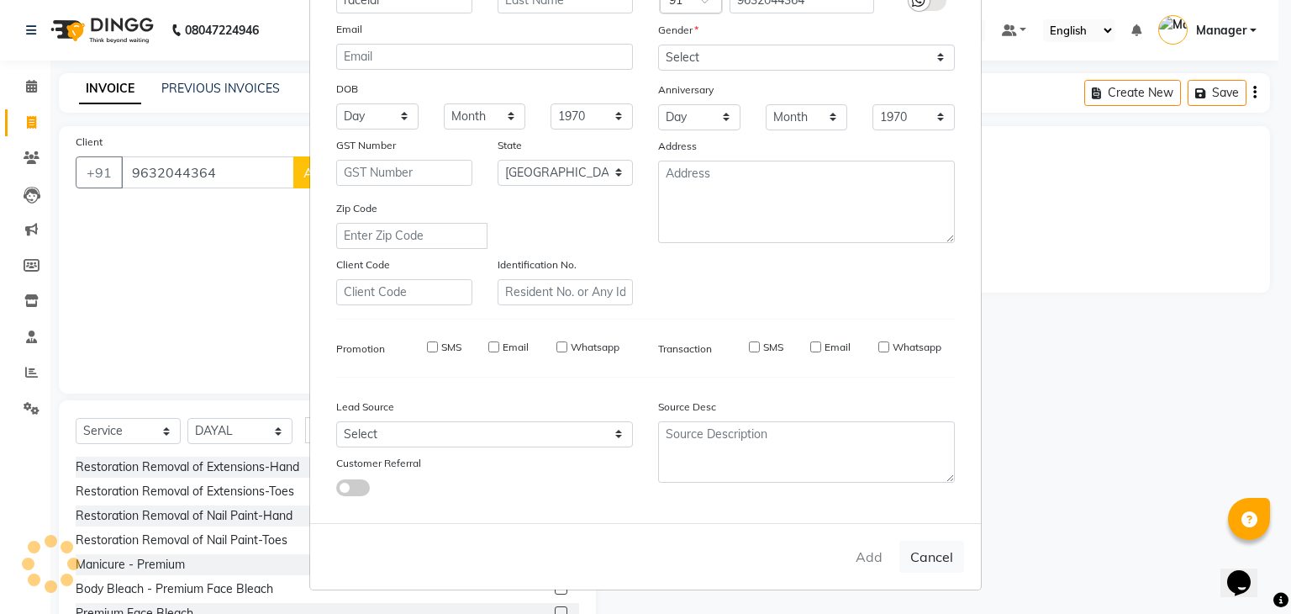
checkbox input "false"
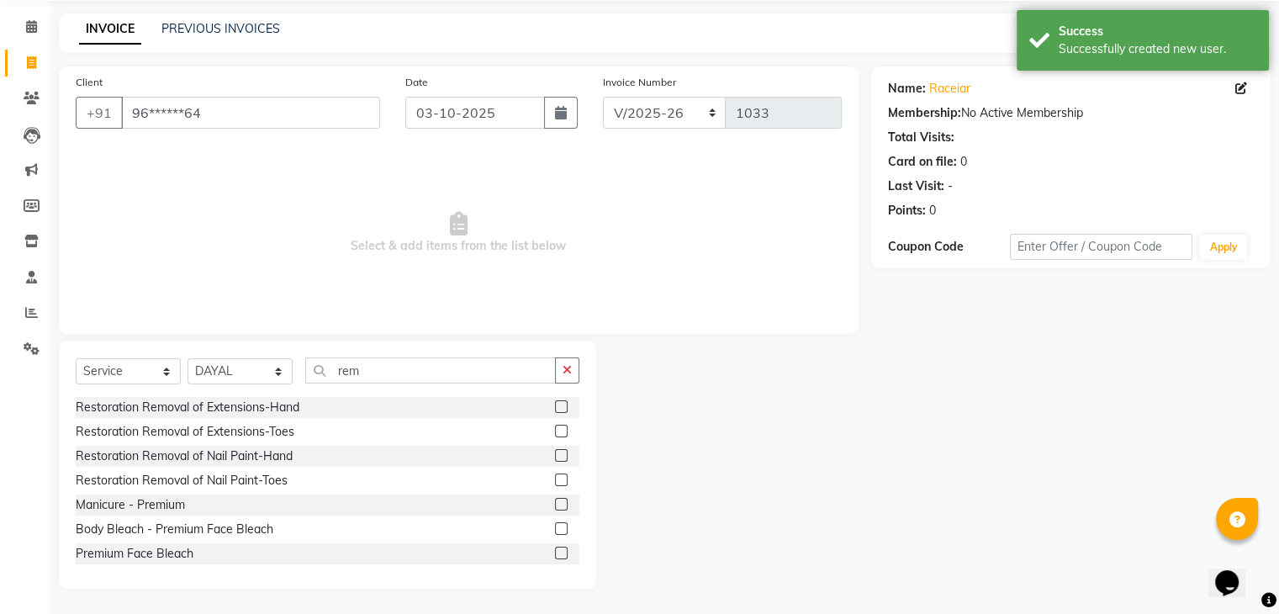
scroll to position [61, 0]
click at [288, 408] on div "Restoration Removal of Extensions-Hand" at bounding box center [188, 408] width 224 height 18
checkbox input "false"
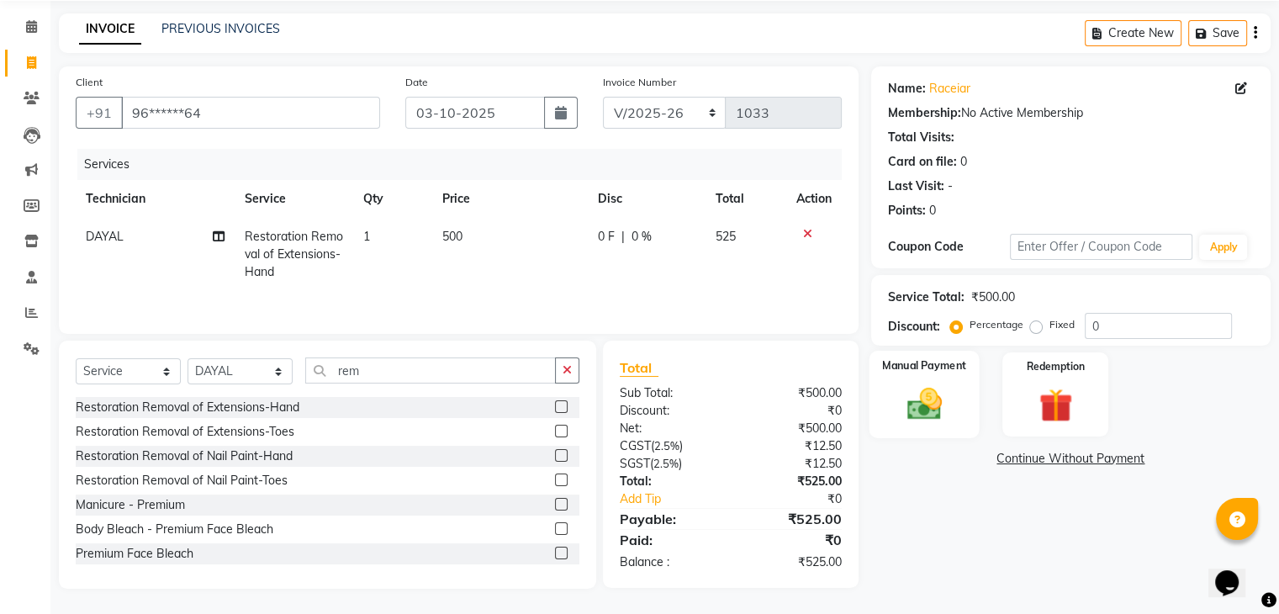
click at [934, 404] on img at bounding box center [923, 404] width 56 height 40
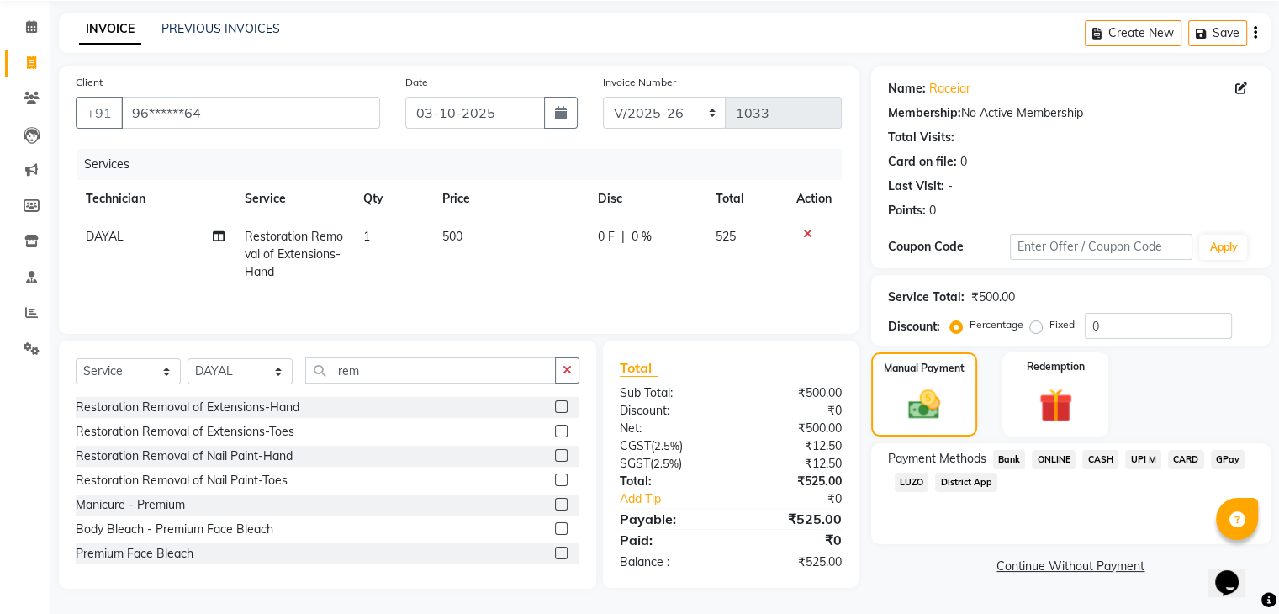
click at [1050, 455] on span "ONLINE" at bounding box center [1054, 459] width 44 height 19
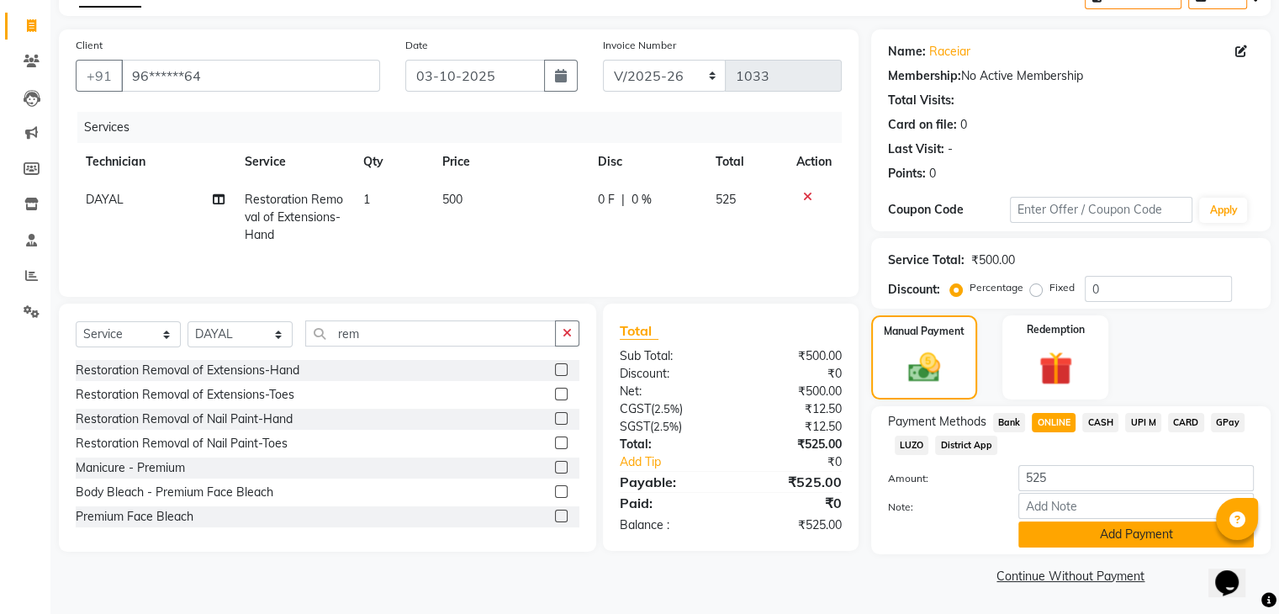
click at [1080, 528] on button "Add Payment" at bounding box center [1135, 534] width 235 height 26
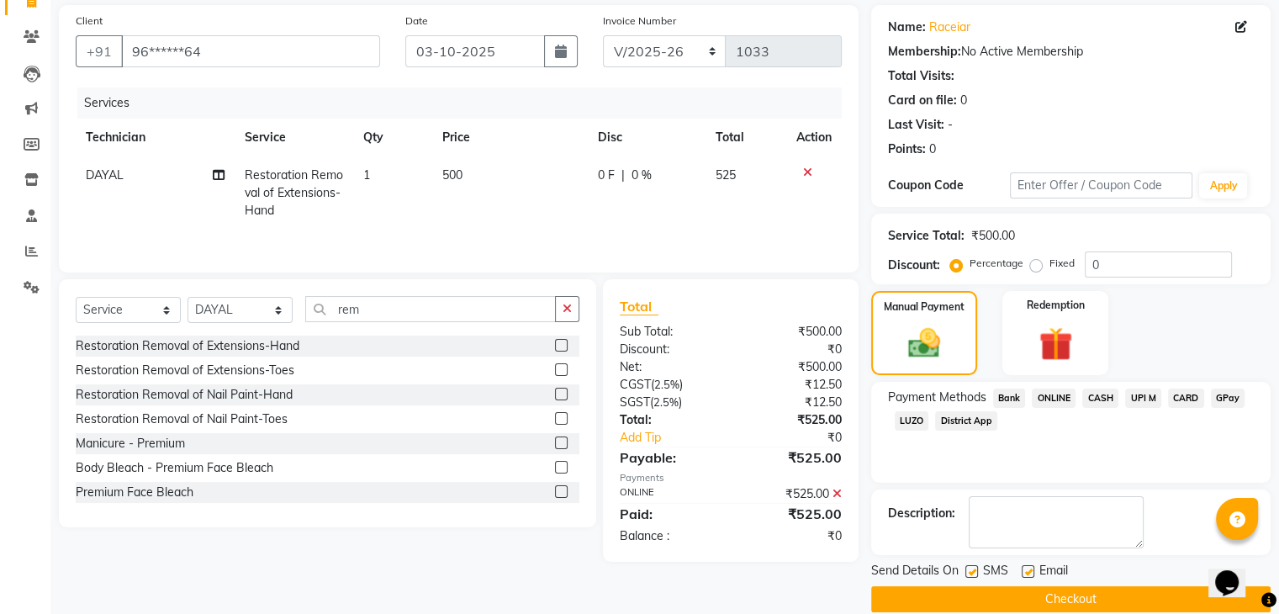
scroll to position [144, 0]
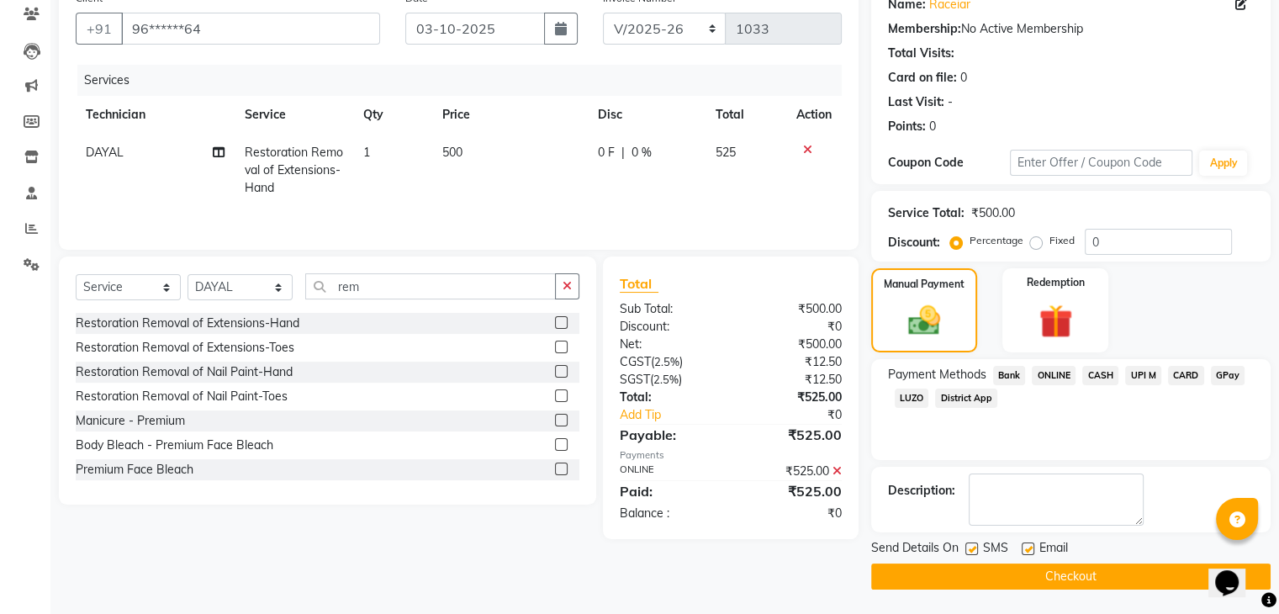
click at [1067, 572] on button "Checkout" at bounding box center [1070, 576] width 399 height 26
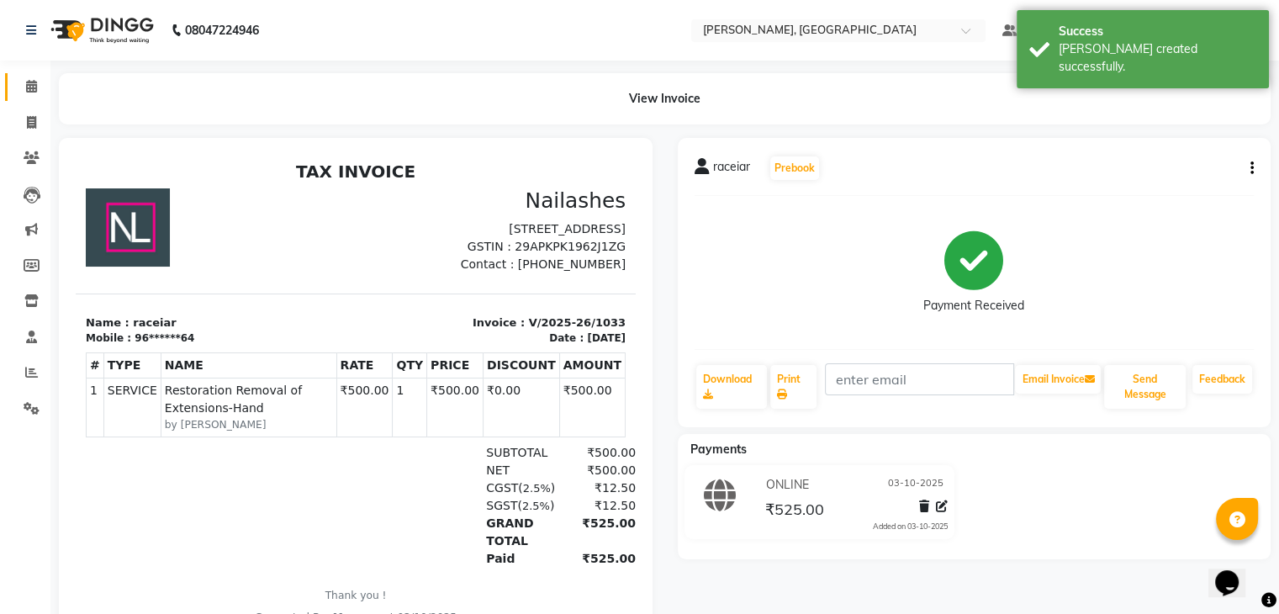
click at [27, 75] on link "Calendar" at bounding box center [25, 87] width 40 height 28
